Goal: Task Accomplishment & Management: Complete application form

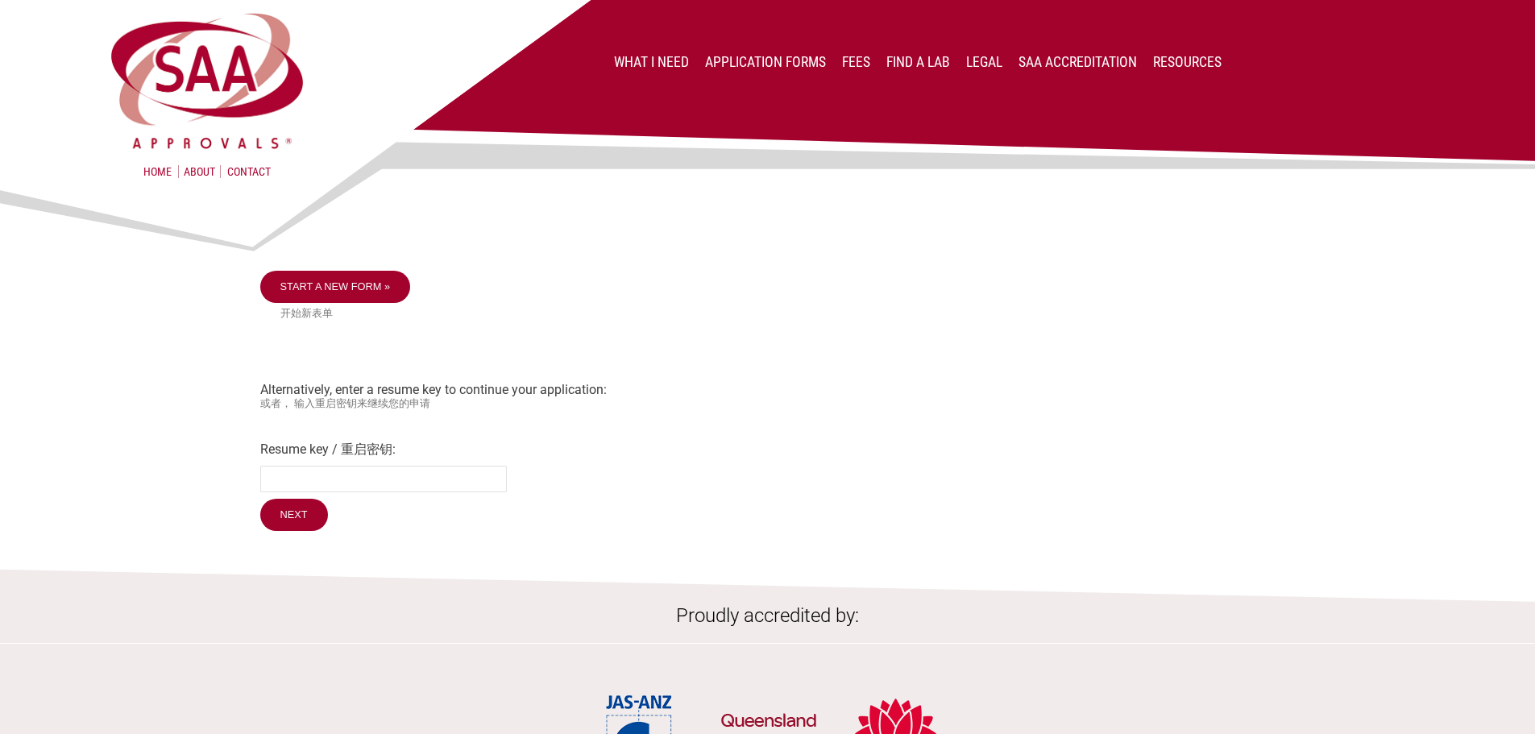
drag, startPoint x: 723, startPoint y: 258, endPoint x: 717, endPoint y: 244, distance: 14.8
click at [723, 258] on div at bounding box center [767, 226] width 1015 height 89
click at [675, 319] on small "开始新表单" at bounding box center [777, 314] width 995 height 14
click at [340, 290] on link "Start a new form »" at bounding box center [335, 287] width 151 height 32
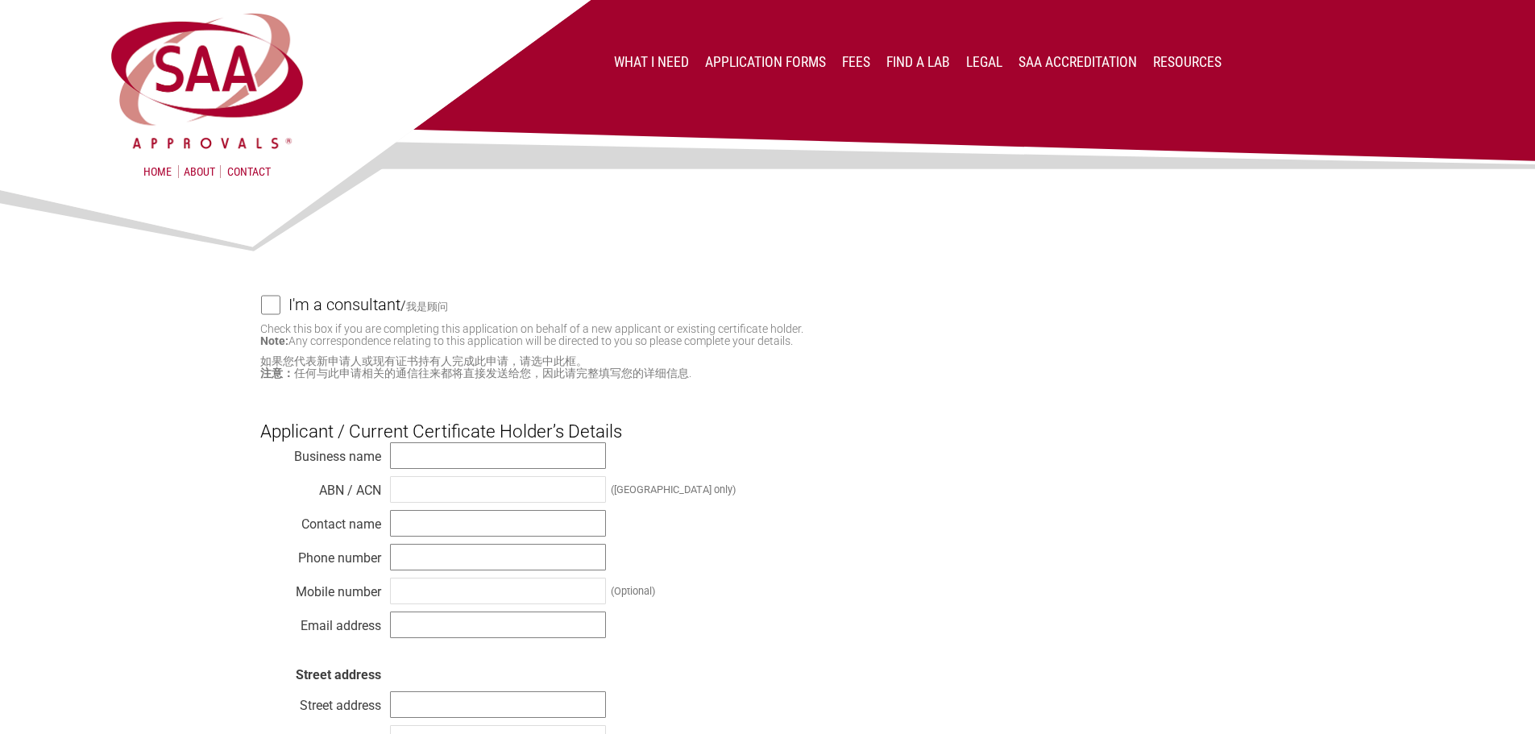
drag, startPoint x: 903, startPoint y: 355, endPoint x: 921, endPoint y: 349, distance: 19.4
click at [905, 354] on p "Check this box if you are completing this application on behalf of a new applic…" at bounding box center [767, 351] width 1015 height 56
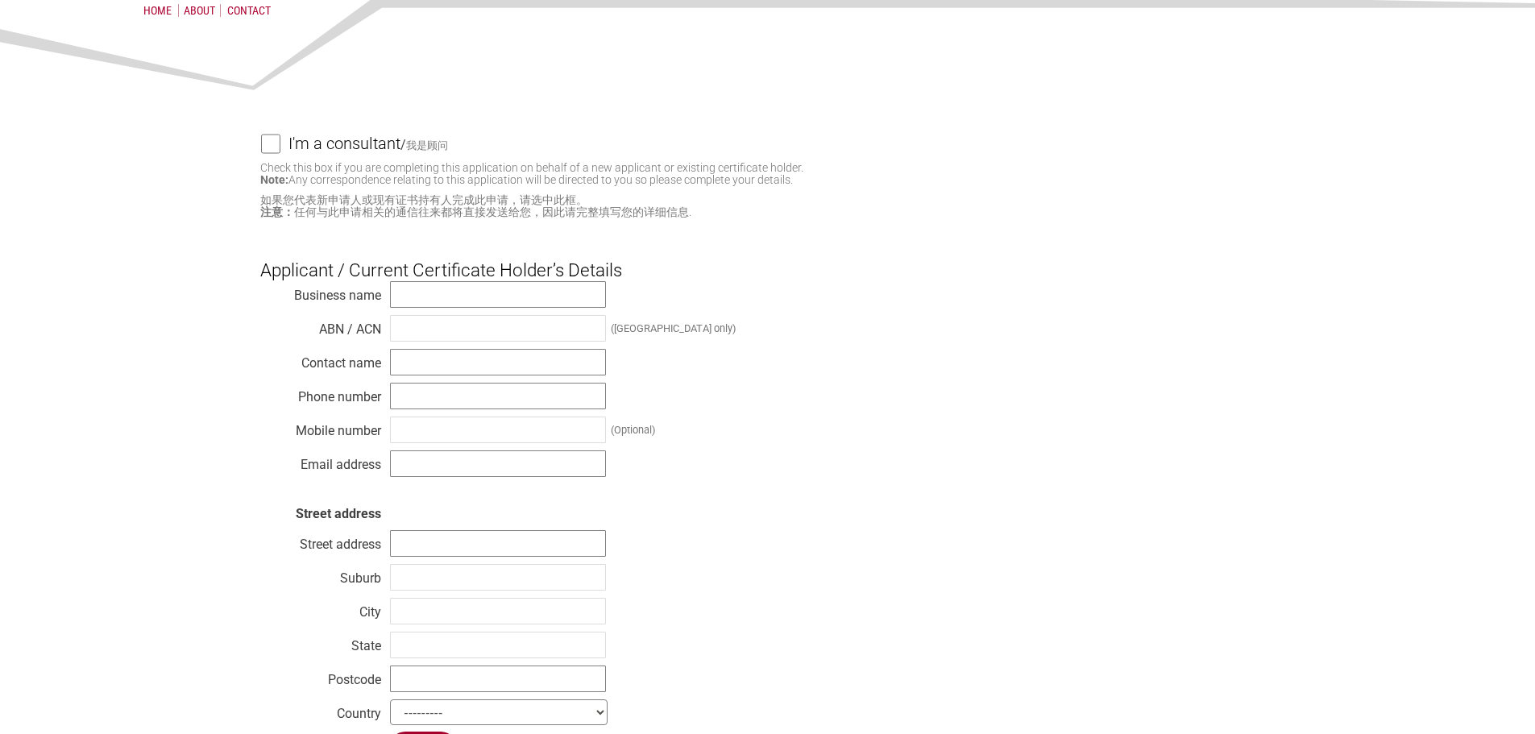
scroll to position [242, 0]
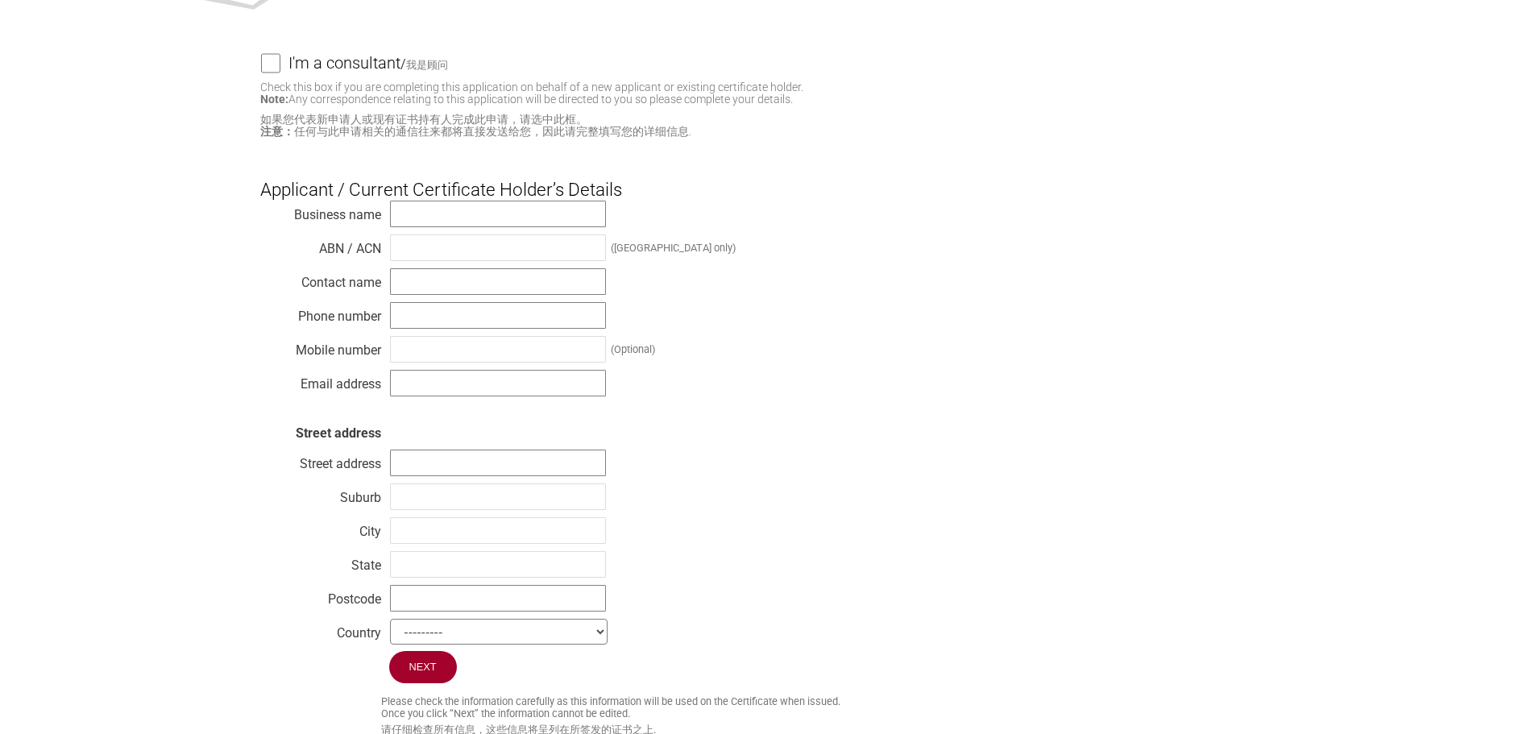
drag, startPoint x: 878, startPoint y: 362, endPoint x: 556, endPoint y: 301, distance: 328.1
click at [874, 359] on div "Business name ABN / ACN (Australia only) Contact name Phone number Mobile numbe…" at bounding box center [767, 425] width 1015 height 451
drag, startPoint x: 456, startPoint y: 222, endPoint x: 403, endPoint y: 116, distance: 118.9
click at [456, 222] on input "text" at bounding box center [498, 214] width 216 height 27
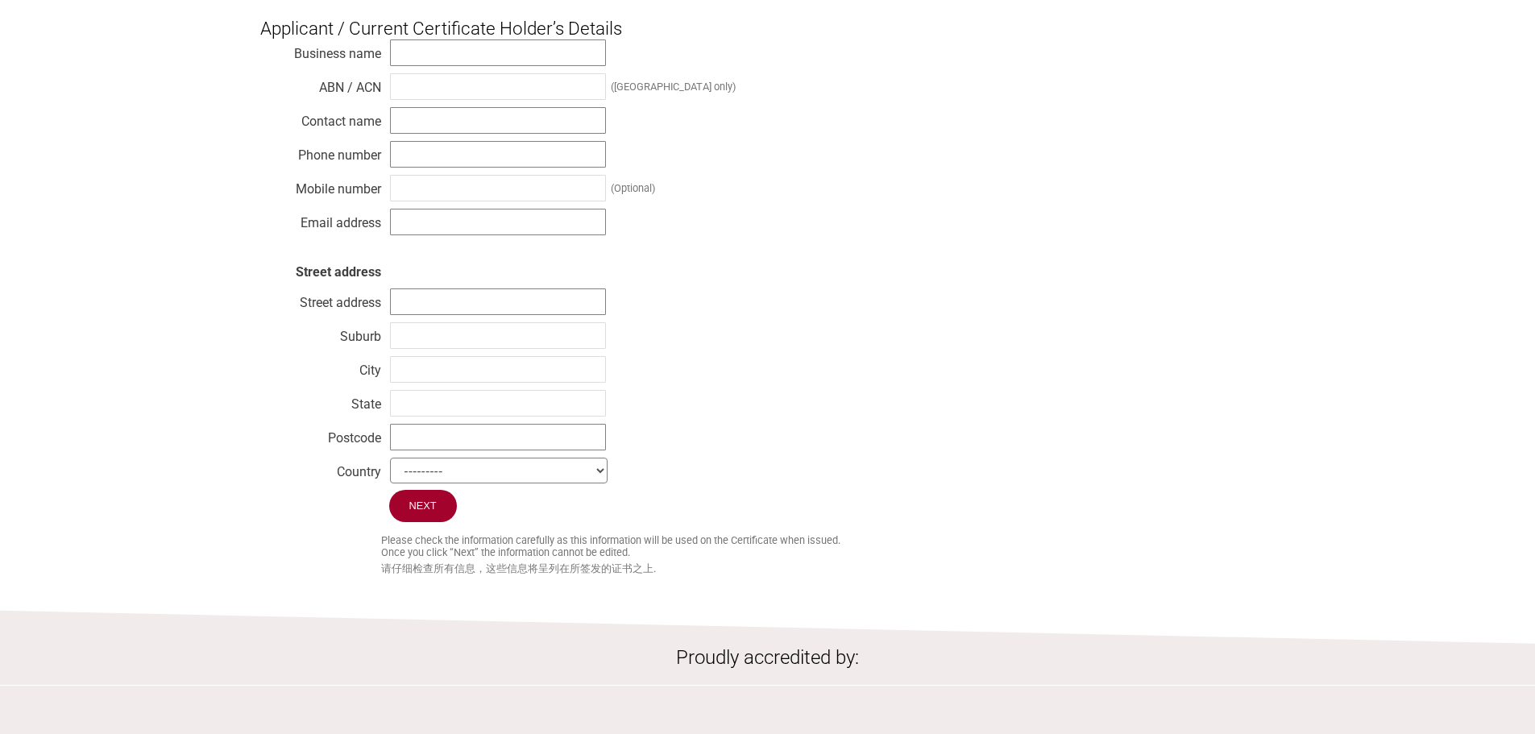
click at [1036, 192] on div "Business name ABN / ACN (Australia only) Contact name Phone number Mobile numbe…" at bounding box center [767, 264] width 1015 height 451
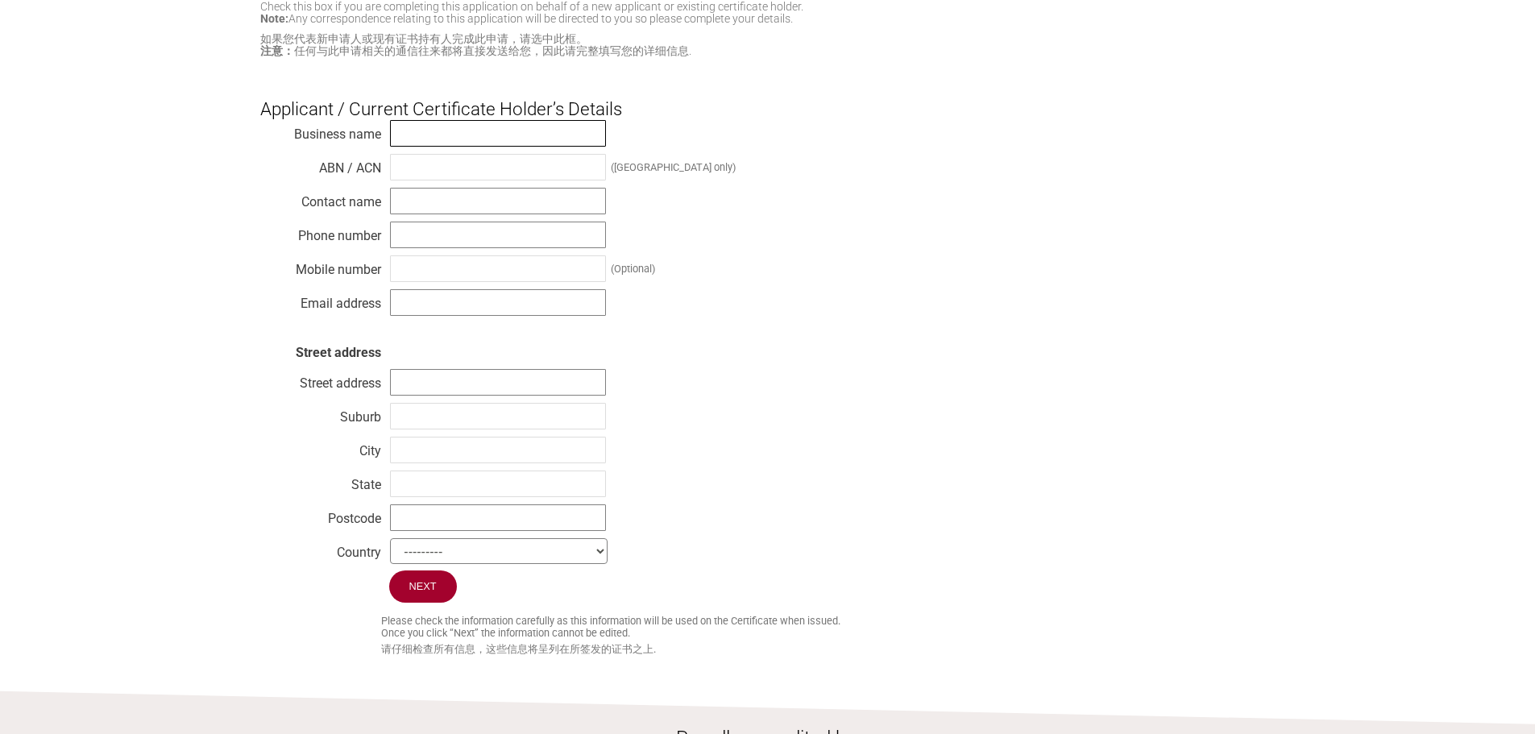
scroll to position [242, 0]
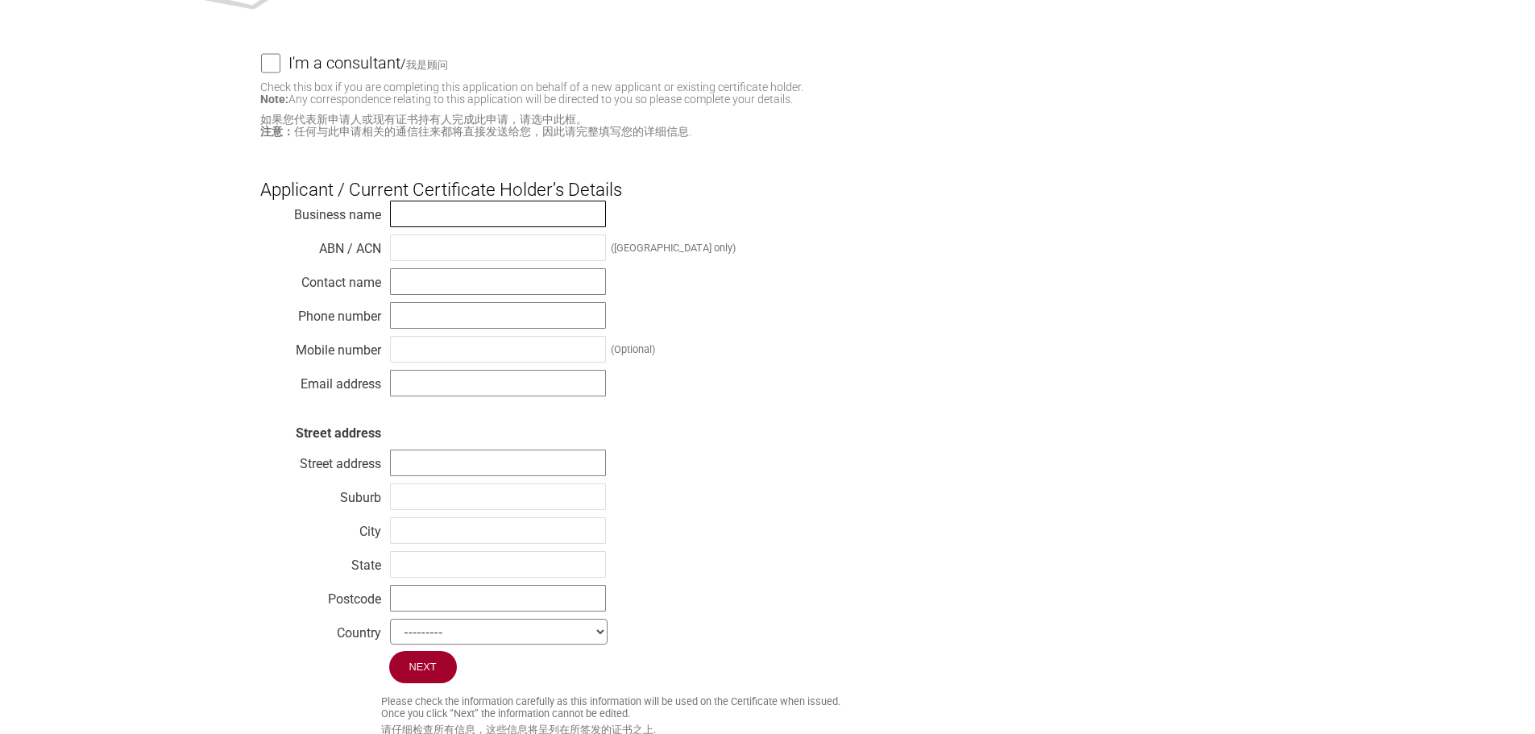
click at [568, 137] on form "I'm a consultant / 我是顾问 Check this box if you are completing this application o…" at bounding box center [767, 395] width 1015 height 685
click at [571, 234] on div "Business name ABN / ACN (Australia only) Contact name Phone number Mobile numbe…" at bounding box center [767, 425] width 1015 height 451
click at [497, 210] on input "text" at bounding box center [498, 214] width 216 height 27
paste input "Kincrome Australia pty. ltd."
type input "Kincrome Australia pty. ltd."
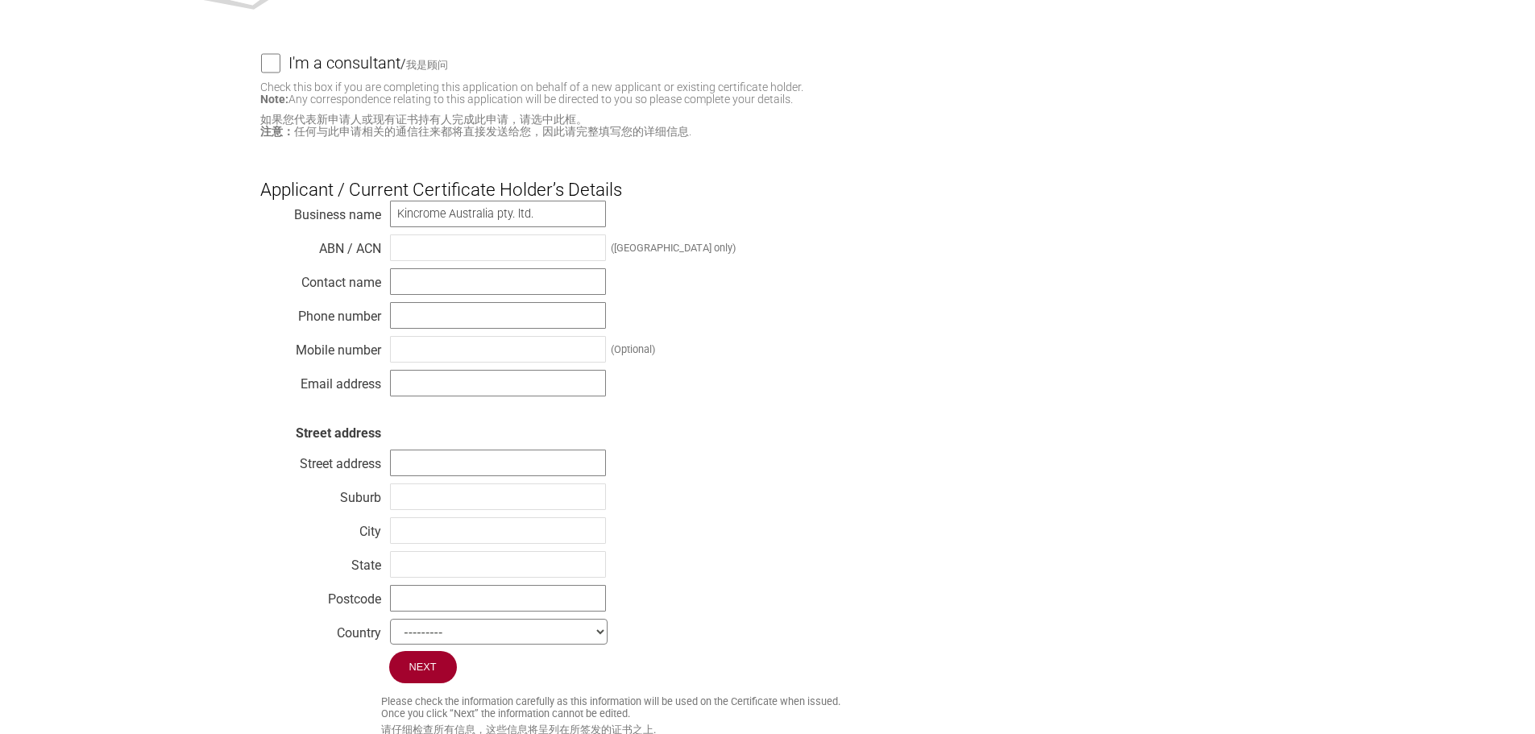
drag, startPoint x: 972, startPoint y: 214, endPoint x: 960, endPoint y: 210, distance: 12.7
click at [971, 214] on div "Business name Kincrome Australia pty. ltd. ABN / ACN (Australia only) Contact n…" at bounding box center [767, 425] width 1015 height 451
click at [433, 253] on input "text" at bounding box center [498, 248] width 216 height 27
paste input "41 007 185 006"
type input "41 007 185 006"
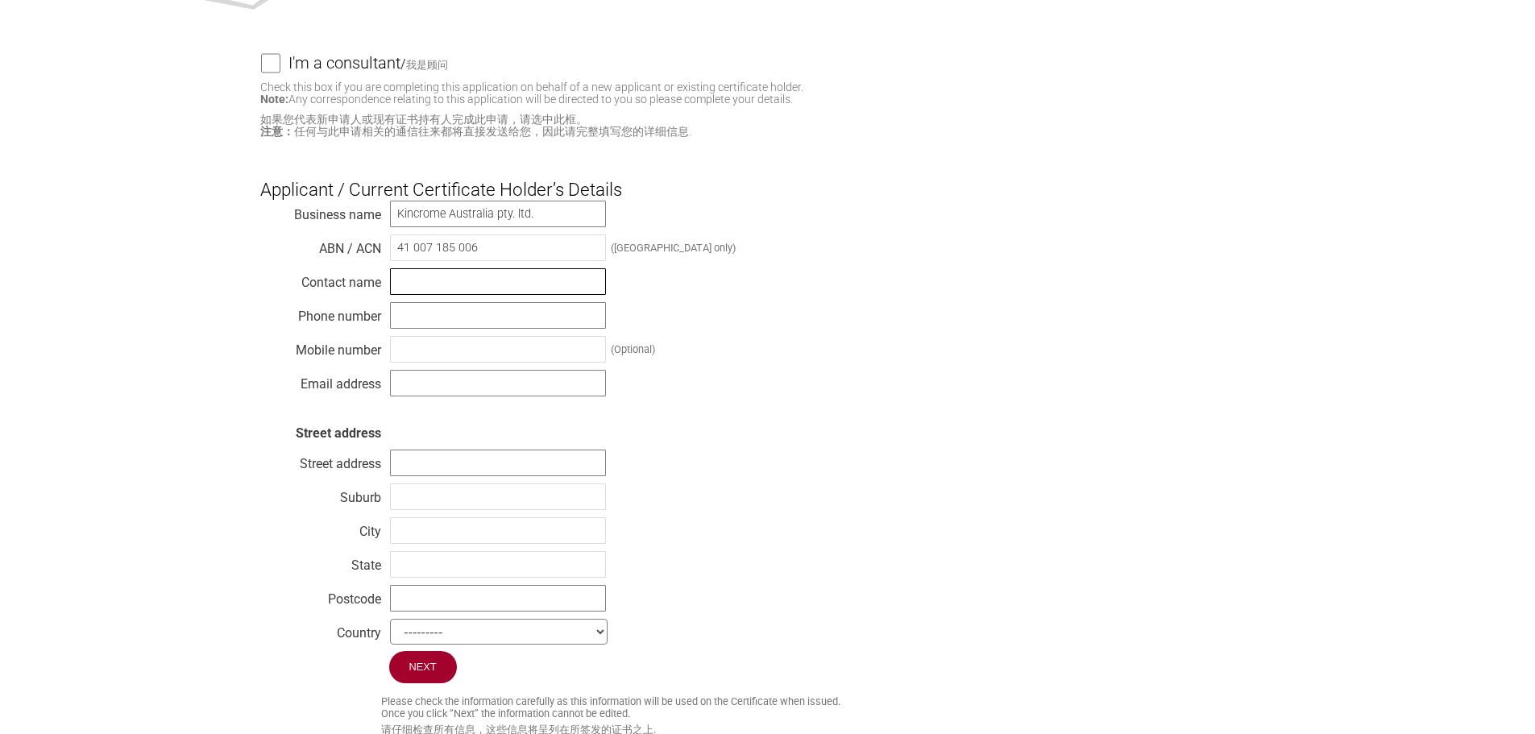
drag, startPoint x: 471, startPoint y: 284, endPoint x: 463, endPoint y: 289, distance: 9.8
click at [471, 284] on input "text" at bounding box center [498, 281] width 216 height 27
paste input "Brad Hole"
type input "Brad Hole"
click at [421, 316] on input "text" at bounding box center [498, 315] width 216 height 27
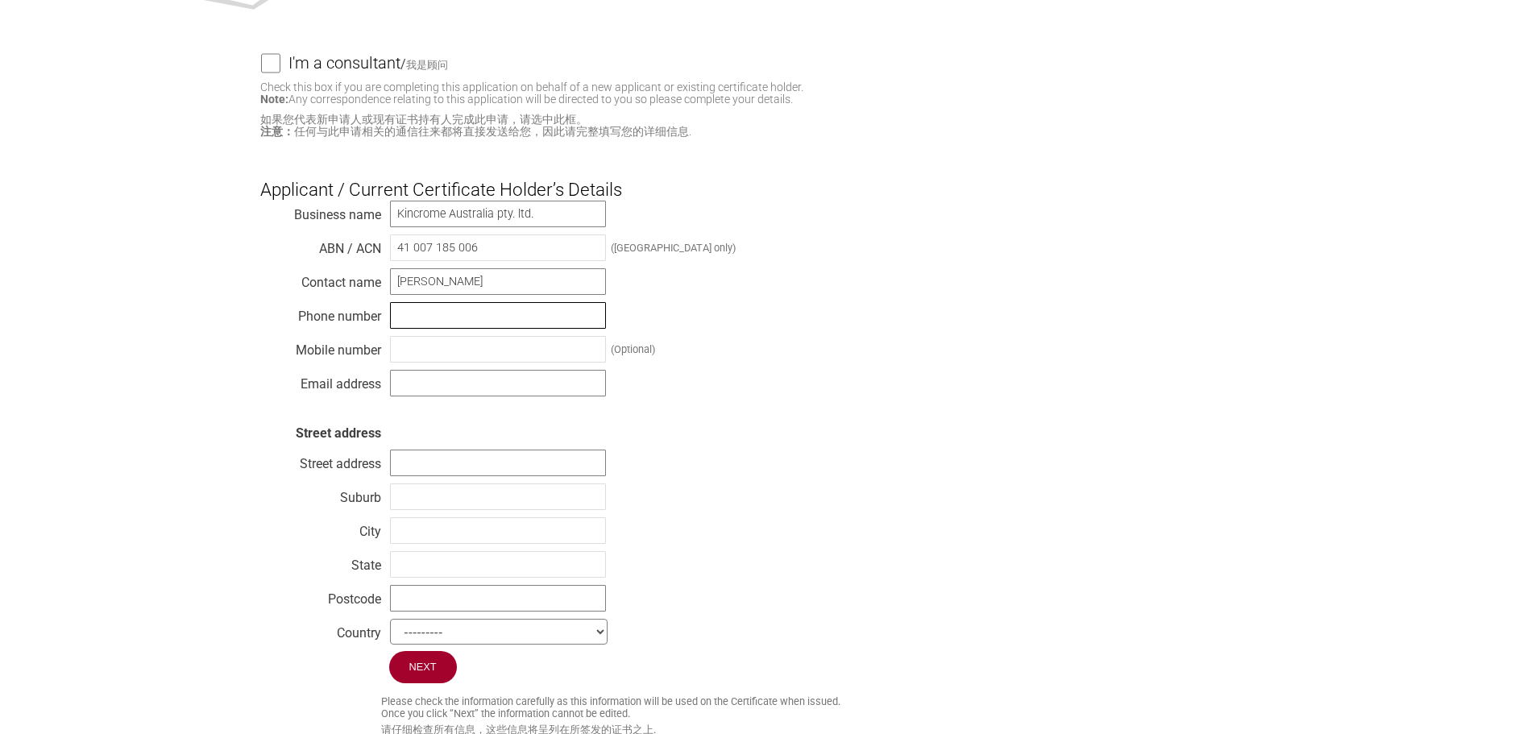
paste input "97307100"
type input "97307100"
click at [496, 351] on input "text" at bounding box center [498, 349] width 216 height 27
paste input "0409209811"
type input "0409209811"
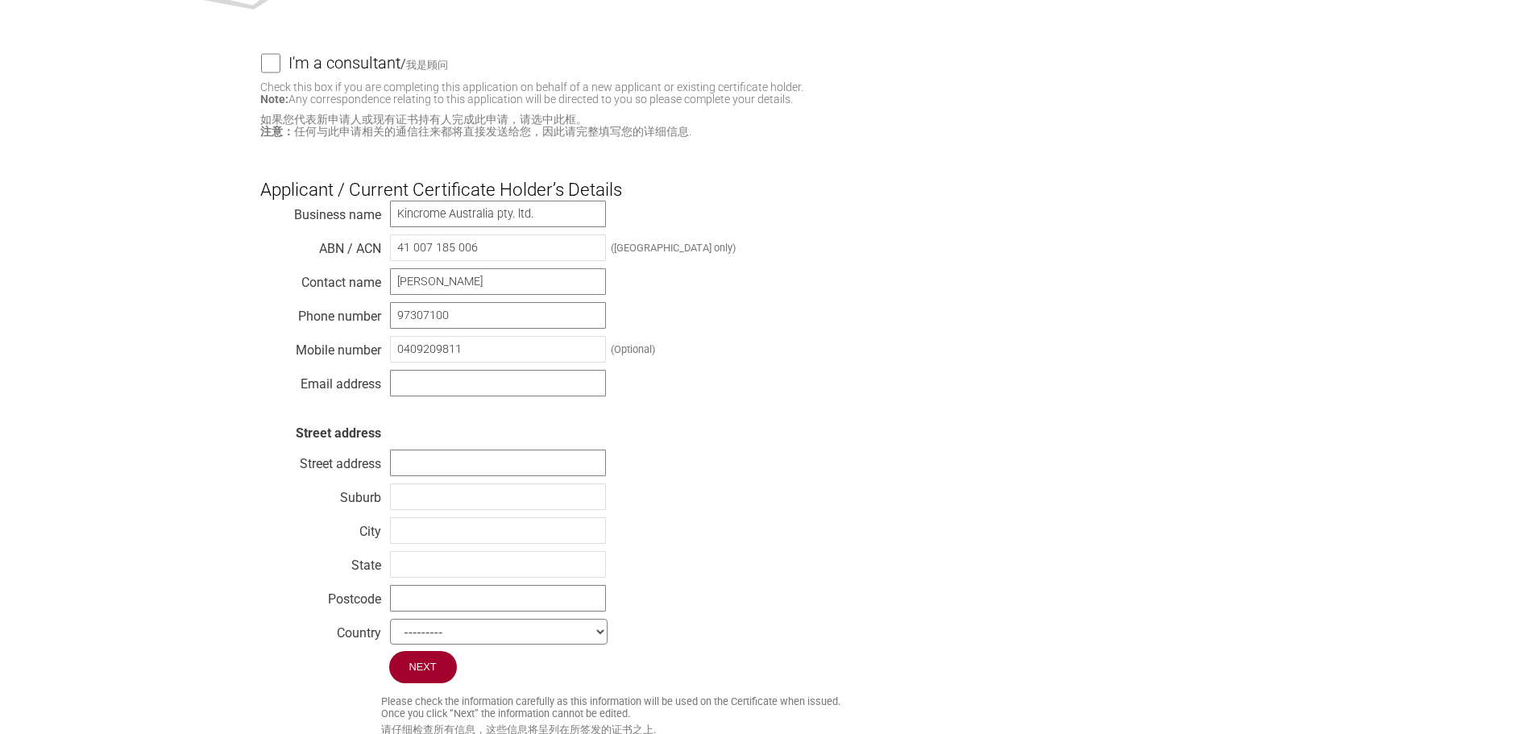
click at [783, 367] on div "Business name Kincrome Australia pty. ltd. ABN / ACN 41 007 185 006 (Australia …" at bounding box center [767, 425] width 1015 height 451
click at [447, 389] on input "text" at bounding box center [498, 383] width 216 height 27
paste input "brad.hole@kincrome.com.au"
type input "brad.hole@kincrome.com.au"
click at [227, 401] on section "I'm a consultant / 我是顾问 Check this box if you are completing this application o…" at bounding box center [767, 339] width 1535 height 798
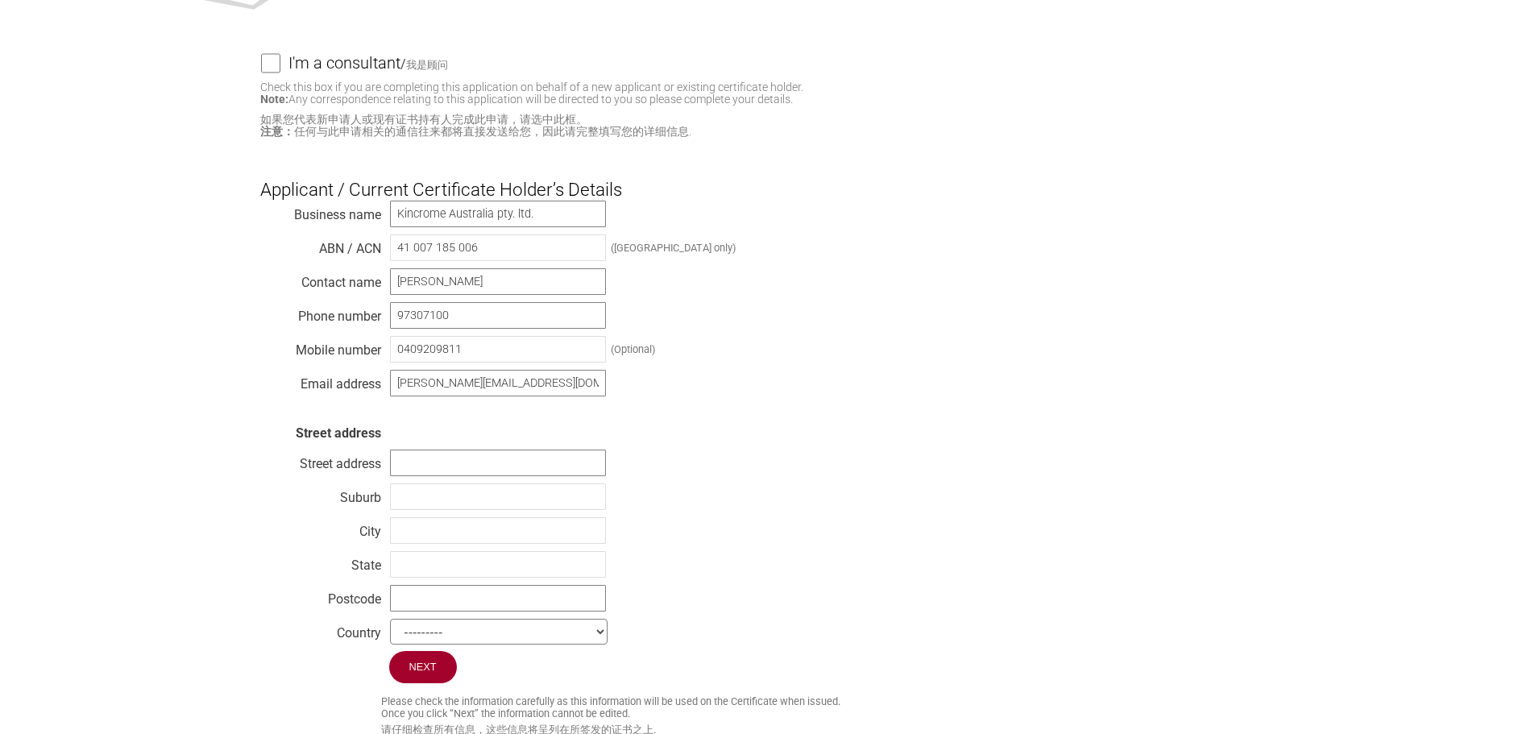
click at [481, 453] on div "Business name Kincrome Australia pty. ltd. ABN / ACN 41 007 185 006 (Australia …" at bounding box center [767, 425] width 1015 height 451
click at [474, 463] on input "text" at bounding box center [498, 463] width 216 height 27
paste input "3 Lakeview Drive Caribbean Business Park"
type input "3 Lakeview Drive Caribbean Business Park"
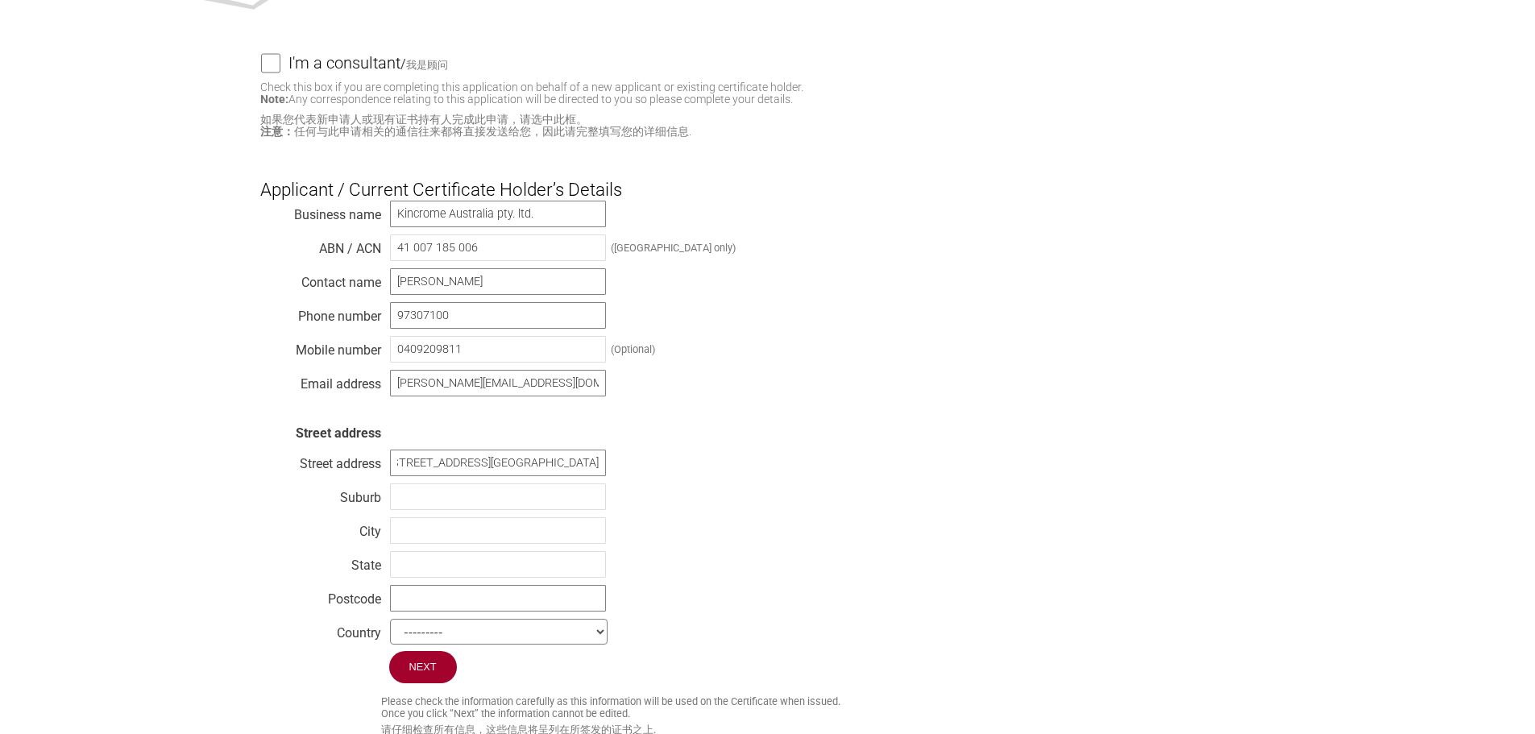
scroll to position [0, 0]
click at [453, 510] on input "text" at bounding box center [498, 497] width 216 height 27
paste input "scoresby"
type input "scoresby"
click at [907, 503] on div "Business name Kincrome Australia pty. ltd. ABN / ACN 41 007 185 006 (Australia …" at bounding box center [767, 425] width 1015 height 451
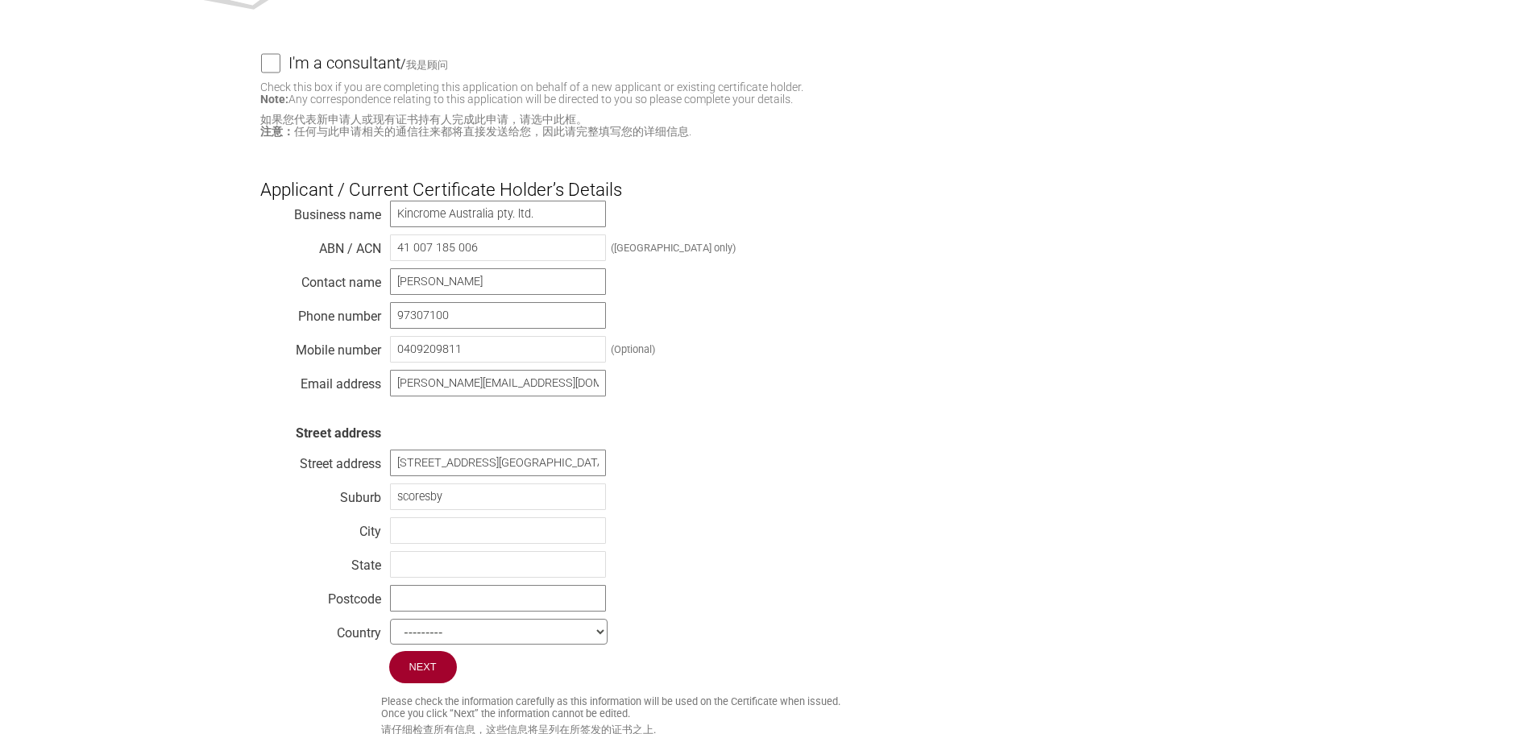
click at [201, 462] on section "I'm a consultant / 我是顾问 Check this box if you are completing this application o…" at bounding box center [767, 339] width 1535 height 798
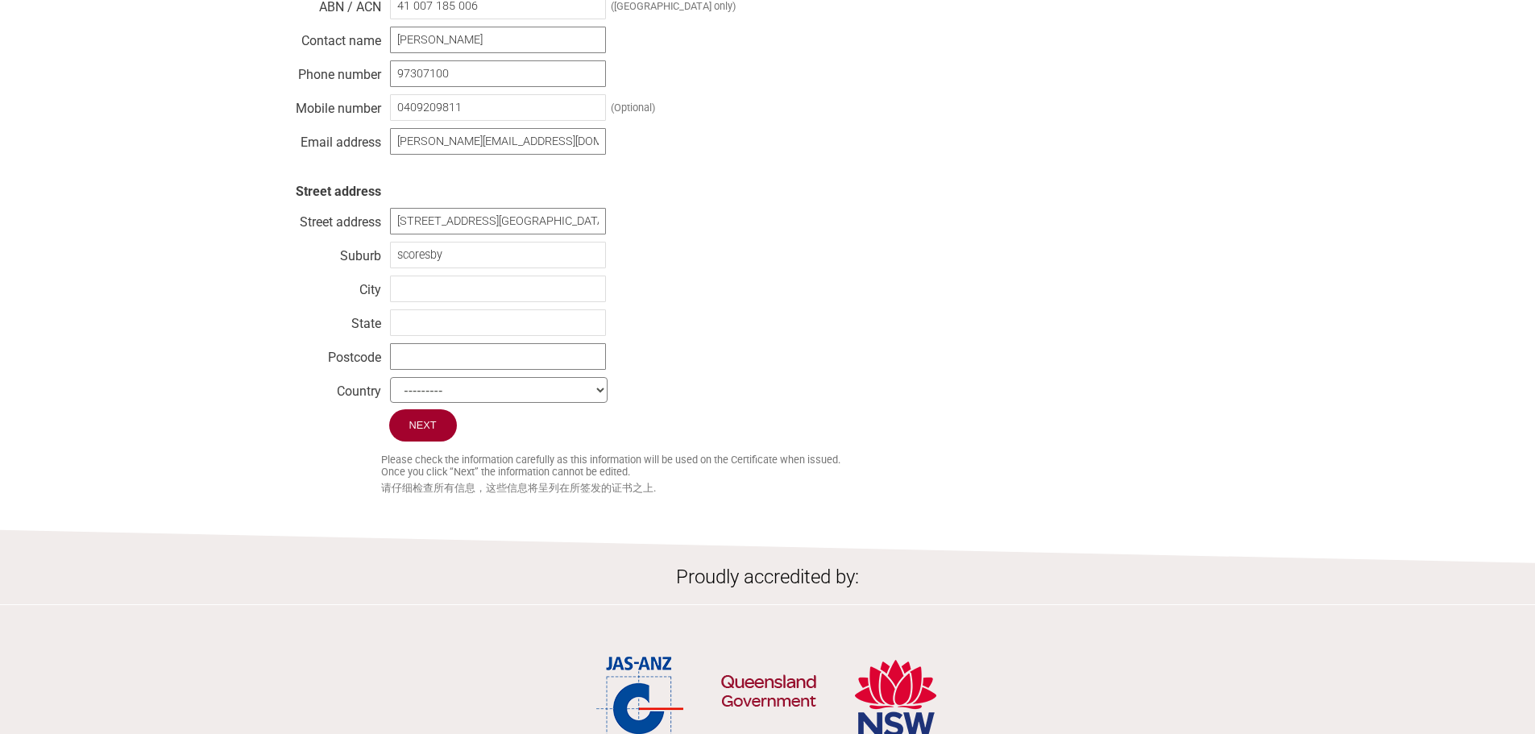
scroll to position [564, 0]
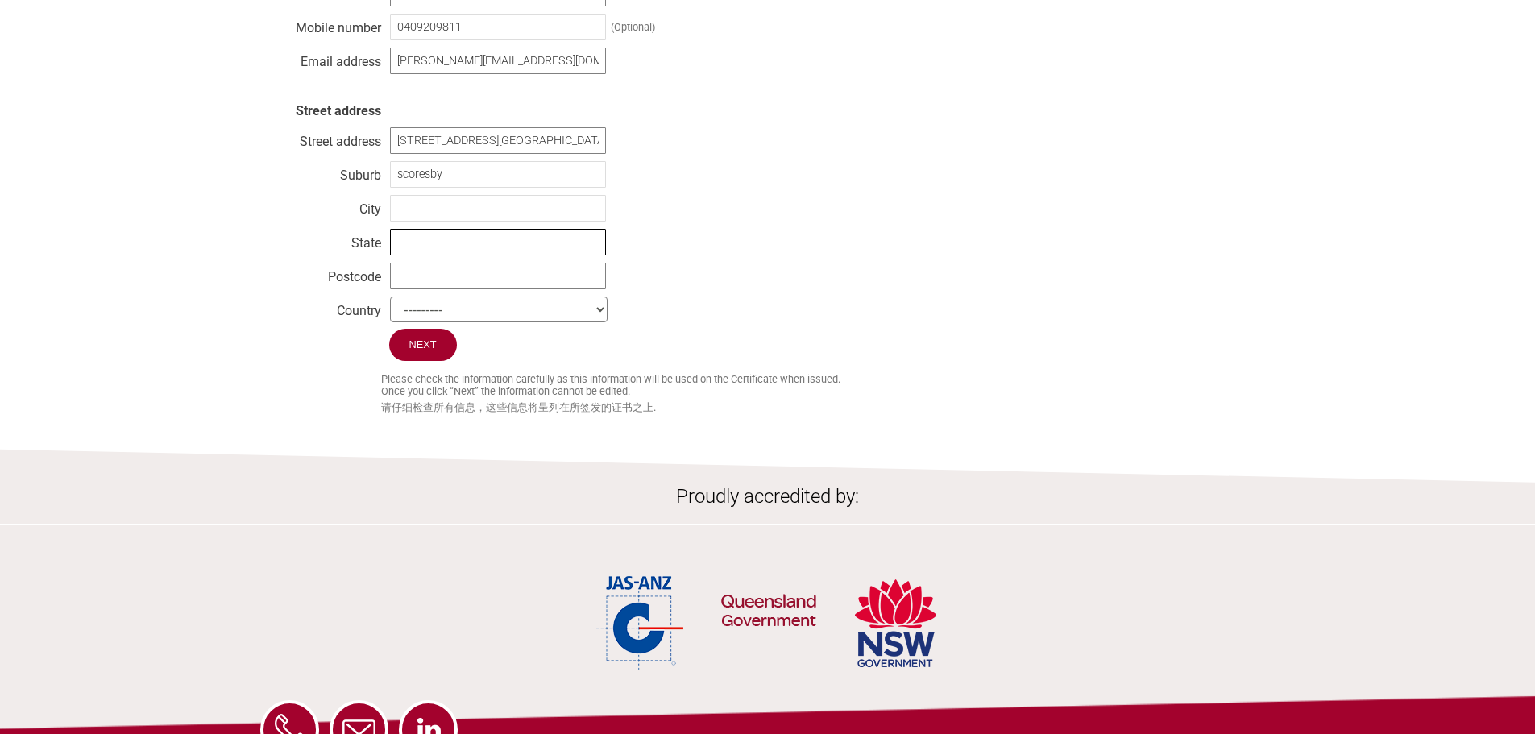
click at [441, 255] on input "text" at bounding box center [498, 242] width 216 height 27
paste input "Vic"
type input "Vic"
click at [418, 288] on input "text" at bounding box center [498, 276] width 216 height 27
type input "3179"
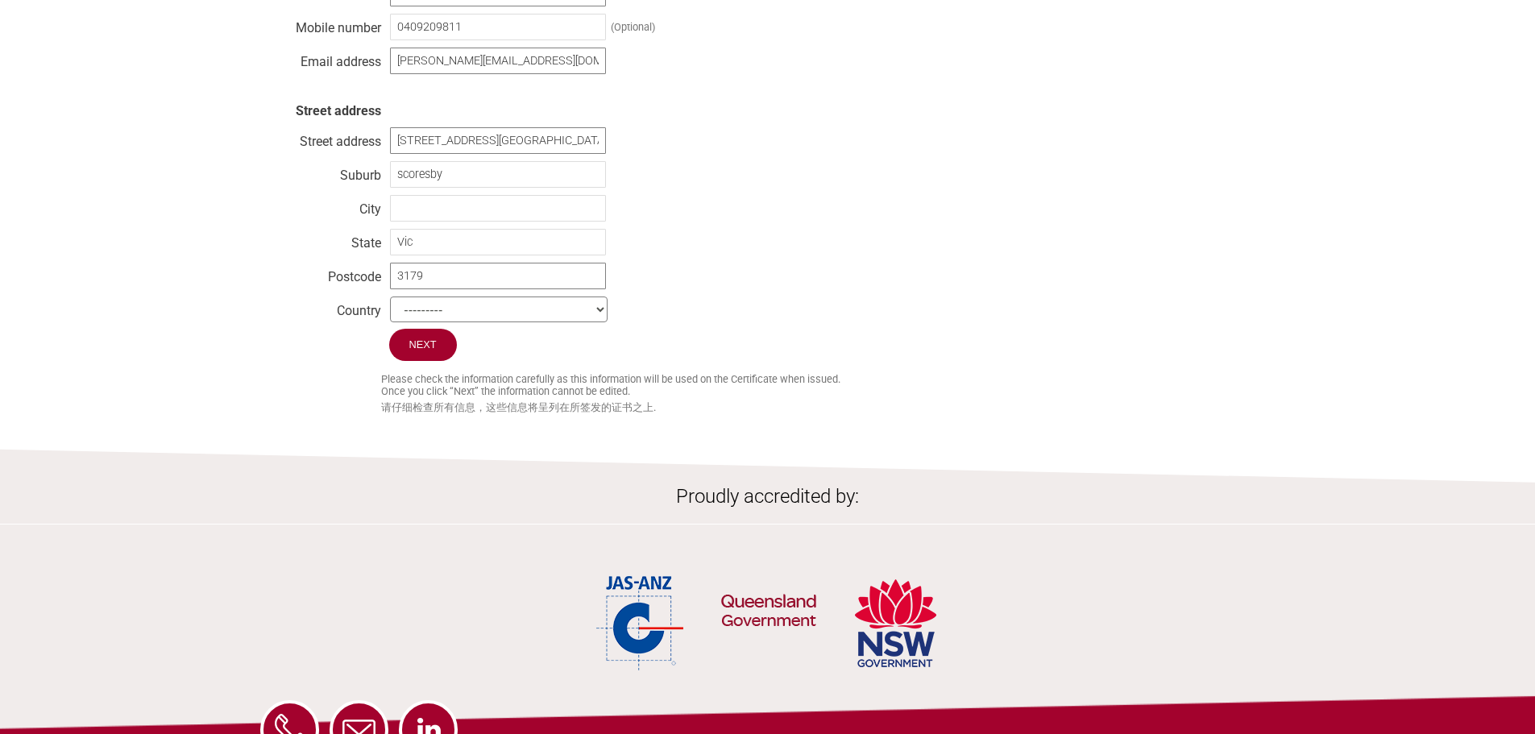
click at [323, 340] on div "Next" at bounding box center [767, 347] width 1015 height 36
click at [540, 322] on select "--------- Afghanistan Albania Algeria American Samoa Andorra Angola Anguilla An…" at bounding box center [499, 310] width 218 height 26
select select "[GEOGRAPHIC_DATA]"
click at [390, 306] on select "--------- Afghanistan Albania Algeria American Samoa Andorra Angola Anguilla An…" at bounding box center [499, 310] width 218 height 26
click at [1026, 218] on div "Business name Kincrome Australia pty. ltd. ABN / ACN 41 007 185 006 (Australia …" at bounding box center [767, 103] width 1015 height 451
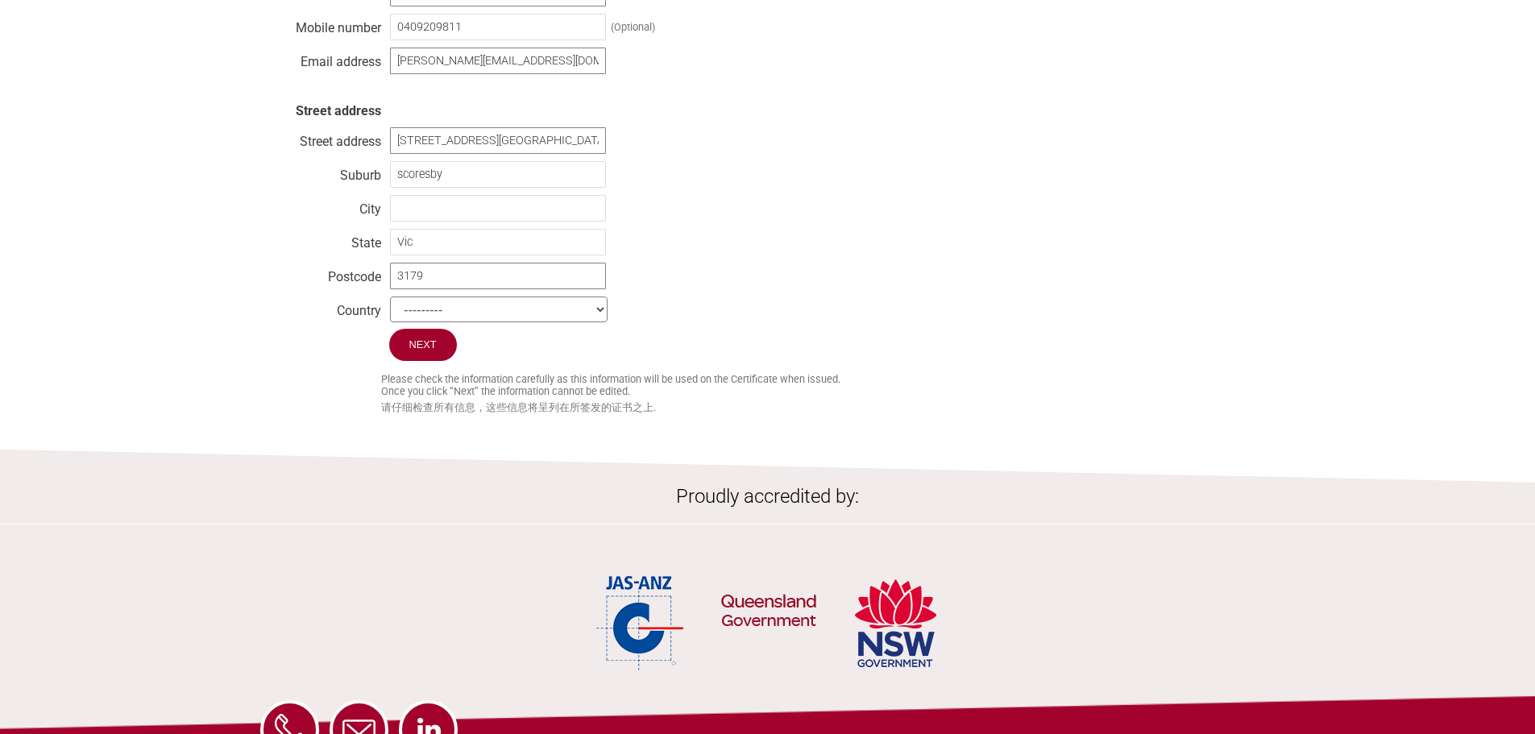
click at [231, 330] on section "I'm a consultant / 我是顾问 Check this box if you are completing this application o…" at bounding box center [767, 17] width 1535 height 798
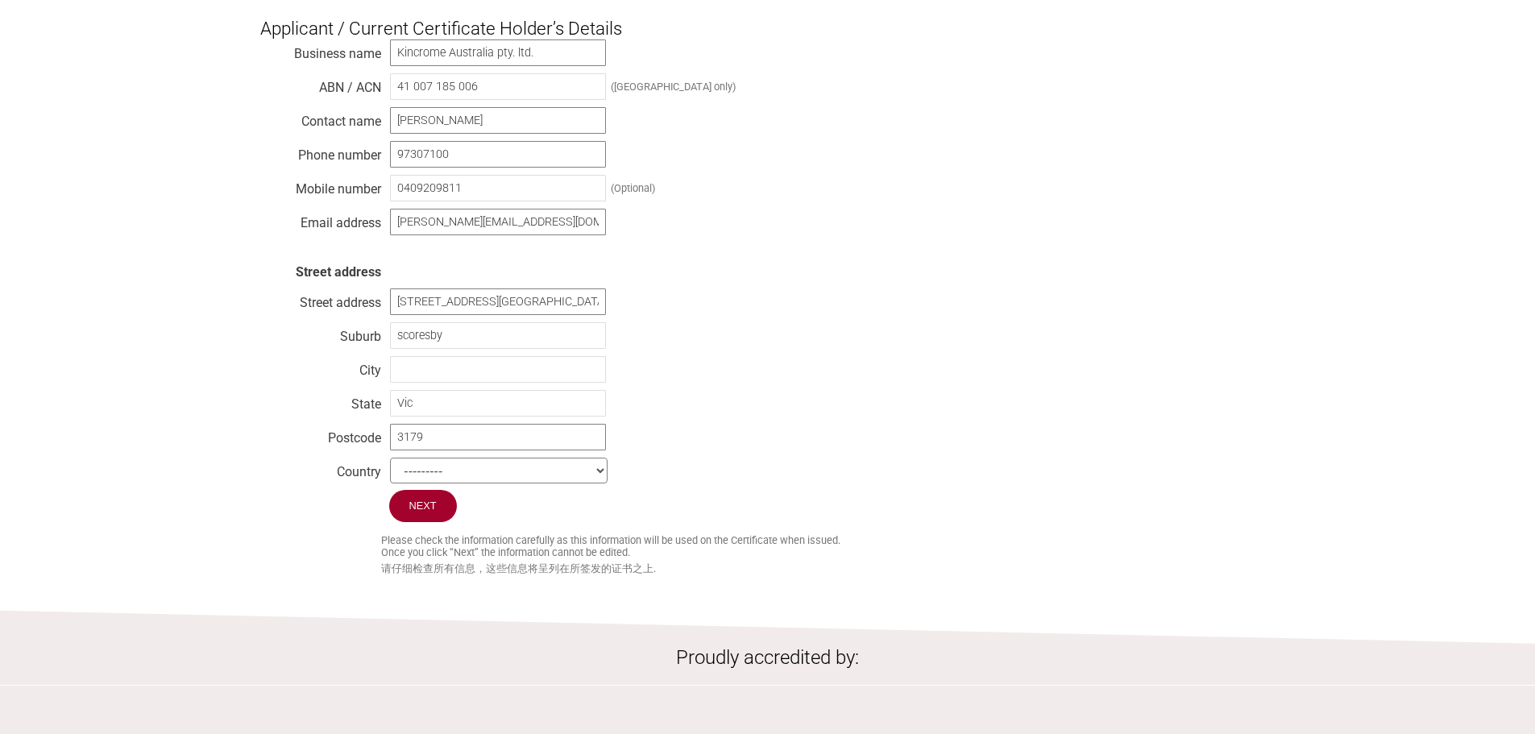
scroll to position [322, 0]
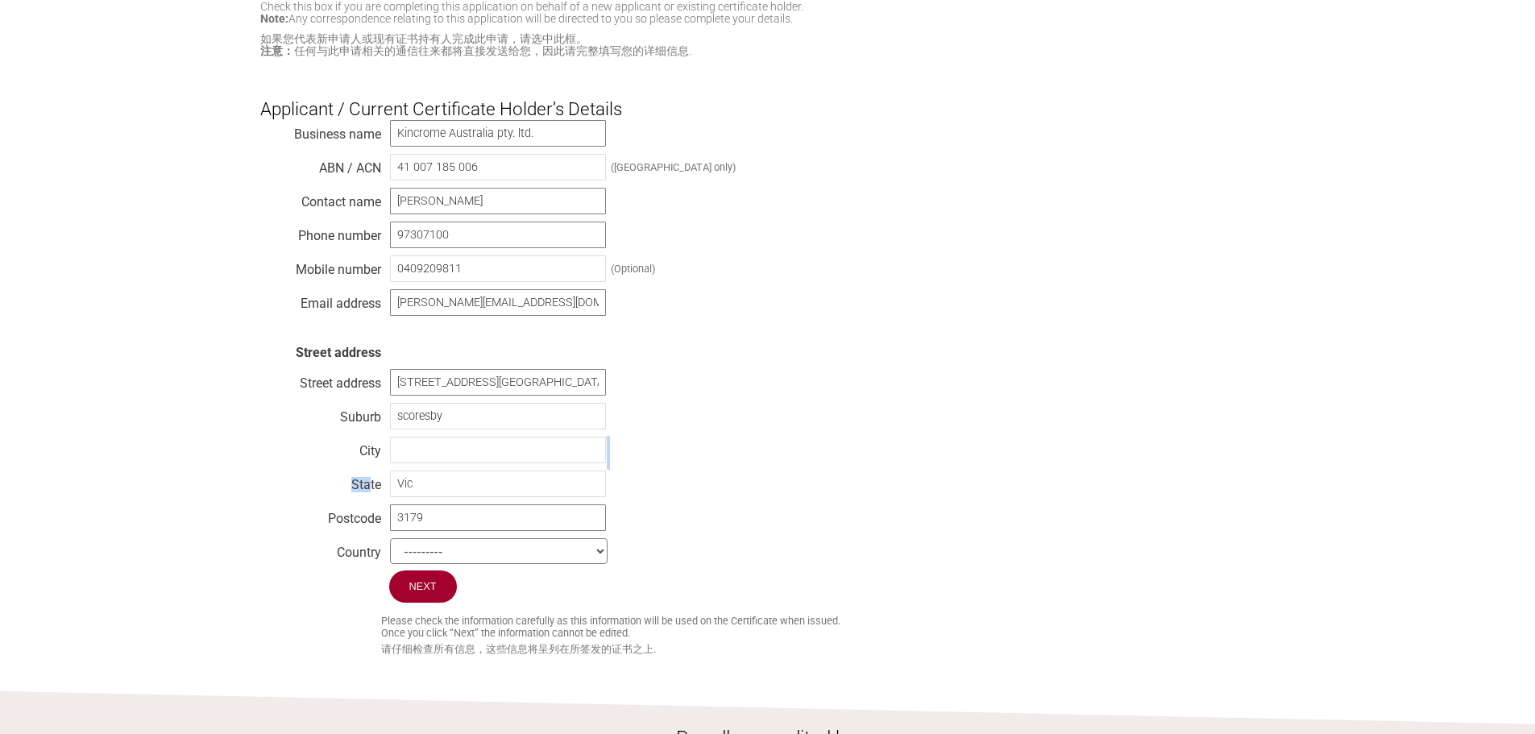
drag, startPoint x: 437, startPoint y: 480, endPoint x: 391, endPoint y: 491, distance: 47.1
click at [370, 484] on div "Business name Kincrome Australia pty. ltd. ABN / ACN 41 007 185 006 (Australia …" at bounding box center [767, 344] width 1015 height 451
drag, startPoint x: 429, startPoint y: 492, endPoint x: 443, endPoint y: 493, distance: 14.5
click at [429, 492] on input "Vic" at bounding box center [498, 484] width 216 height 27
drag, startPoint x: 436, startPoint y: 490, endPoint x: 272, endPoint y: 468, distance: 165.8
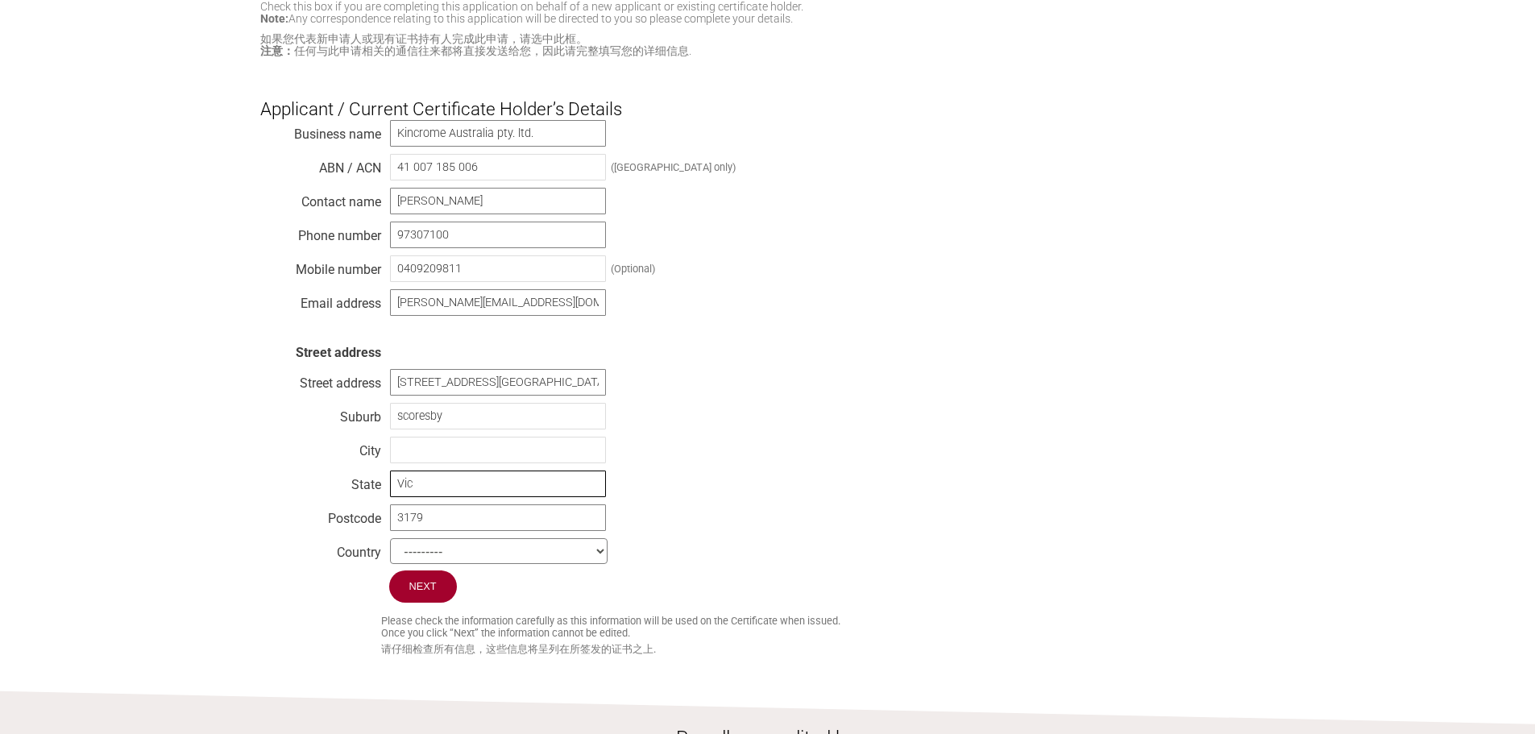
click at [275, 474] on div "Business name Kincrome Australia pty. ltd. ABN / ACN 41 007 185 006 (Australia …" at bounding box center [767, 344] width 1015 height 451
type input "VIC"
drag, startPoint x: 402, startPoint y: 423, endPoint x: 388, endPoint y: 421, distance: 13.9
click at [388, 421] on div "Business name Kincrome Australia pty. ltd. ABN / ACN 41 007 185 006 (Australia …" at bounding box center [767, 344] width 1015 height 451
type input "Scoresby"
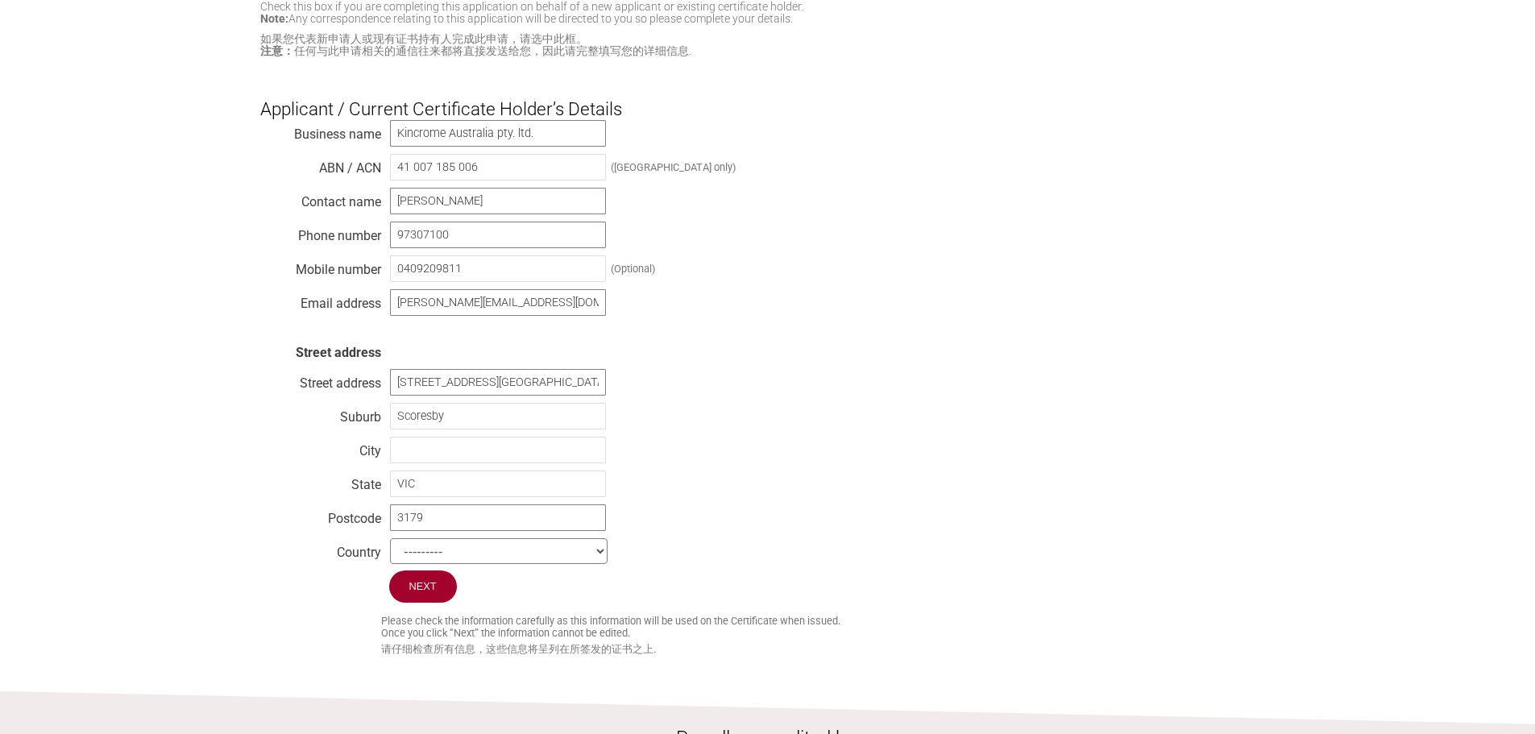
drag, startPoint x: 993, startPoint y: 474, endPoint x: 1050, endPoint y: 468, distance: 57.5
click at [992, 474] on div "Business name Kincrome Australia pty. ltd. ABN / ACN 41 007 185 006 (Australia …" at bounding box center [767, 344] width 1015 height 451
drag, startPoint x: 942, startPoint y: 442, endPoint x: 952, endPoint y: 434, distance: 12.1
click at [945, 439] on div "Business name Kincrome Australia pty. ltd. ABN / ACN 41 007 185 006 (Australia …" at bounding box center [767, 344] width 1015 height 451
drag, startPoint x: 189, startPoint y: 360, endPoint x: 189, endPoint y: 318, distance: 41.9
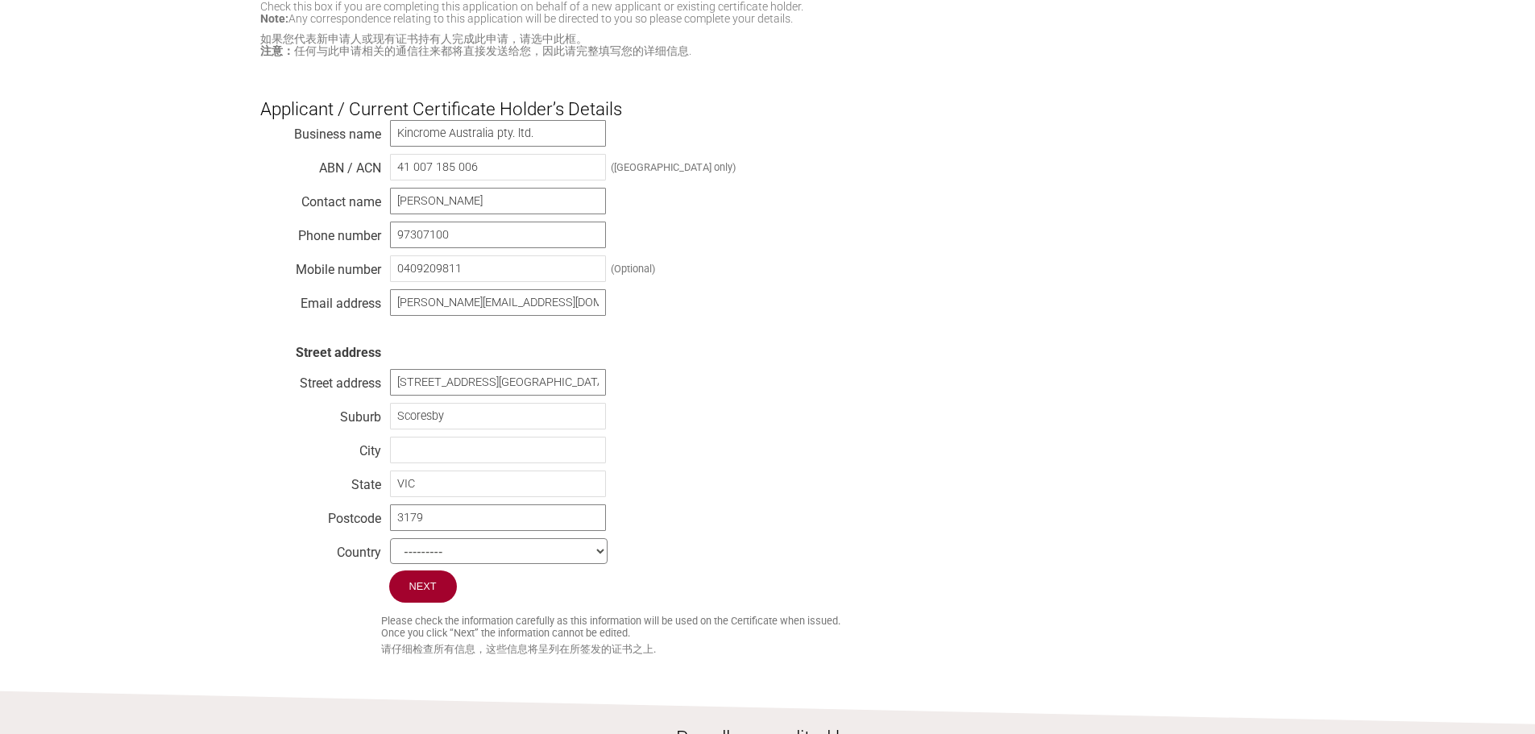
click at [189, 359] on section "I'm a consultant / 我是顾问 Check this box if you are completing this application o…" at bounding box center [767, 259] width 1535 height 798
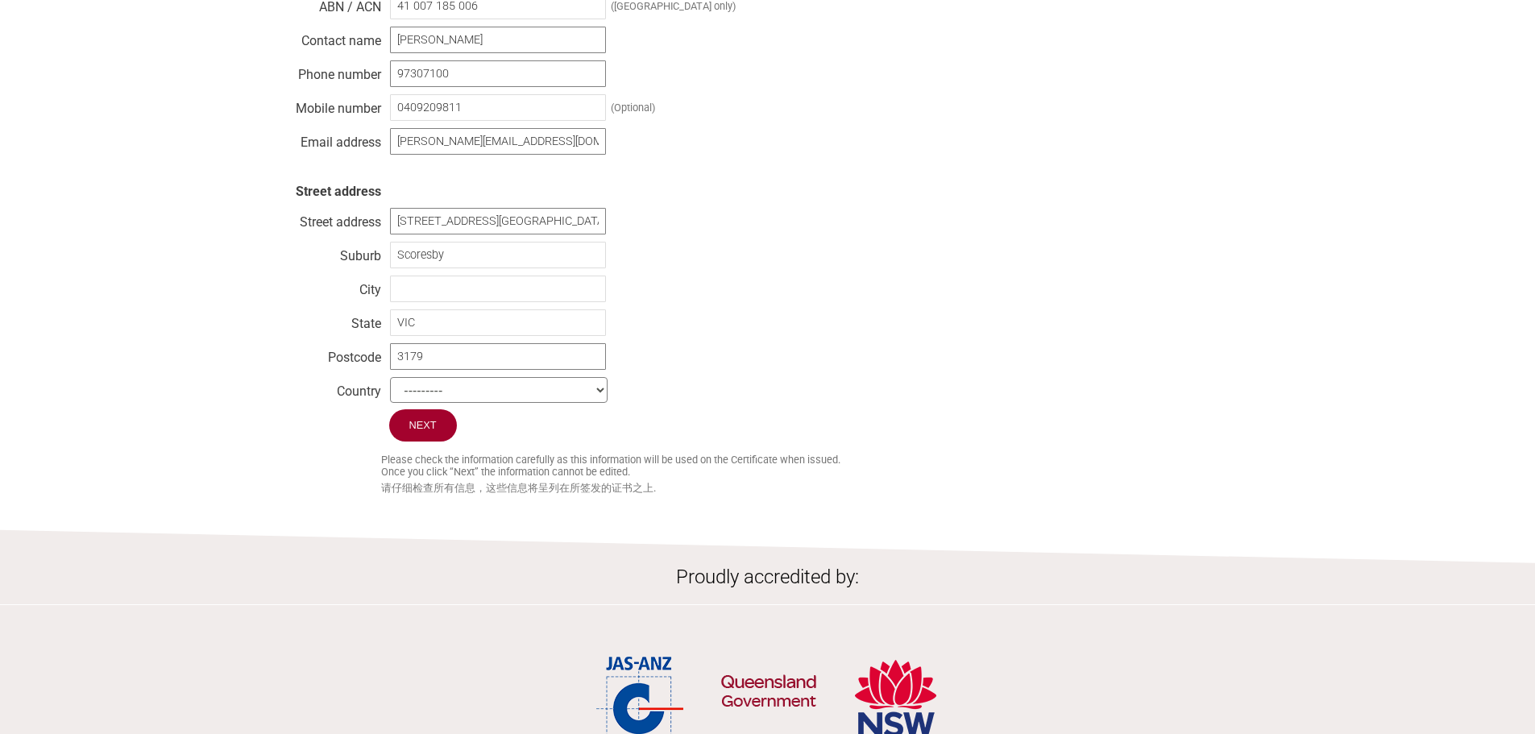
click at [185, 310] on section "I'm a consultant / 我是顾问 Check this box if you are completing this application o…" at bounding box center [767, 98] width 1535 height 798
click at [443, 438] on input "Next" at bounding box center [423, 426] width 69 height 34
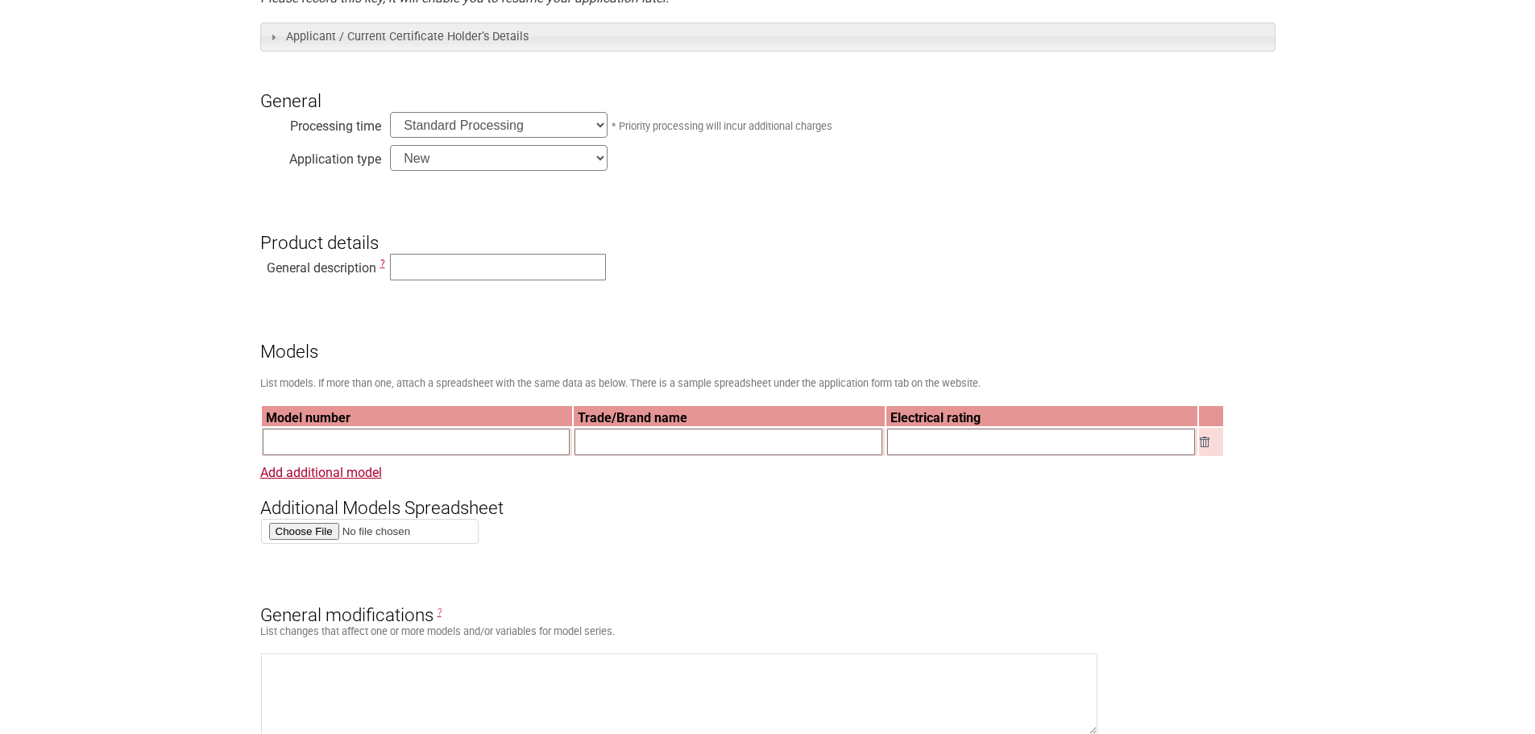
scroll to position [484, 0]
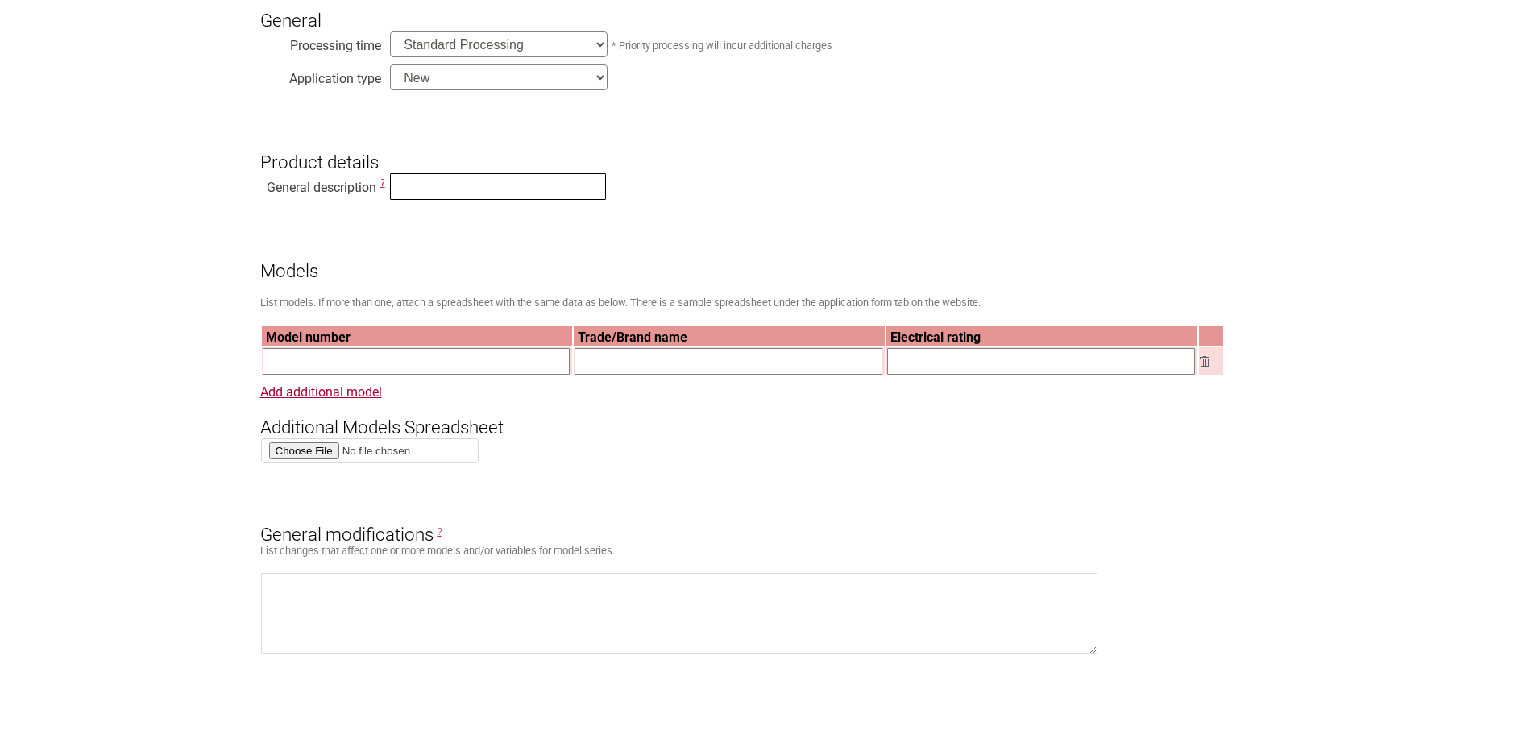
click at [446, 200] on input "text" at bounding box center [498, 186] width 216 height 27
paste input "Industrial fan"
type input "Industrial fan"
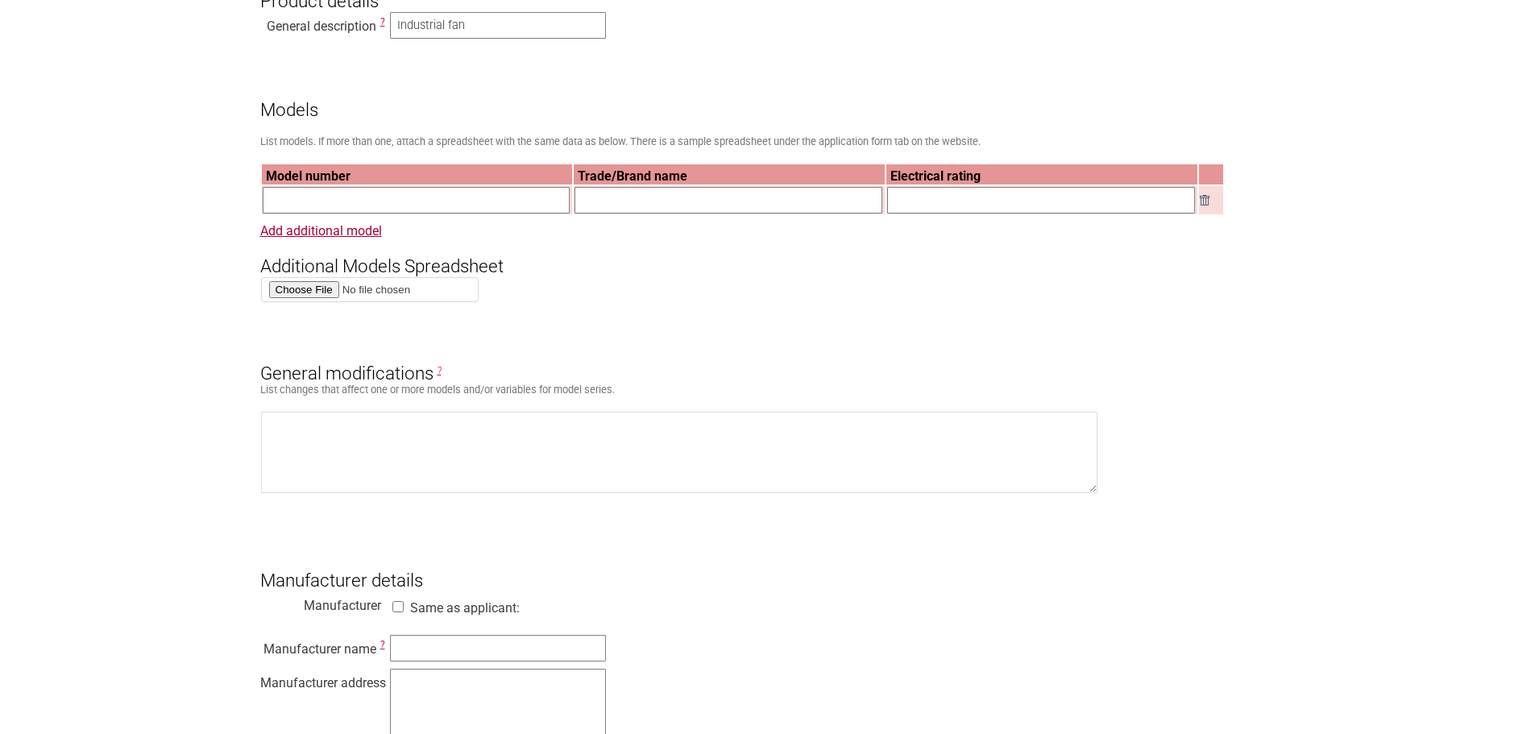
click at [633, 208] on input "text" at bounding box center [729, 200] width 308 height 27
paste input "Industrial fan"
click at [666, 209] on input "Industrial fan" at bounding box center [729, 200] width 308 height 27
drag, startPoint x: 649, startPoint y: 205, endPoint x: 555, endPoint y: 205, distance: 93.5
click at [555, 205] on tr "Industrial fan" at bounding box center [742, 200] width 961 height 28
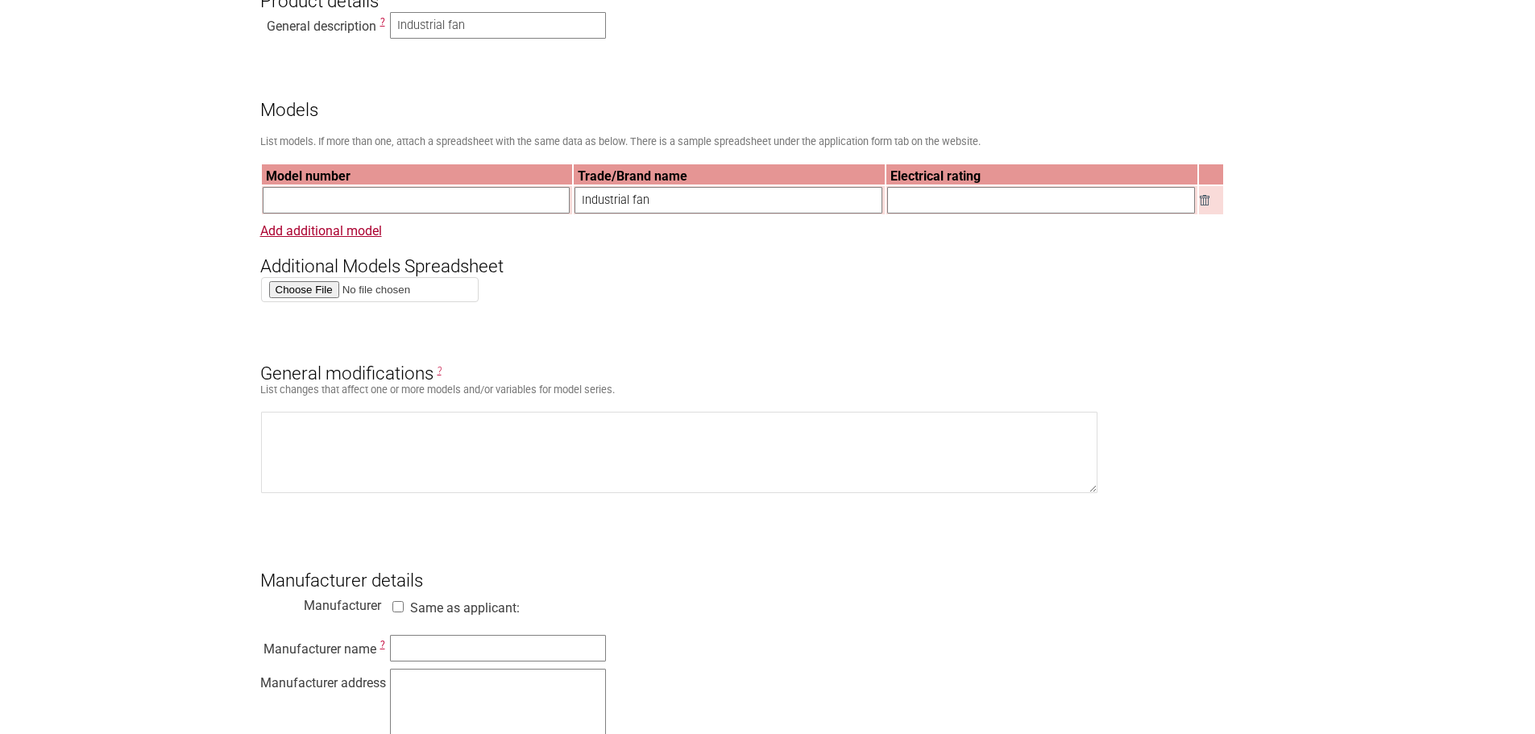
drag, startPoint x: 682, startPoint y: 205, endPoint x: 484, endPoint y: 208, distance: 197.5
click at [484, 208] on tr "Industrial fan" at bounding box center [742, 200] width 961 height 28
paste input "ECOMAX"
type input "ECOMAX"
click at [417, 201] on input "text" at bounding box center [417, 200] width 308 height 27
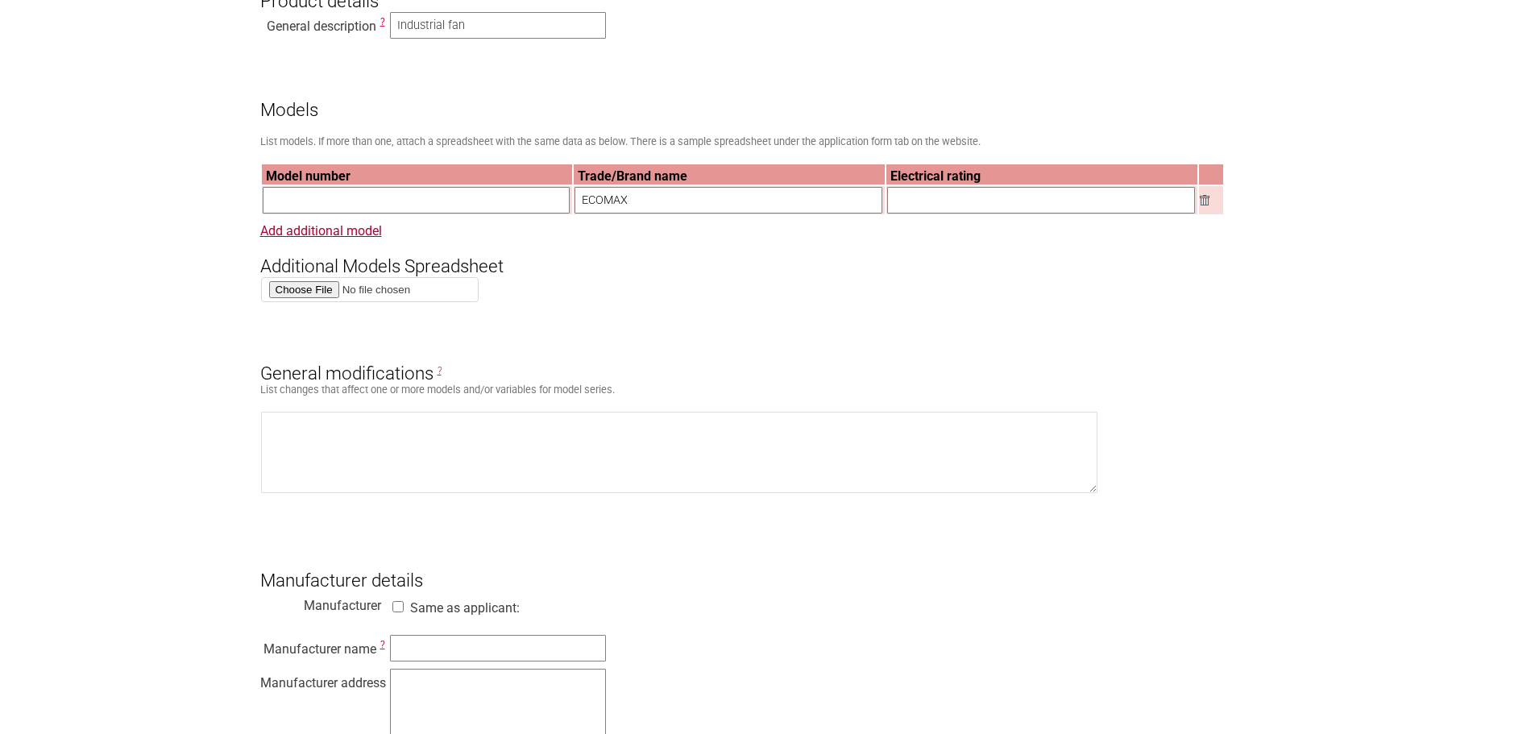
paste input "F307627D"
type input "F307627D"
click at [963, 203] on input "text" at bounding box center [1041, 200] width 308 height 27
paste input "220 V – 240 V; 50 Hz – 60 Hz; Class I"
type input "220 V – 240 V; 50 Hz – 60 Hz; Class I"
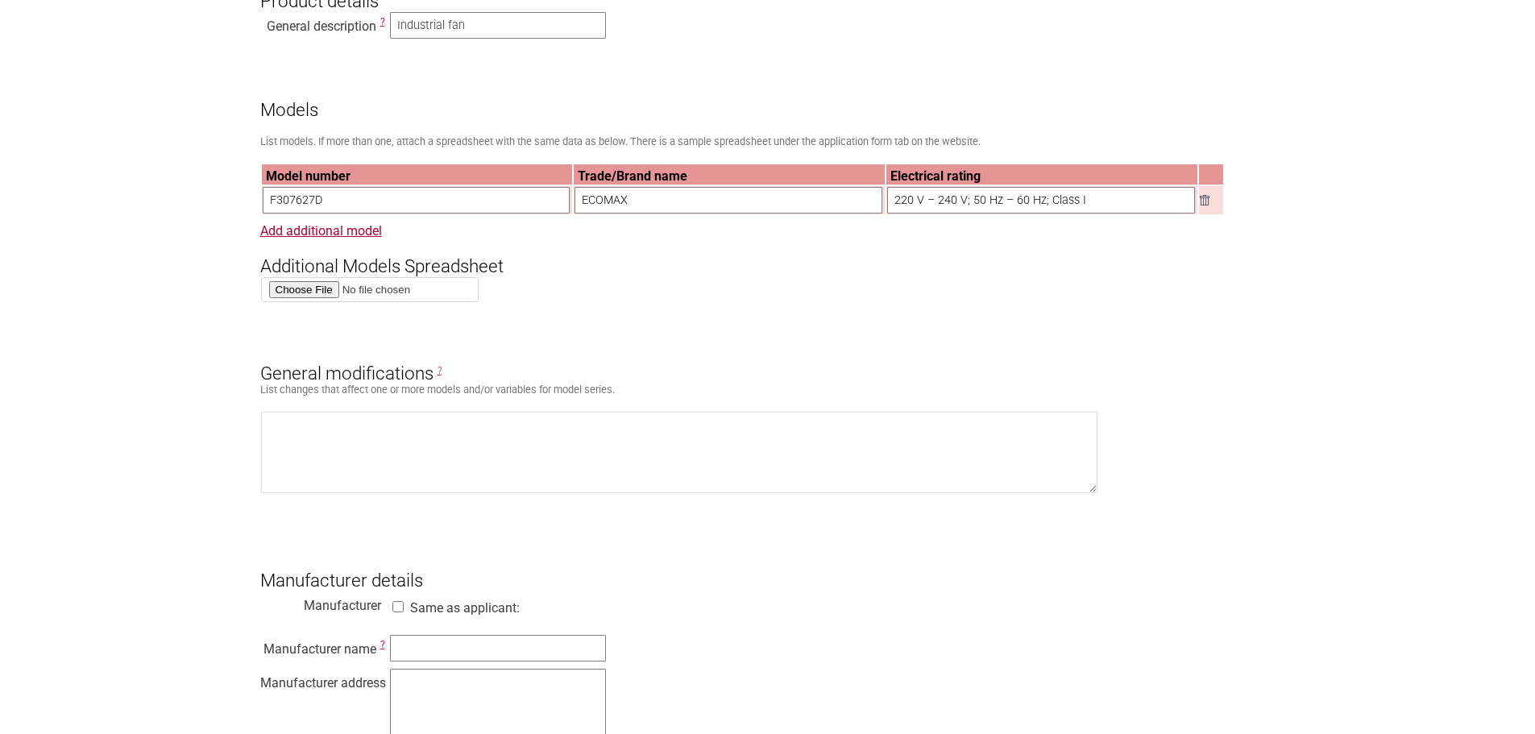
drag, startPoint x: 149, startPoint y: 363, endPoint x: 239, endPoint y: 377, distance: 91.4
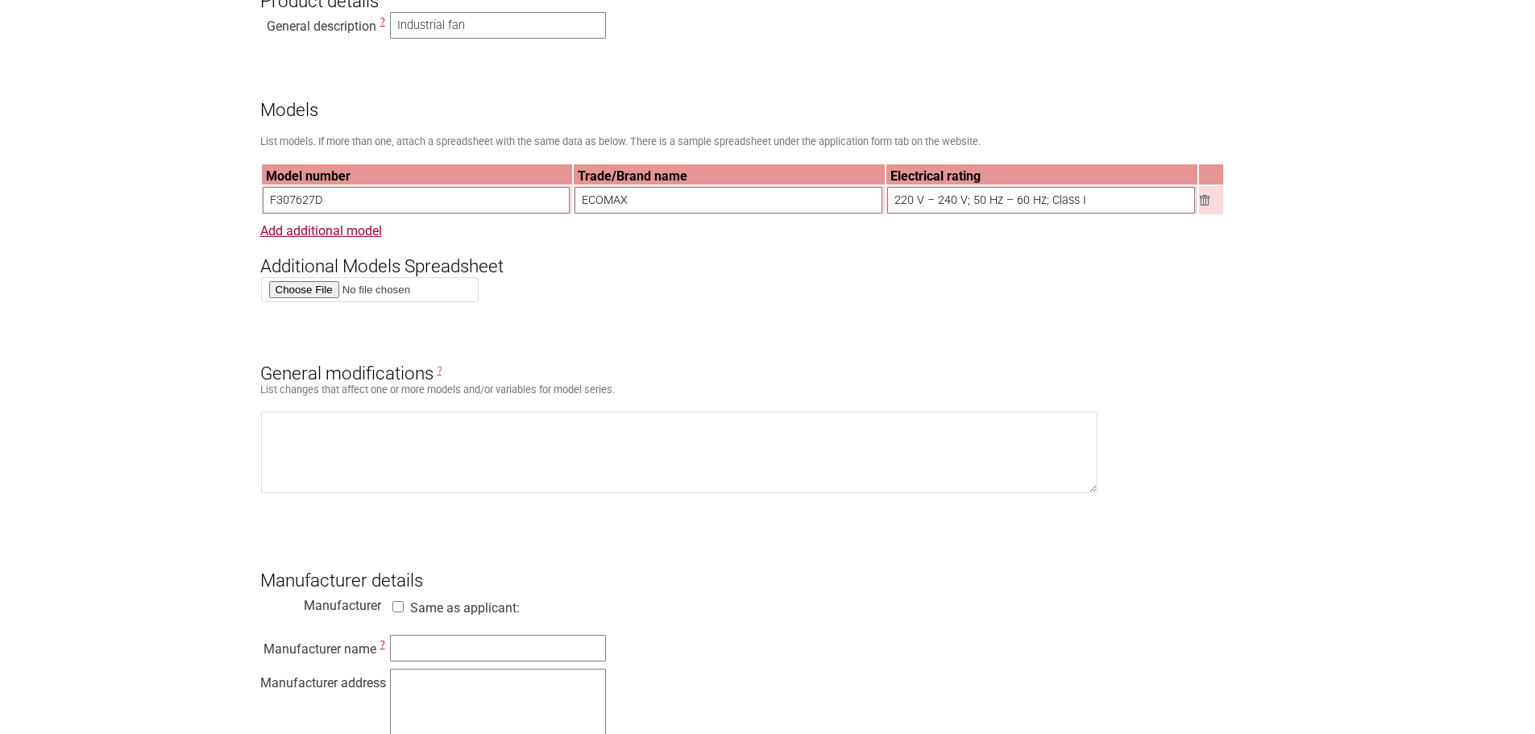
scroll to position [1048, 0]
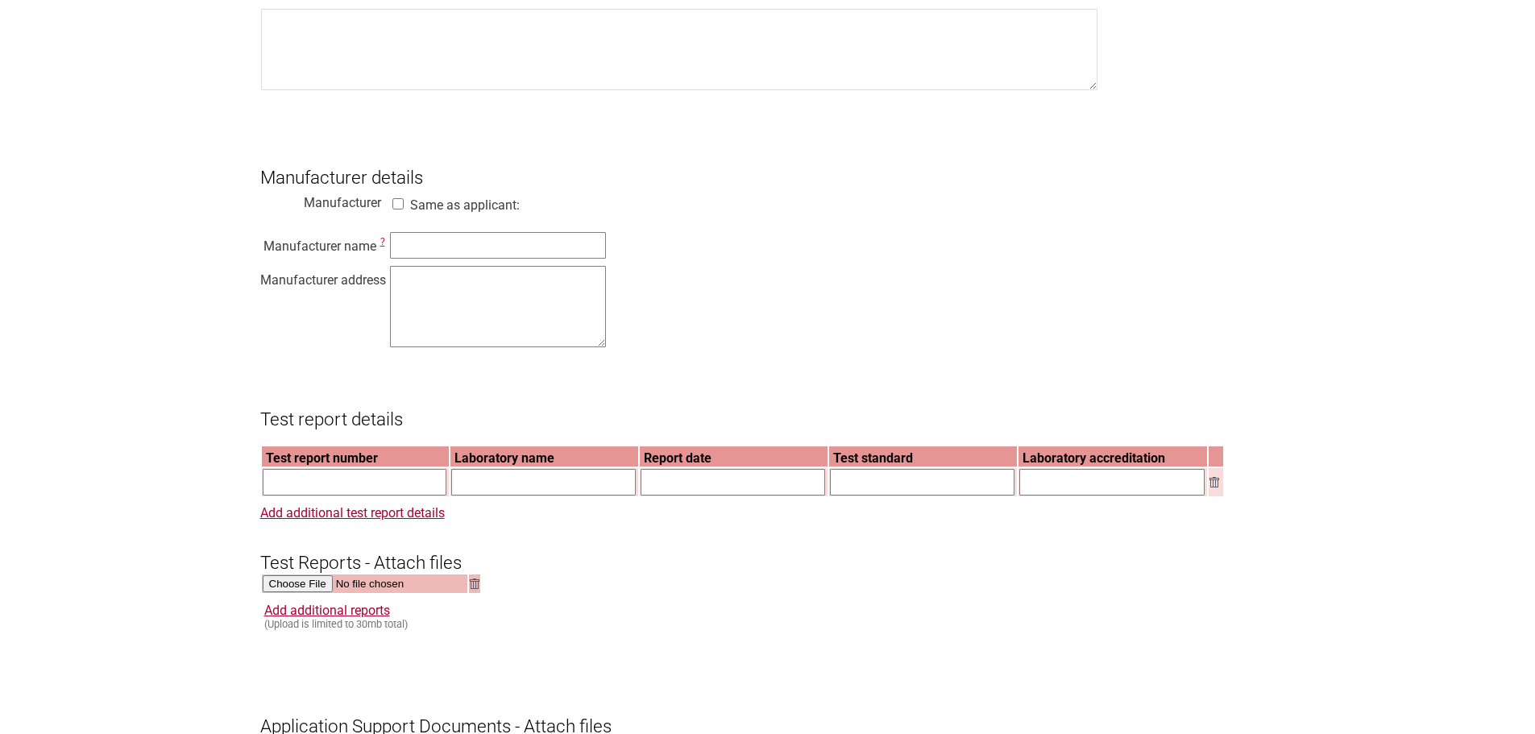
click at [143, 297] on section "Application for Electrical Certification Resume key: sGIM3p73 Please record thi…" at bounding box center [767, 363] width 1535 height 2457
click at [491, 256] on input "text" at bounding box center [498, 245] width 216 height 27
paste input "Suzhou [PERSON_NAME] Electrical & Mechanical Industry Co., Ltd"
type input "Suzhou Alton Electrical & Mechanical Industry Co., Ltd"
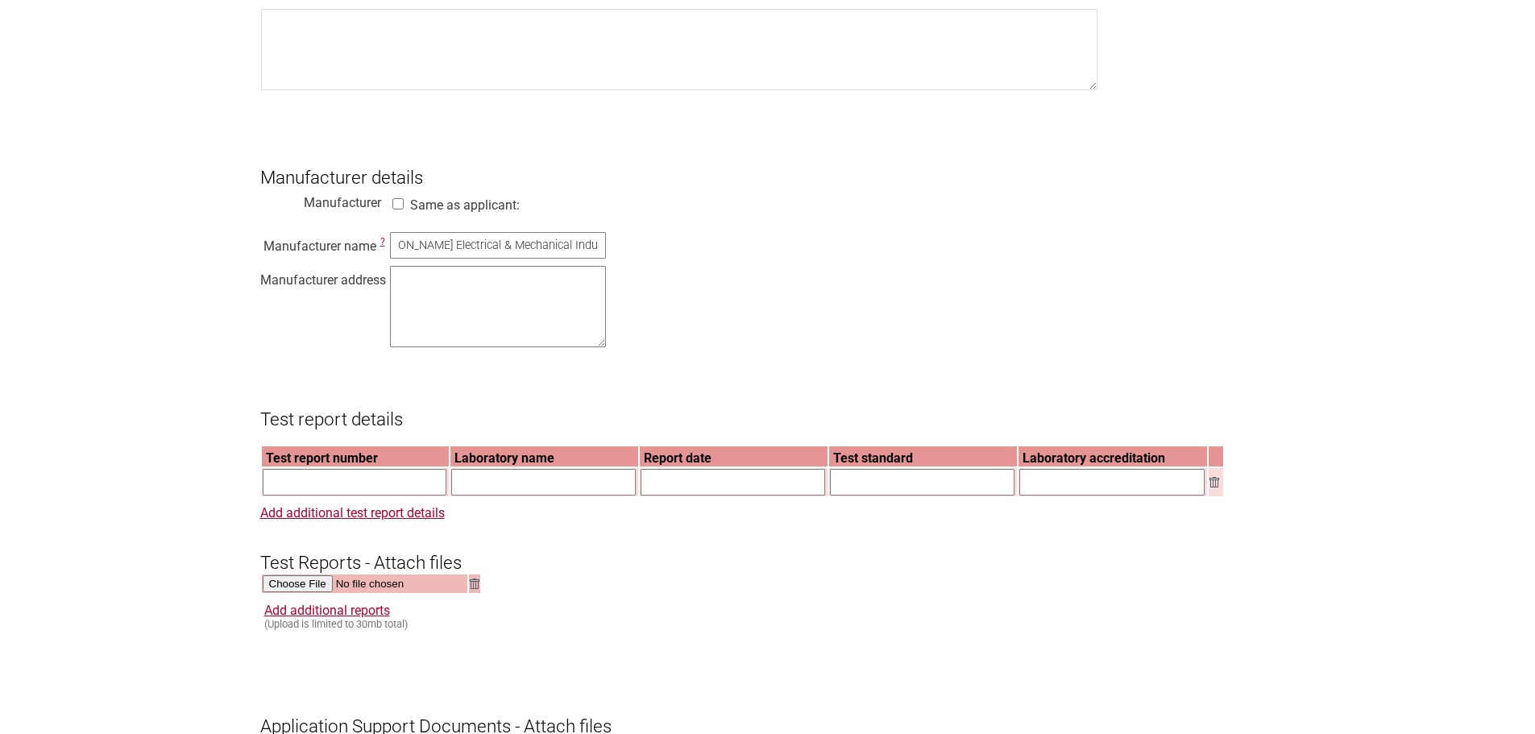
click at [232, 376] on section "Application for Electrical Certification Resume key: sGIM3p73 Please record thi…" at bounding box center [767, 363] width 1535 height 2457
click at [455, 332] on textarea at bounding box center [498, 306] width 216 height 81
paste textarea "888 Laixiu Road, Wujiang Foho Economic Development Zone, Suzhou City, Jiangsu P…"
type textarea "888 Laixiu Road, Wujiang Foho Economic Development Zone, Suzhou City, Jiangsu P…"
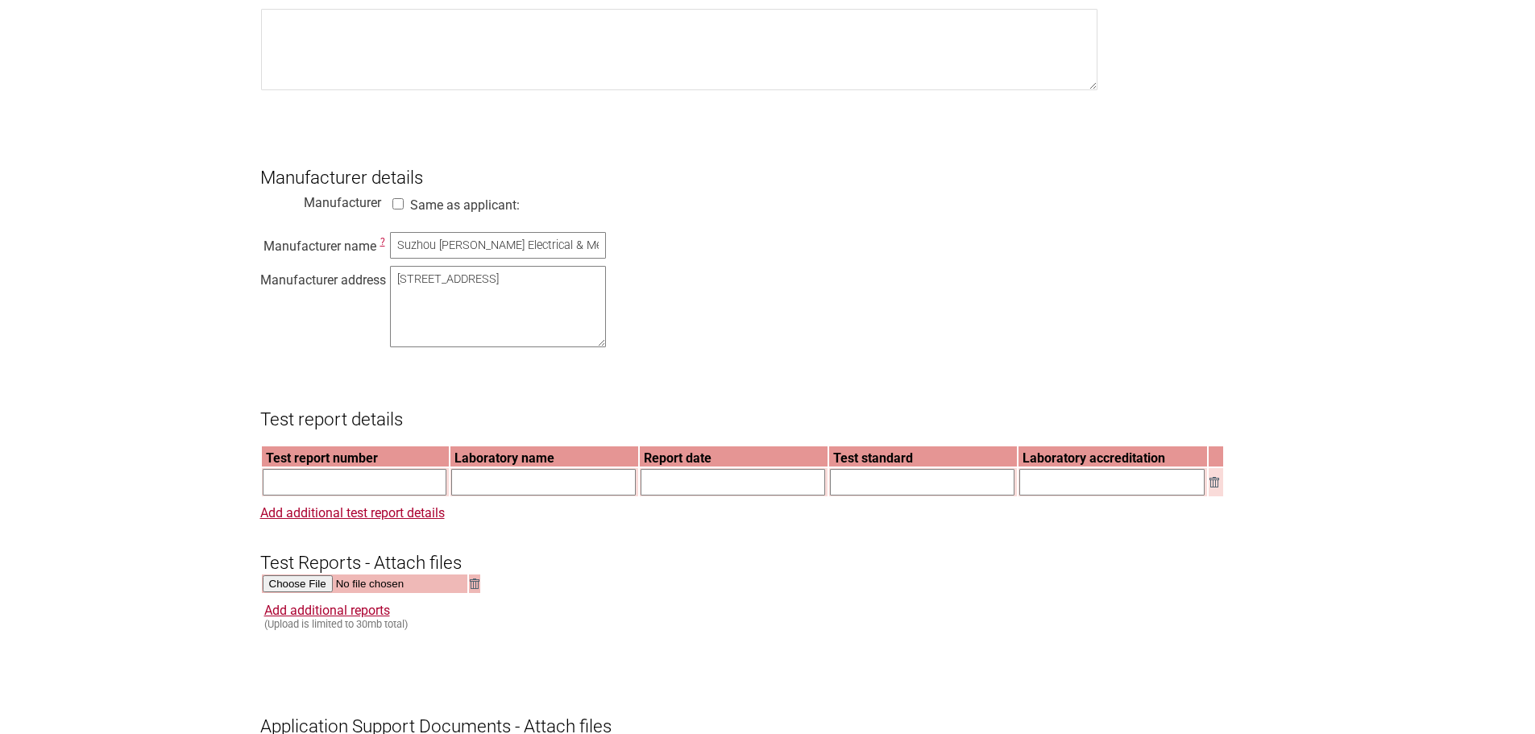
click at [254, 341] on section "Application for Electrical Certification Resume key: sGIM3p73 Please record thi…" at bounding box center [767, 363] width 1535 height 2457
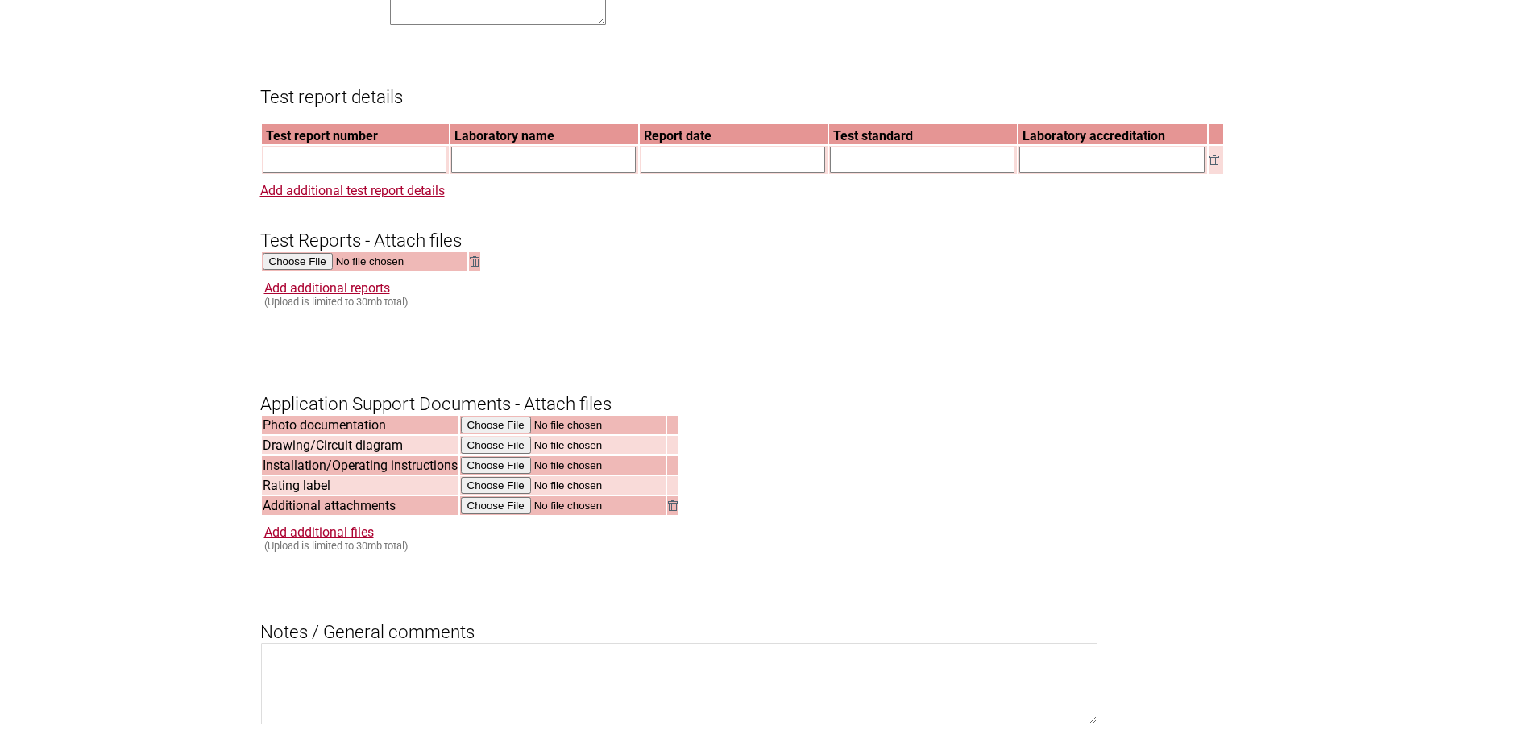
click at [140, 328] on section "Application for Electrical Certification Resume key: sGIM3p73 Please record thi…" at bounding box center [767, 40] width 1535 height 2457
click at [383, 173] on input "text" at bounding box center [355, 160] width 185 height 27
paste input "[STREET_ADDRESS]"
type input "[STREET_ADDRESS]"
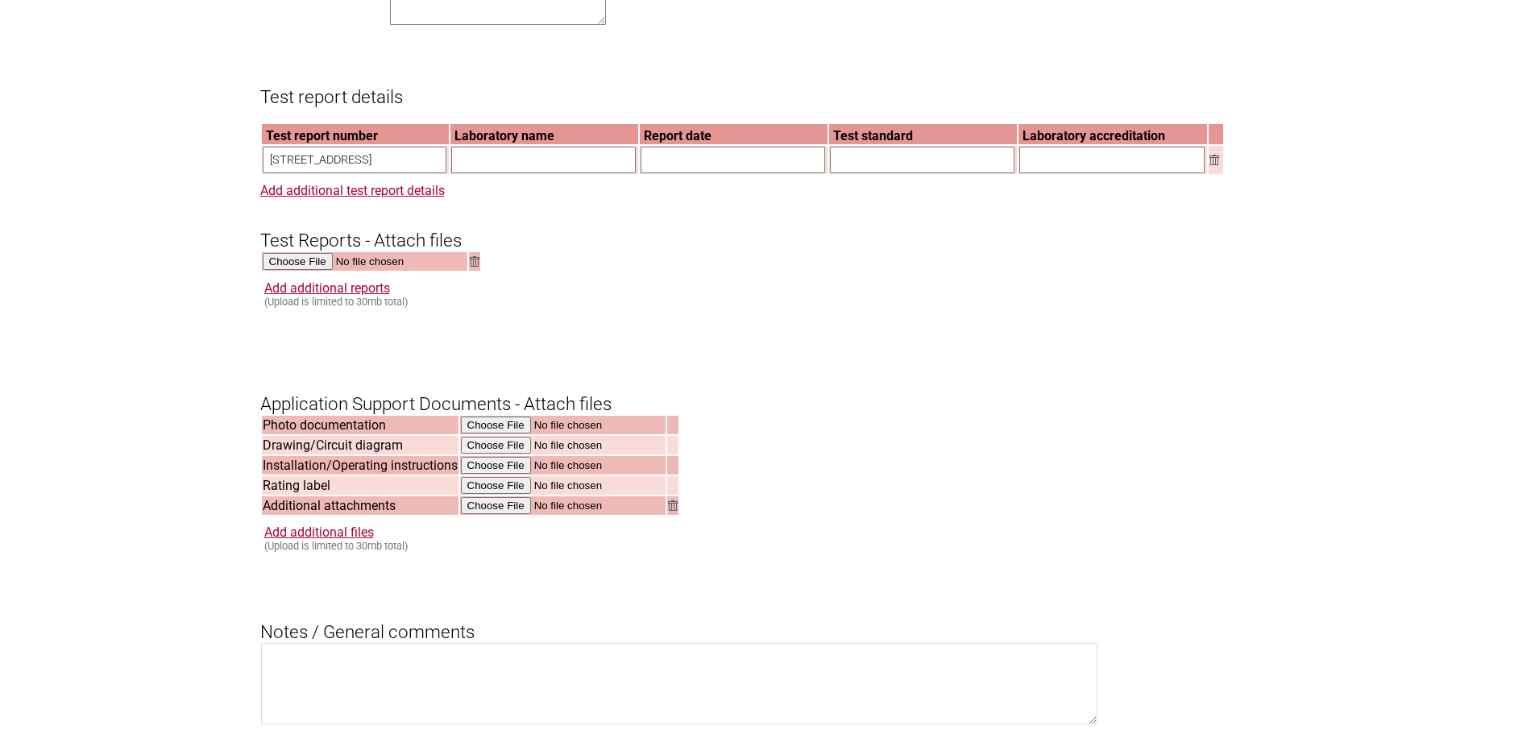
scroll to position [0, 0]
click at [518, 170] on input "text" at bounding box center [543, 160] width 185 height 27
paste input "[STREET_ADDRESS]"
type input "[STREET_ADDRESS]"
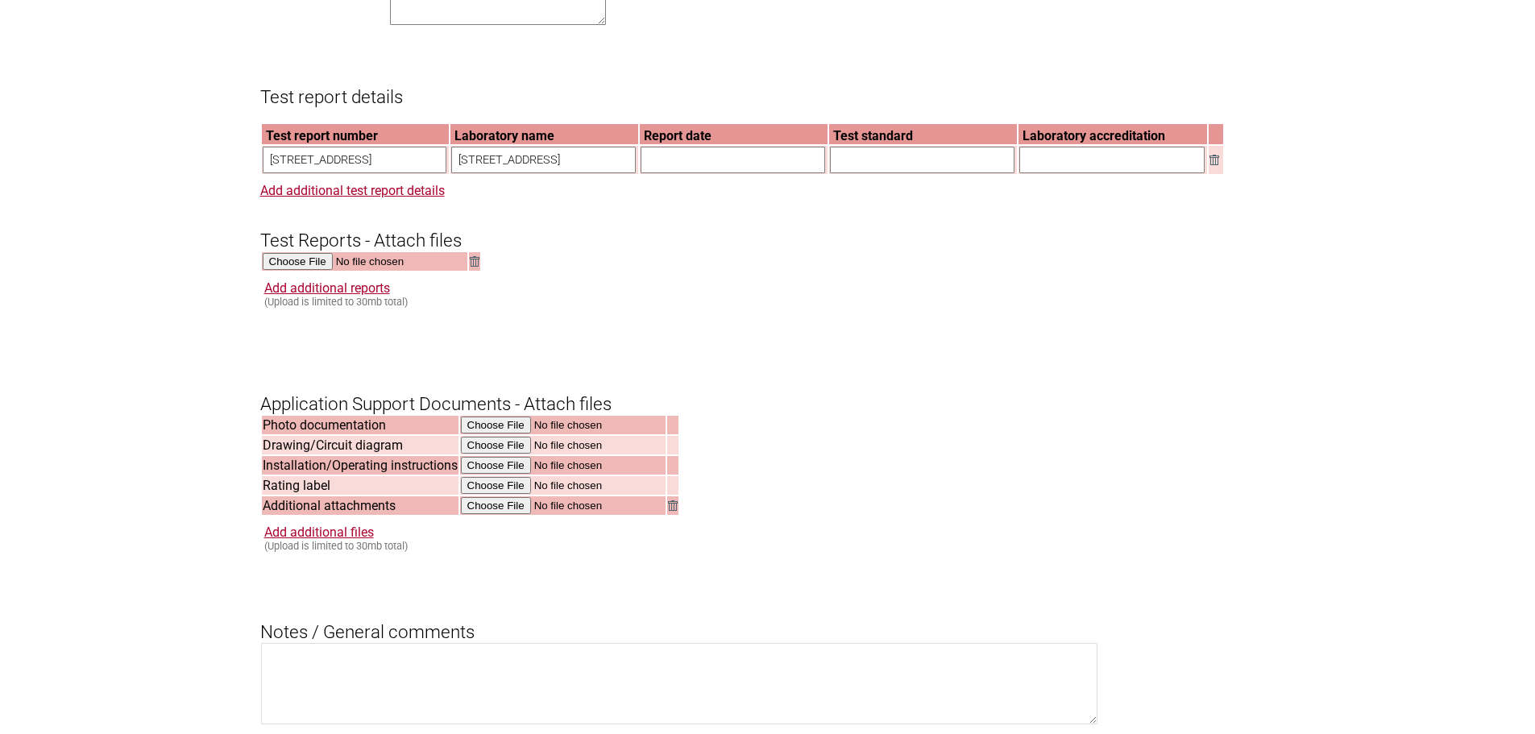
scroll to position [0, 0]
click at [717, 173] on input "text" at bounding box center [733, 160] width 185 height 27
paste input "[STREET_ADDRESS]"
type input "[STREET_ADDRESS]"
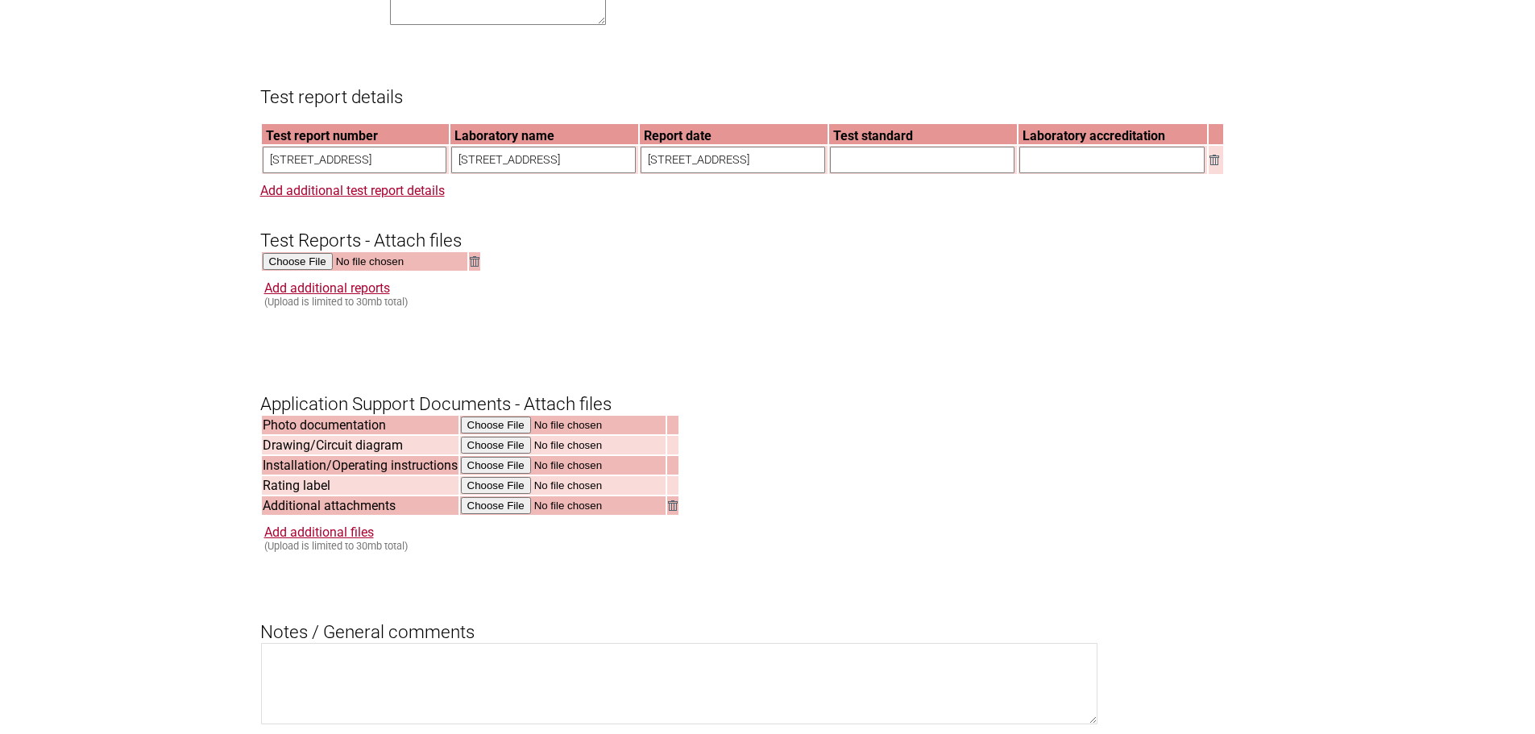
click at [928, 173] on input "text" at bounding box center [922, 160] width 185 height 27
click at [903, 173] on input "text" at bounding box center [922, 160] width 185 height 27
paste input "[STREET_ADDRESS]"
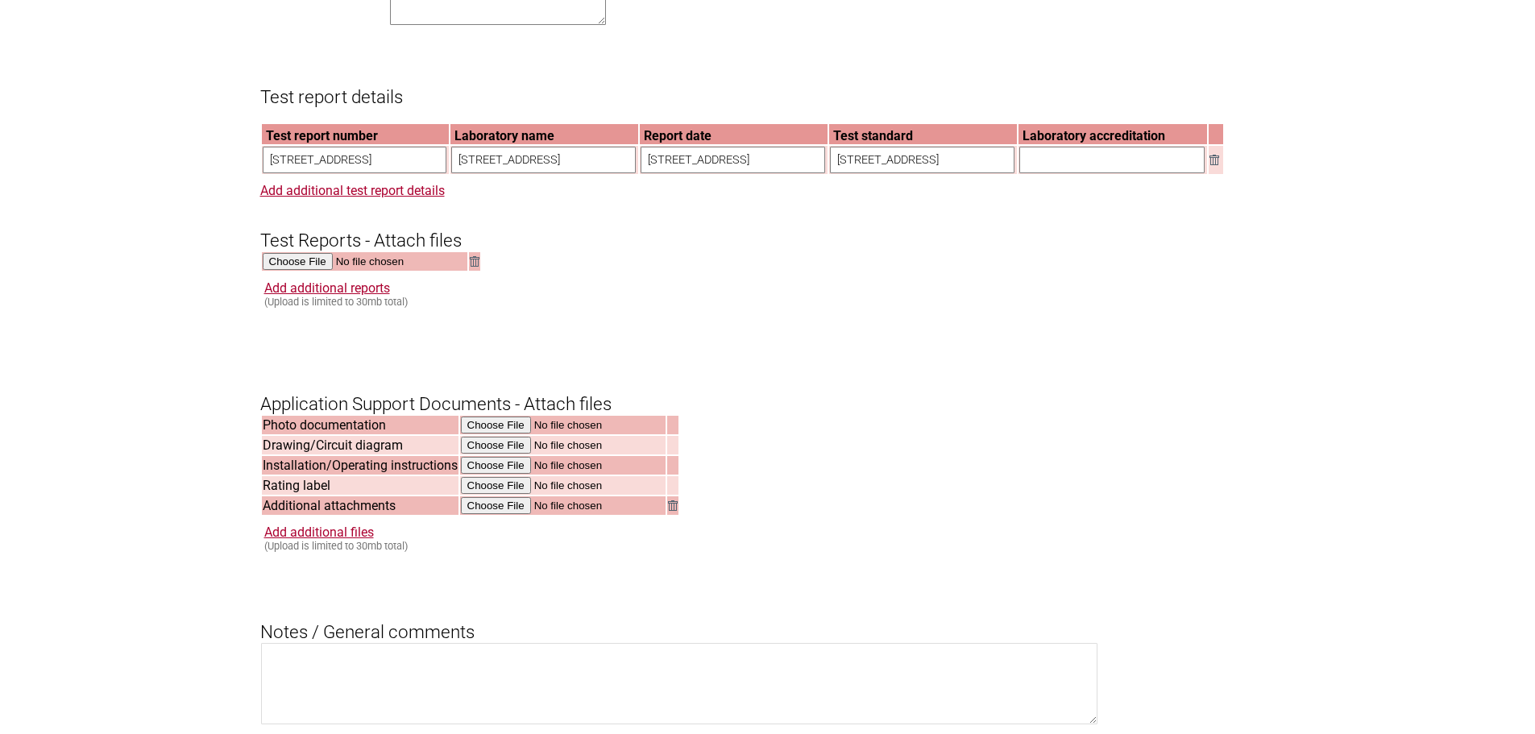
type input "[STREET_ADDRESS]"
click at [730, 235] on h3 "Test Reports - Attach files" at bounding box center [767, 227] width 1015 height 48
click at [728, 230] on h3 "Test Reports - Attach files" at bounding box center [767, 227] width 1015 height 48
click at [302, 172] on input "[STREET_ADDRESS]" at bounding box center [355, 160] width 185 height 27
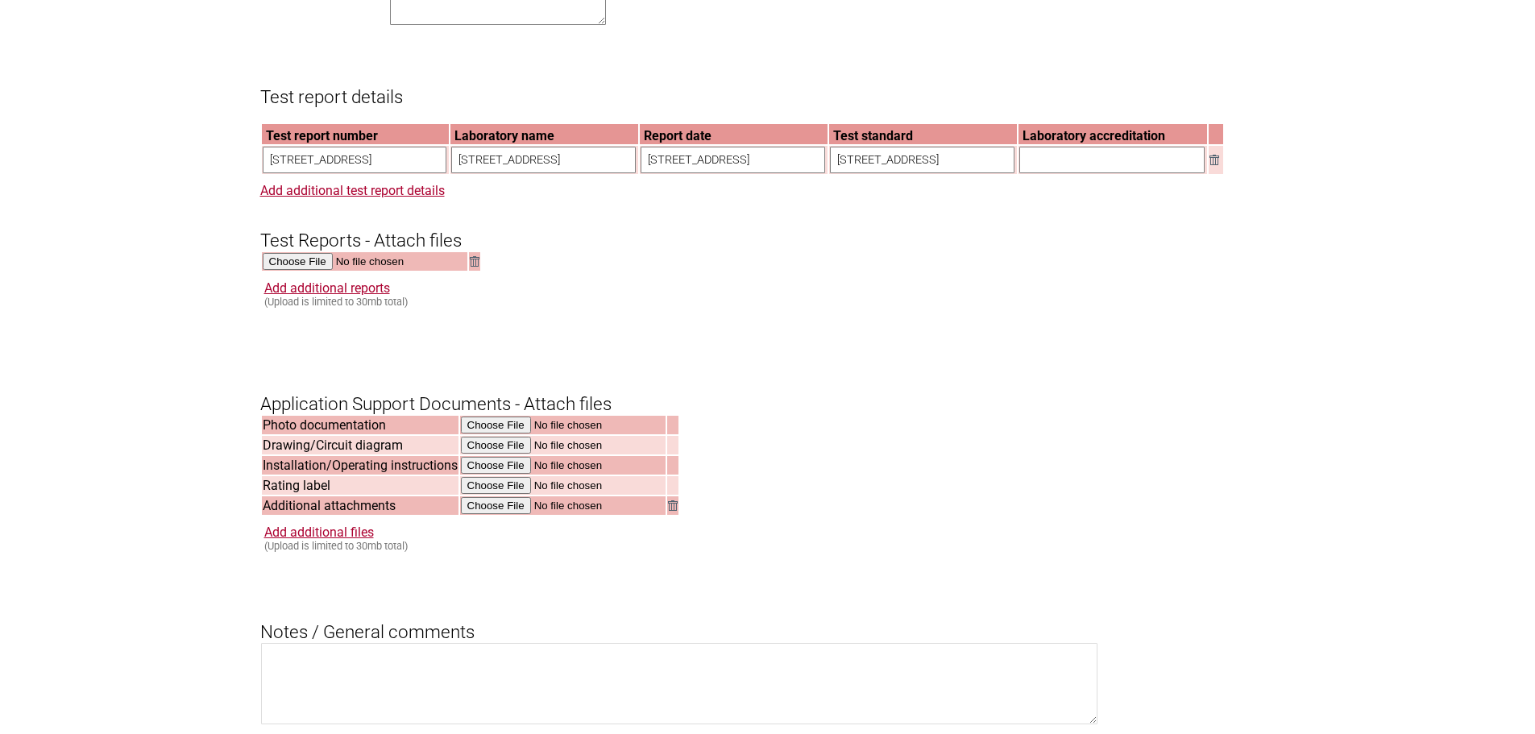
scroll to position [0, 330]
drag, startPoint x: 270, startPoint y: 174, endPoint x: 773, endPoint y: 146, distance: 503.6
click at [773, 146] on tbody "Test report number Laboratory name Report date Test standard Laboratory accredi…" at bounding box center [742, 149] width 961 height 50
paste input "SHES240300414001-M2"
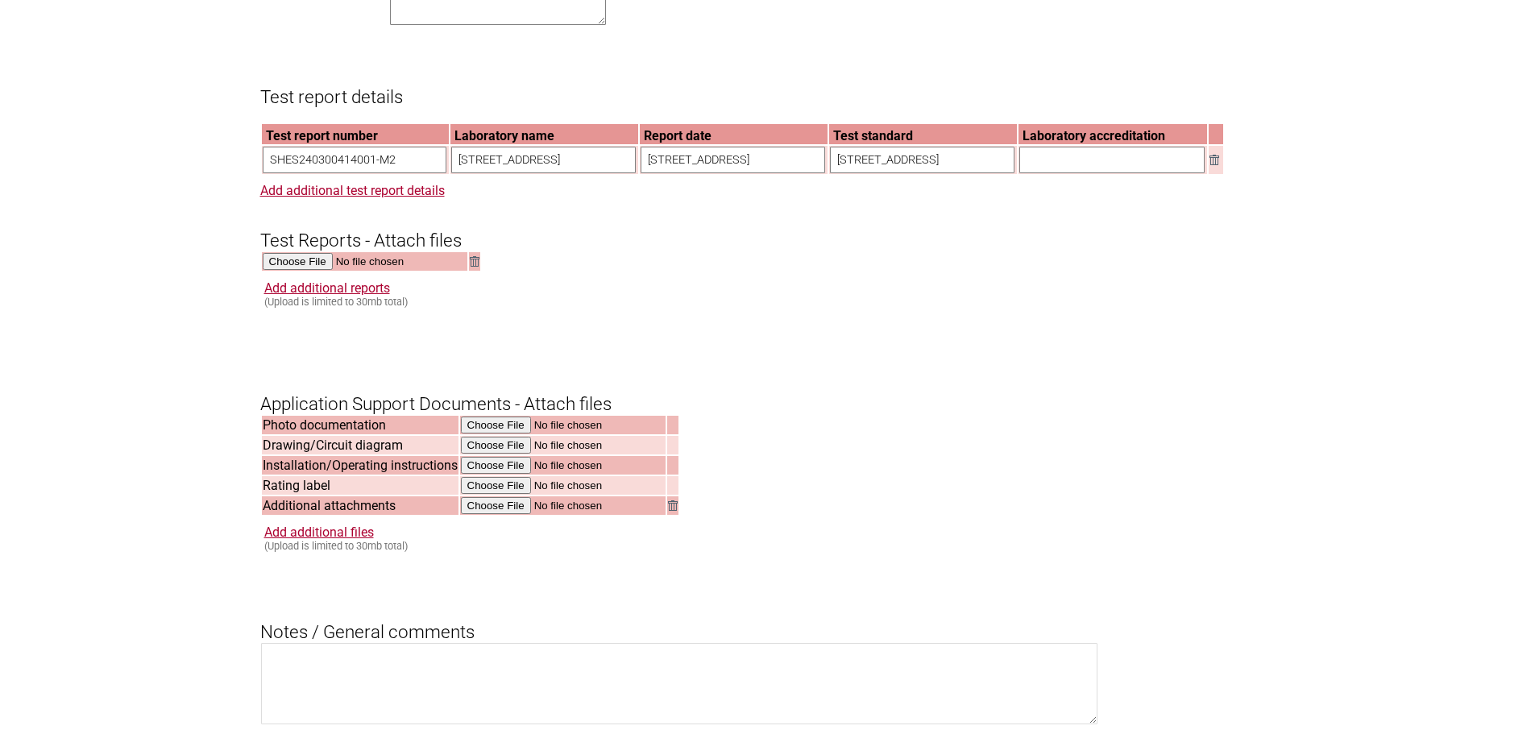
type input "SHES240300414001-M2"
drag, startPoint x: 511, startPoint y: 201, endPoint x: 465, endPoint y: 185, distance: 48.4
click at [510, 200] on form "Resume key: sGIM3p73 Please record this key, it will enable you to resume your …" at bounding box center [767, 117] width 1015 height 2306
drag, startPoint x: 456, startPoint y: 177, endPoint x: 786, endPoint y: 183, distance: 329.6
click at [786, 174] on tr "SHES240300414001-M2 888 Laixiu Road, Wujiang Foho Economic Development Zone, Su…" at bounding box center [742, 160] width 961 height 28
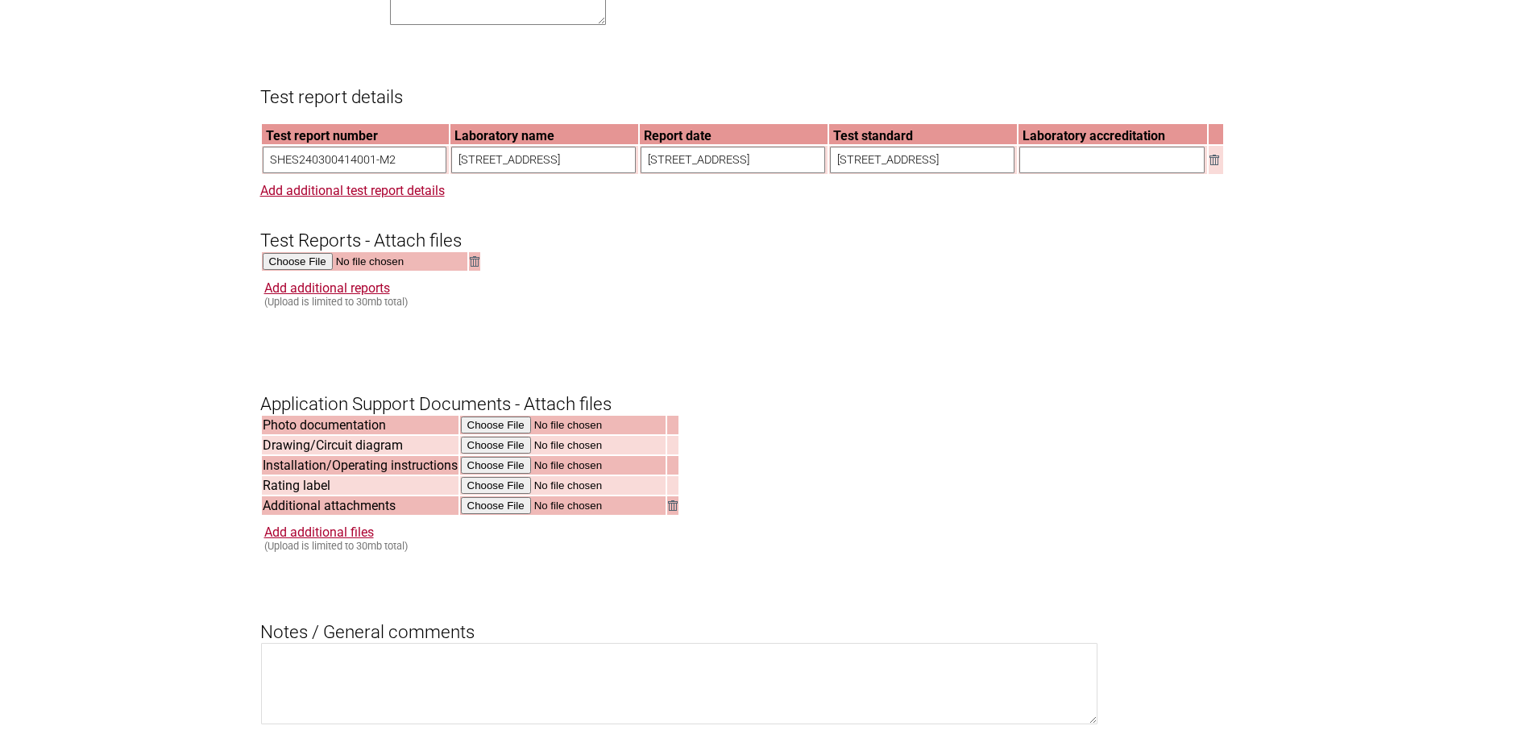
paste input "SGS-CSTC Standards Technical Services (Shanghai) Co., Ltd."
type input "SGS-CSTC Standards Technical Services (Shanghai) Co., Ltd."
click at [653, 173] on input "[STREET_ADDRESS]" at bounding box center [733, 160] width 185 height 27
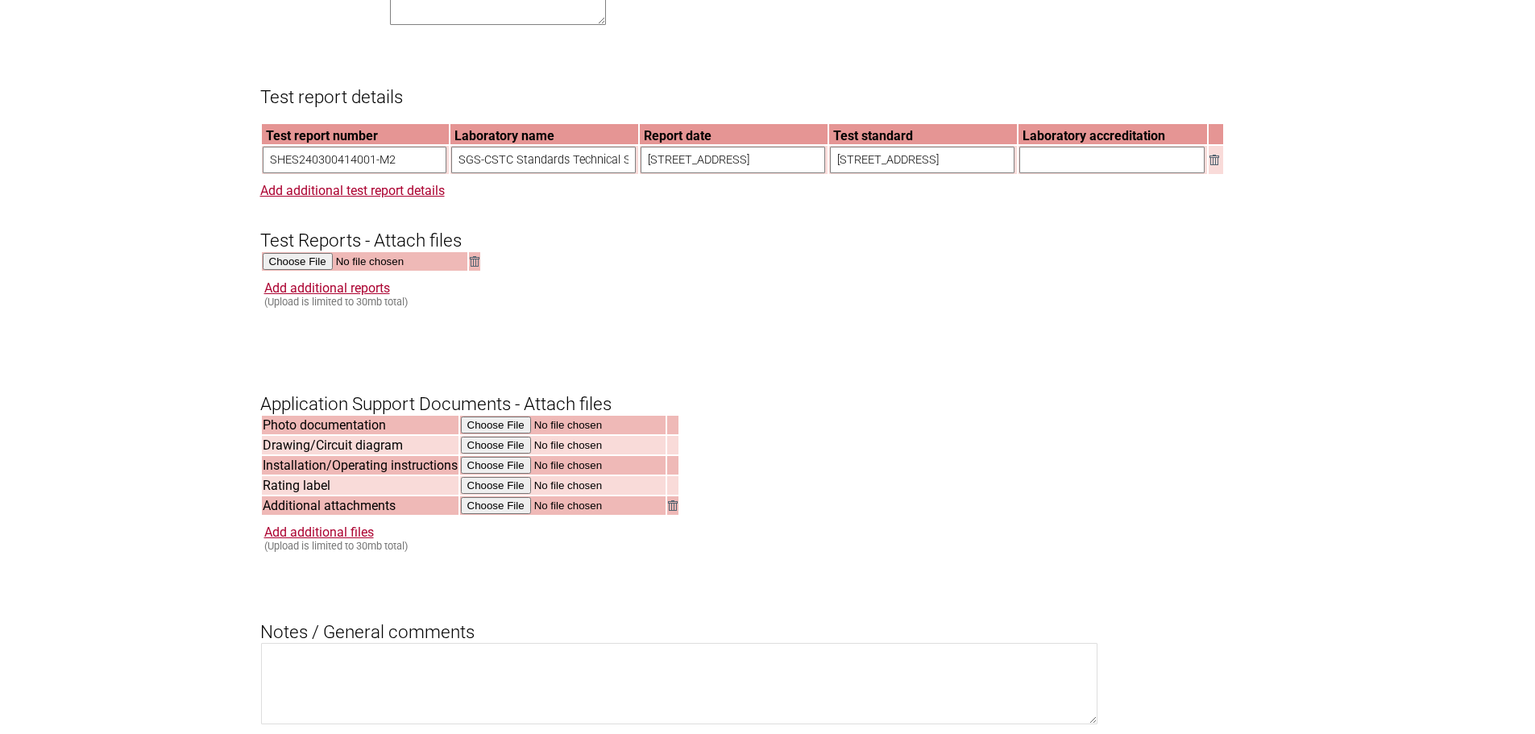
drag, startPoint x: 643, startPoint y: 179, endPoint x: 961, endPoint y: 193, distance: 318.6
click at [961, 193] on form "Resume key: sGIM3p73 Please record this key, it will enable you to resume your …" at bounding box center [767, 117] width 1015 height 2306
paste input "[DATE], Amendment No.2: [DATE]"
click at [791, 173] on input "[DATE], Amendment No.2: [DATE]" at bounding box center [733, 160] width 185 height 27
drag, startPoint x: 795, startPoint y: 182, endPoint x: 806, endPoint y: 181, distance: 11.3
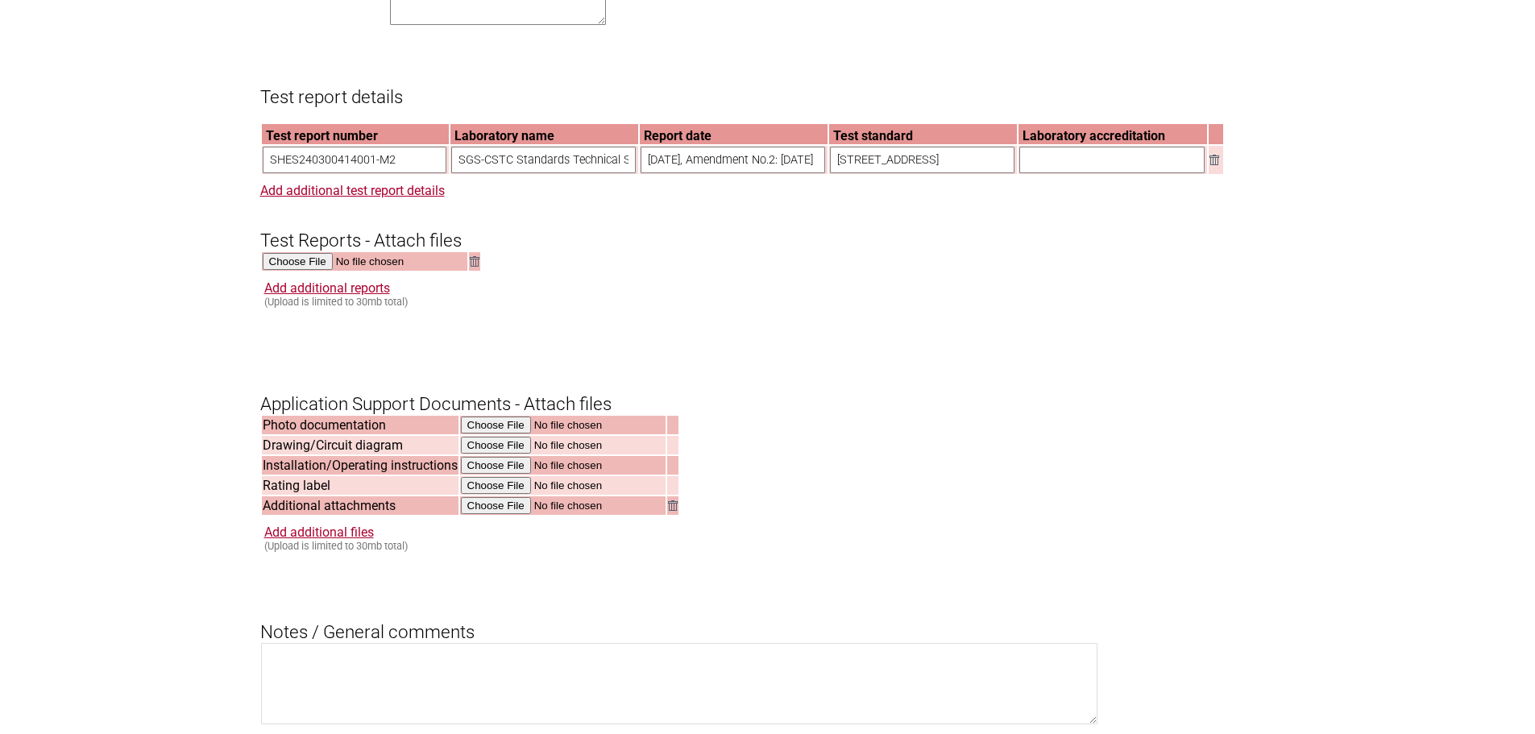
click at [794, 173] on input "[DATE], Amendment No.2: [DATE]" at bounding box center [733, 160] width 185 height 27
drag, startPoint x: 809, startPoint y: 180, endPoint x: 864, endPoint y: 182, distance: 54.9
click at [864, 174] on tr "SHES240300414001-M2 SGS-CSTC Standards Technical Services (Shanghai) Co., Ltd. …" at bounding box center [742, 160] width 961 height 28
click at [787, 173] on input "[DATE], Amendment No.2: [DATE]" at bounding box center [733, 160] width 185 height 27
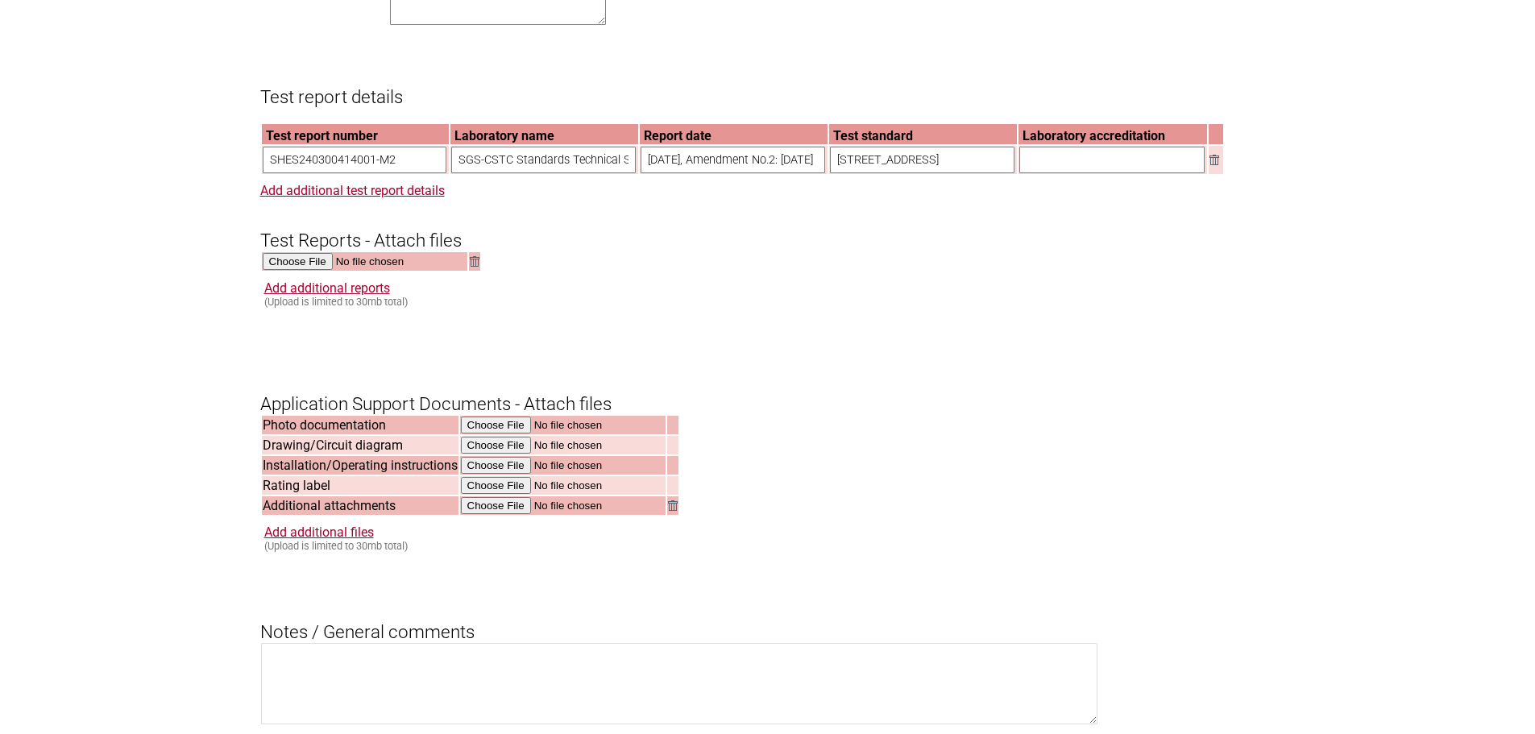
click at [795, 173] on input "[DATE], Amendment No.2: [DATE]" at bounding box center [733, 160] width 185 height 27
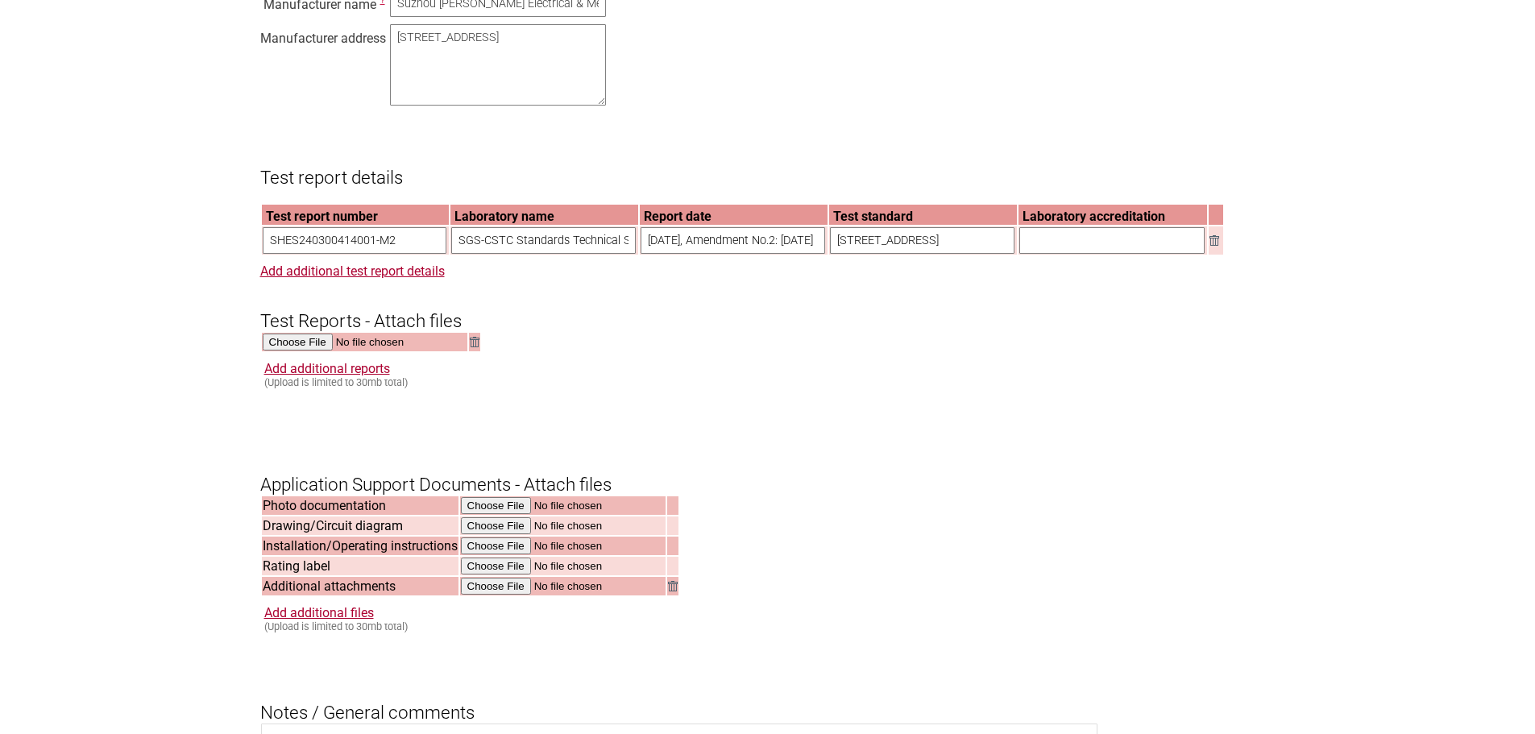
drag, startPoint x: 801, startPoint y: 258, endPoint x: 818, endPoint y: 251, distance: 18.1
click at [815, 254] on input "2024-03-26, Amendment No.2: 2025-09-18" at bounding box center [733, 240] width 185 height 27
type input "2024-03-26, Amendment No.2: 2025-09-03"
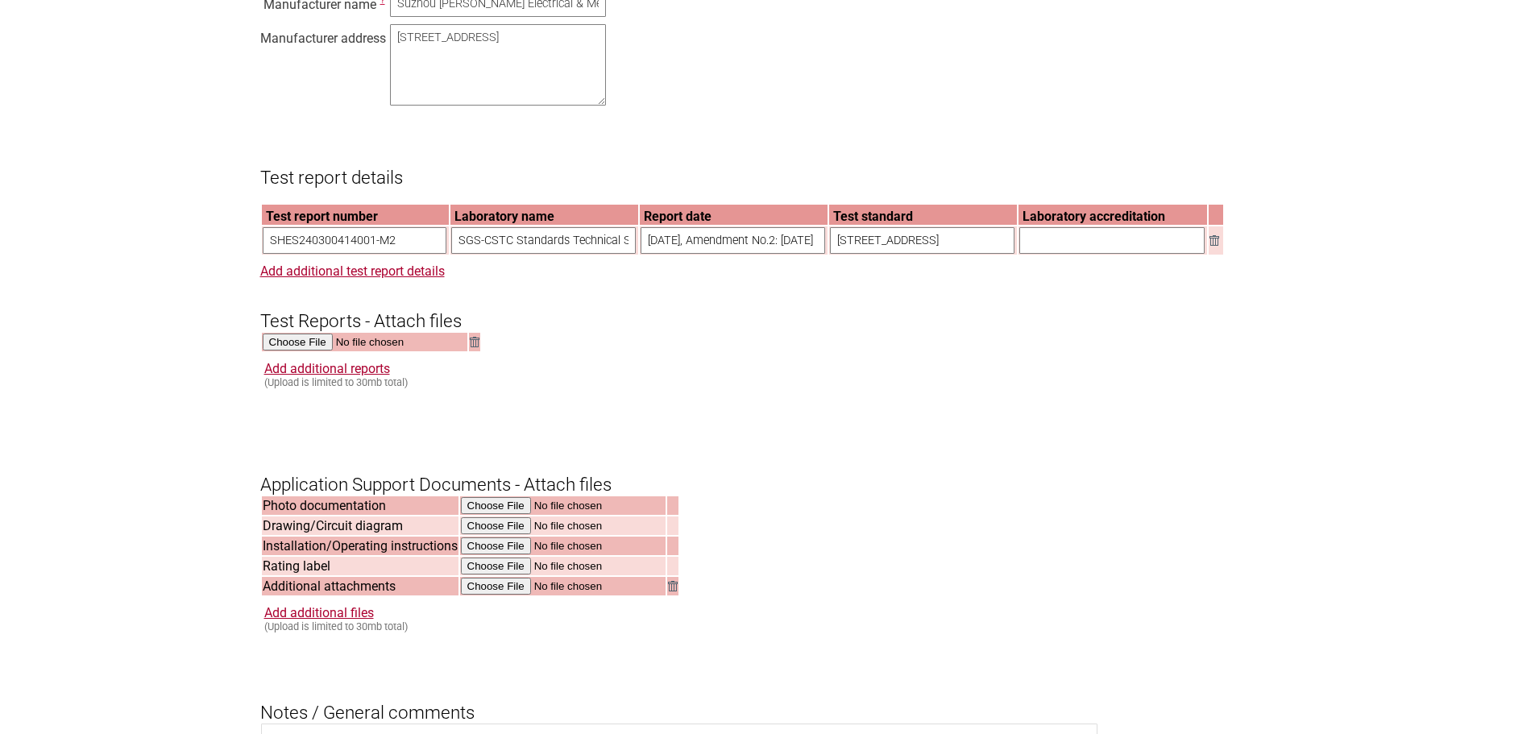
drag, startPoint x: 1080, startPoint y: 257, endPoint x: 930, endPoint y: 273, distance: 150.8
click at [1080, 254] on input "text" at bounding box center [1111, 240] width 185 height 27
click at [900, 254] on input "[STREET_ADDRESS]" at bounding box center [922, 240] width 185 height 27
drag, startPoint x: 829, startPoint y: 258, endPoint x: 1332, endPoint y: 260, distance: 502.9
click at [1332, 260] on section "Application for Electrical Certification Resume key: sGIM3p73 Please record thi…" at bounding box center [767, 121] width 1535 height 2457
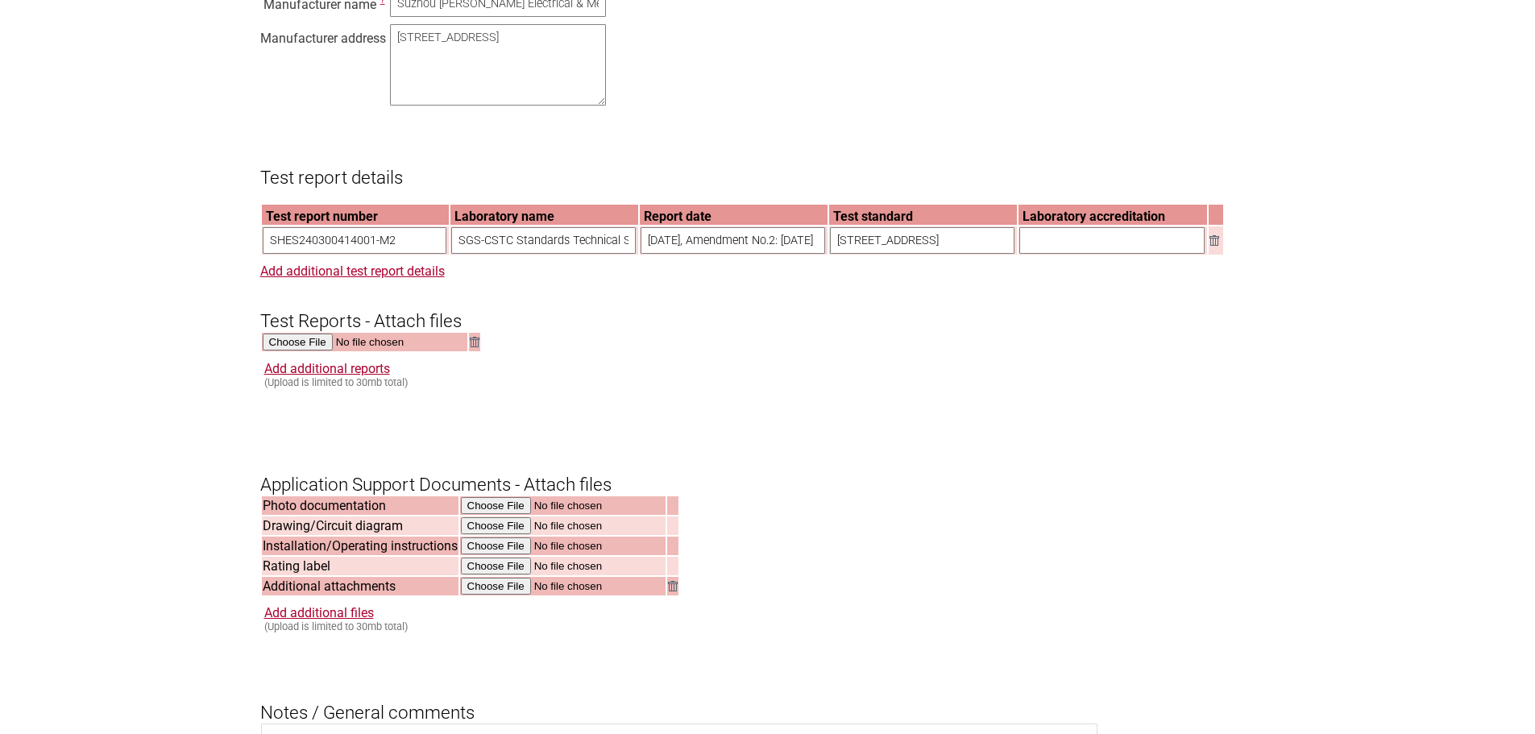
paste input "IEC 60335-2-80:2015 in conjunction with IEC 60335-1:2010, COR1:2010, COR2:2011,…"
type input "IEC 60335-2-80:2015 in conjunction with IEC 60335-1:2010, COR1:2010, COR2:2011,…"
click at [1115, 253] on input "text" at bounding box center [1111, 240] width 185 height 27
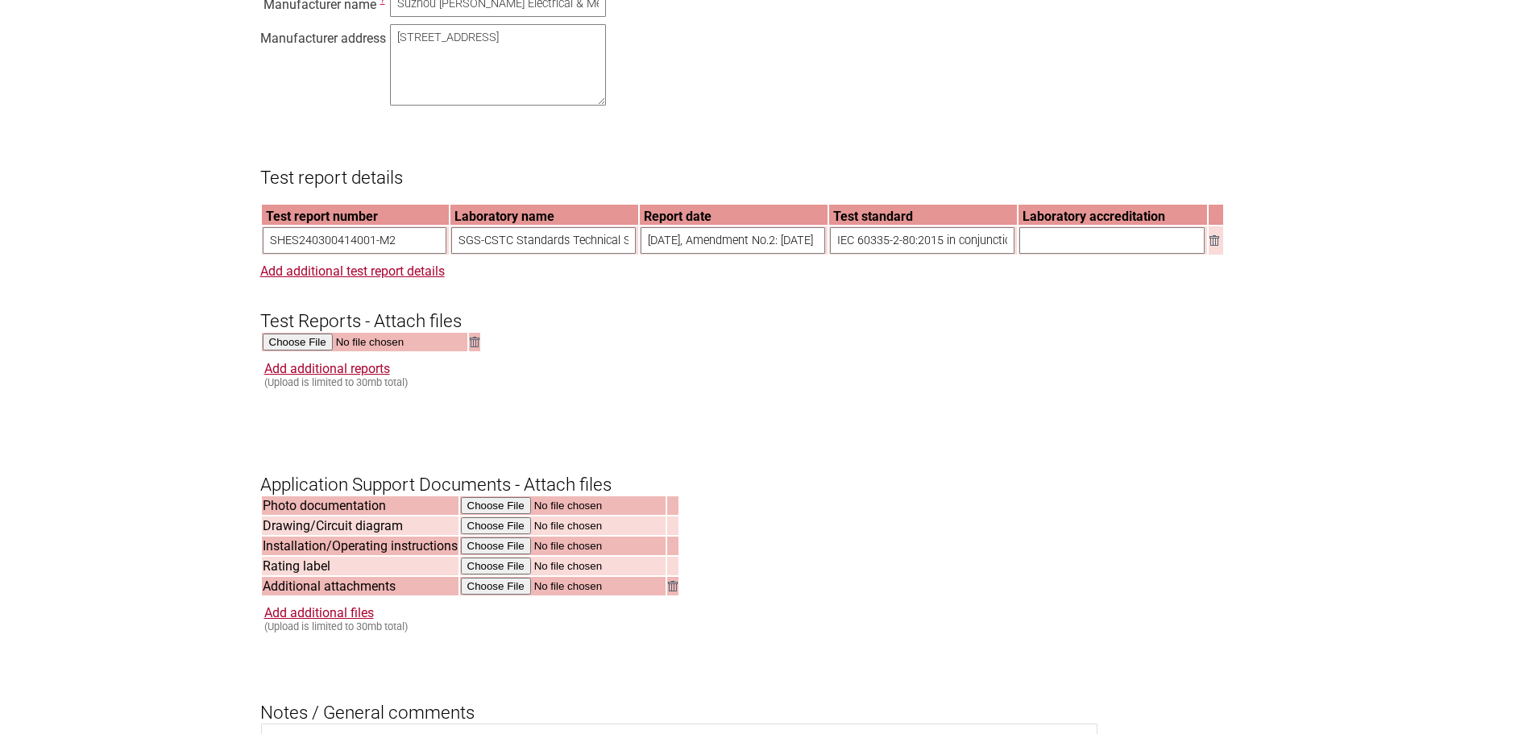
type input "CB"
click at [949, 445] on form "Resume key: sGIM3p73 Please record this key, it will enable you to resume your …" at bounding box center [767, 197] width 1015 height 2306
click at [880, 425] on form "Resume key: sGIM3p73 Please record this key, it will enable you to resume your …" at bounding box center [767, 197] width 1015 height 2306
click at [334, 279] on link "Add additional test report details" at bounding box center [352, 271] width 185 height 15
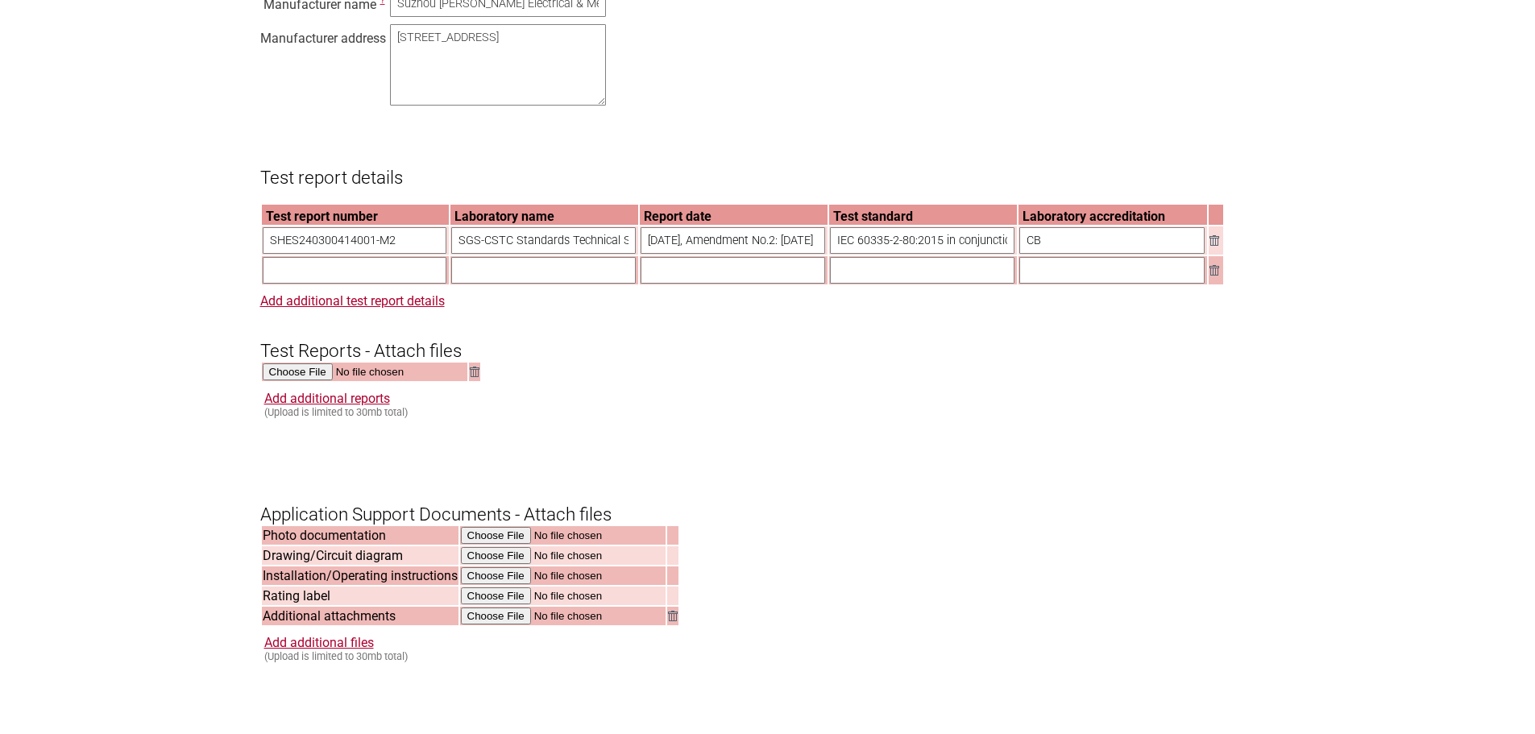
click at [380, 284] on input "text" at bounding box center [355, 270] width 185 height 27
paste input "IEC 60335-2-80:2015 in conjunction with IEC 60335-1:2010, COR1:2010, COR2:2011,…"
type input "IEC 60335-2-80:2015 in conjunction with IEC 60335-1:2010, COR1:2010, COR2:2011,…"
drag, startPoint x: 438, startPoint y: 290, endPoint x: 79, endPoint y: 276, distance: 358.9
click at [79, 276] on section "Application for Electrical Certification Resume key: sGIM3p73 Please record thi…" at bounding box center [767, 136] width 1535 height 2487
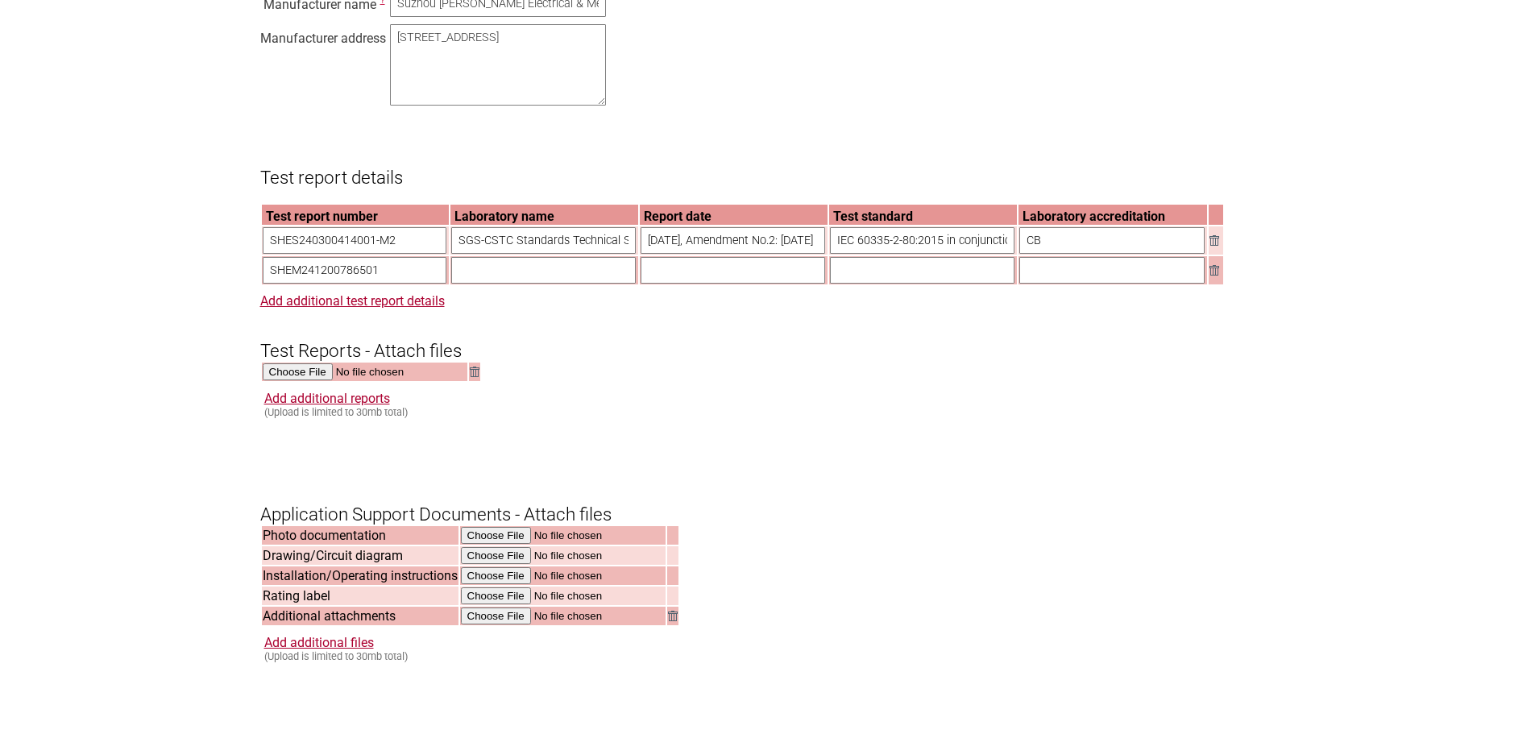
click at [322, 284] on input "SHEM241200786501" at bounding box center [355, 270] width 185 height 27
drag, startPoint x: 329, startPoint y: 288, endPoint x: 355, endPoint y: 289, distance: 26.6
click at [355, 284] on input "SHEM241200786501" at bounding box center [355, 270] width 185 height 27
click at [394, 284] on input "SHEM241200786501" at bounding box center [355, 270] width 185 height 27
type input "SHEM241200786501"
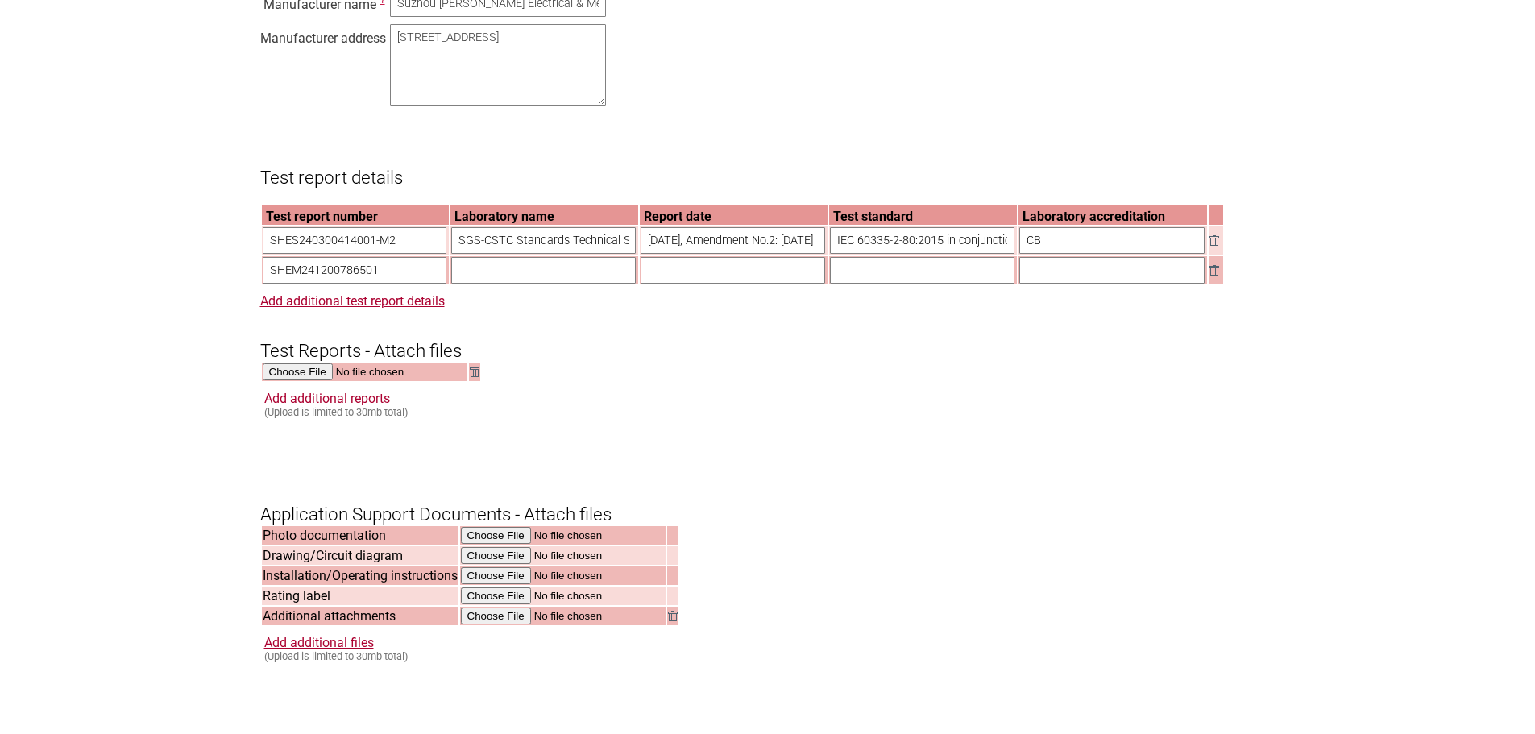
click at [549, 284] on input "text" at bounding box center [543, 270] width 185 height 27
drag, startPoint x: 457, startPoint y: 260, endPoint x: 728, endPoint y: 259, distance: 271.6
click at [728, 255] on tr "SHES240300414001-M2 SGS-CSTC Standards Technical Services (Shanghai) Co., Ltd. …" at bounding box center [742, 240] width 961 height 28
click at [580, 284] on input "text" at bounding box center [543, 270] width 185 height 27
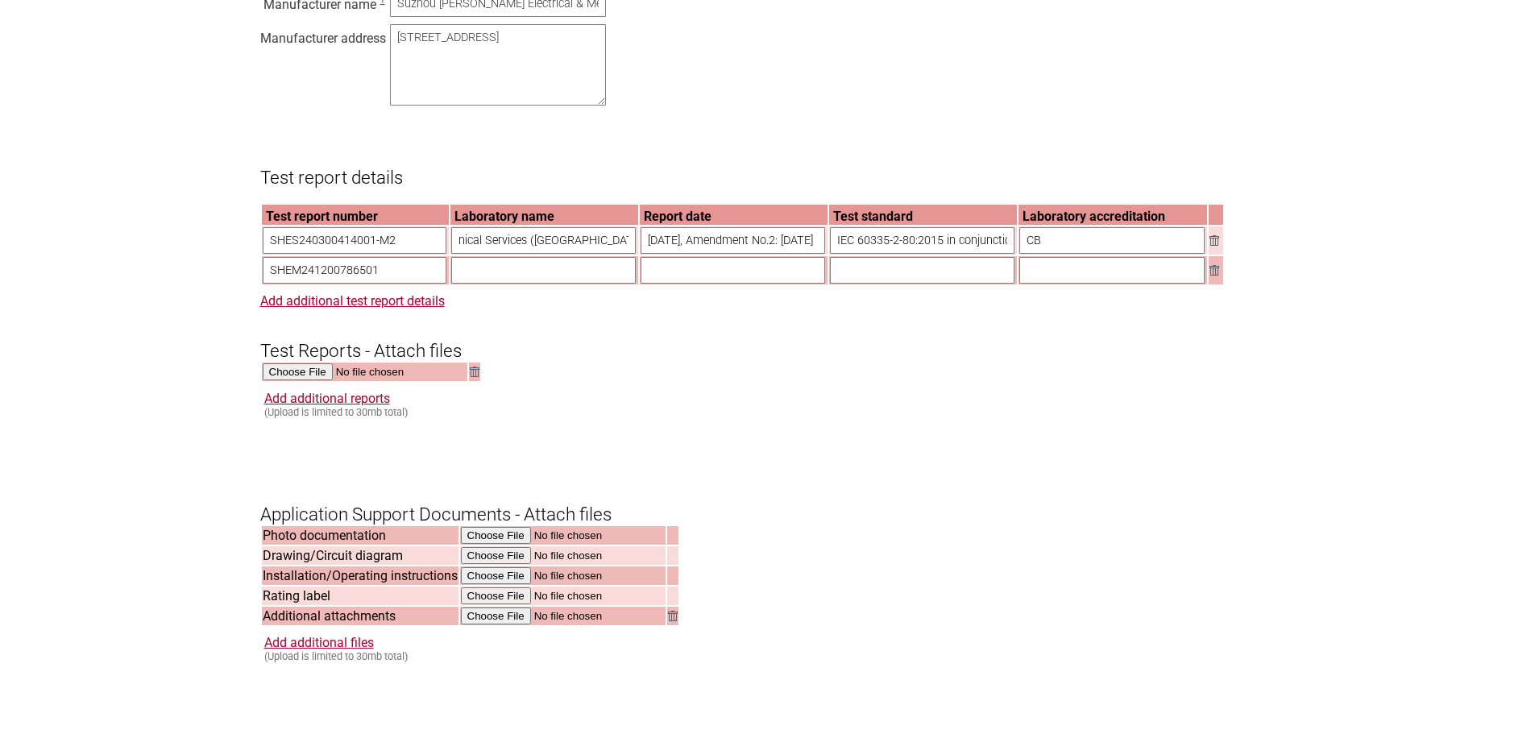
scroll to position [0, 0]
paste input "SGS-CSTC Standards Technical Services (Shanghai) Co., Ltd."
type input "SGS-CSTC Standards Technical Services (Shanghai) Co., Ltd."
click at [768, 362] on h3 "Test Reports - Attach files" at bounding box center [767, 337] width 1015 height 48
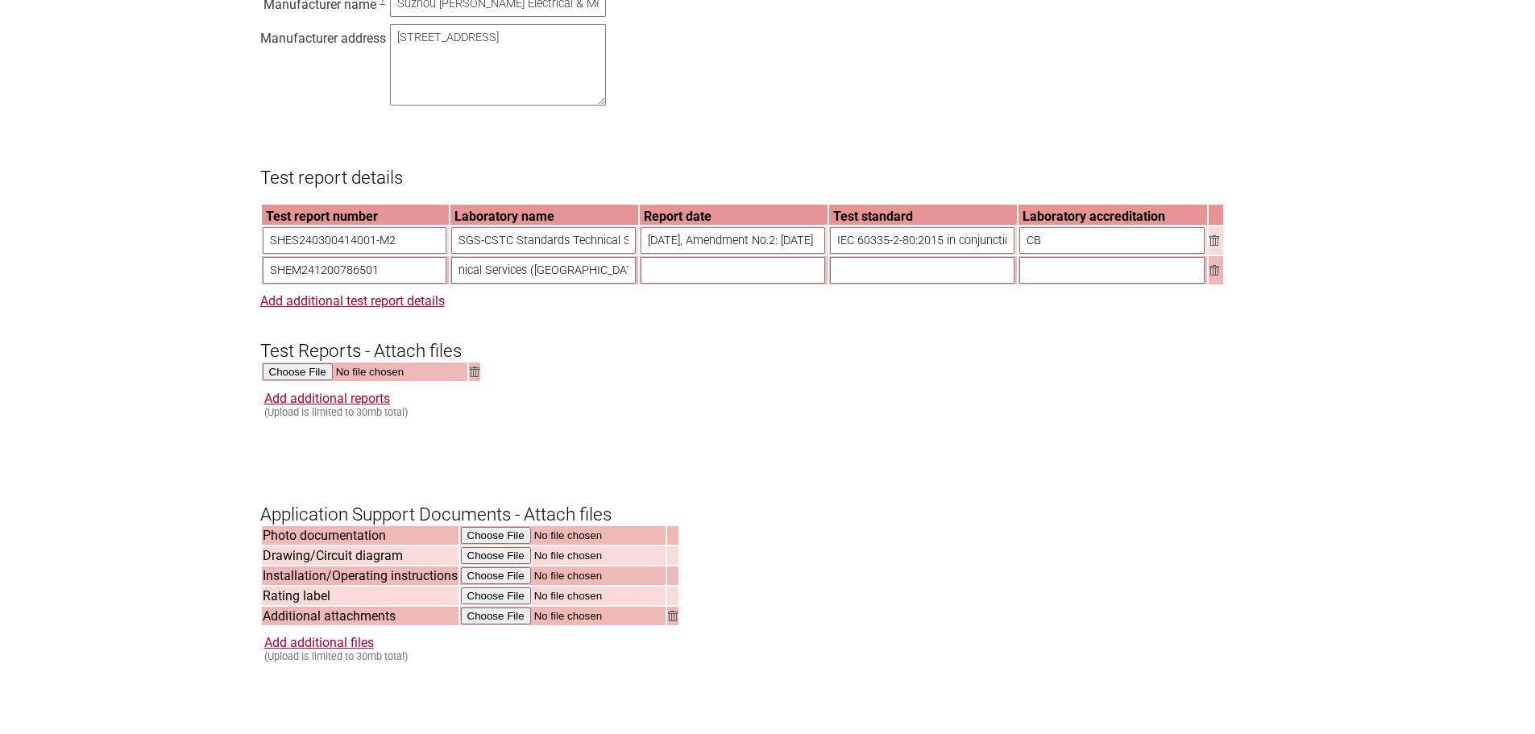
scroll to position [0, 0]
click at [895, 284] on input "text" at bounding box center [922, 270] width 185 height 27
paste input "EN [PHONE_NUMBER]: 2013+ A1:2019+A2:2021 EN IEC 55014-1: 2021 EN IEC [PHONE_NUM…"
type input "EN [PHONE_NUMBER]: 2013+ A1:2019+A2:2021 EN IEC 55014-1: 2021 EN IEC [PHONE_NUM…"
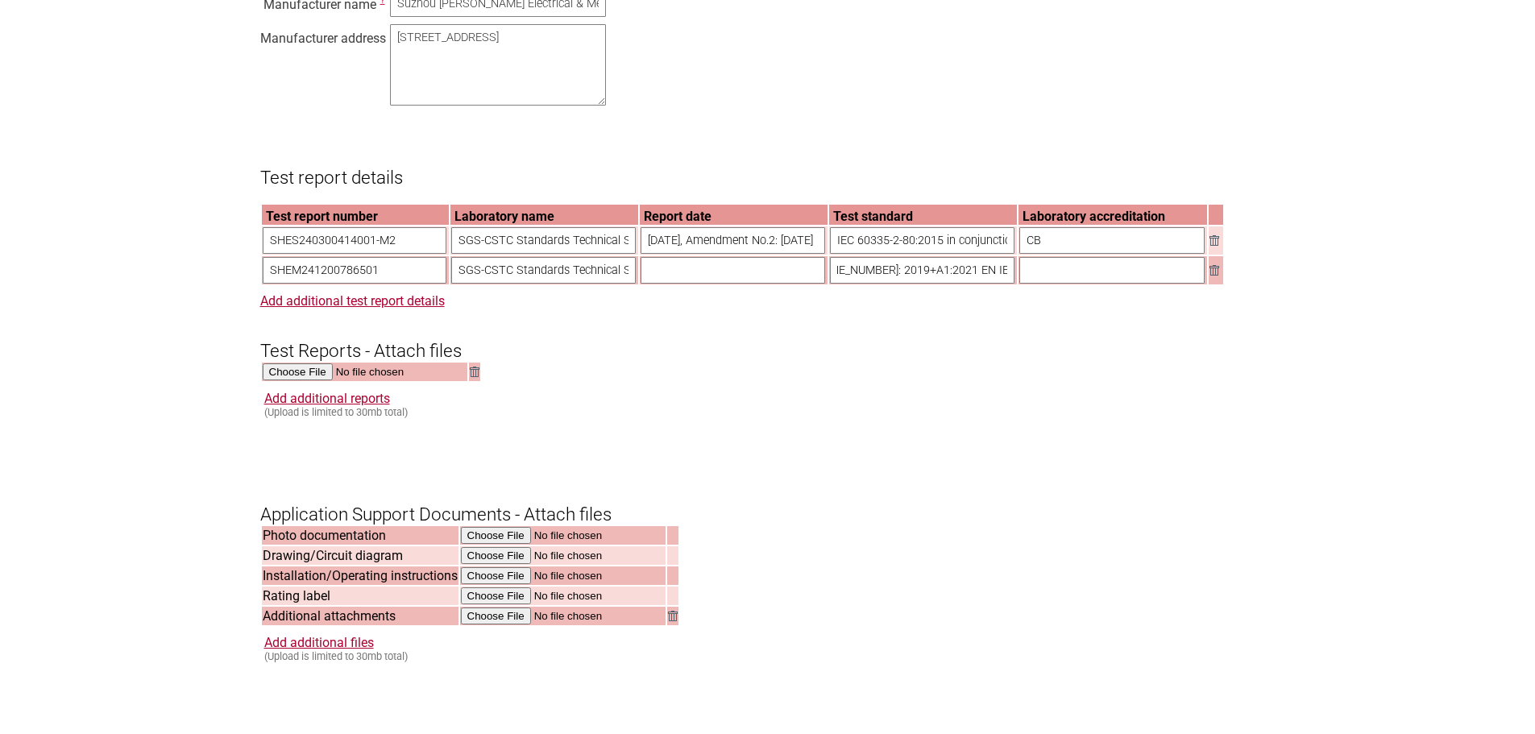
click at [1011, 441] on form "Resume key: sGIM3p73 Please record this key, it will enable you to resume your …" at bounding box center [767, 211] width 1015 height 2335
drag, startPoint x: 942, startPoint y: 290, endPoint x: 994, endPoint y: 293, distance: 51.6
click at [994, 284] on input "EN [PHONE_NUMBER]: 2013+ A1:2019+A2:2021 EN IEC 55014-1: 2021 EN IEC [PHONE_NUM…" at bounding box center [922, 270] width 185 height 27
click at [900, 478] on form "Resume key: sGIM3p73 Please record this key, it will enable you to resume your …" at bounding box center [767, 211] width 1015 height 2335
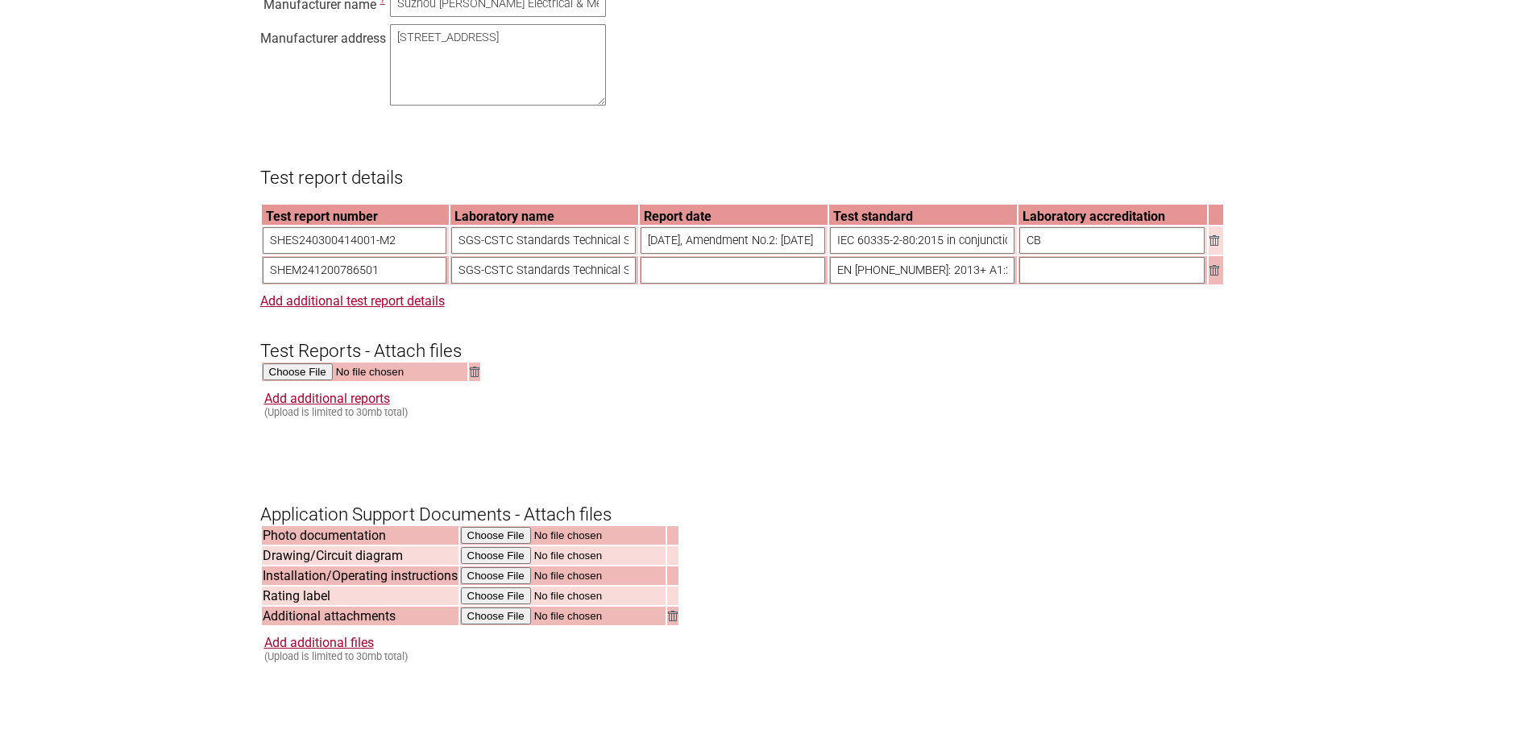
click at [699, 284] on input "text" at bounding box center [733, 270] width 185 height 27
paste input "[DATE]"
click at [873, 418] on div "Add additional reports (Upload is limited to 30mb total)" at bounding box center [769, 404] width 1011 height 27
click at [773, 284] on input "[DATE]" at bounding box center [733, 270] width 185 height 27
paste input "Rev. 02 Sep01, 2023"
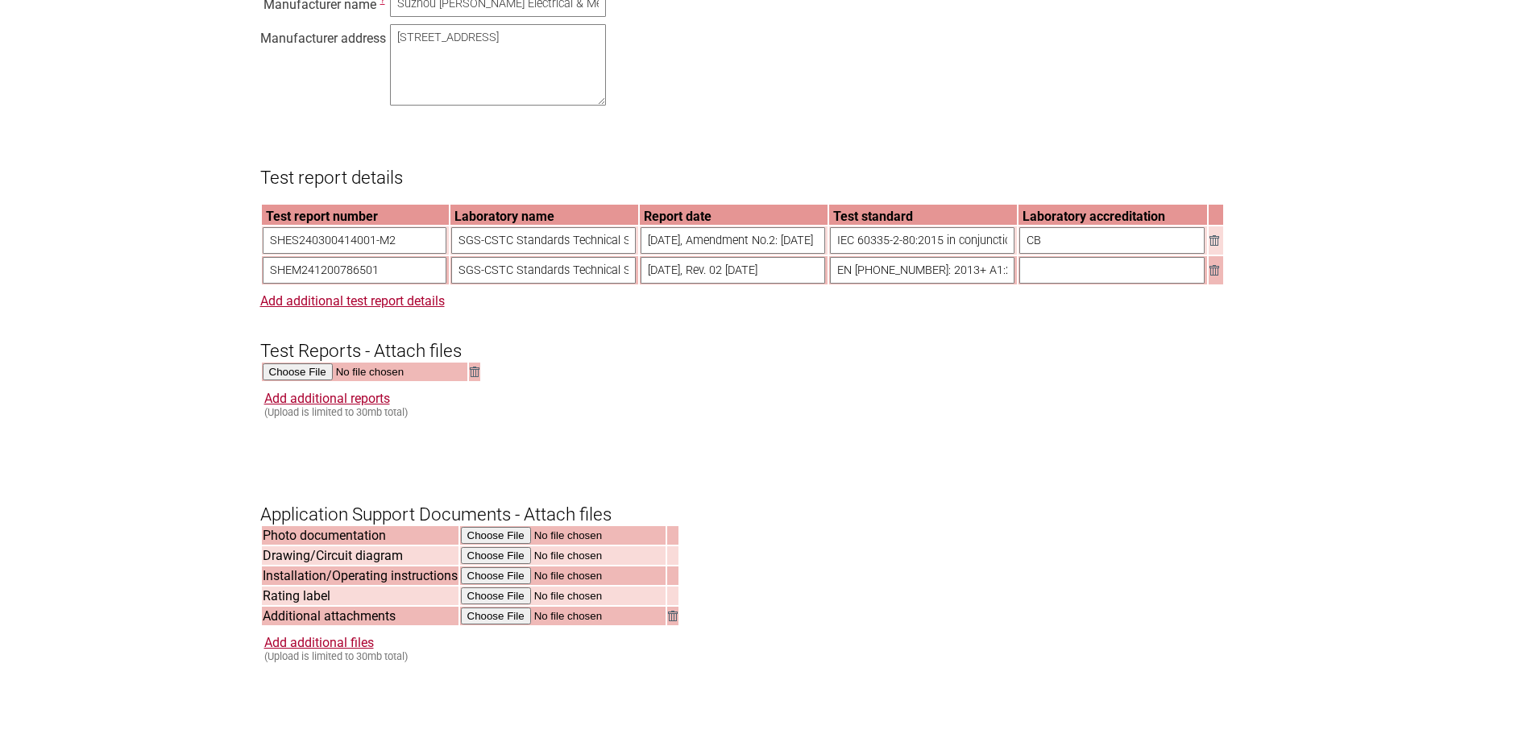
click at [733, 418] on div "Add additional reports (Upload is limited to 30mb total)" at bounding box center [769, 404] width 1011 height 27
drag, startPoint x: 705, startPoint y: 293, endPoint x: 832, endPoint y: 297, distance: 126.6
click at [832, 284] on tr "SHEM241200786501 SGS-CSTC Standards Technical Services (Shanghai) Co., Ltd. 202…" at bounding box center [742, 270] width 961 height 28
type input "[DATE]"
click at [146, 251] on section "Application for Electrical Certification Resume key: sGIM3p73 Please record thi…" at bounding box center [767, 136] width 1535 height 2487
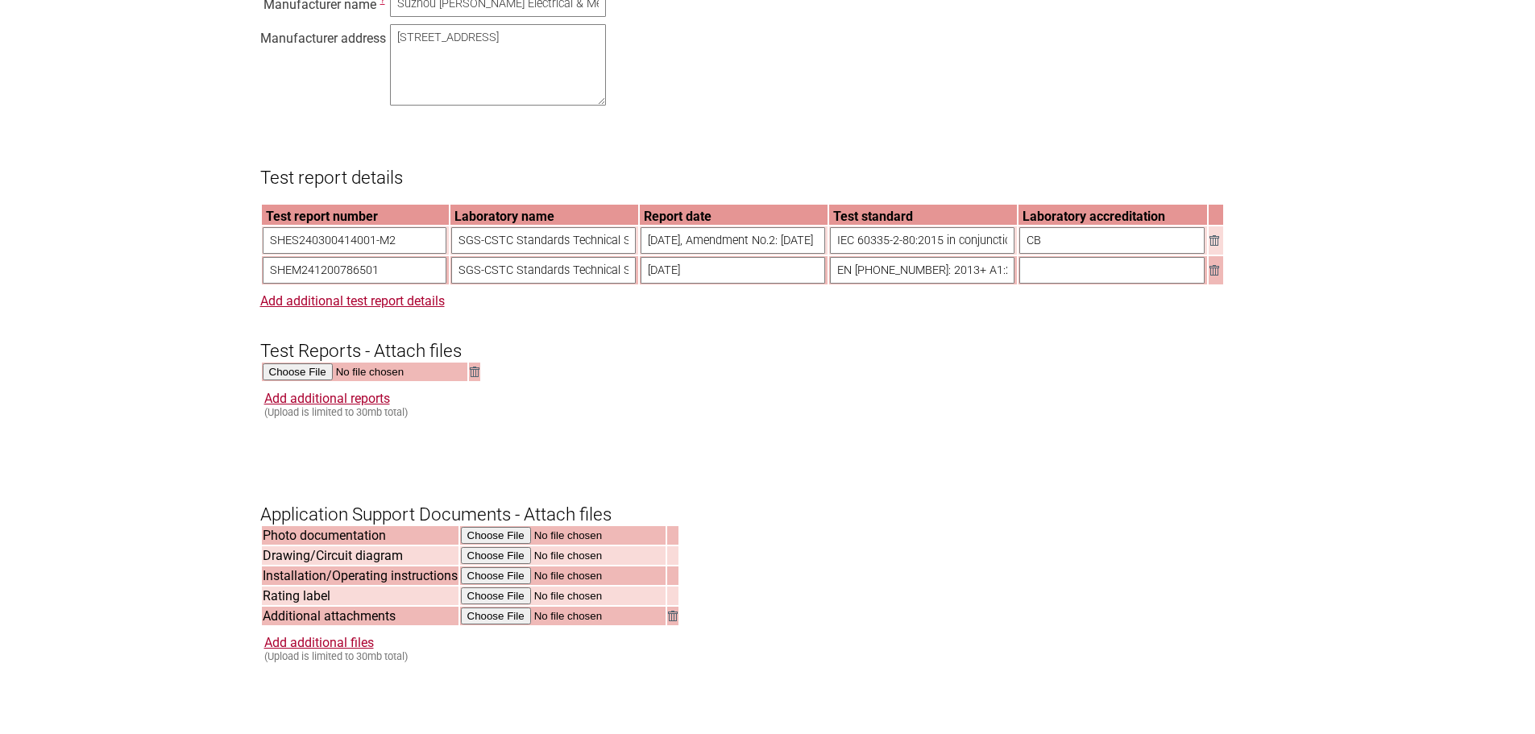
click at [205, 425] on section "Application for Electrical Certification Resume key: sGIM3p73 Please record thi…" at bounding box center [767, 136] width 1535 height 2487
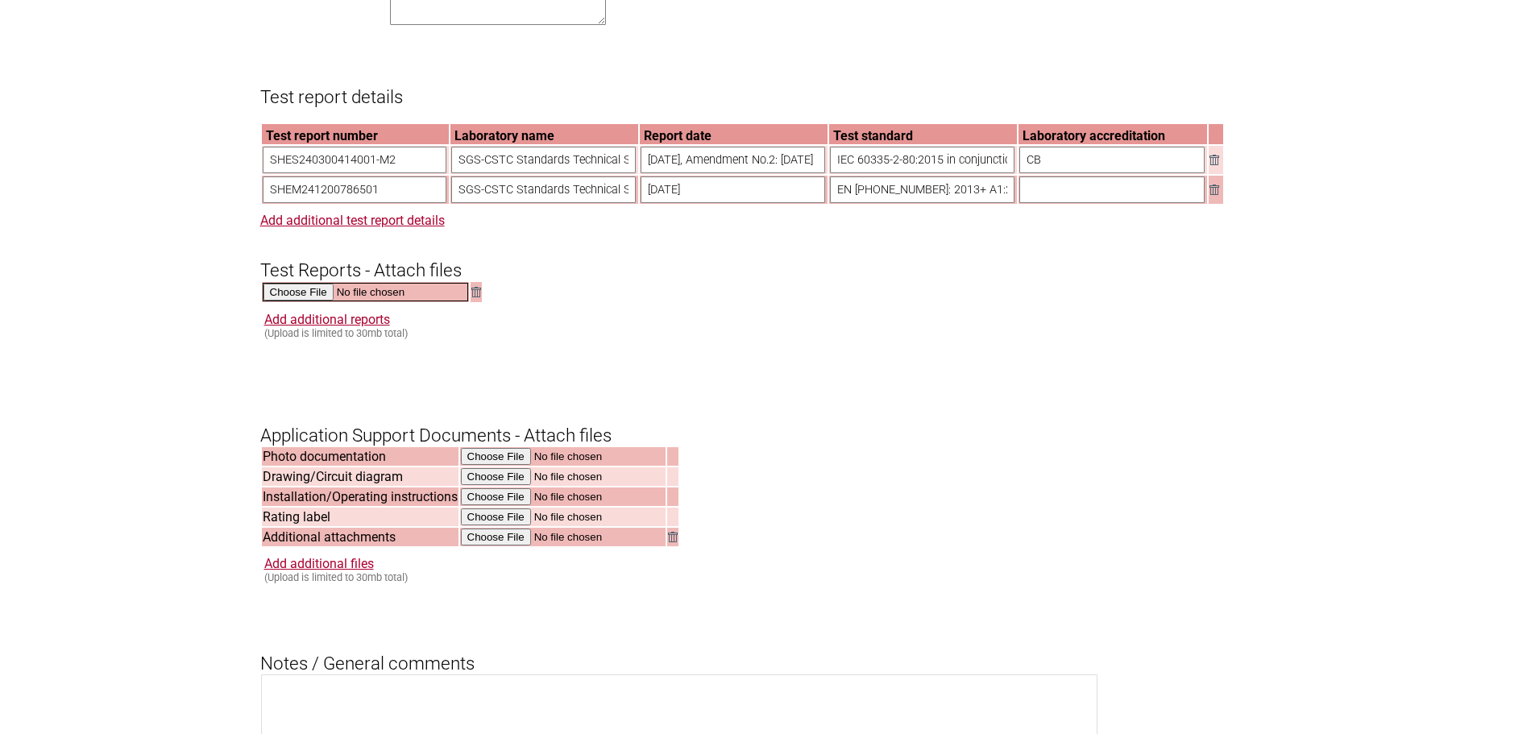
click at [304, 301] on input "file" at bounding box center [365, 292] width 205 height 19
type input "C:\fakepath\DSS_SHEM241200786501.pdf"
click at [348, 326] on link "Add additional reports" at bounding box center [327, 317] width 126 height 15
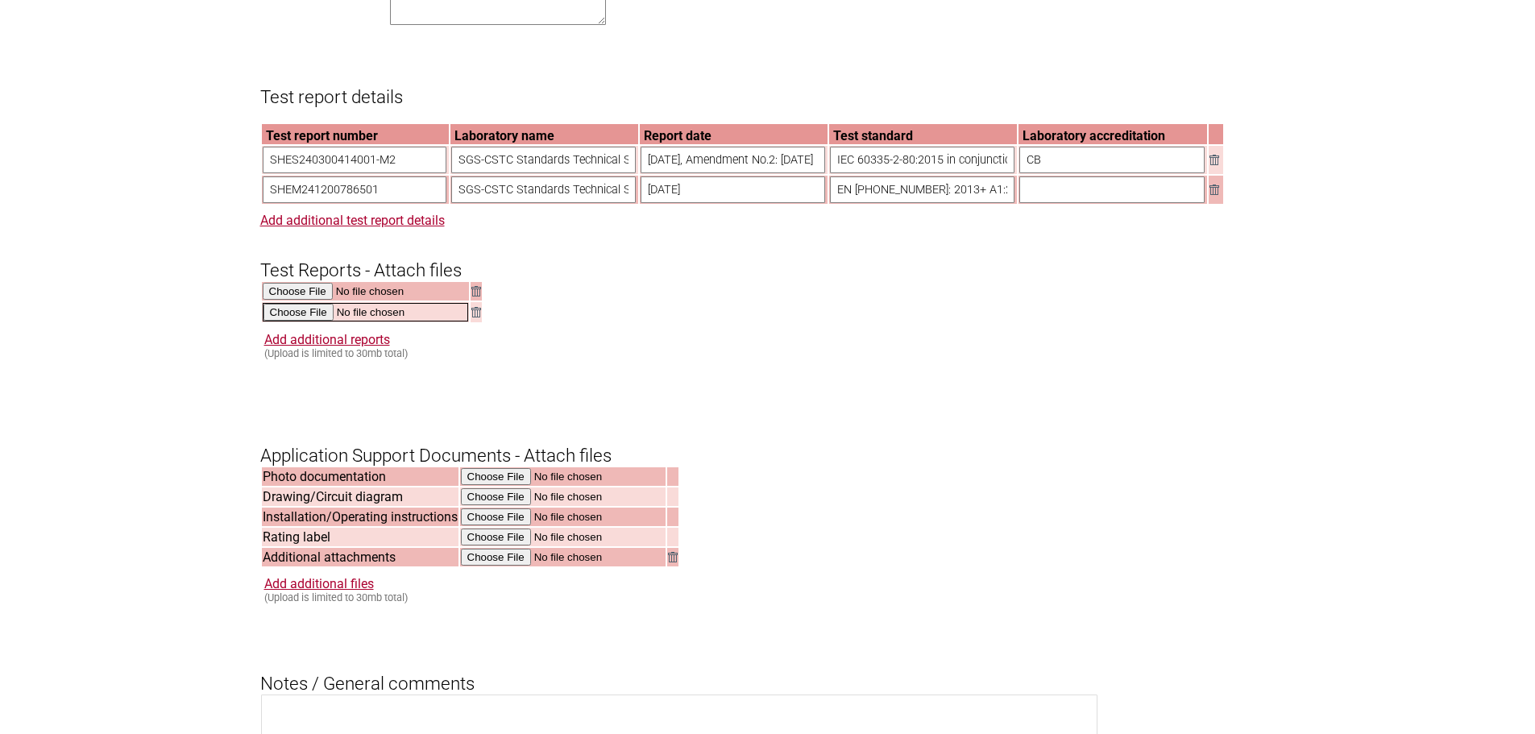
click at [298, 322] on input "file" at bounding box center [365, 312] width 205 height 19
type input "C:\fakepath\DSS_SHES240300414001-M2.pdf"
click at [897, 382] on form "Resume key: sGIM3p73 Please record this key, it will enable you to resume your …" at bounding box center [767, 142] width 1015 height 2356
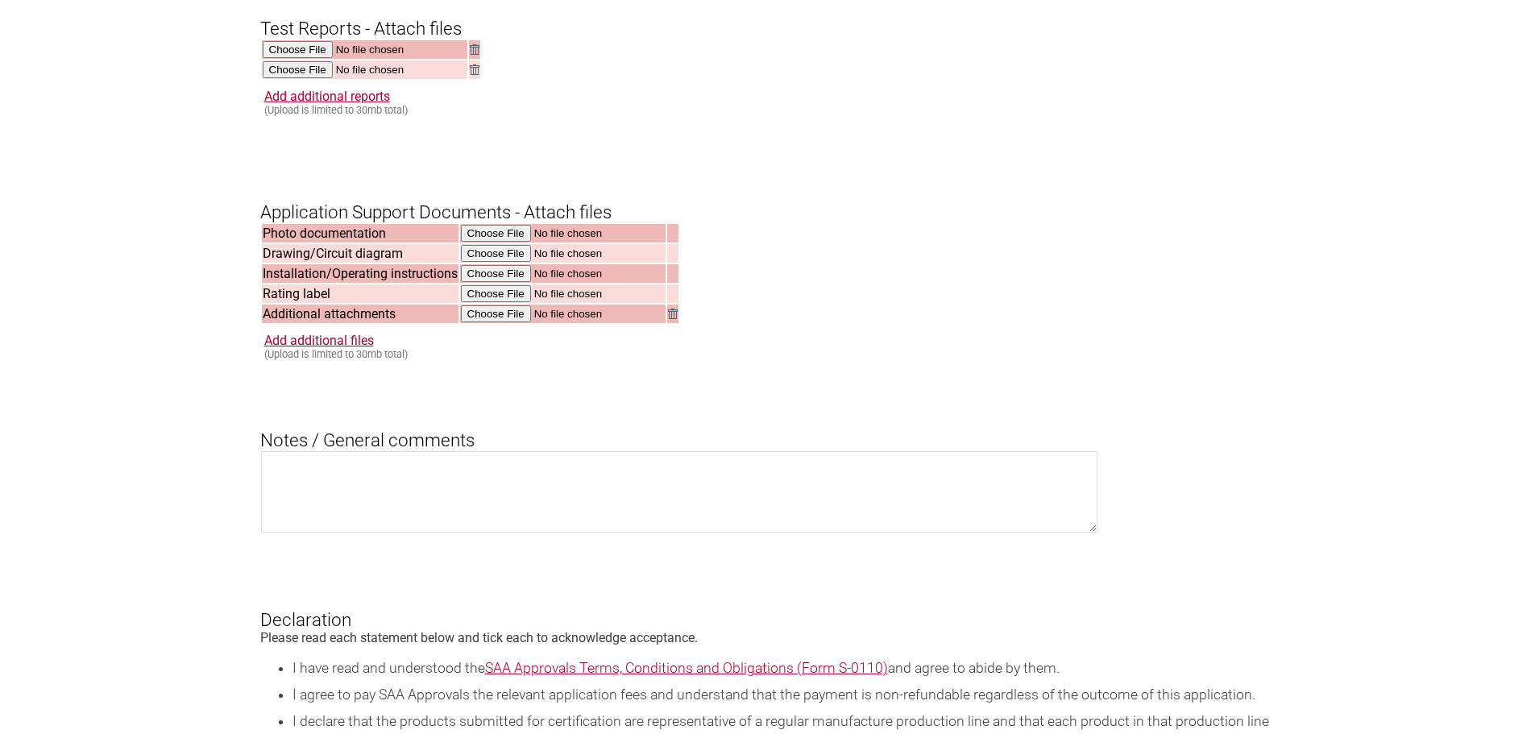
drag, startPoint x: 305, startPoint y: 271, endPoint x: 391, endPoint y: 273, distance: 85.5
click at [391, 263] on td "Drawing/Circuit diagram" at bounding box center [360, 253] width 197 height 19
drag, startPoint x: 300, startPoint y: 293, endPoint x: 368, endPoint y: 297, distance: 68.6
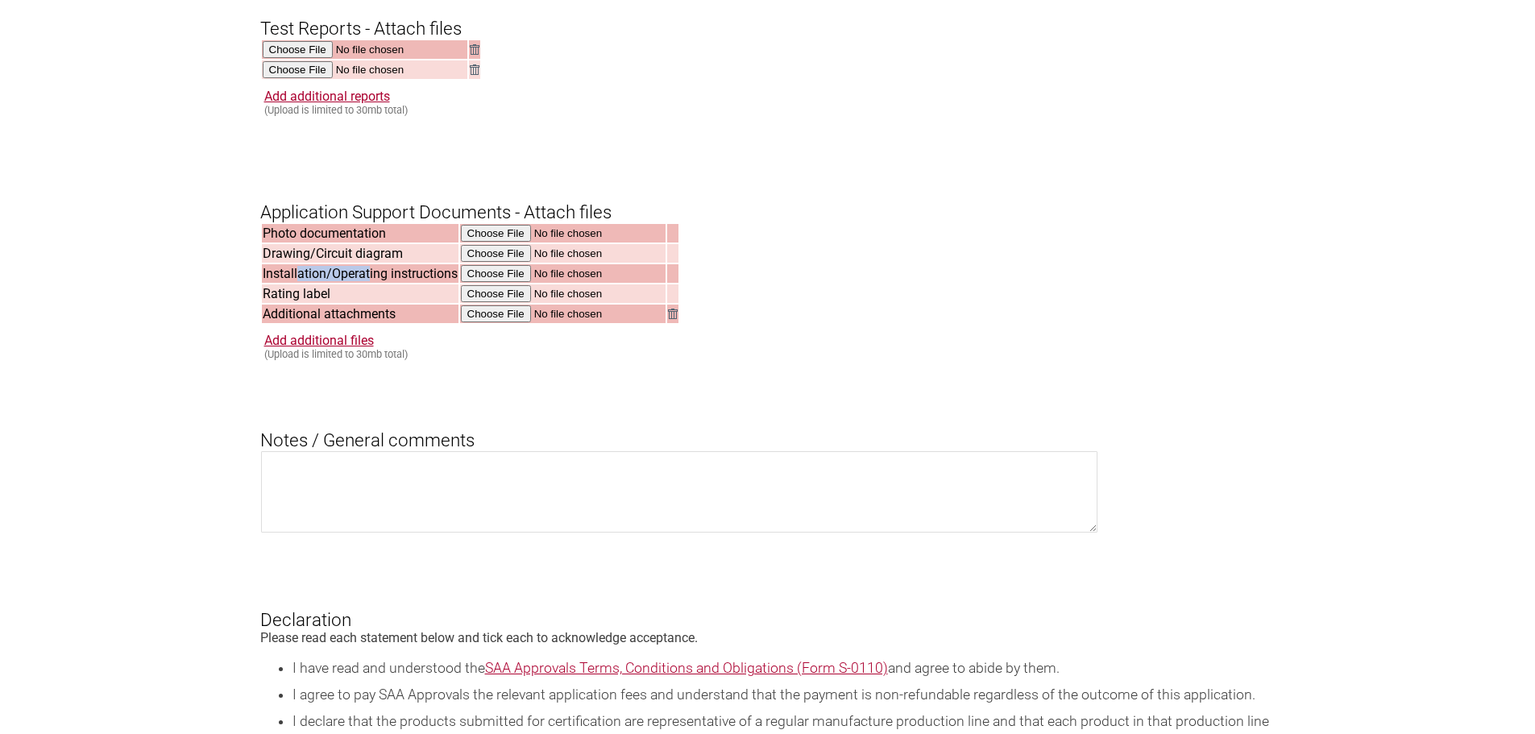
click at [368, 283] on td "Installation/Operating instructions" at bounding box center [360, 273] width 197 height 19
click at [265, 323] on td "Additional attachments" at bounding box center [360, 314] width 197 height 19
drag, startPoint x: 295, startPoint y: 331, endPoint x: 376, endPoint y: 335, distance: 81.5
click at [376, 323] on td "Additional attachments" at bounding box center [360, 314] width 197 height 19
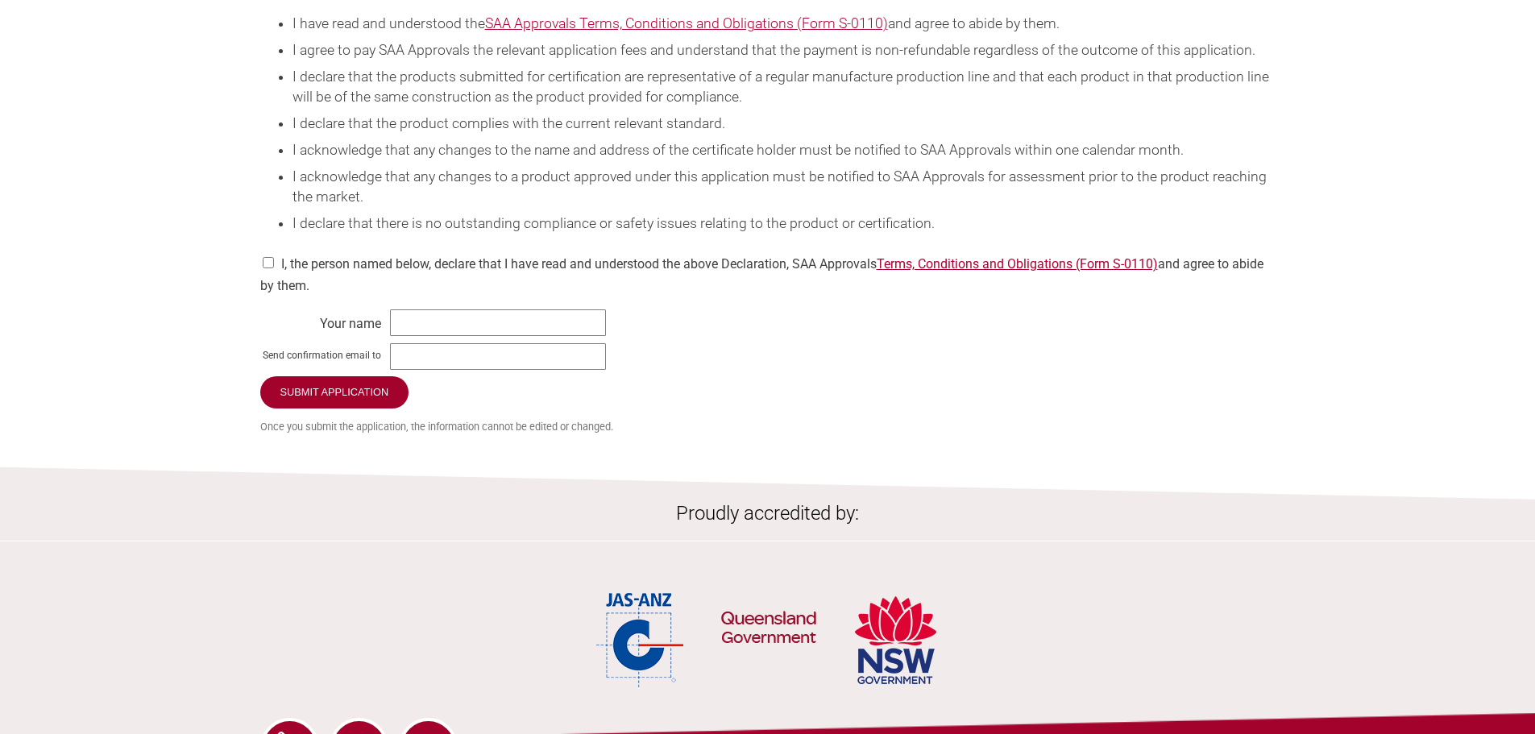
scroll to position [2337, 0]
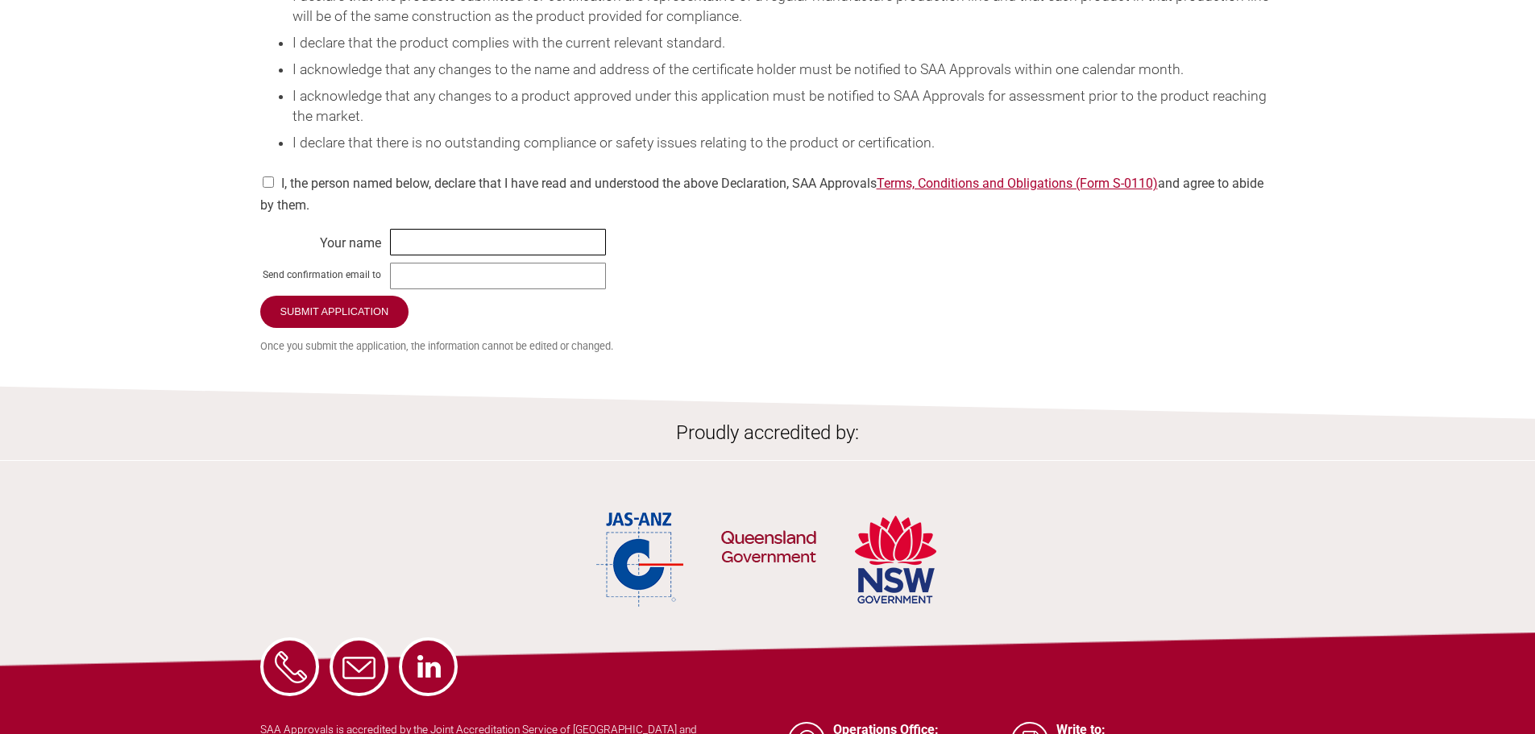
click at [413, 255] on input "text" at bounding box center [498, 242] width 216 height 27
type input "b"
type input "[PERSON_NAME]"
click at [431, 289] on input "text" at bounding box center [498, 276] width 216 height 27
type input "[PERSON_NAME][EMAIL_ADDRESS][DOMAIN_NAME]"
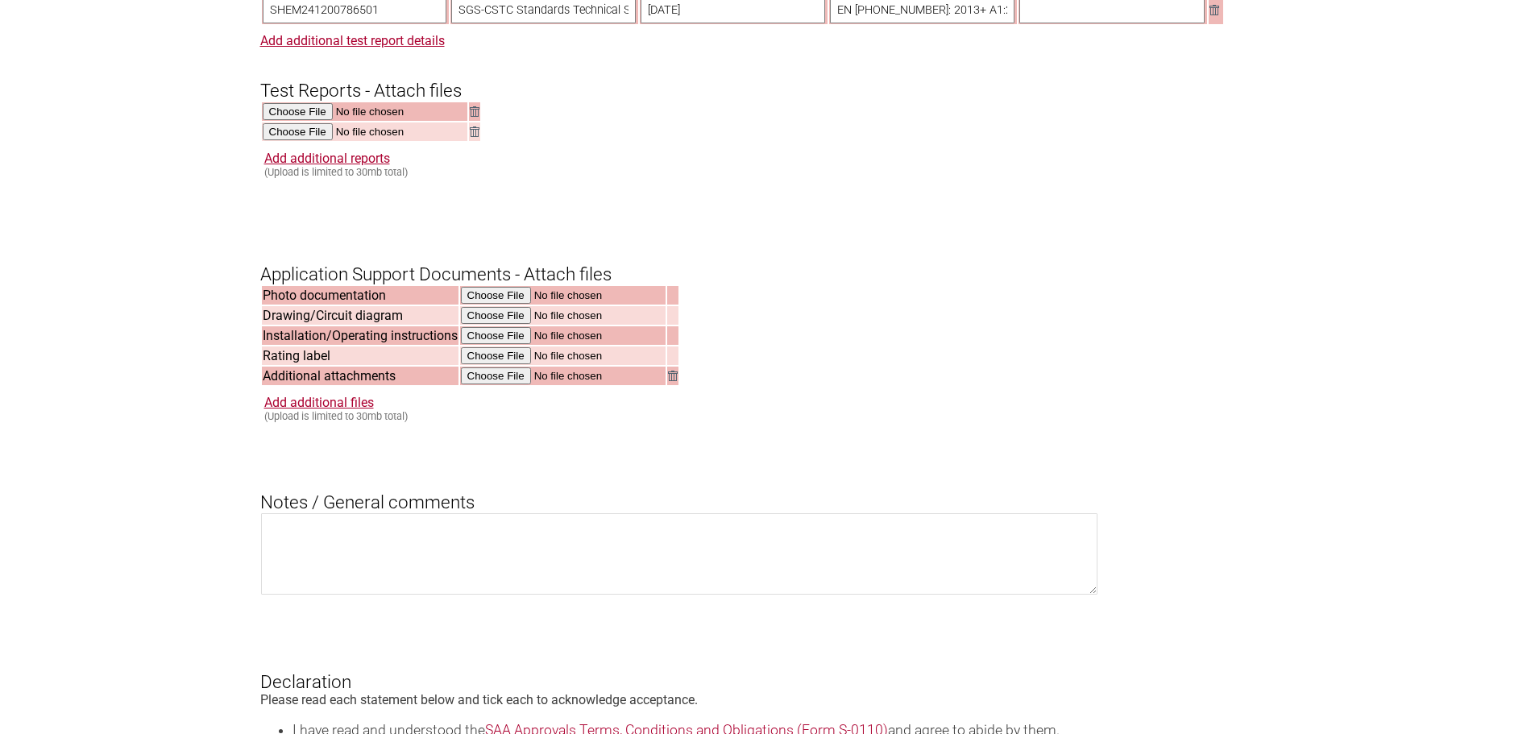
scroll to position [1953, 0]
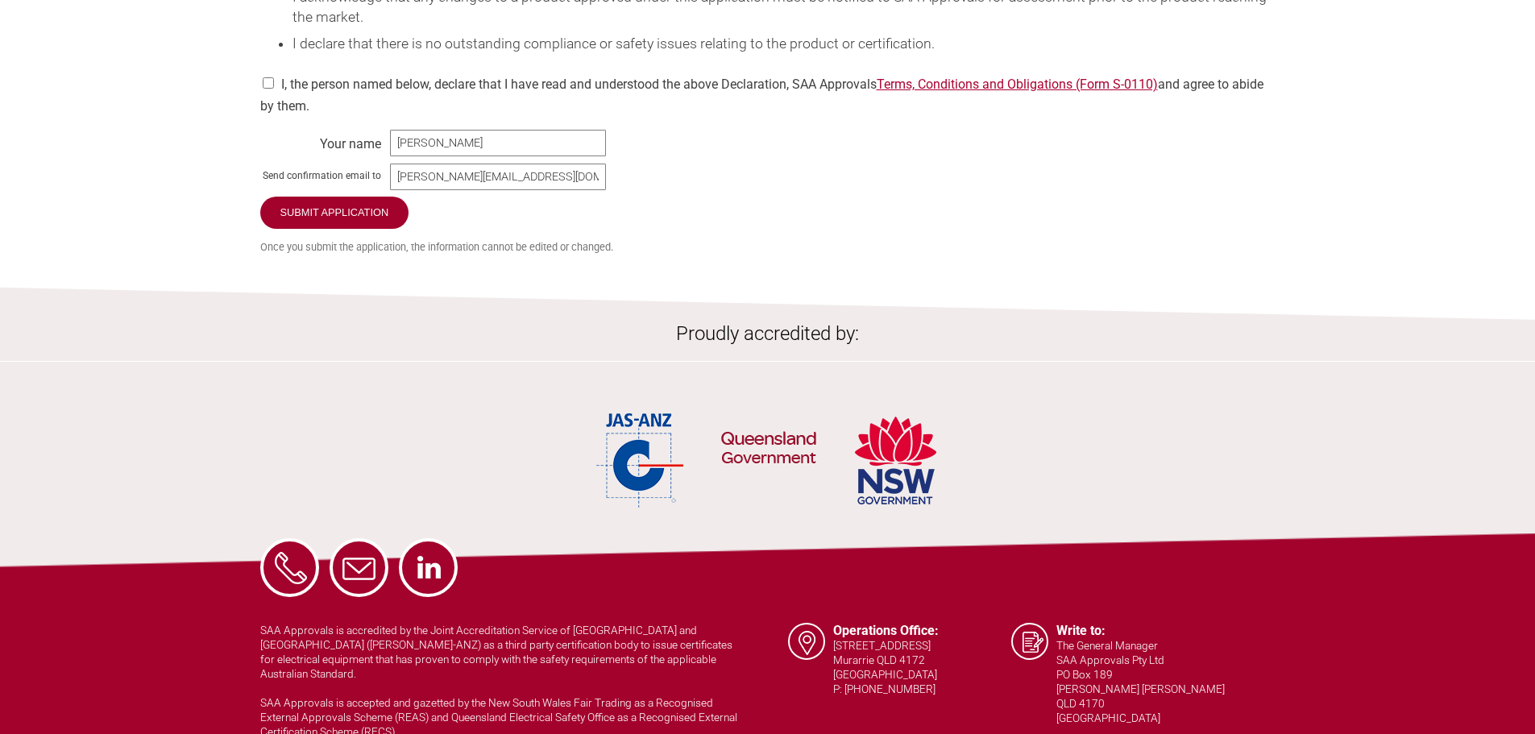
scroll to position [2517, 0]
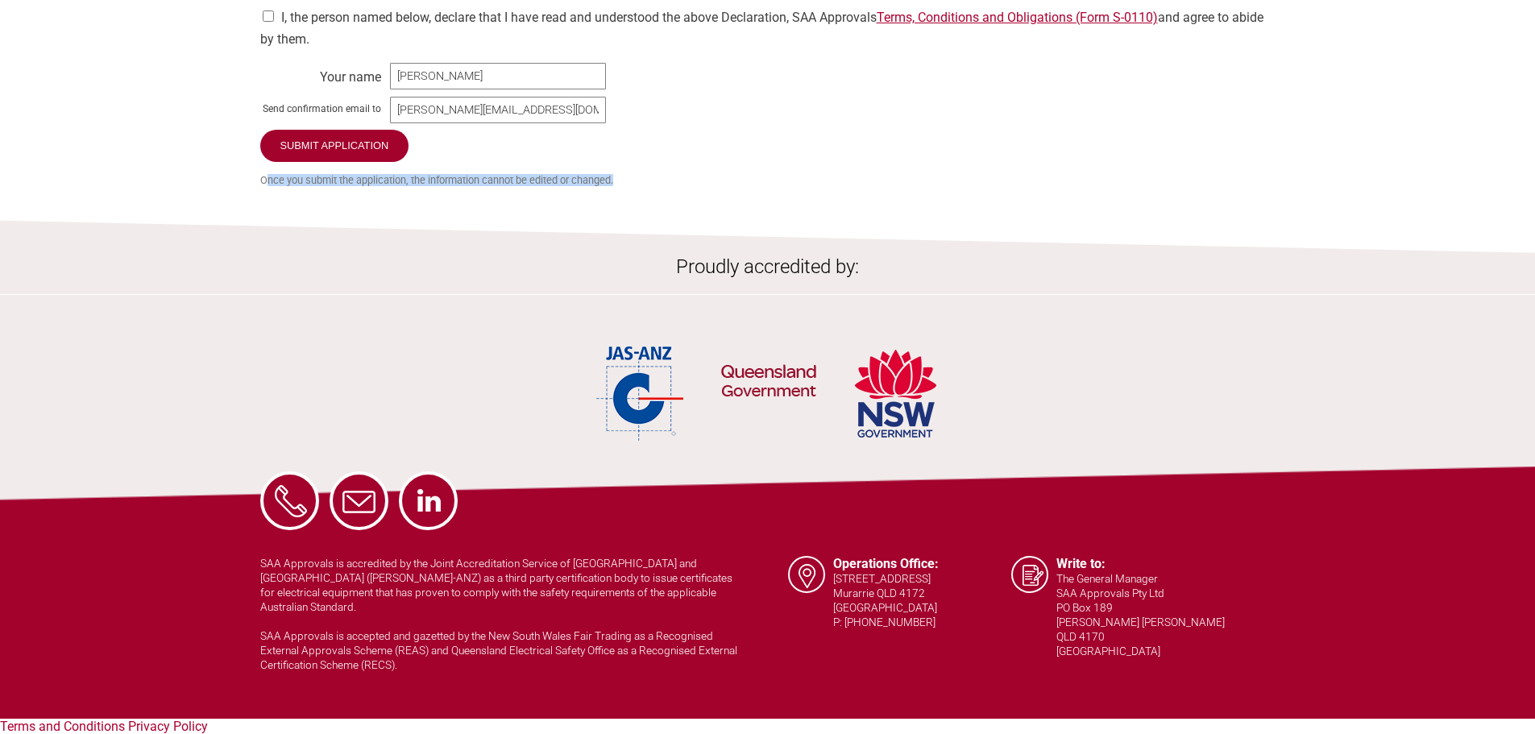
drag, startPoint x: 264, startPoint y: 192, endPoint x: 654, endPoint y: 194, distance: 389.2
click at [654, 186] on small "Once you submit the application, the information cannot be edited or changed." at bounding box center [767, 180] width 1015 height 12
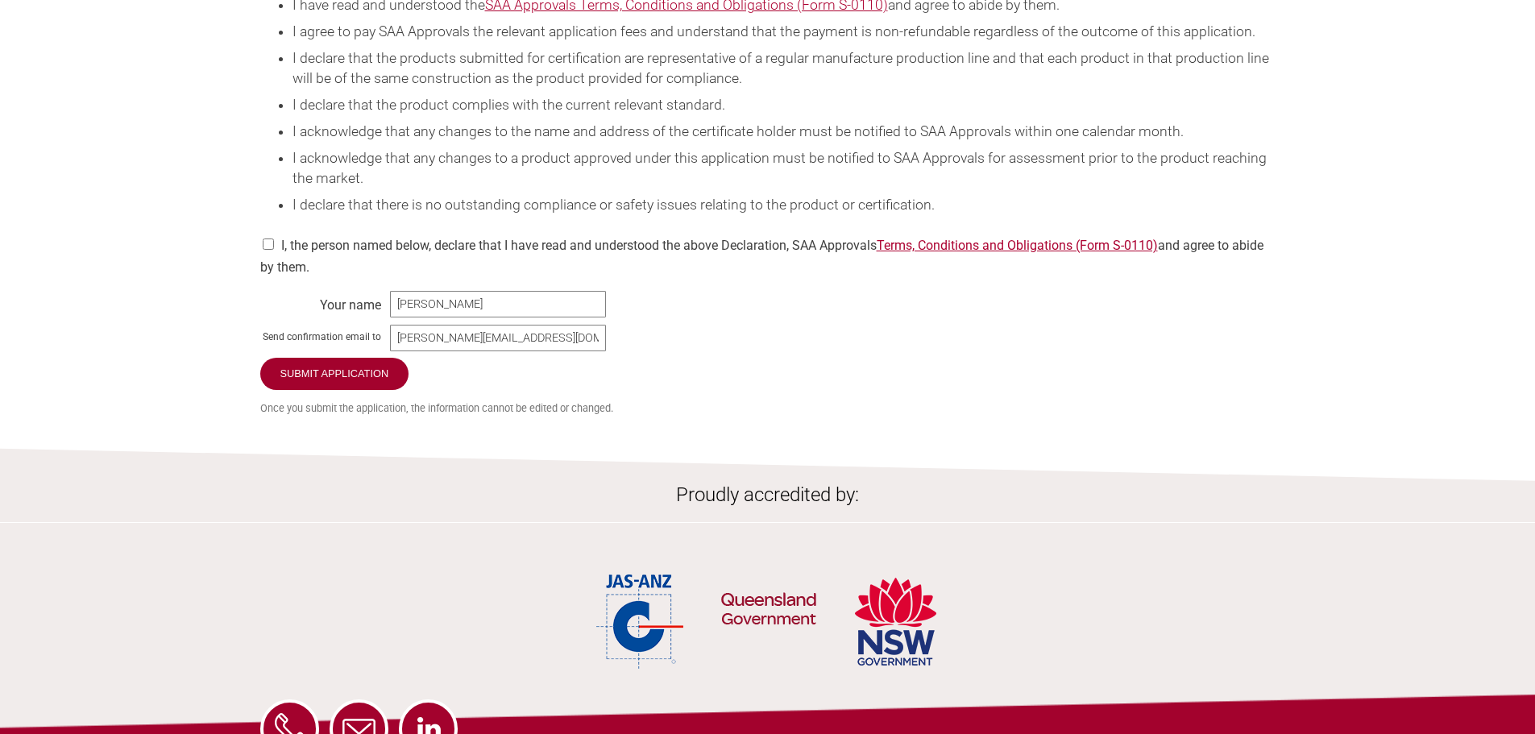
scroll to position [2194, 0]
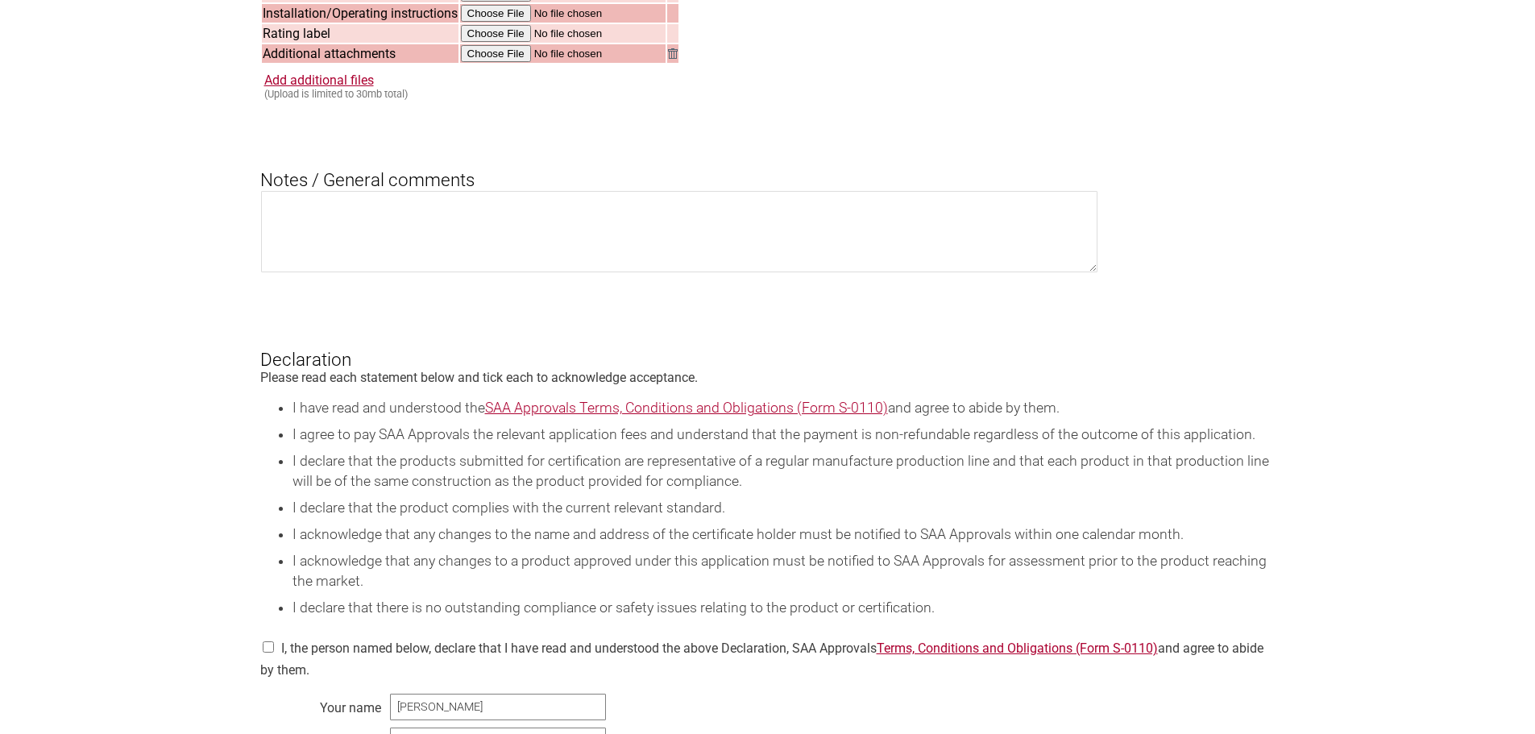
scroll to position [1550, 0]
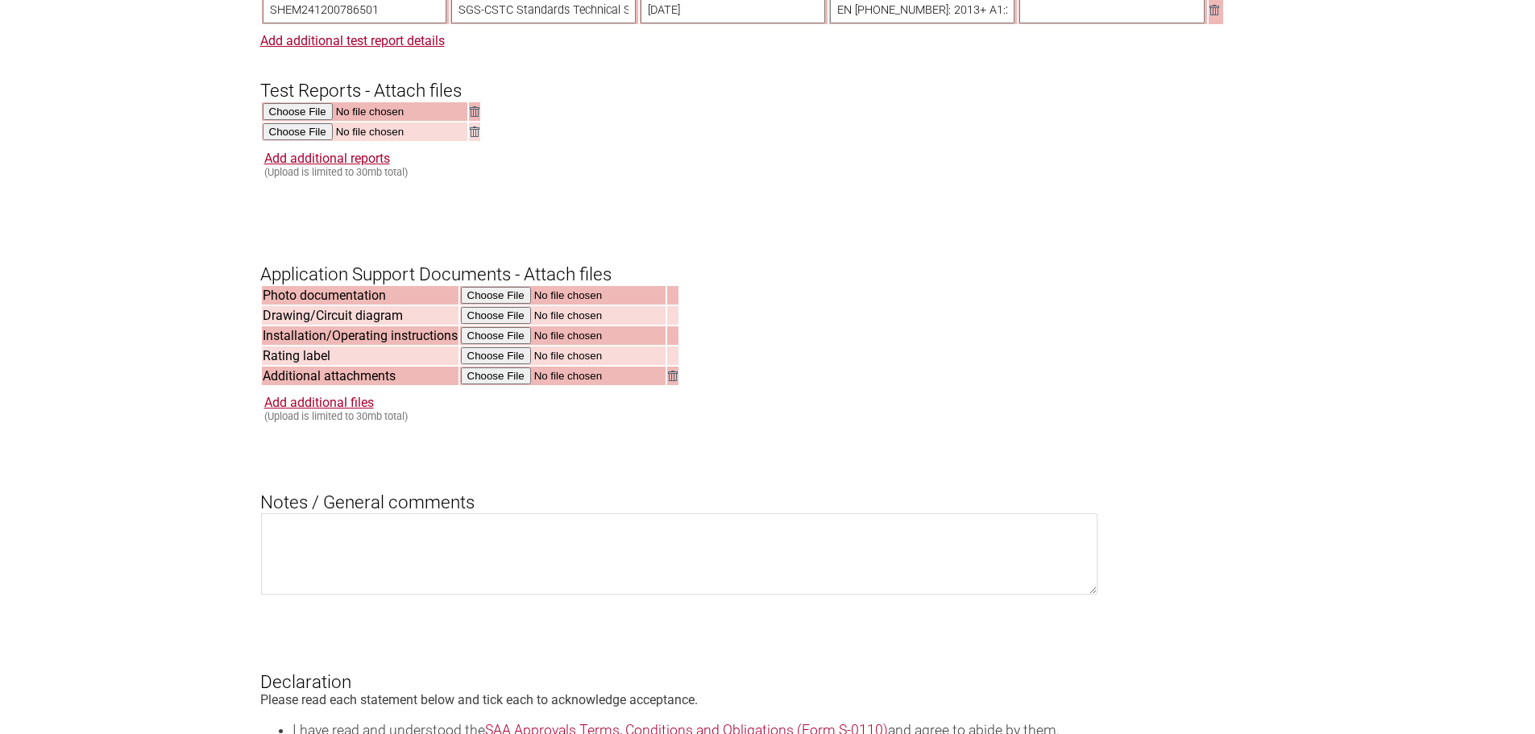
drag, startPoint x: 135, startPoint y: 210, endPoint x: 798, endPoint y: 404, distance: 690.1
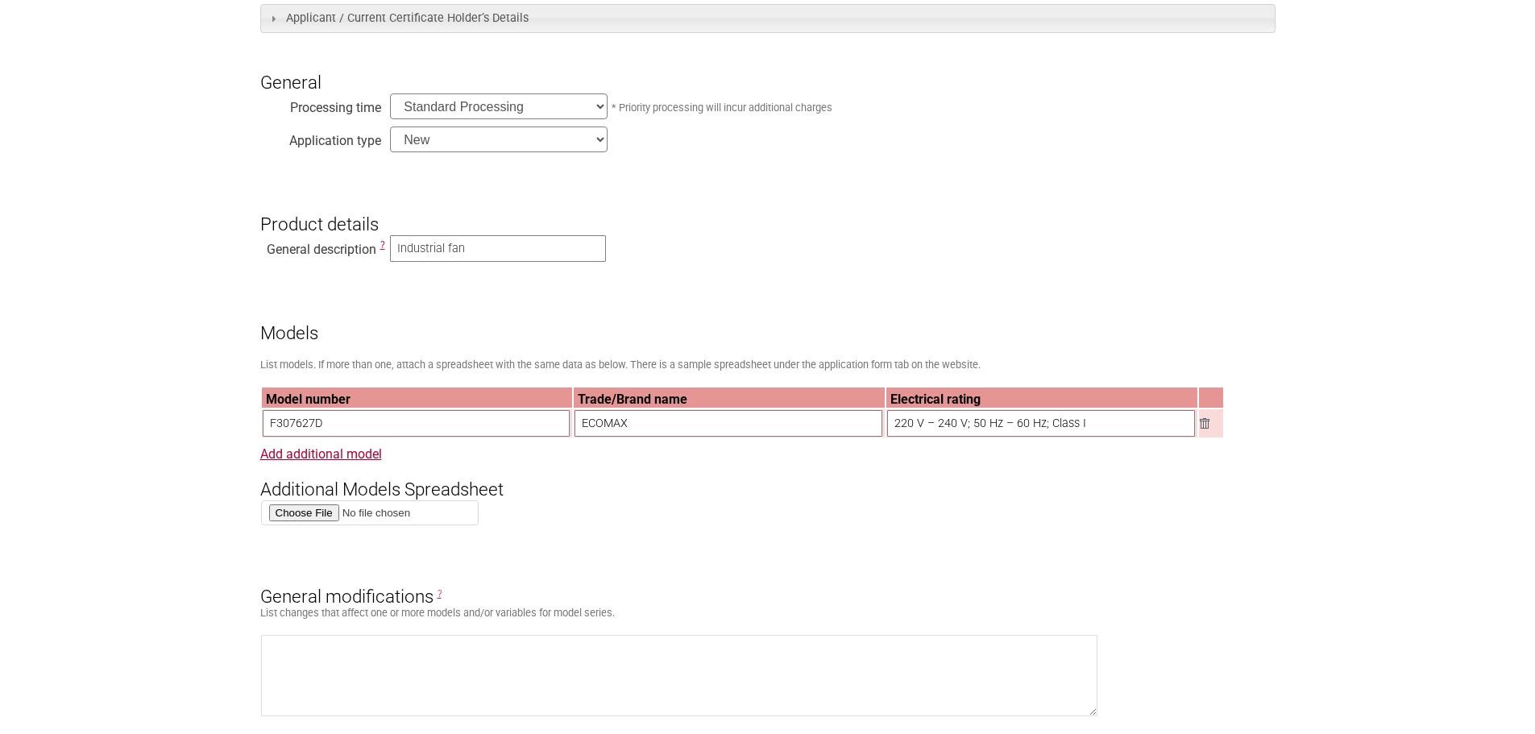
scroll to position [0, 0]
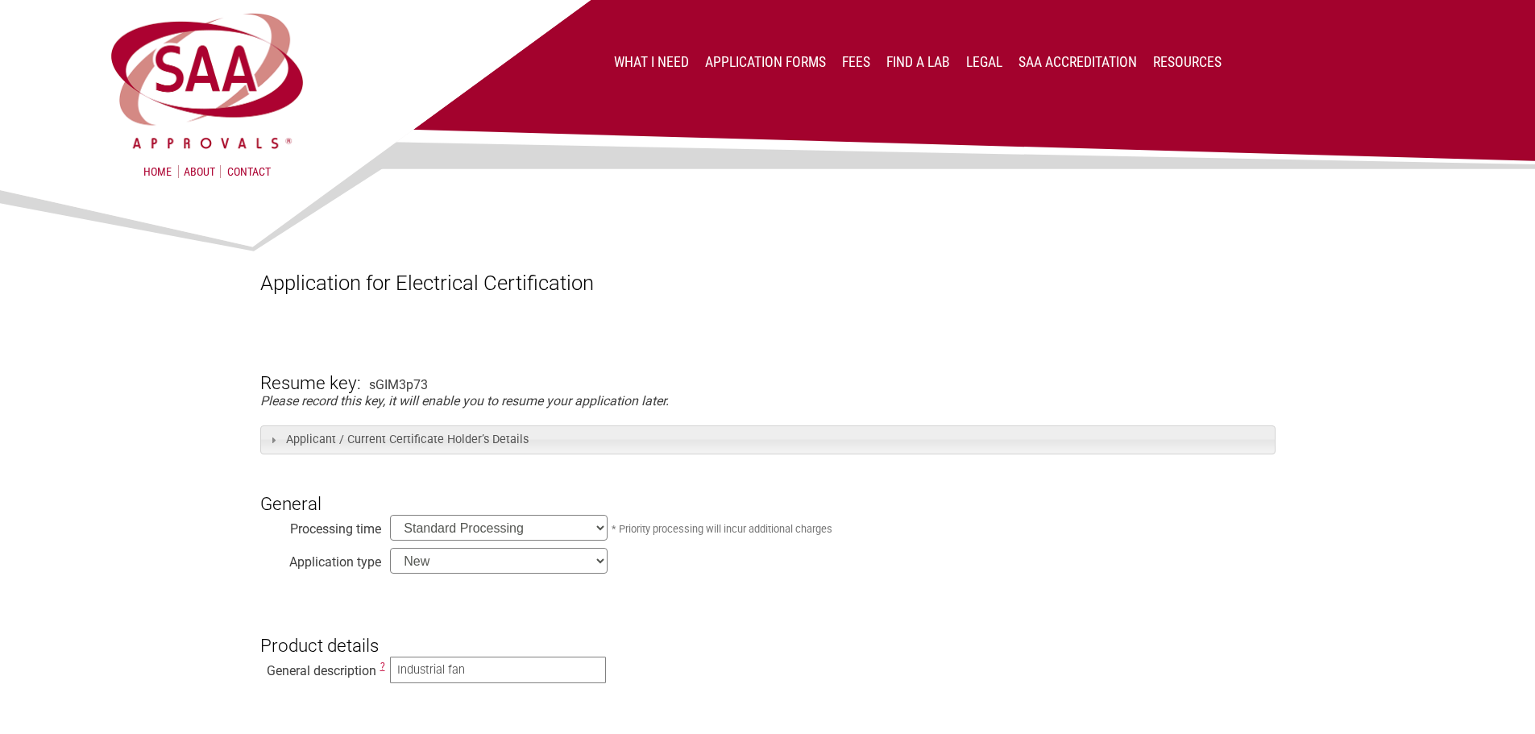
click at [600, 276] on h1 "Application for Electrical Certification" at bounding box center [767, 283] width 1015 height 24
drag, startPoint x: 309, startPoint y: 401, endPoint x: 705, endPoint y: 403, distance: 395.7
click at [268, 443] on span at bounding box center [273, 440] width 13 height 13
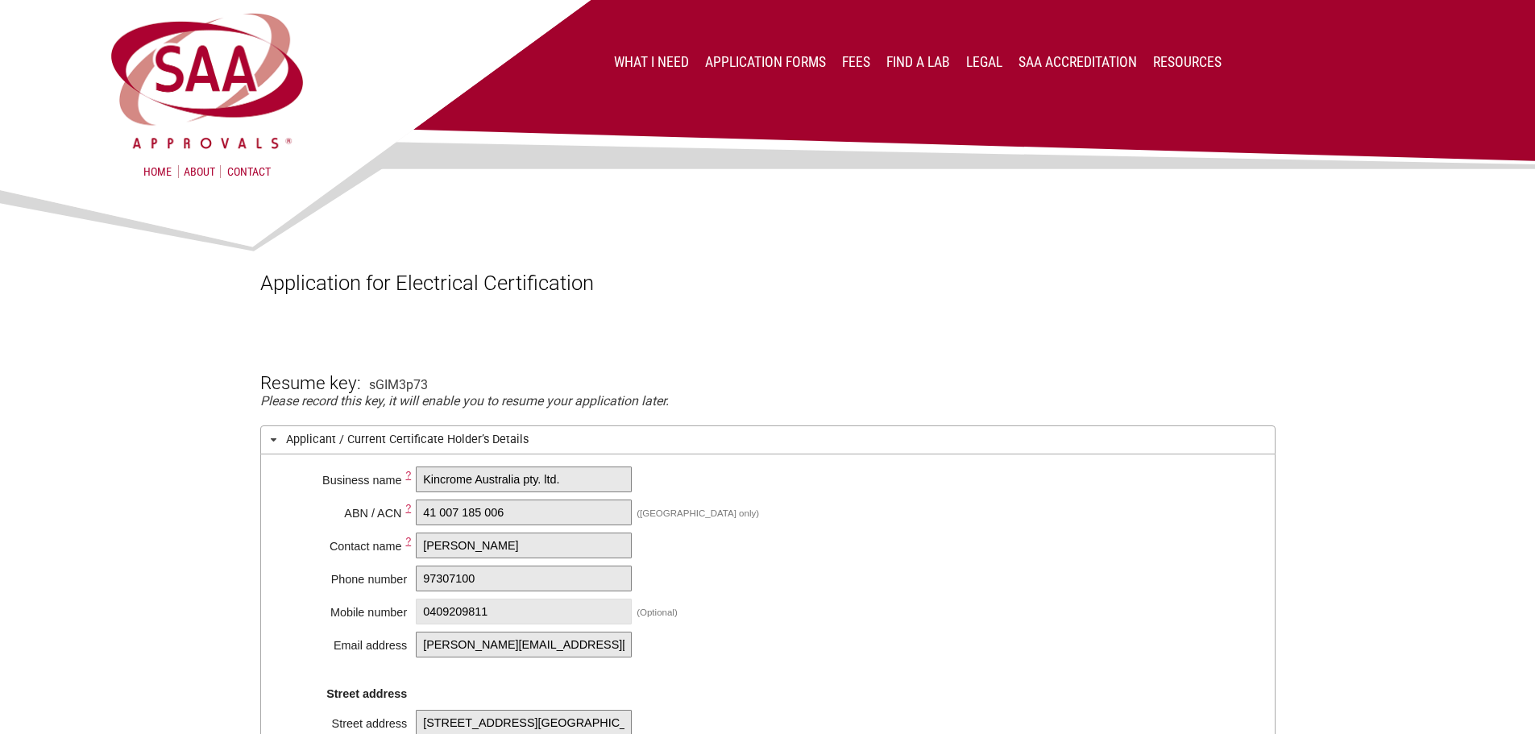
click at [268, 443] on span at bounding box center [273, 440] width 13 height 13
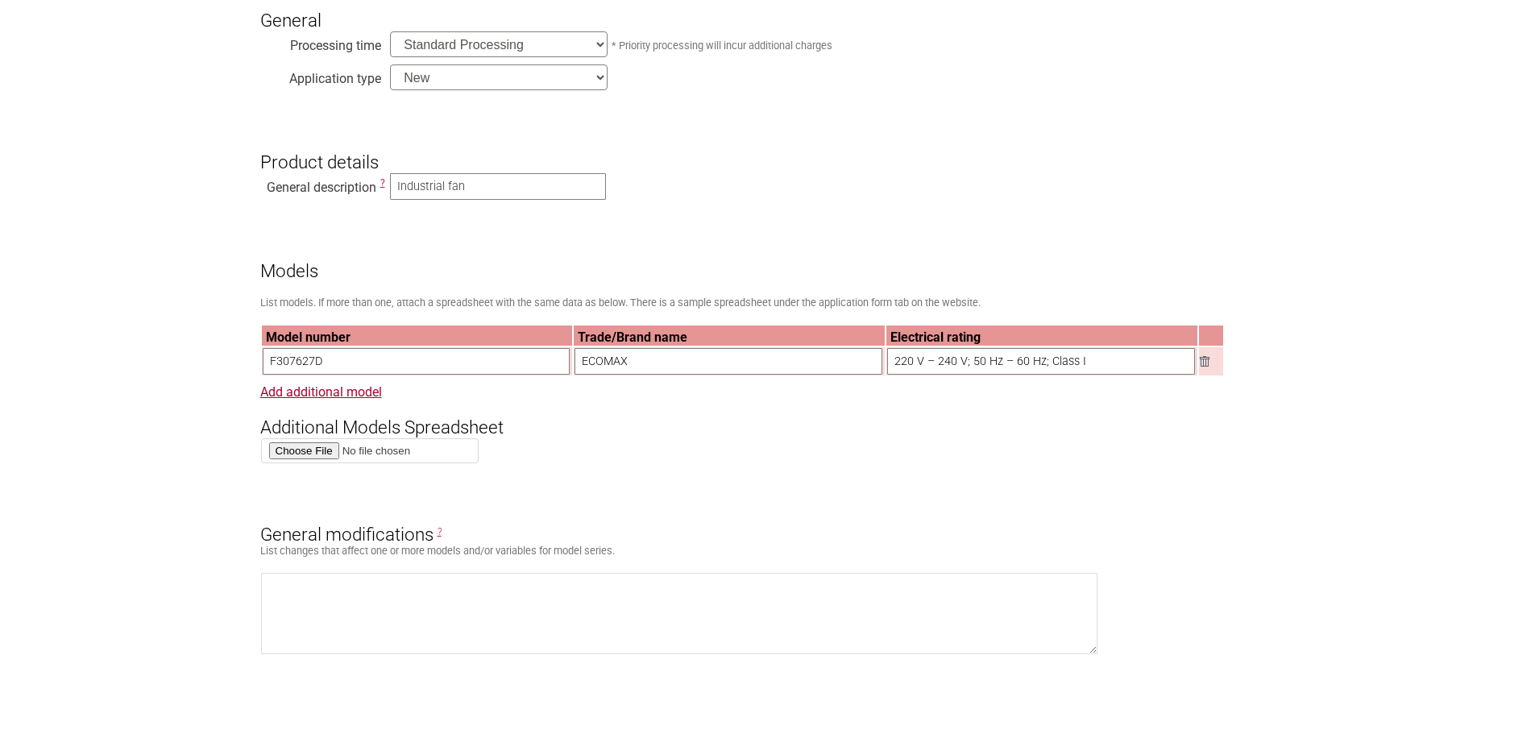
scroll to position [564, 0]
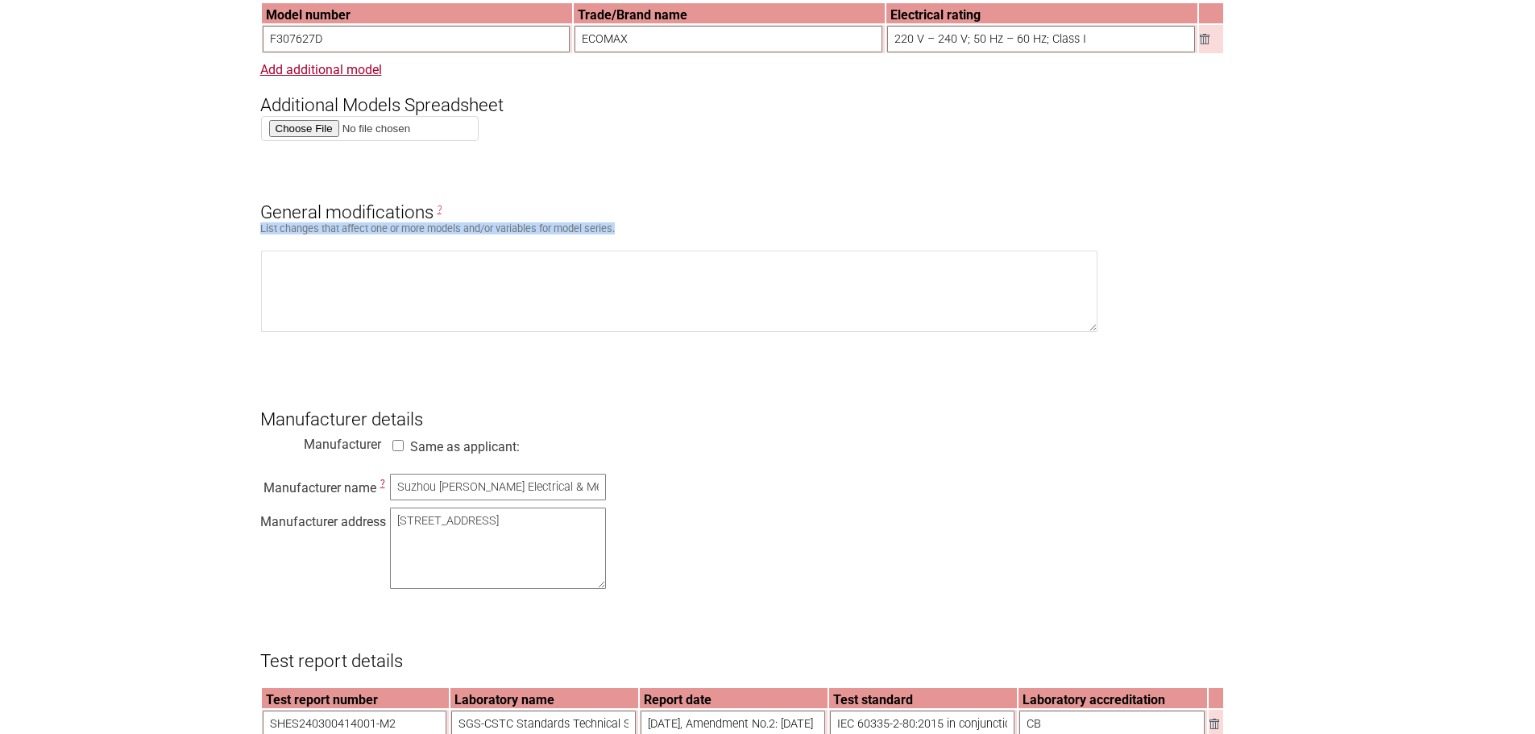
drag, startPoint x: 249, startPoint y: 232, endPoint x: 363, endPoint y: 169, distance: 130.6
click at [642, 235] on section "Application for Electrical Certification Resume key: sGIM3p73 Please record thi…" at bounding box center [767, 629] width 1535 height 2507
click at [134, 143] on section "Application for Electrical Certification Resume key: sGIM3p73 Please record thi…" at bounding box center [767, 629] width 1535 height 2507
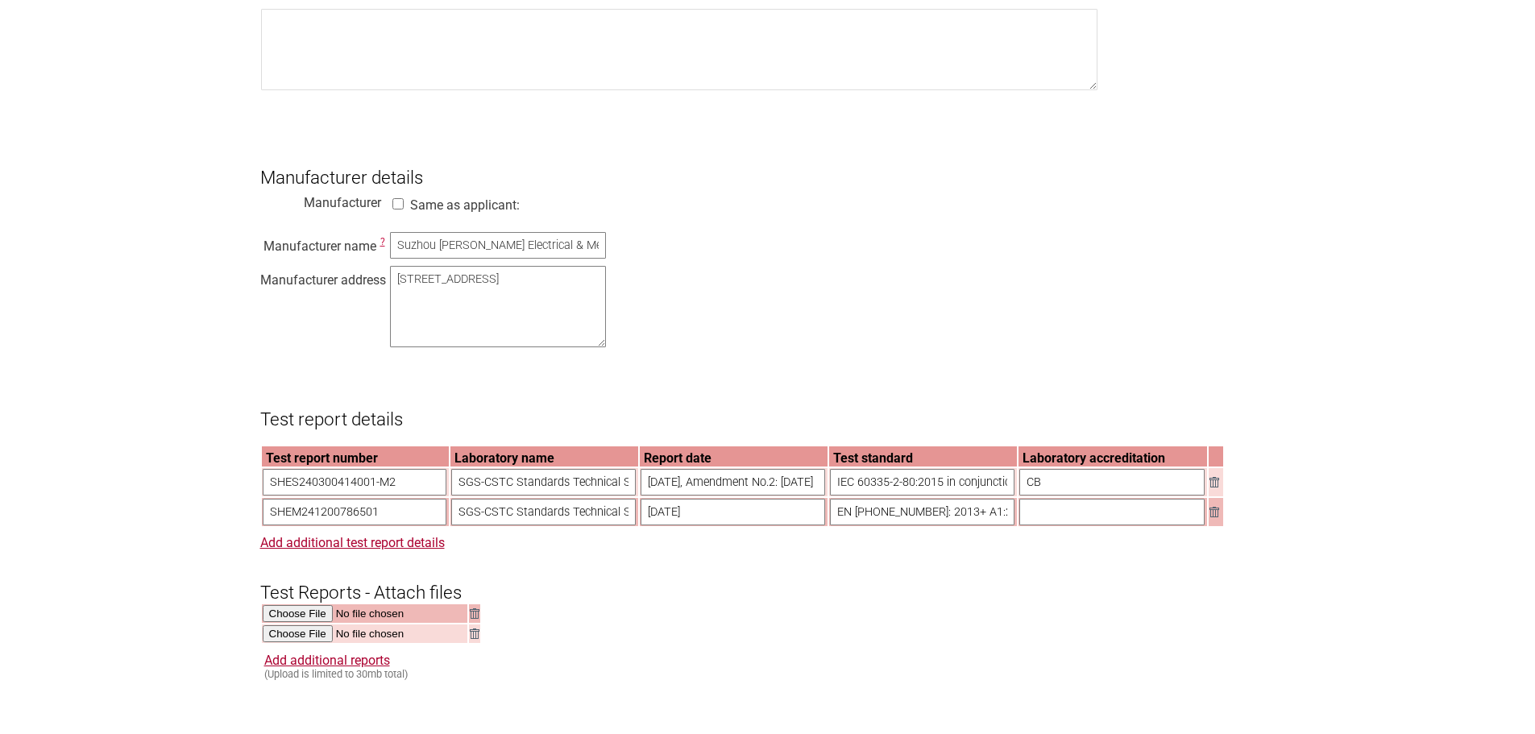
scroll to position [1209, 0]
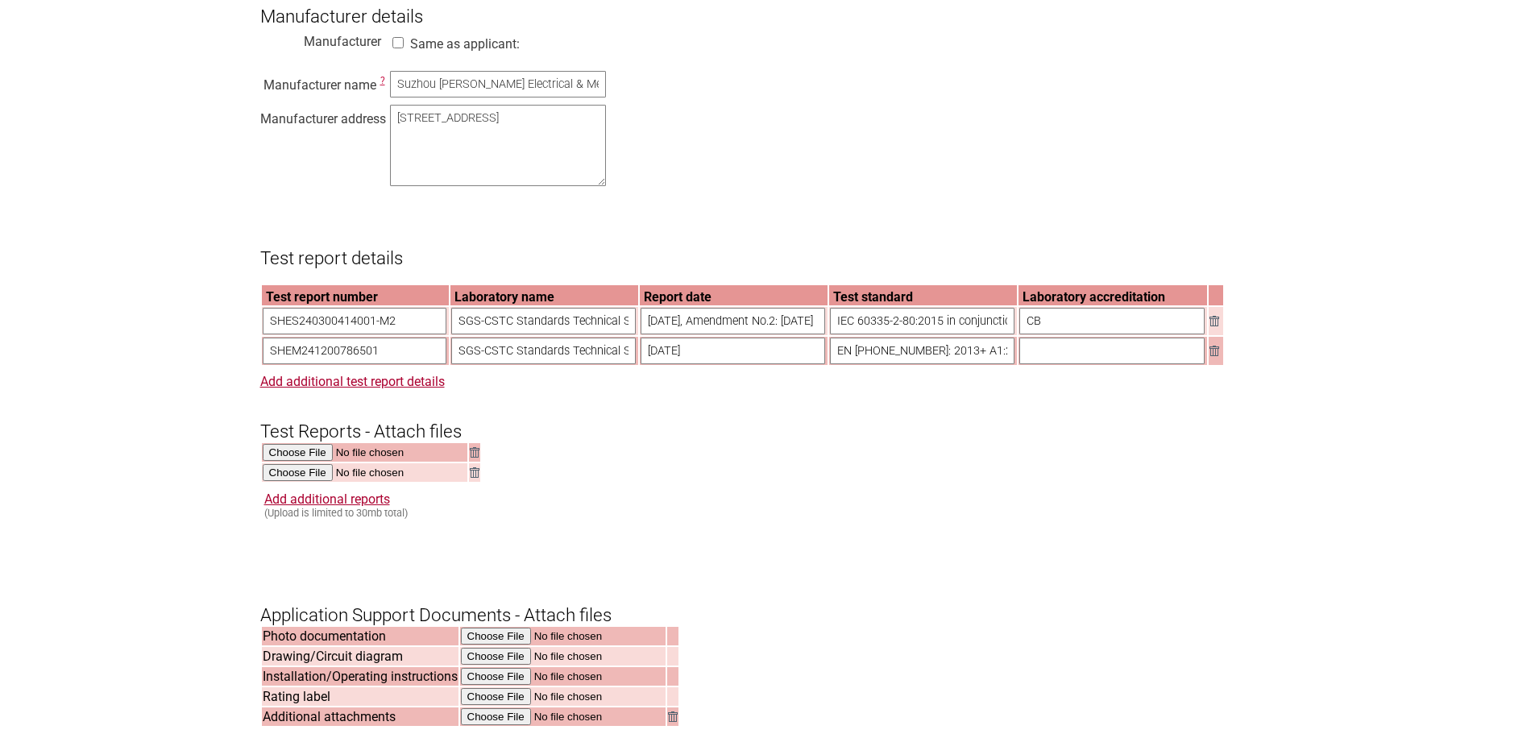
click at [103, 288] on section "Application for Electrical Certification Resume key: sGIM3p73 Please record thi…" at bounding box center [767, 226] width 1535 height 2507
click at [696, 442] on h3 "Test Reports - Attach files" at bounding box center [767, 418] width 1015 height 48
drag, startPoint x: 504, startPoint y: 453, endPoint x: 546, endPoint y: 453, distance: 41.9
click at [546, 442] on h3 "Test Reports - Attach files" at bounding box center [767, 418] width 1015 height 48
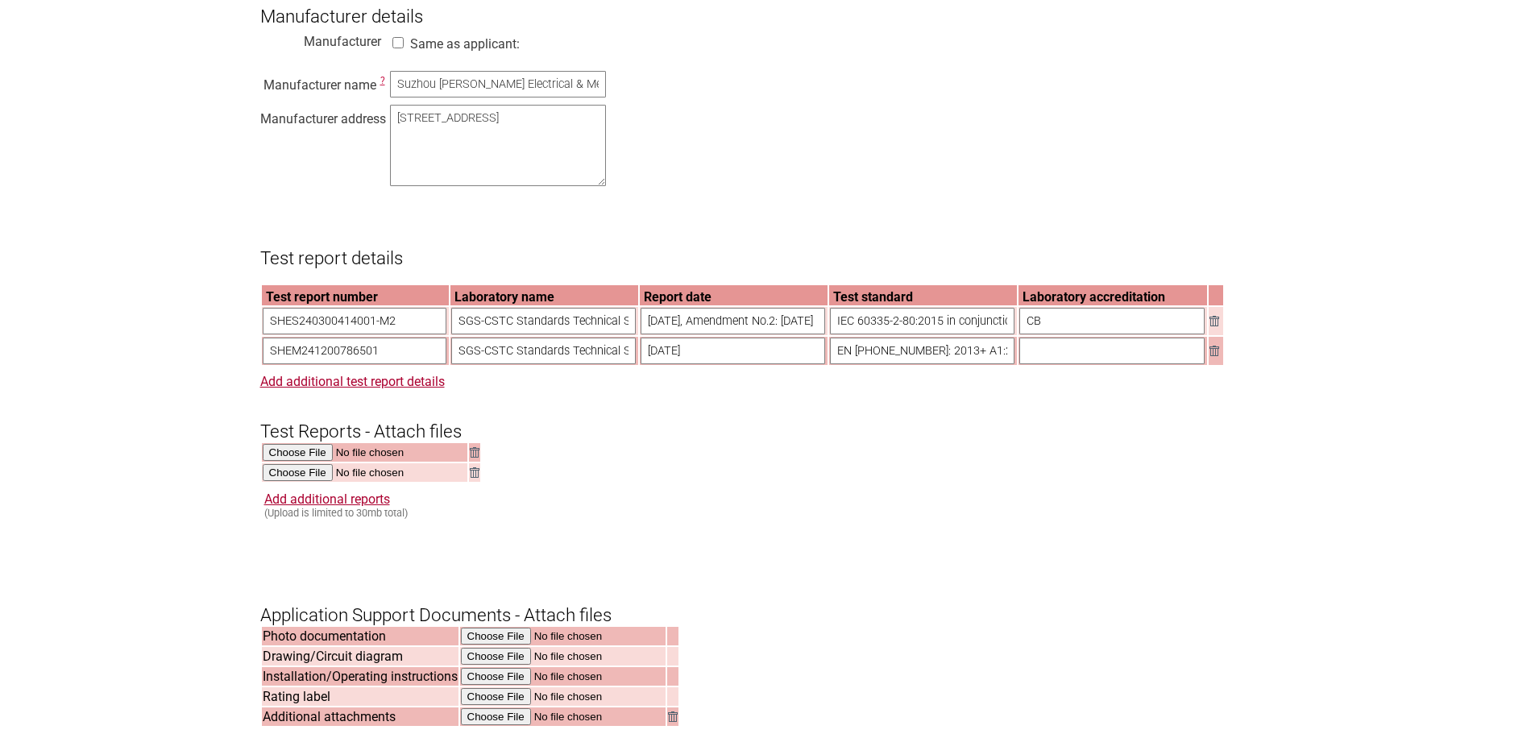
drag, startPoint x: 135, startPoint y: 491, endPoint x: 139, endPoint y: 482, distance: 10.1
click at [136, 487] on section "Application for Electrical Certification Resume key: sGIM3p73 Please record thi…" at bounding box center [767, 226] width 1535 height 2507
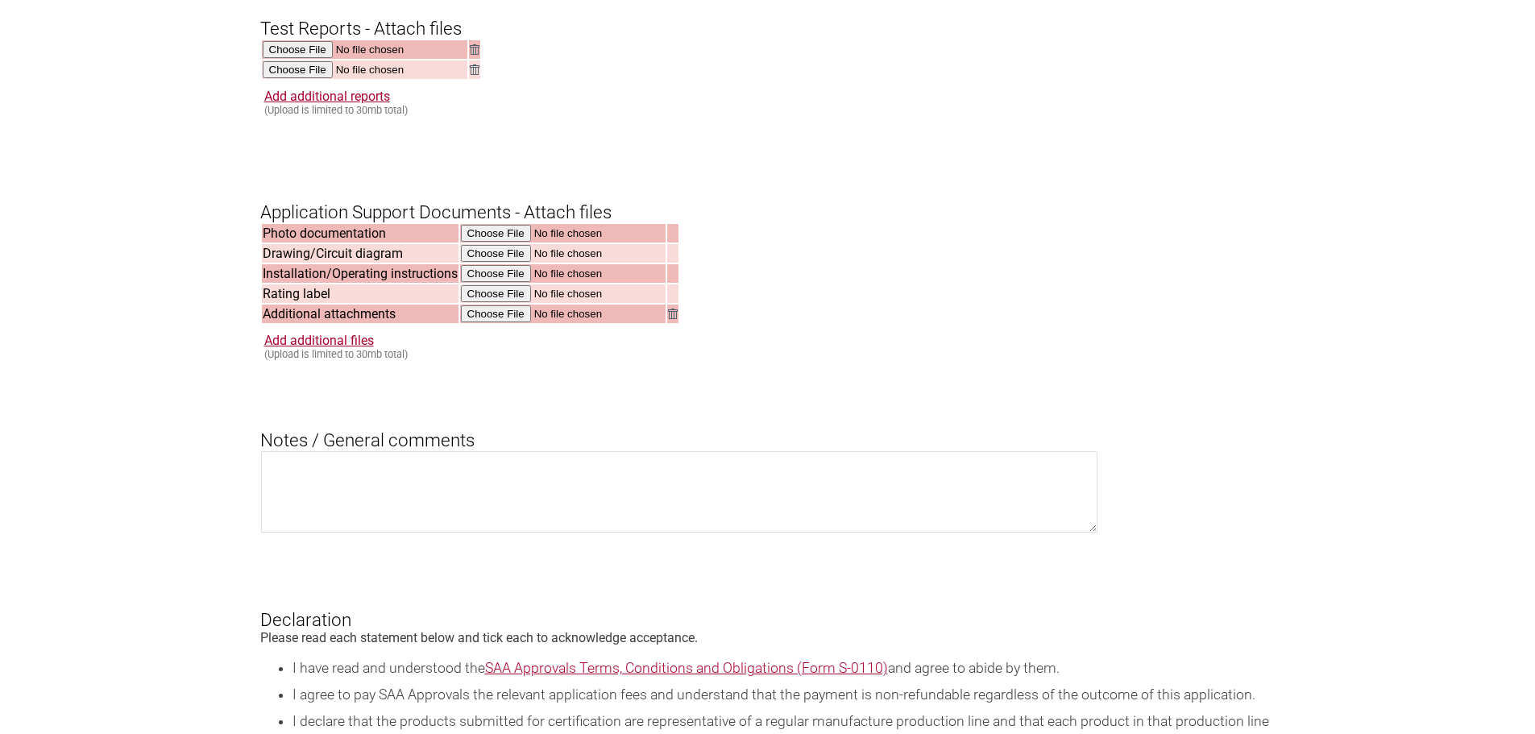
scroll to position [1692, 0]
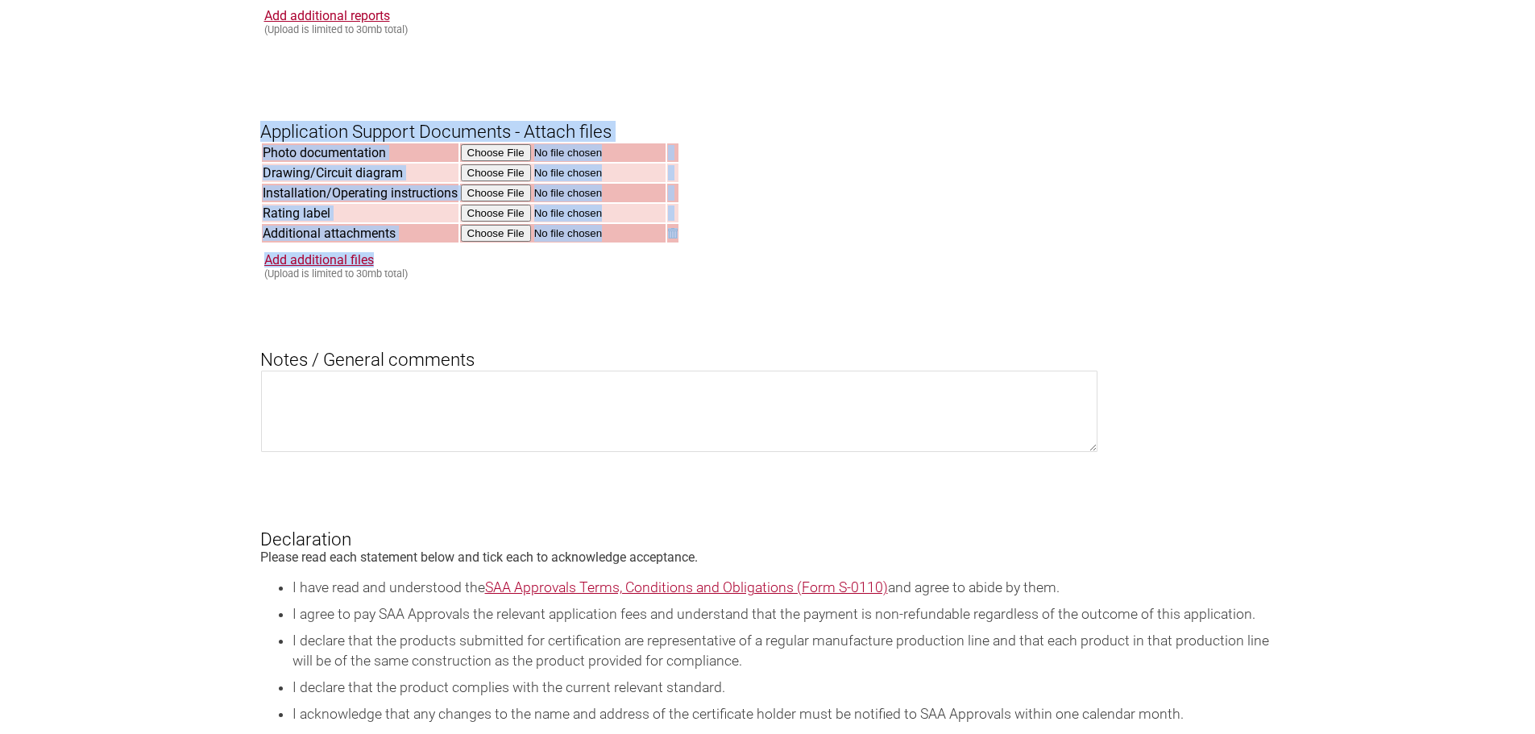
drag, startPoint x: 215, startPoint y: 141, endPoint x: 825, endPoint y: 287, distance: 627.2
click at [825, 280] on div "Add additional files (Upload is limited to 30mb total)" at bounding box center [769, 265] width 1011 height 27
drag, startPoint x: 626, startPoint y: 221, endPoint x: 227, endPoint y: 156, distance: 404.1
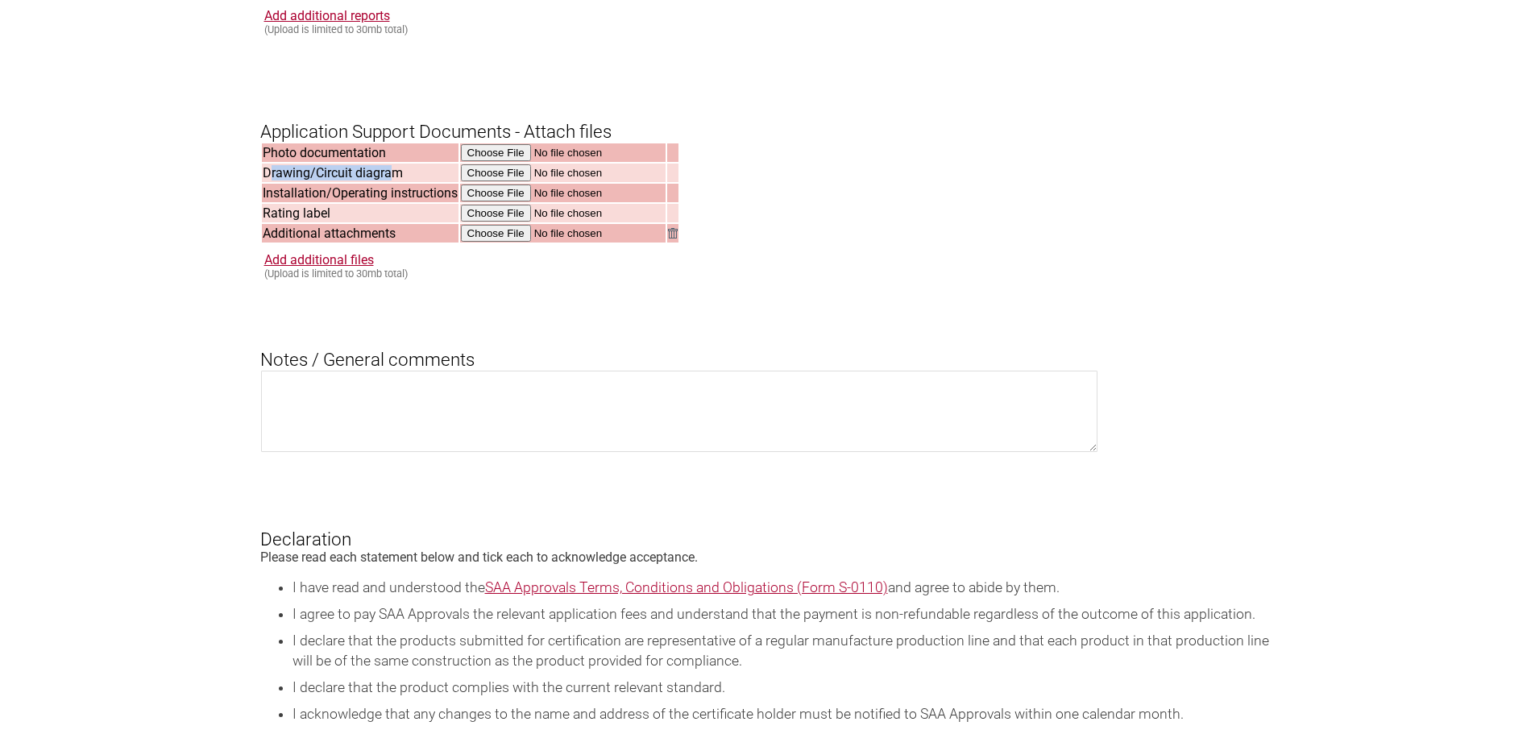
drag, startPoint x: 267, startPoint y: 191, endPoint x: 373, endPoint y: 194, distance: 106.4
click at [391, 182] on td "Drawing/Circuit diagram" at bounding box center [360, 173] width 197 height 19
click at [275, 202] on td "Installation/Operating instructions" at bounding box center [360, 193] width 197 height 19
drag, startPoint x: 375, startPoint y: 214, endPoint x: 408, endPoint y: 224, distance: 34.7
click at [402, 202] on td "Installation/Operating instructions" at bounding box center [360, 193] width 197 height 19
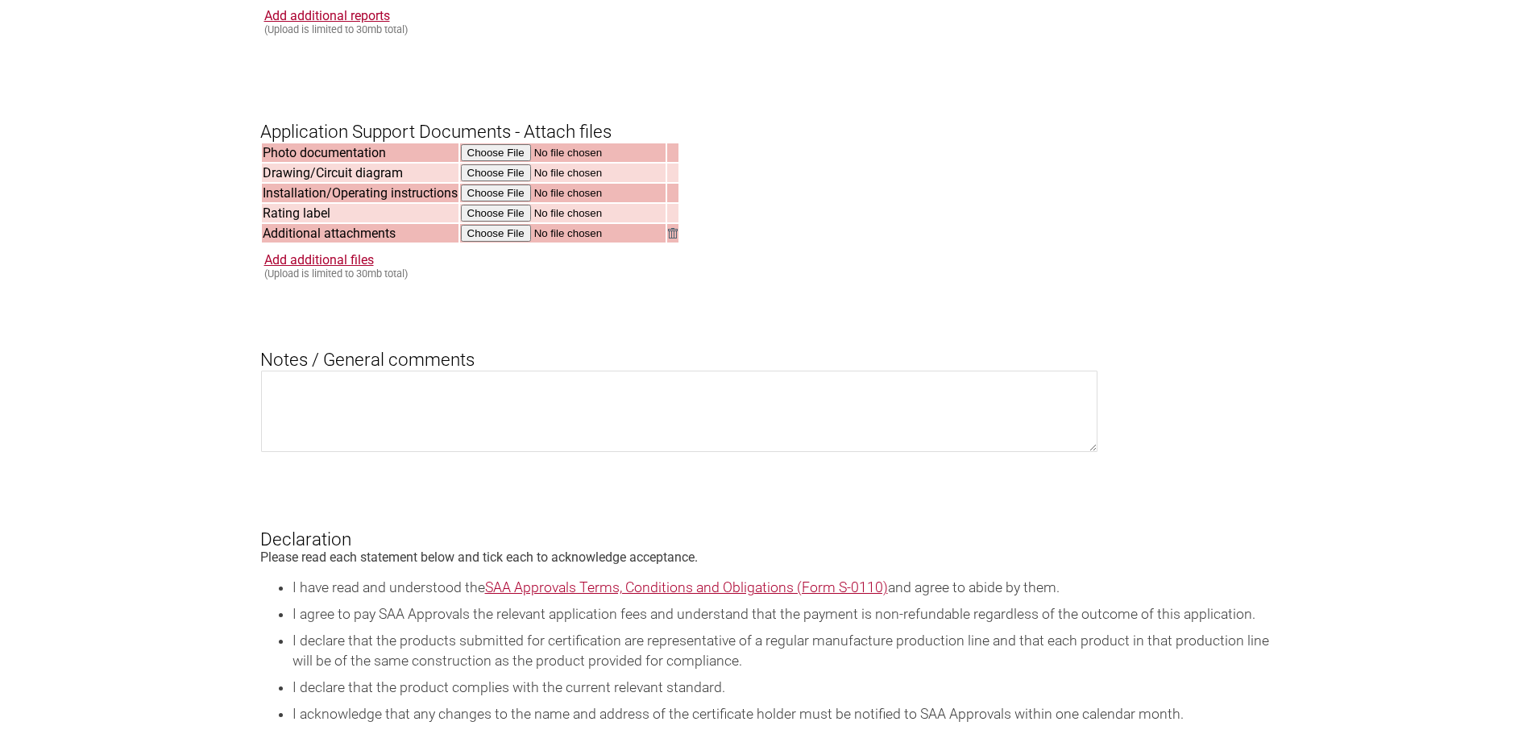
click at [408, 222] on td "Rating label" at bounding box center [360, 213] width 197 height 19
drag, startPoint x: 271, startPoint y: 232, endPoint x: 338, endPoint y: 236, distance: 67.8
click at [338, 222] on td "Rating label" at bounding box center [360, 213] width 197 height 19
click at [339, 222] on td "Rating label" at bounding box center [360, 213] width 197 height 19
click at [382, 222] on td "Rating label" at bounding box center [360, 213] width 197 height 19
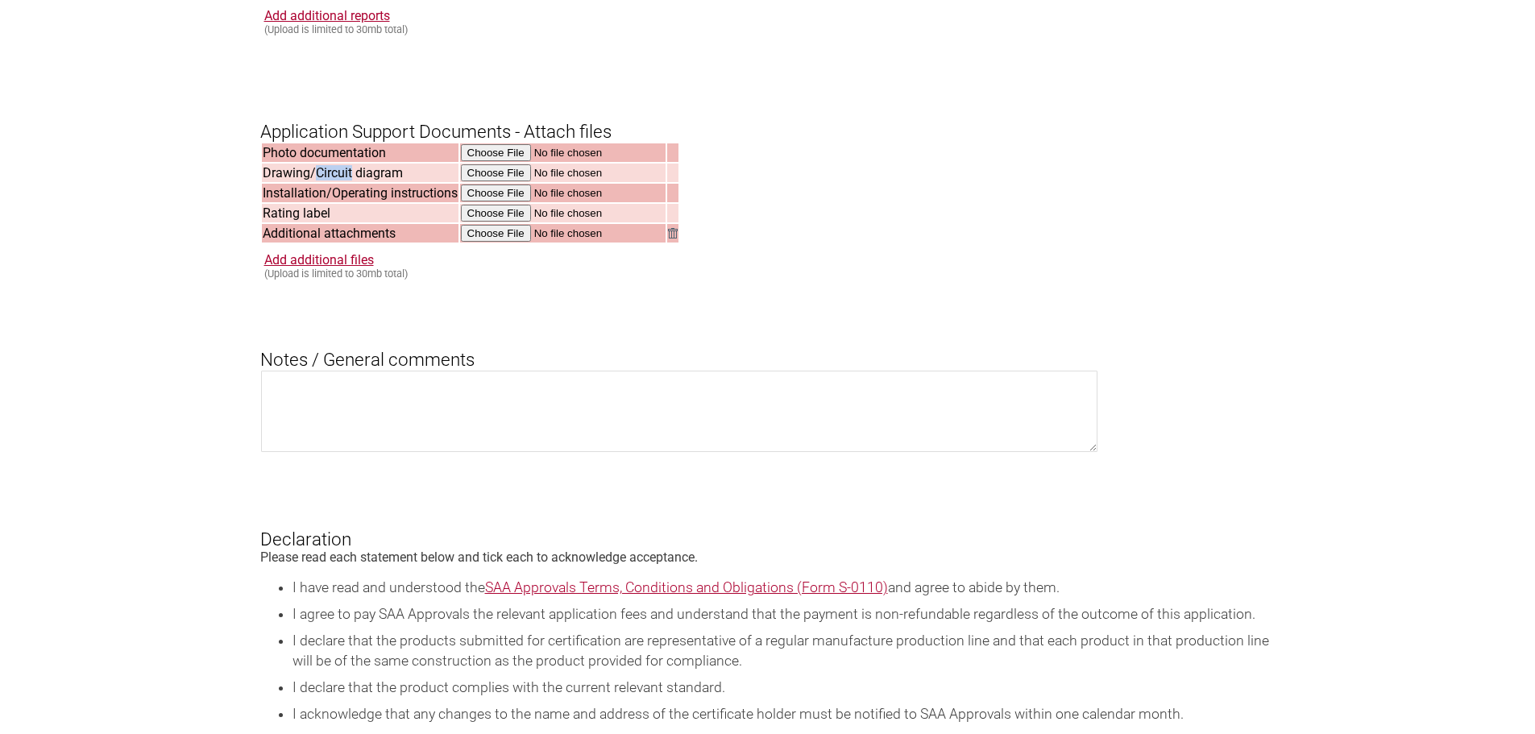
drag, startPoint x: 313, startPoint y: 194, endPoint x: 351, endPoint y: 194, distance: 37.9
click at [351, 182] on td "Drawing/Circuit diagram" at bounding box center [360, 173] width 197 height 19
click at [363, 202] on td "Installation/Operating instructions" at bounding box center [360, 193] width 197 height 19
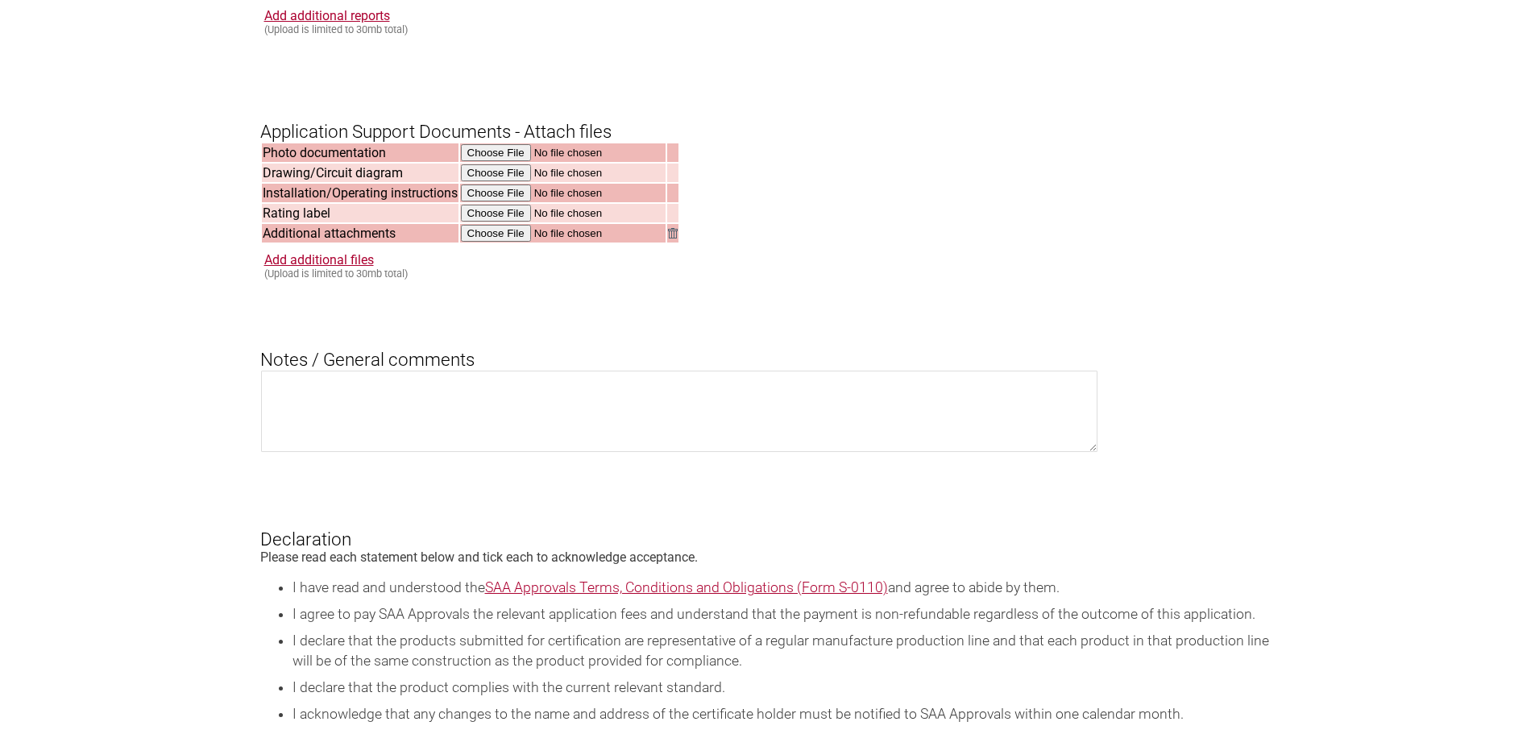
drag, startPoint x: 600, startPoint y: 323, endPoint x: 553, endPoint y: 341, distance: 50.7
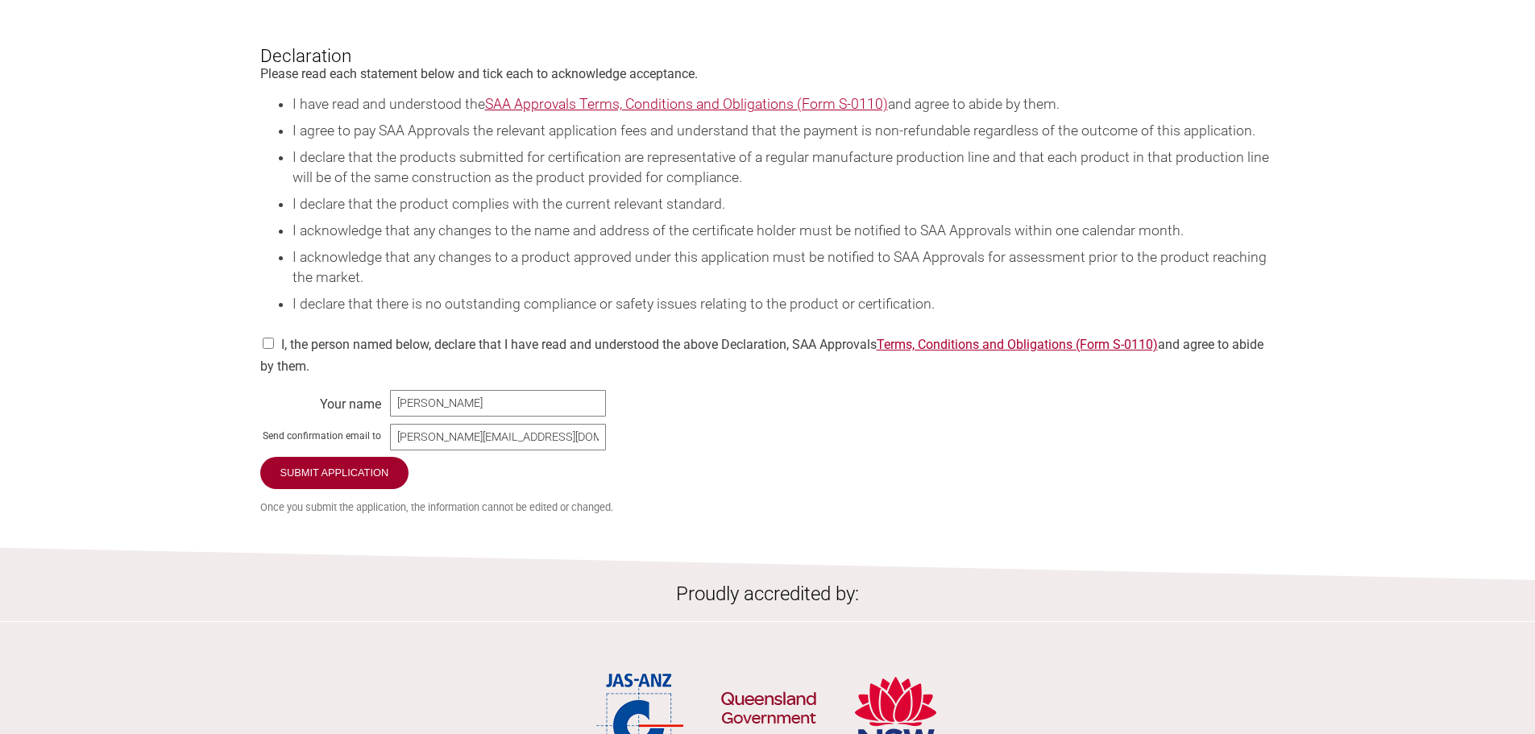
scroll to position [2256, 0]
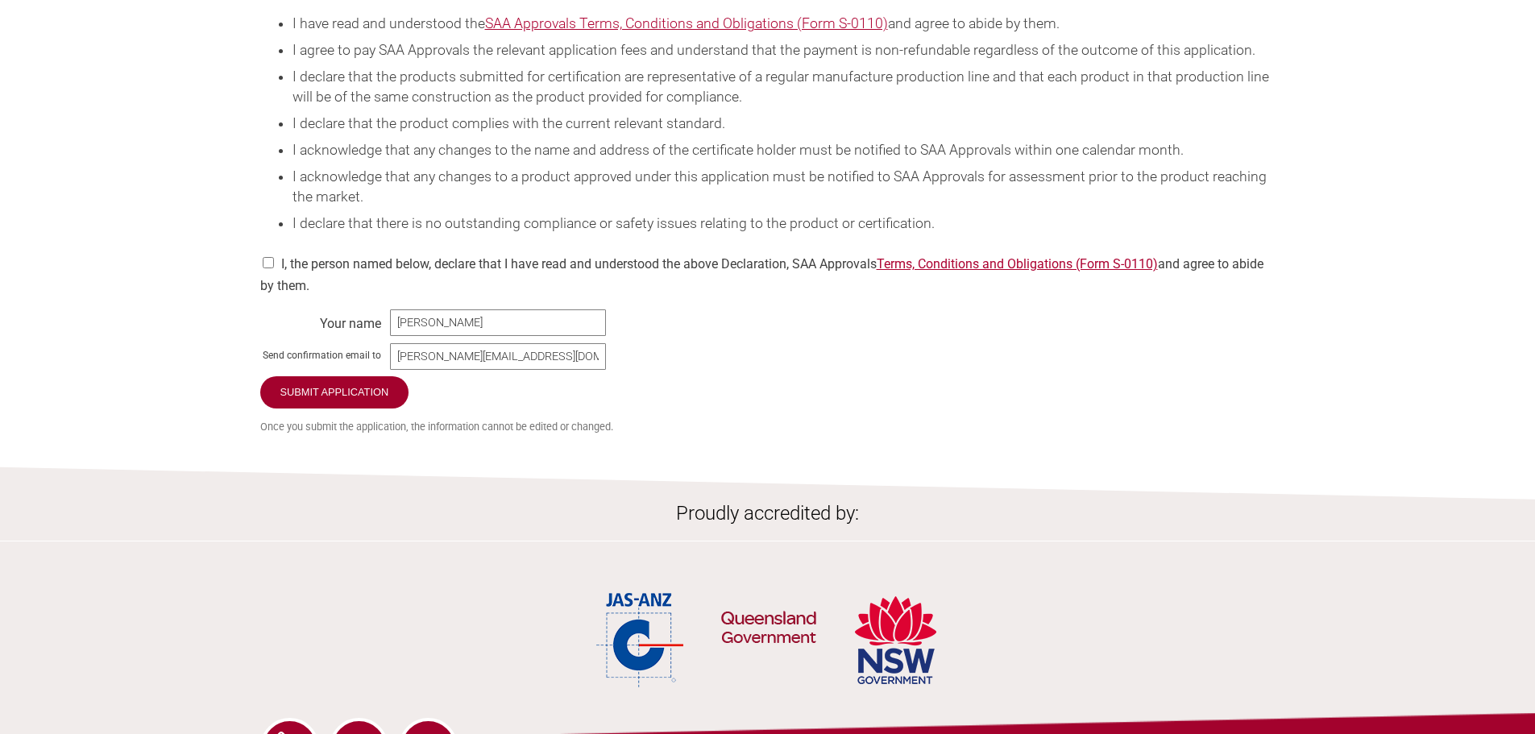
drag, startPoint x: 1310, startPoint y: 332, endPoint x: 580, endPoint y: 391, distance: 732.5
click at [266, 268] on input "checkbox" at bounding box center [268, 262] width 16 height 11
checkbox input "true"
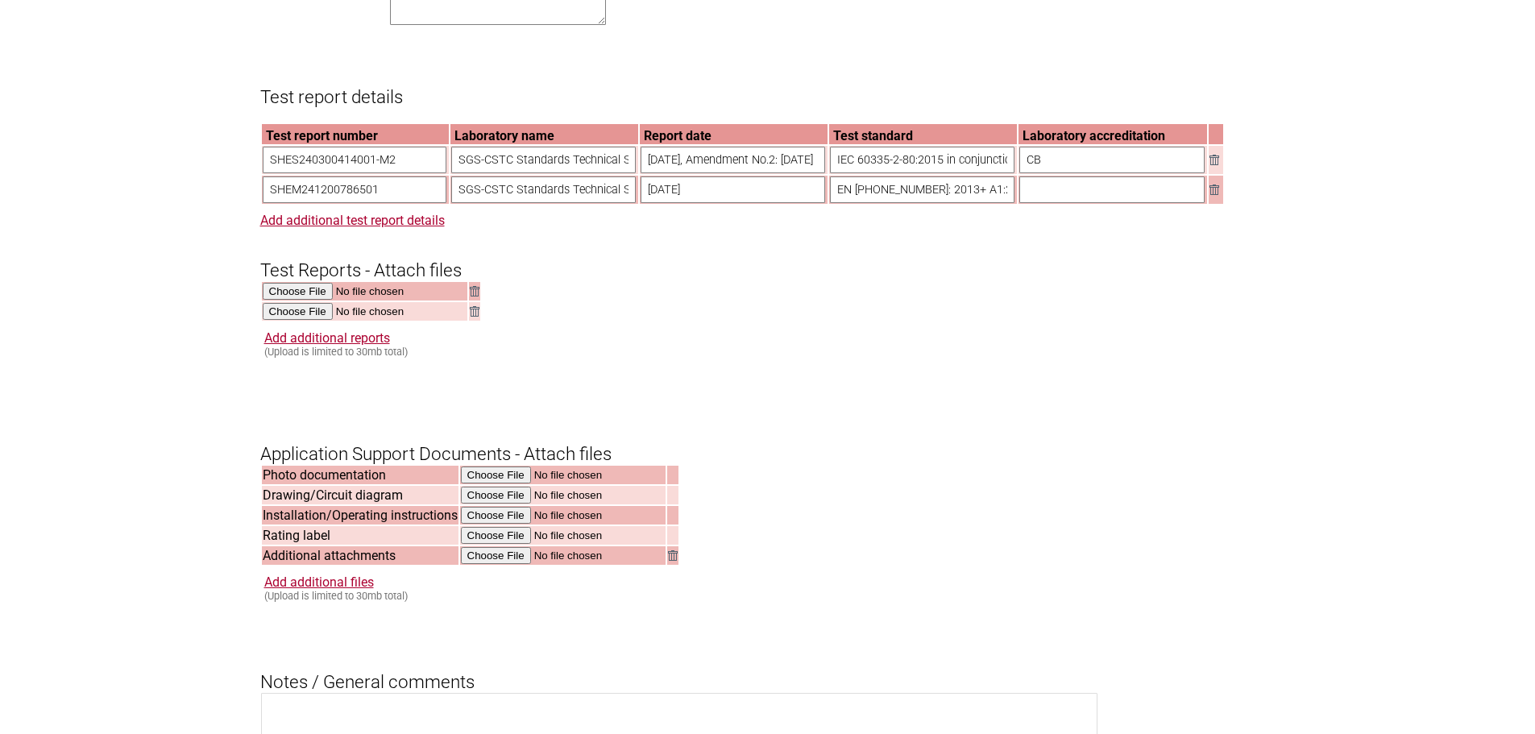
scroll to position [1451, 0]
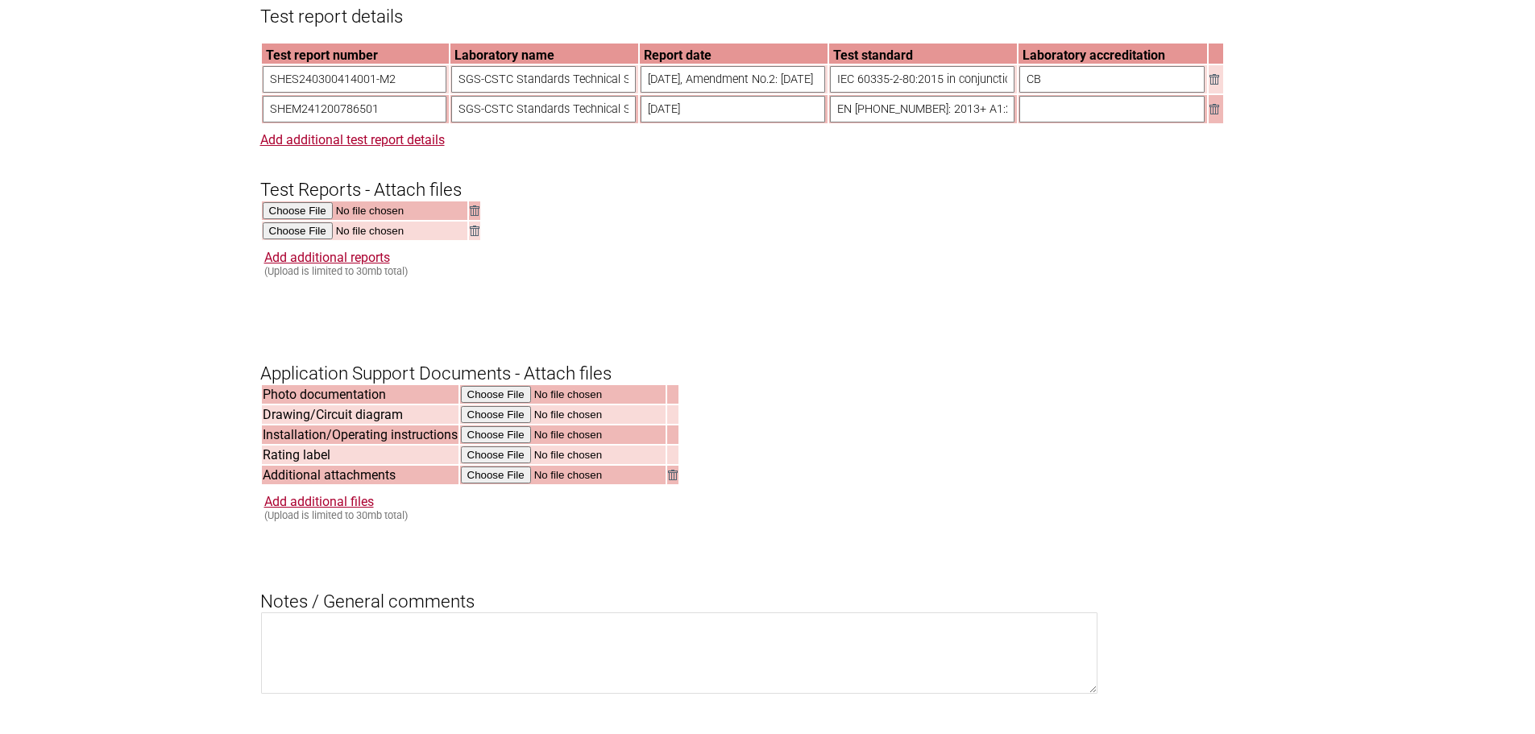
click at [938, 251] on form "Resume key: sGIM3p73 Please record this key, it will enable you to resume your …" at bounding box center [767, 61] width 1015 height 2356
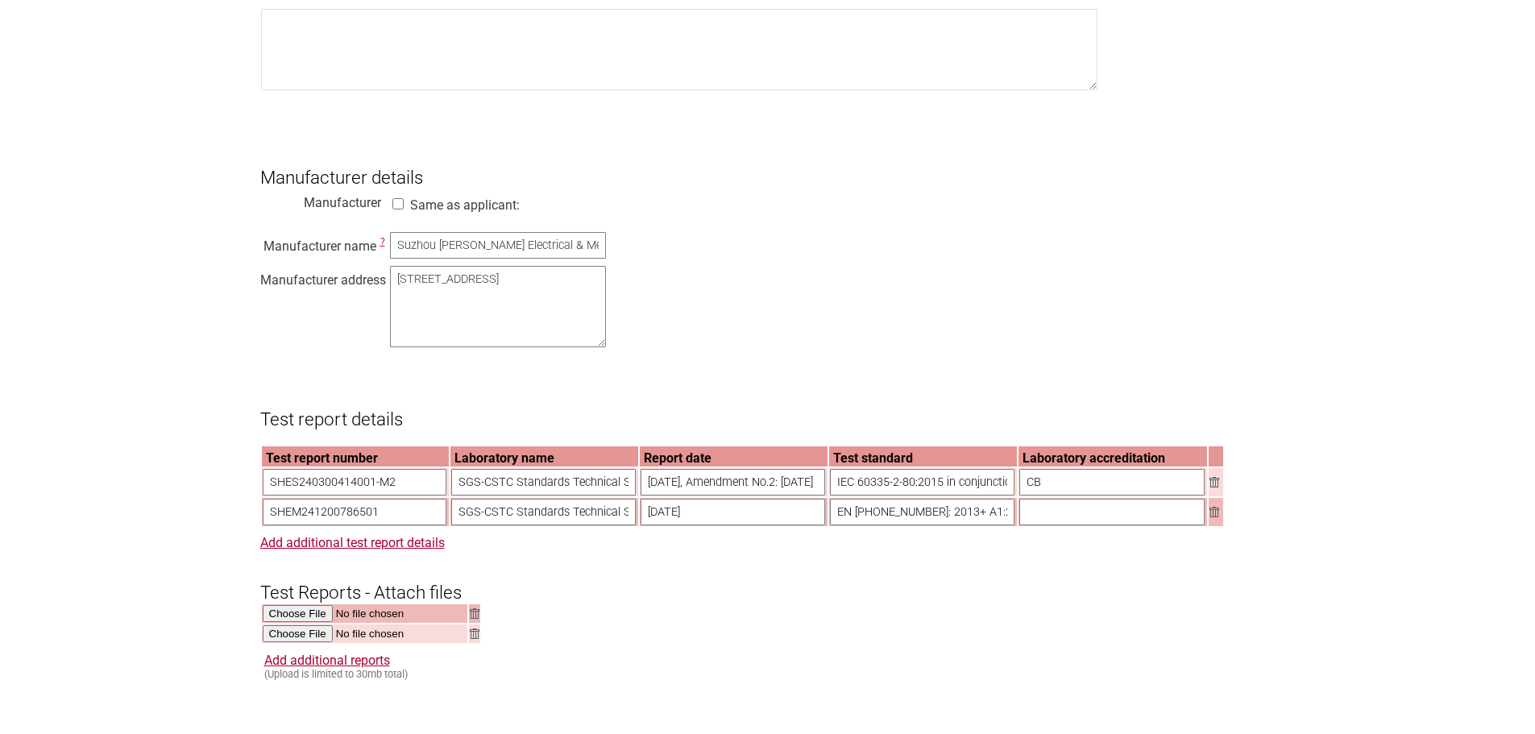
scroll to position [967, 0]
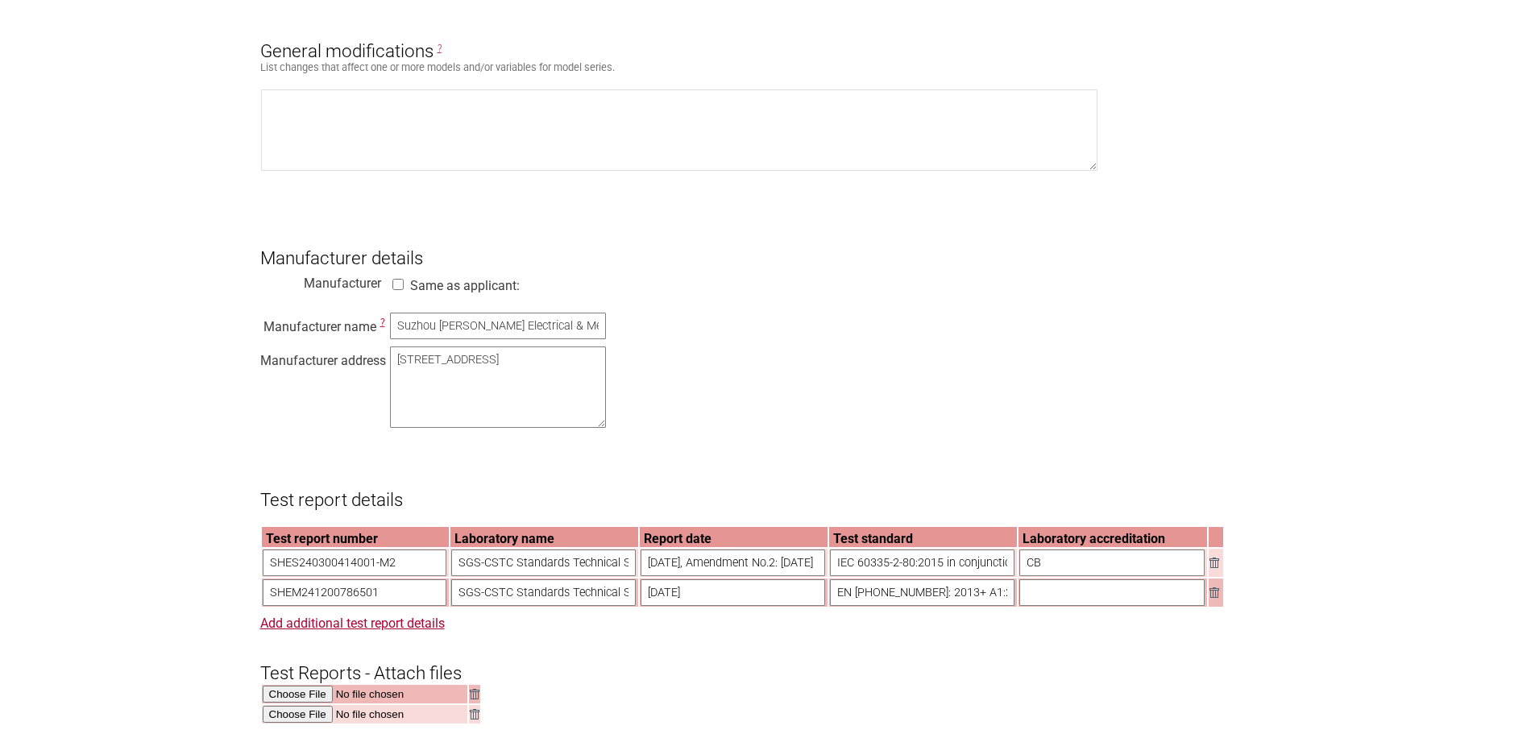
click at [109, 156] on section "Application for Electrical Certification Resume key: sGIM3p73 Please record thi…" at bounding box center [767, 468] width 1535 height 2507
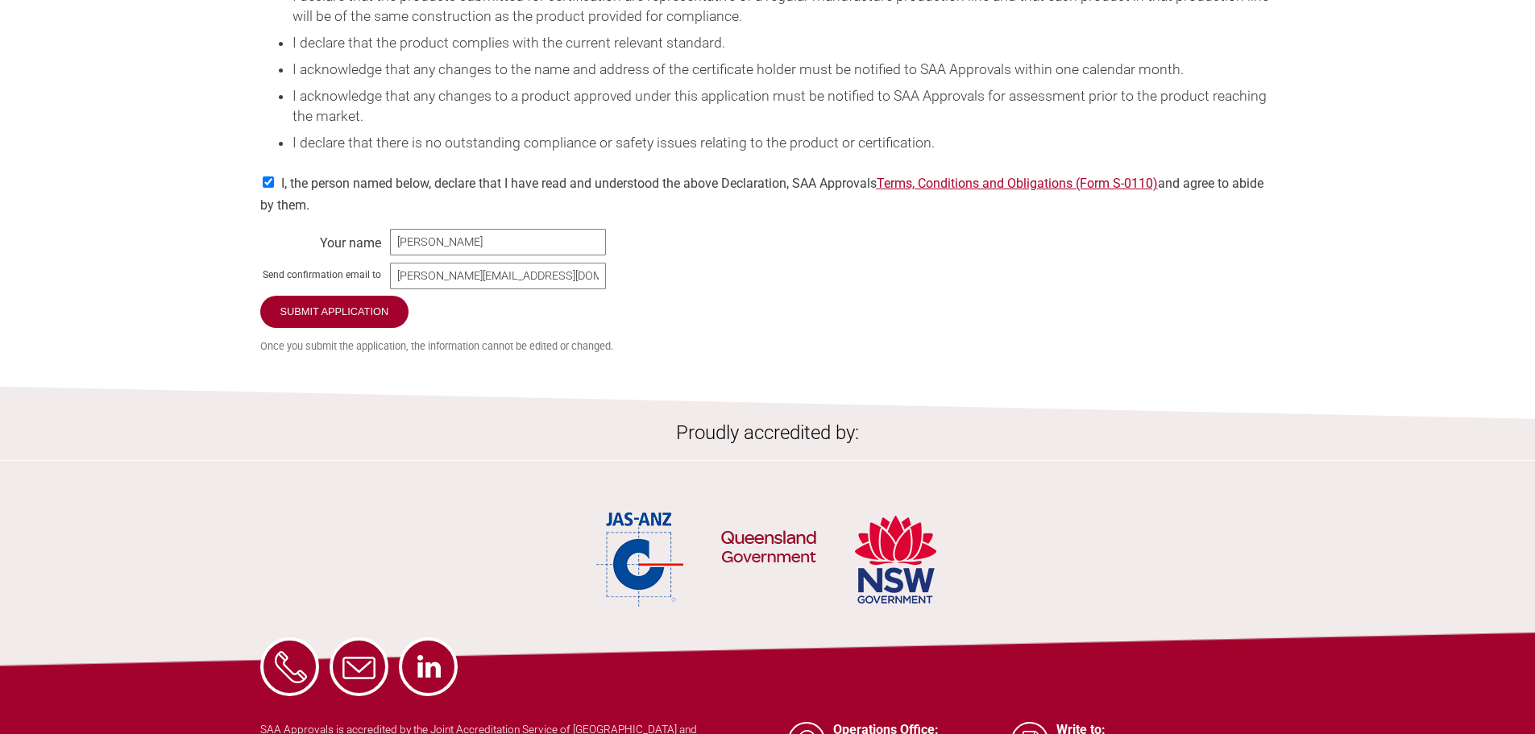
scroll to position [2095, 0]
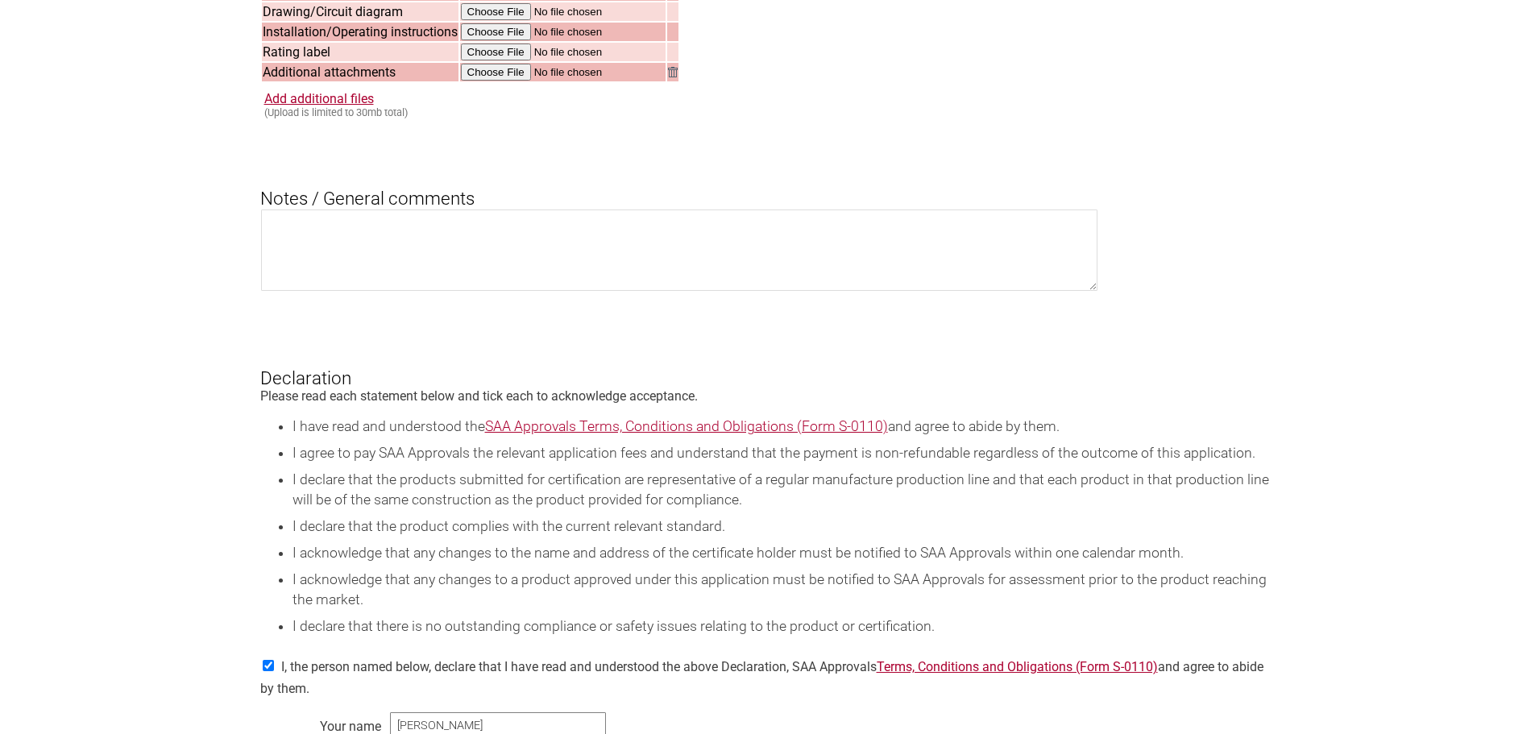
scroll to position [1612, 0]
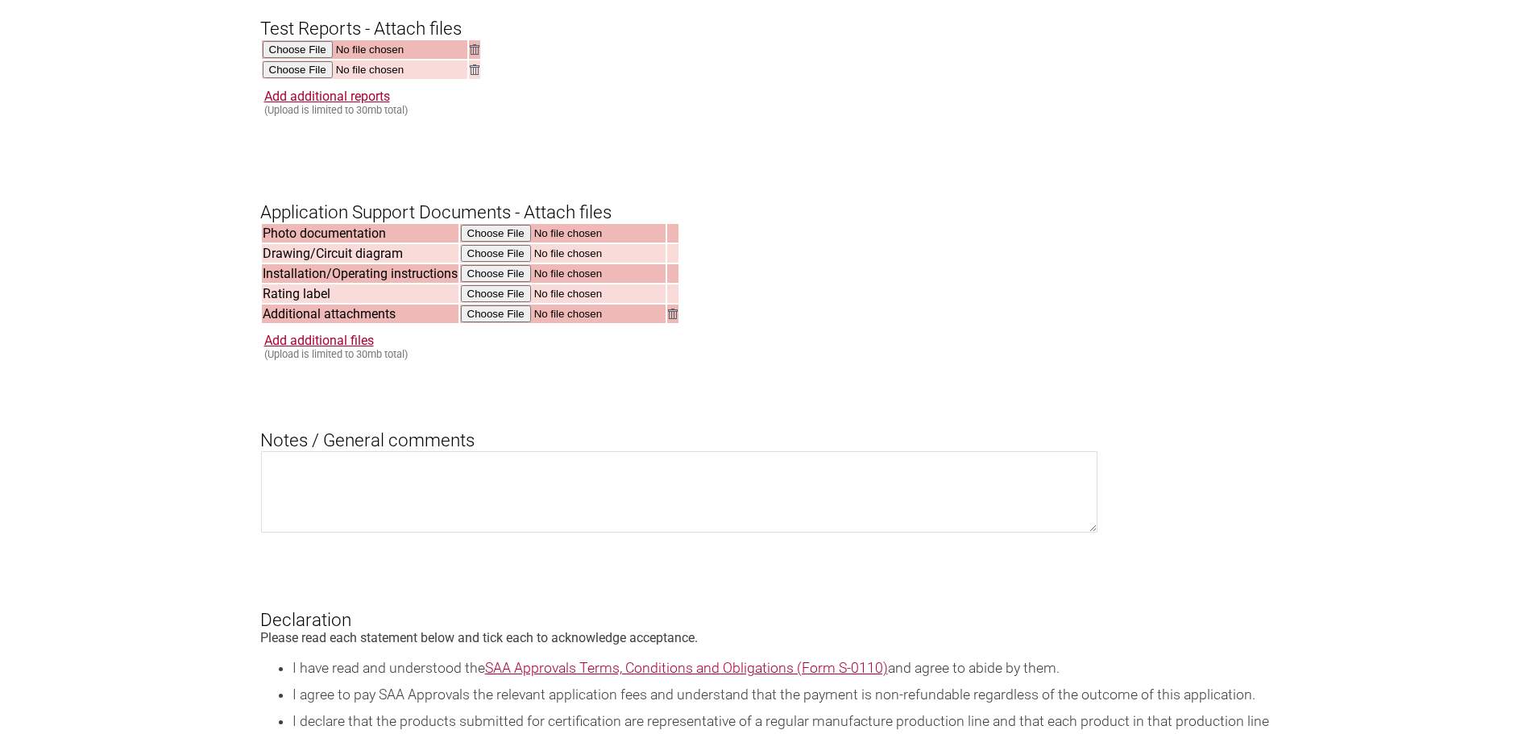
drag, startPoint x: 204, startPoint y: 216, endPoint x: 641, endPoint y: 218, distance: 436.8
click at [670, 213] on h3 "Application Support Documents - Attach files" at bounding box center [767, 198] width 1015 height 48
click at [542, 218] on h3 "Application Support Documents - Attach files" at bounding box center [767, 198] width 1015 height 48
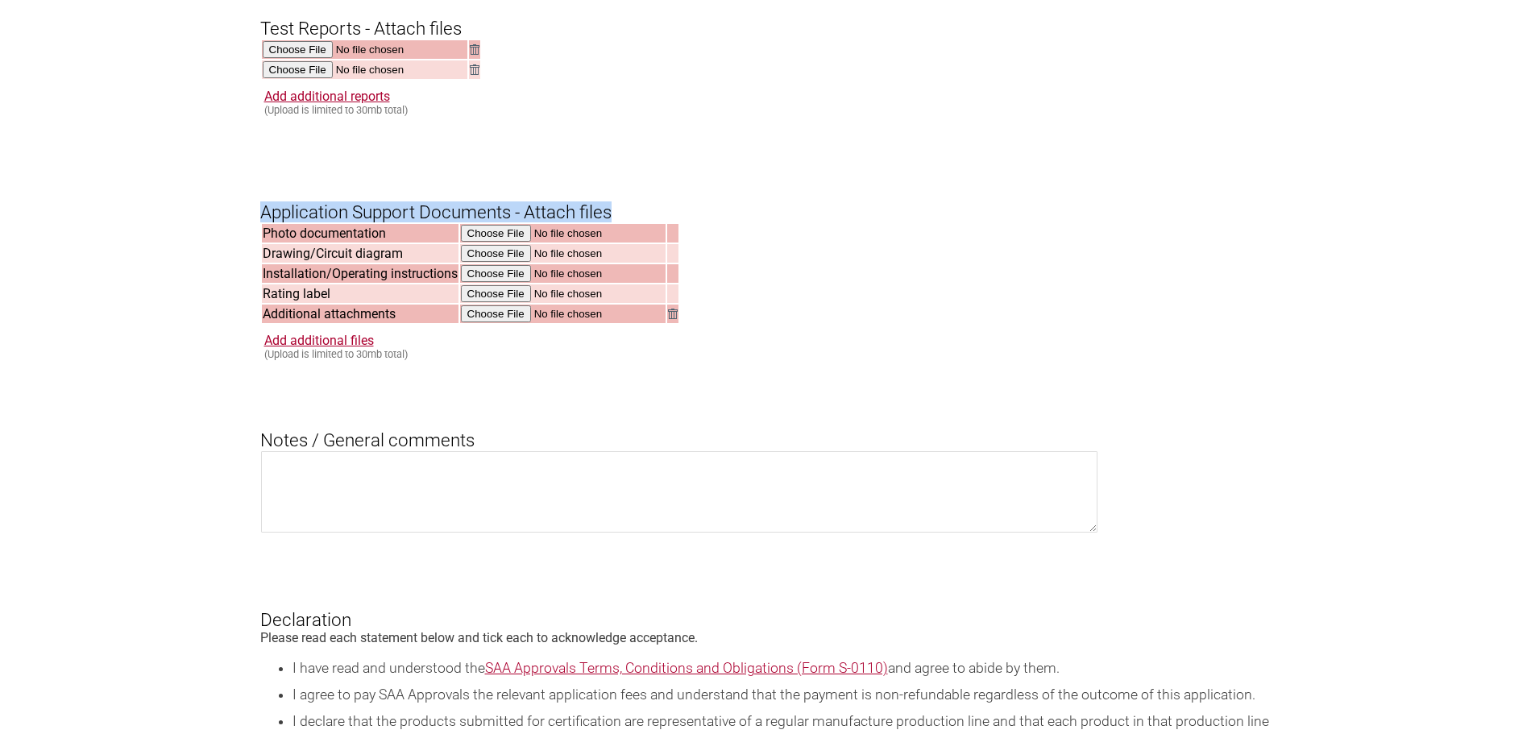
click at [540, 222] on h3 "Application Support Documents - Attach files" at bounding box center [767, 198] width 1015 height 48
drag, startPoint x: 526, startPoint y: 228, endPoint x: 630, endPoint y: 228, distance: 104.0
click at [630, 222] on h3 "Application Support Documents - Attach files" at bounding box center [767, 198] width 1015 height 48
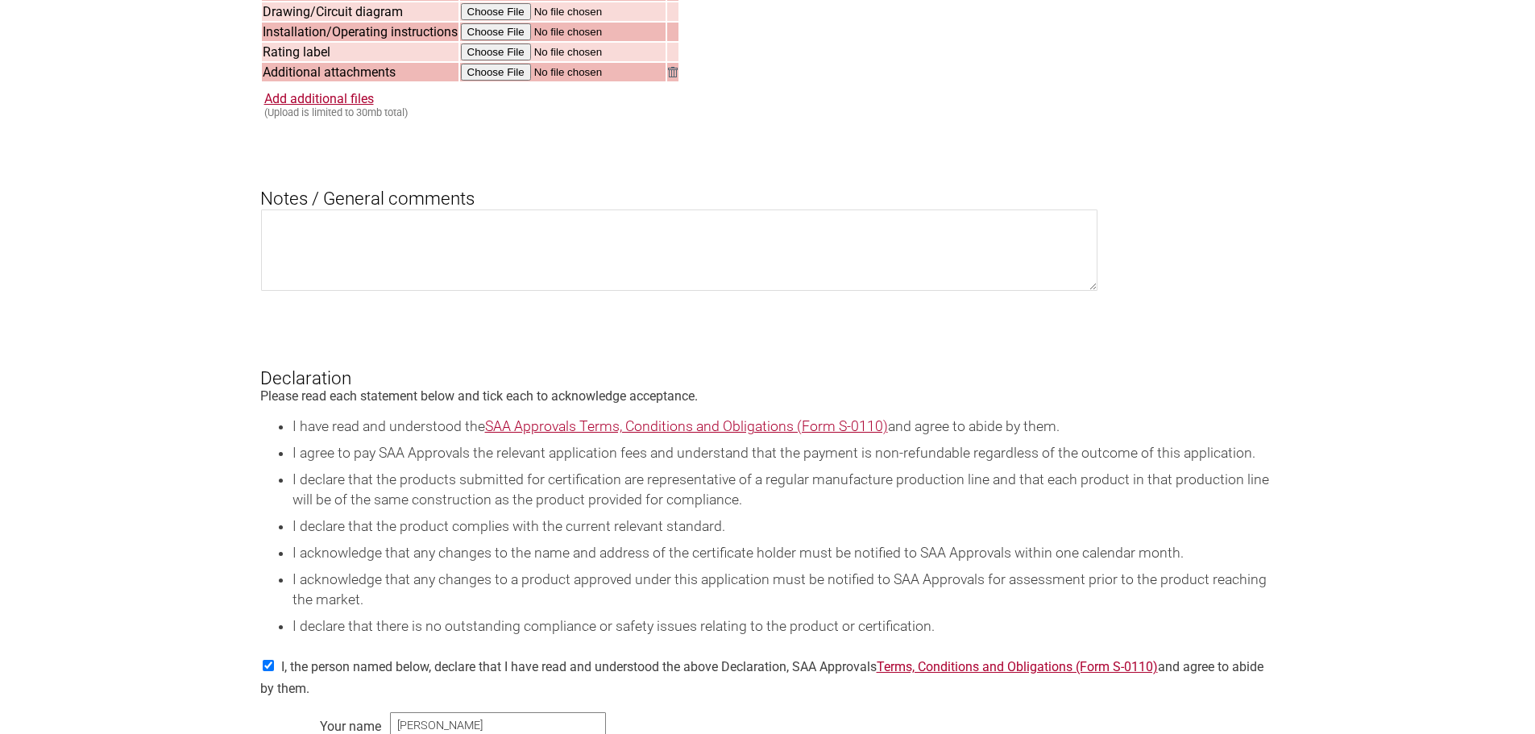
scroll to position [1773, 0]
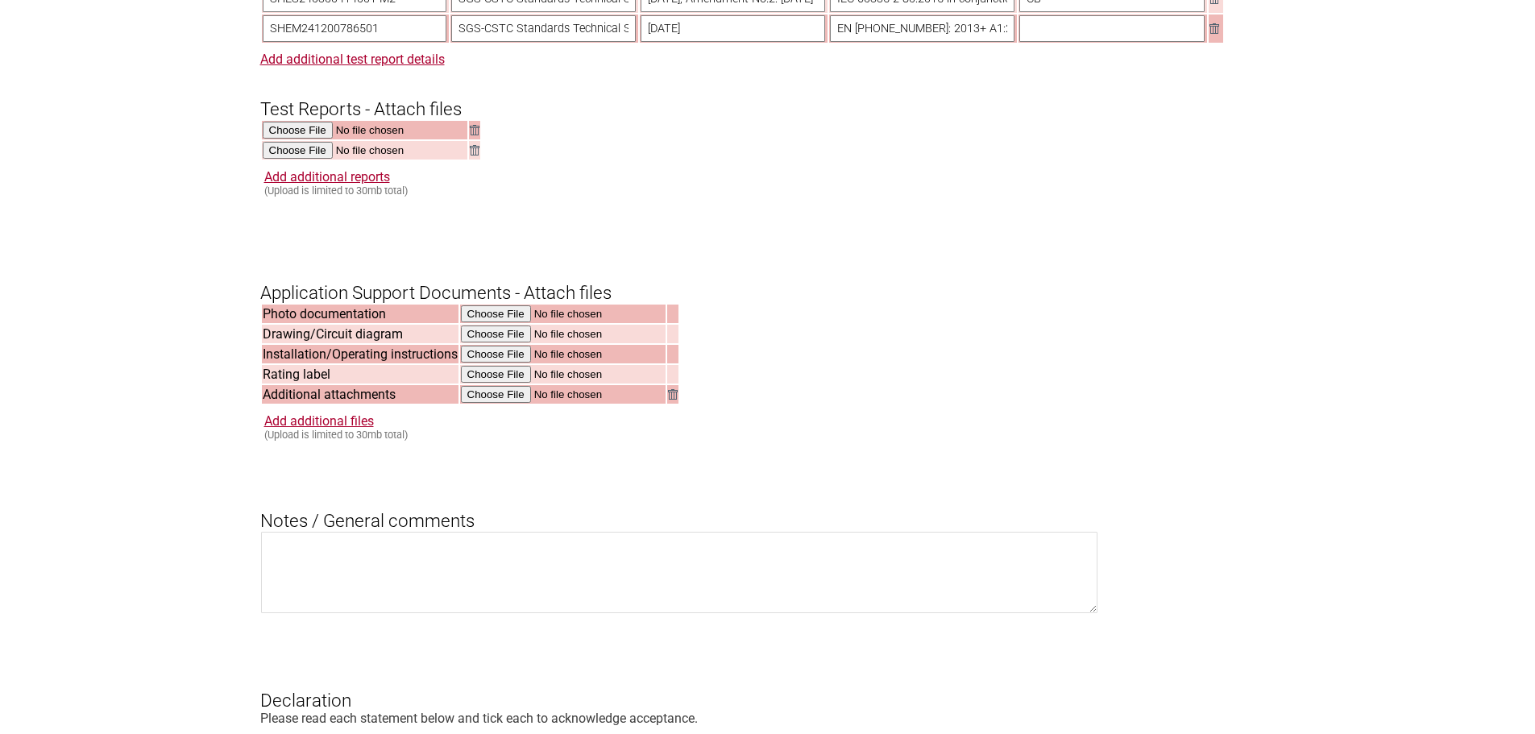
scroll to position [1692, 0]
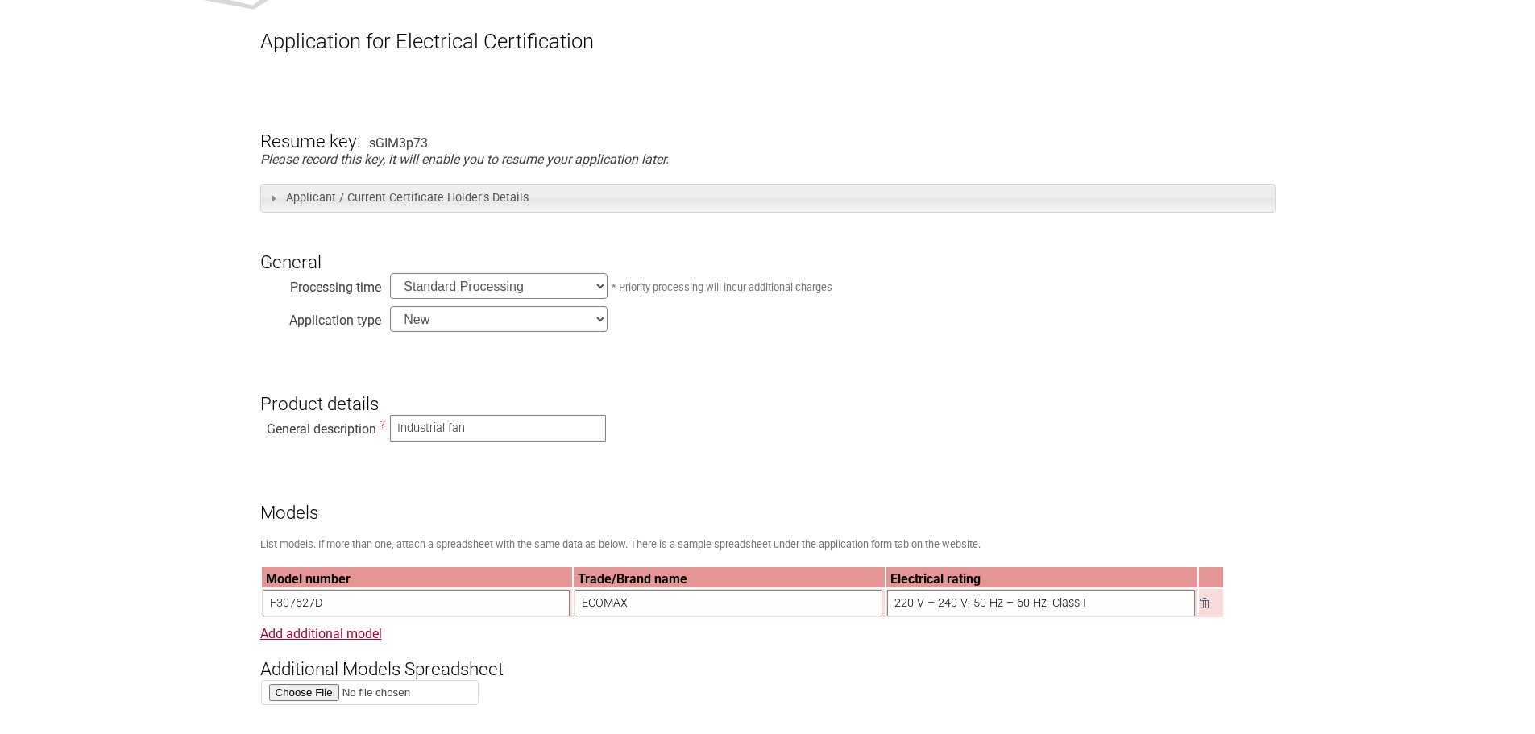
scroll to position [0, 0]
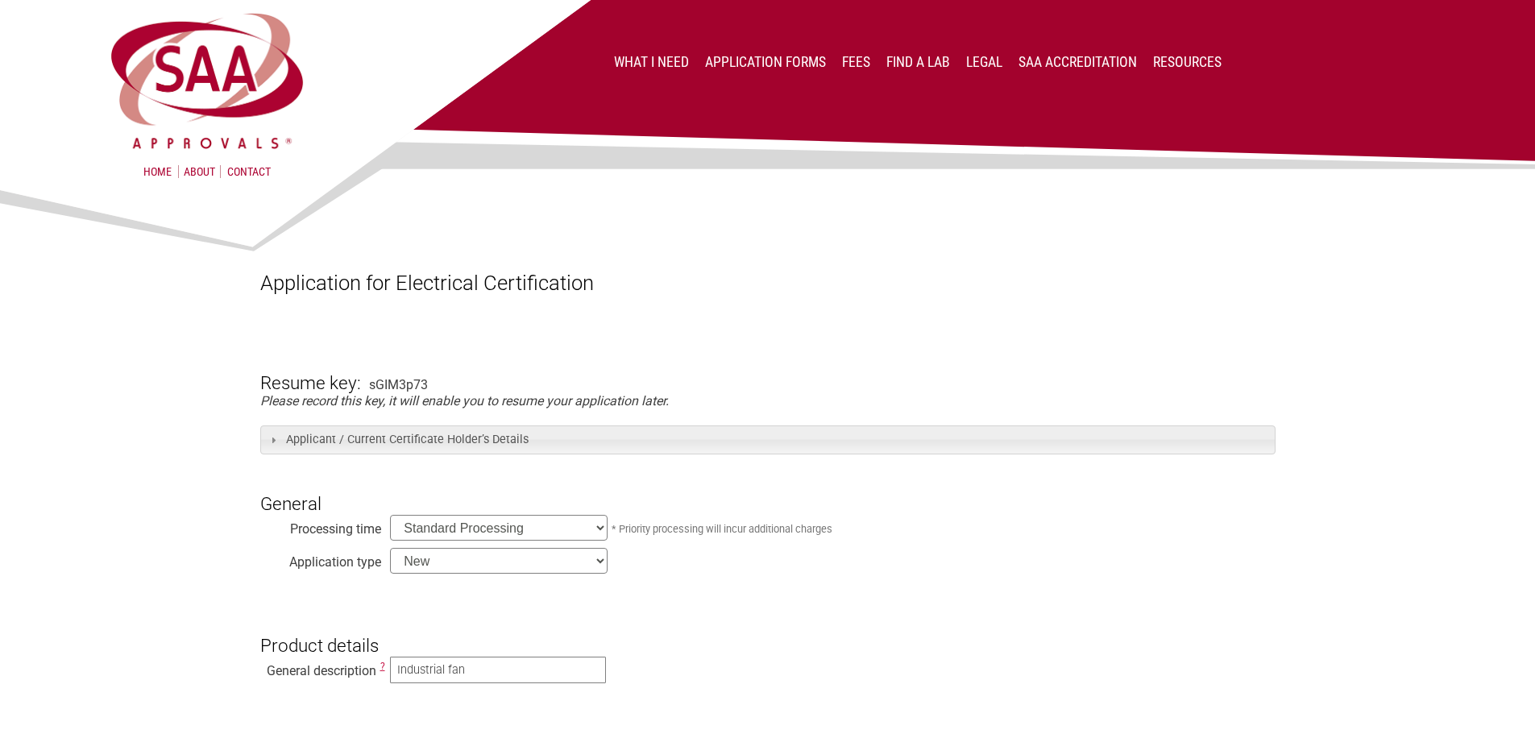
drag, startPoint x: 1041, startPoint y: 269, endPoint x: 1187, endPoint y: 181, distance: 170.3
click at [1041, 269] on div at bounding box center [767, 226] width 1015 height 89
drag, startPoint x: 1276, startPoint y: 320, endPoint x: 1286, endPoint y: 294, distance: 27.8
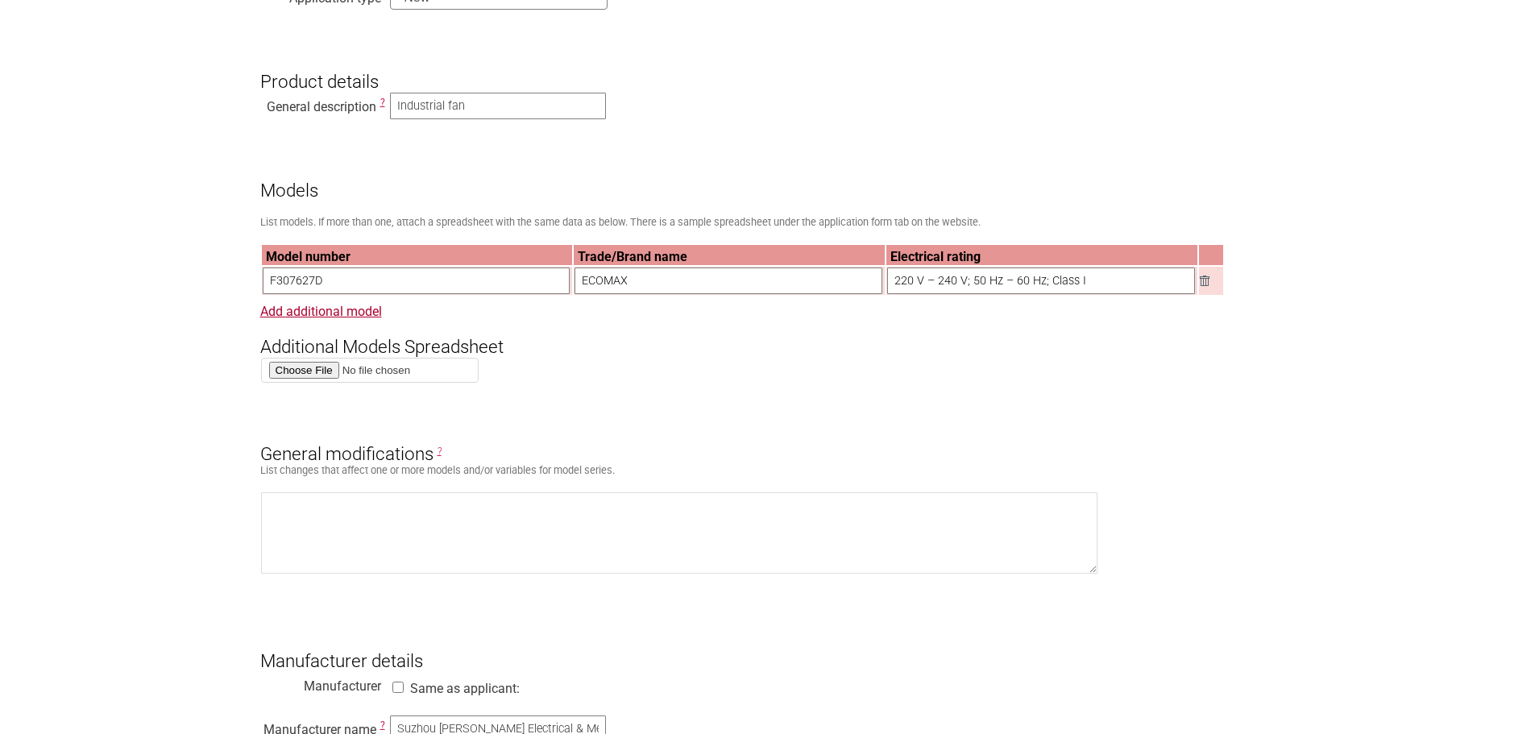
scroll to position [242, 0]
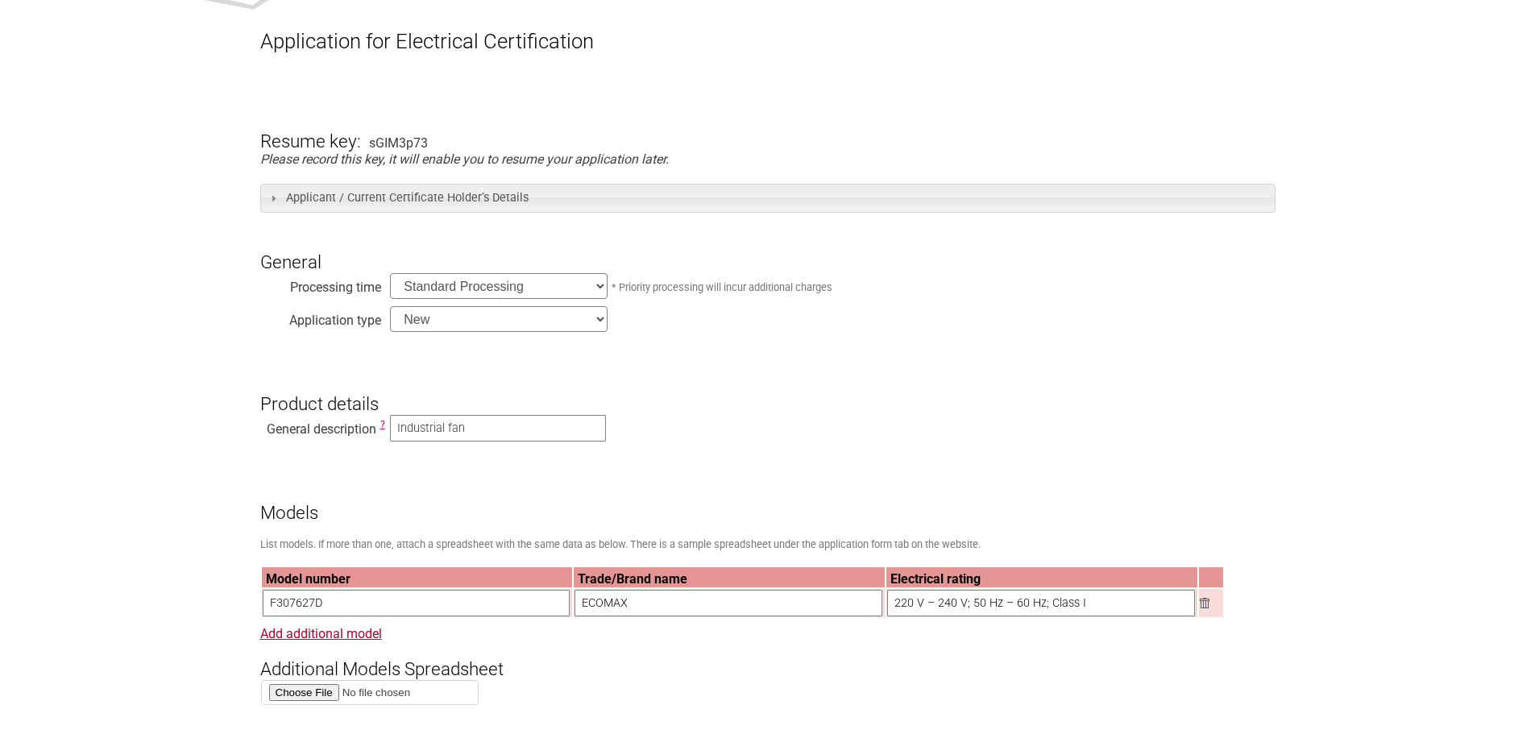
click at [315, 143] on h3 "Resume key:" at bounding box center [310, 128] width 101 height 48
drag, startPoint x: 257, startPoint y: 140, endPoint x: 457, endPoint y: 139, distance: 199.9
drag, startPoint x: 448, startPoint y: 142, endPoint x: 368, endPoint y: 141, distance: 79.8
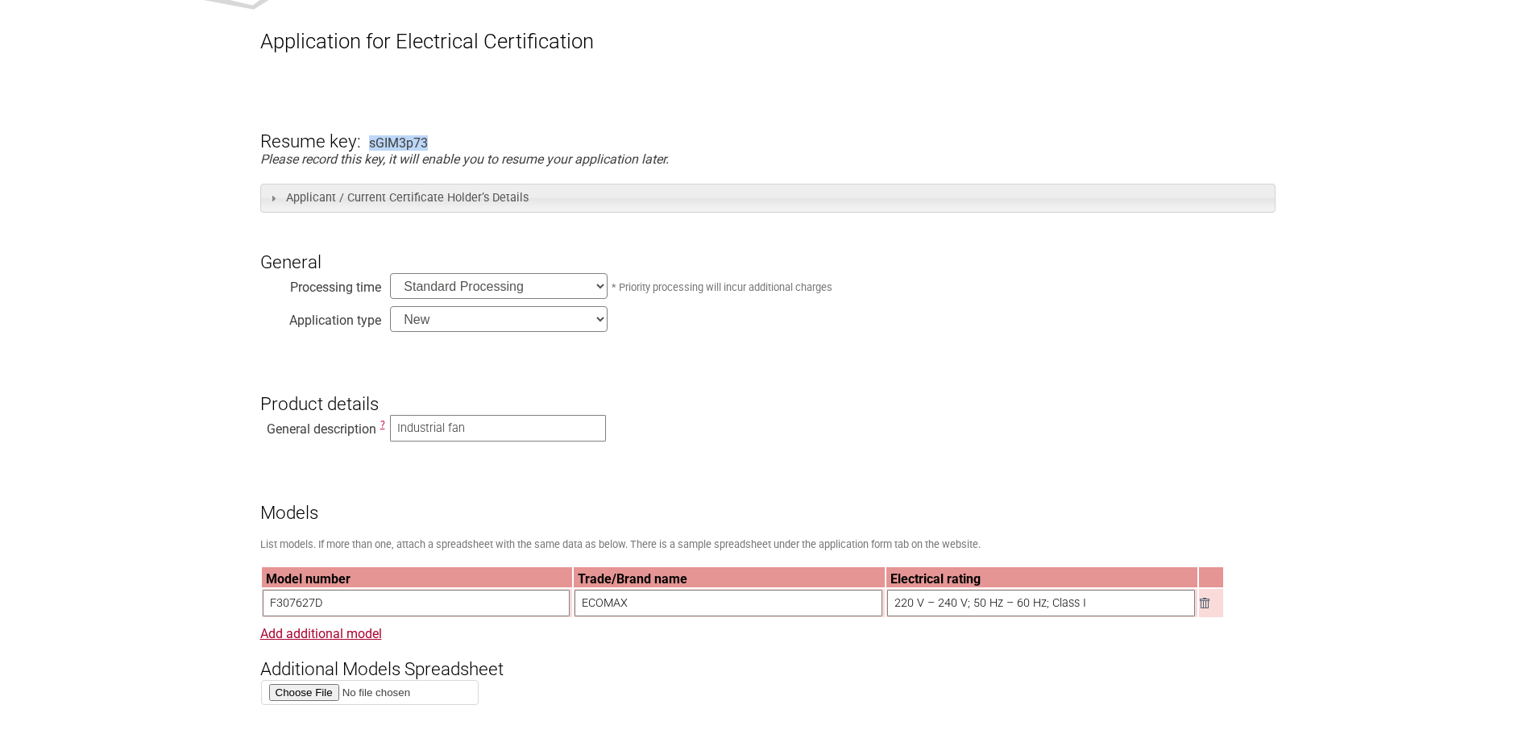
copy div "sGIM3p73"
drag, startPoint x: 292, startPoint y: 156, endPoint x: 513, endPoint y: 155, distance: 221.6
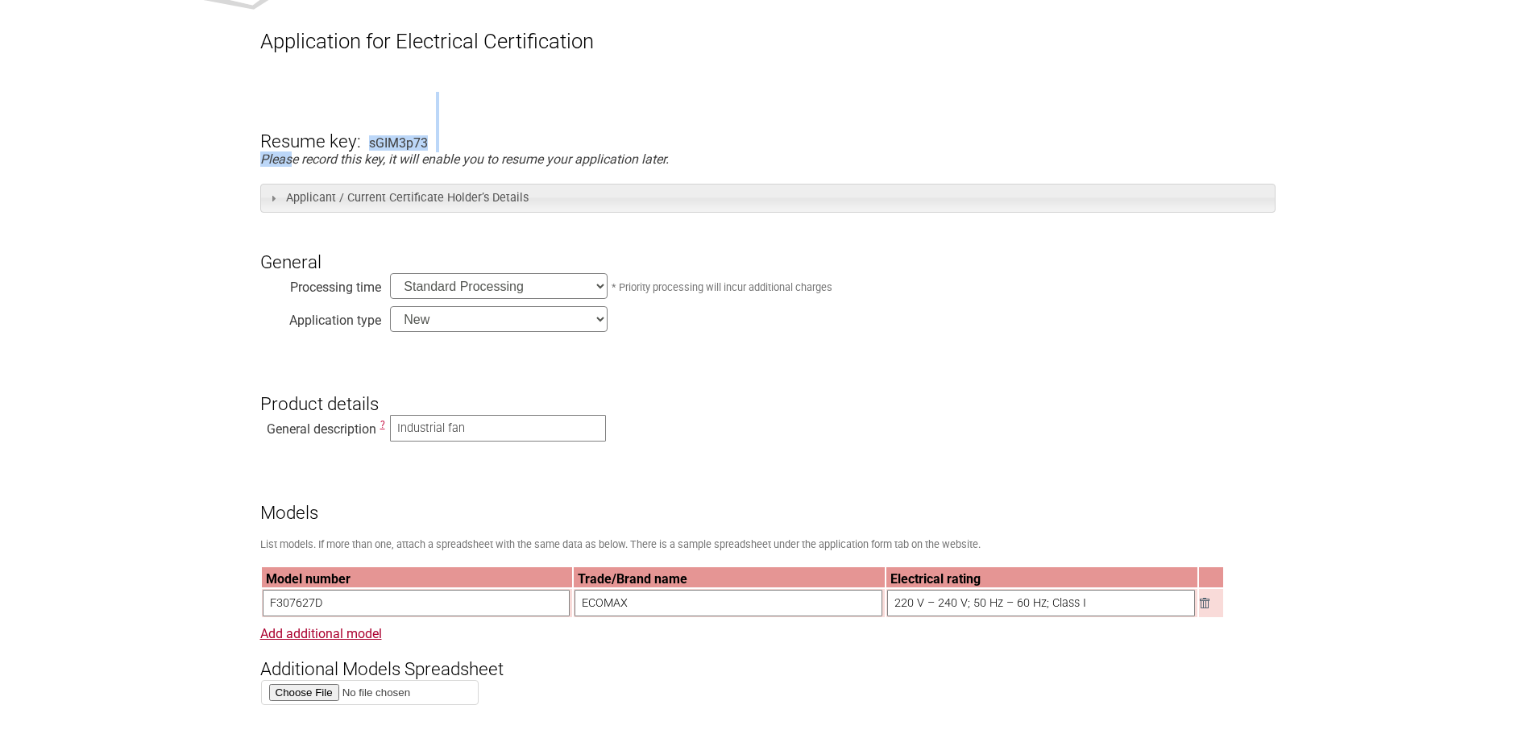
drag, startPoint x: 518, startPoint y: 160, endPoint x: 510, endPoint y: 160, distance: 8.1
click at [518, 161] on em "Please record this key, it will enable you to resume your application later." at bounding box center [464, 159] width 409 height 15
drag, startPoint x: 418, startPoint y: 160, endPoint x: 551, endPoint y: 160, distance: 133.0
click at [550, 160] on em "Please record this key, it will enable you to resume your application later." at bounding box center [464, 159] width 409 height 15
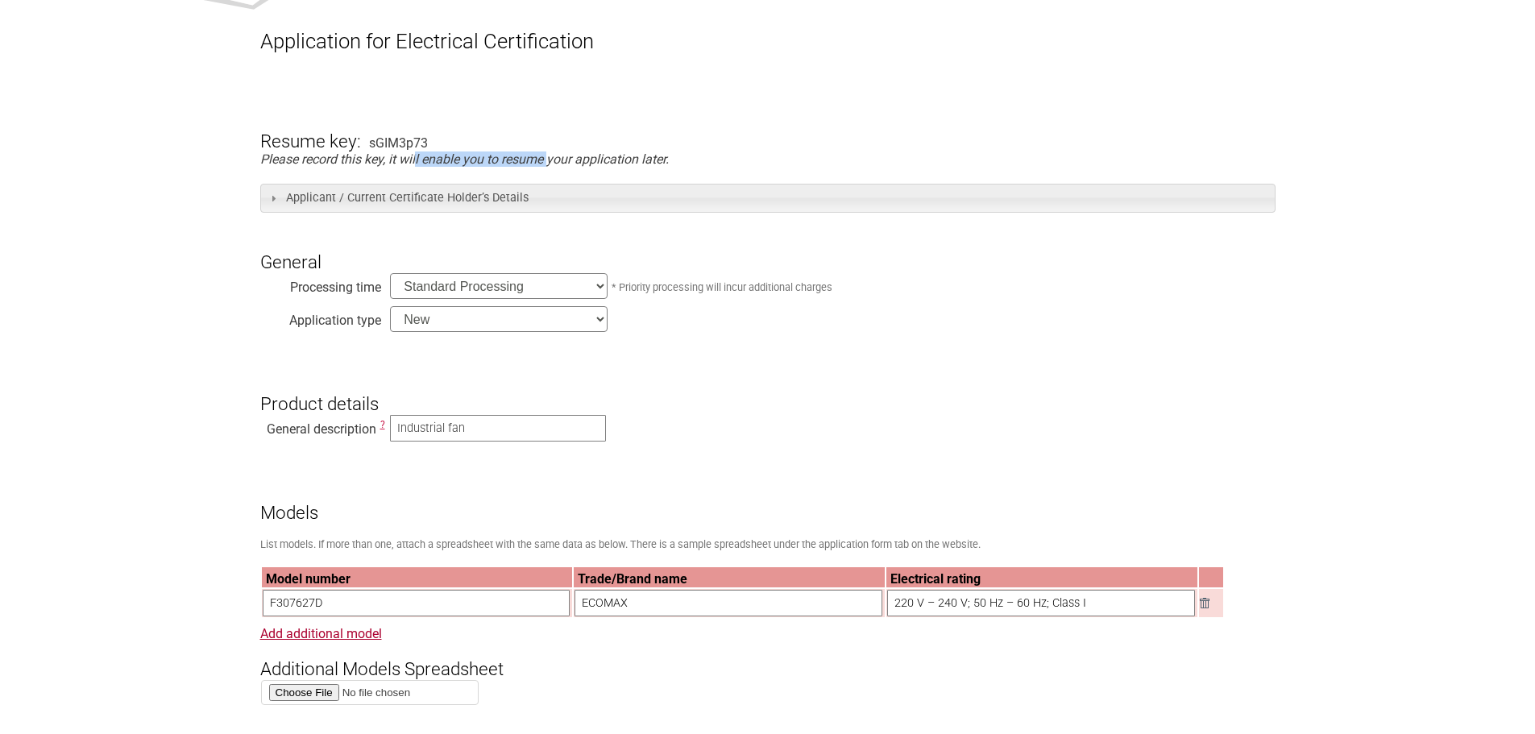
click at [551, 160] on em "Please record this key, it will enable you to resume your application later." at bounding box center [464, 159] width 409 height 15
click at [286, 140] on h3 "Resume key:" at bounding box center [310, 128] width 101 height 48
click at [392, 139] on div "sGIM3p73" at bounding box center [398, 142] width 59 height 15
click at [295, 166] on em "Please record this key, it will enable you to resume your application later." at bounding box center [464, 159] width 409 height 15
drag, startPoint x: 280, startPoint y: 160, endPoint x: 467, endPoint y: 164, distance: 187.0
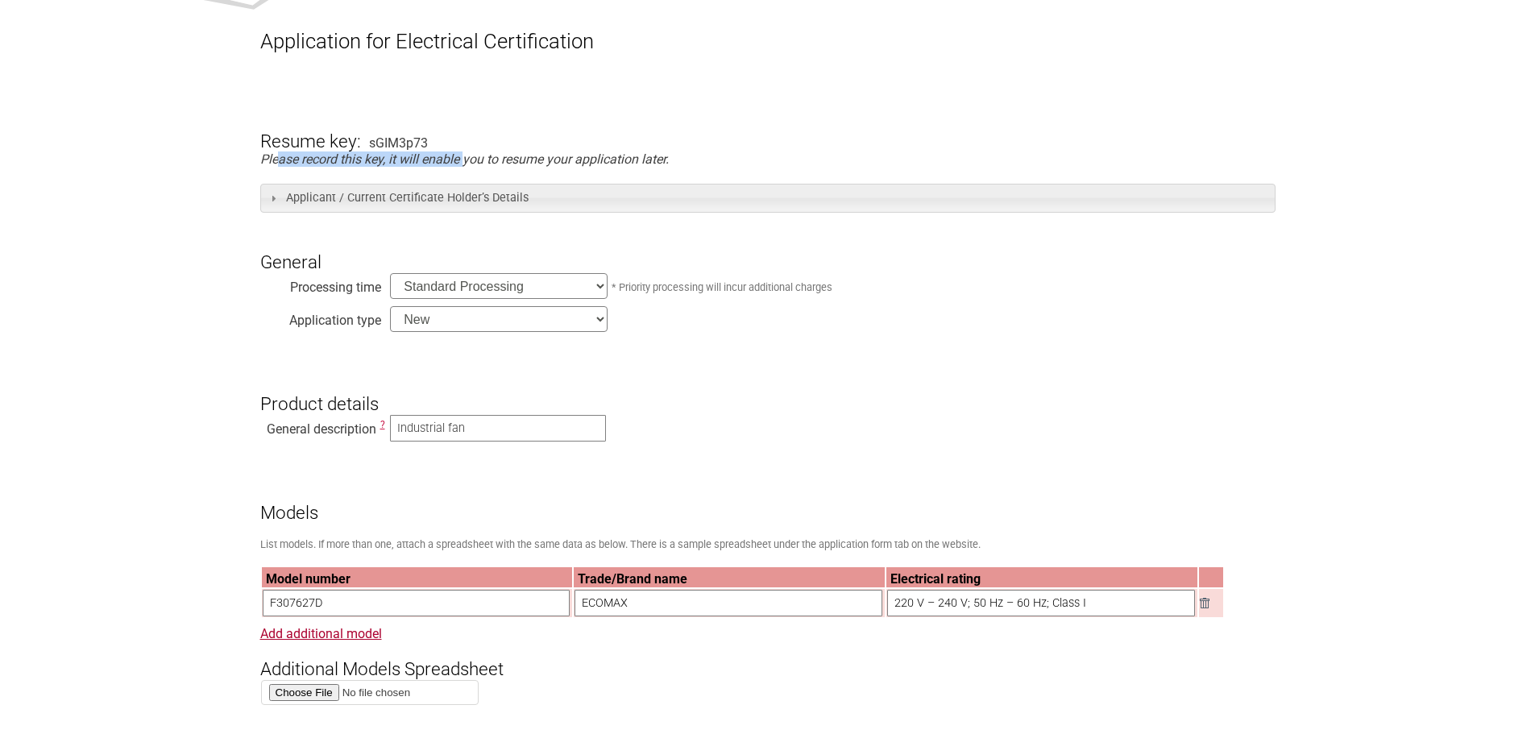
click at [467, 164] on em "Please record this key, it will enable you to resume your application later." at bounding box center [464, 159] width 409 height 15
click at [468, 164] on em "Please record this key, it will enable you to resume your application later." at bounding box center [464, 159] width 409 height 15
drag, startPoint x: 389, startPoint y: 158, endPoint x: 689, endPoint y: 165, distance: 299.9
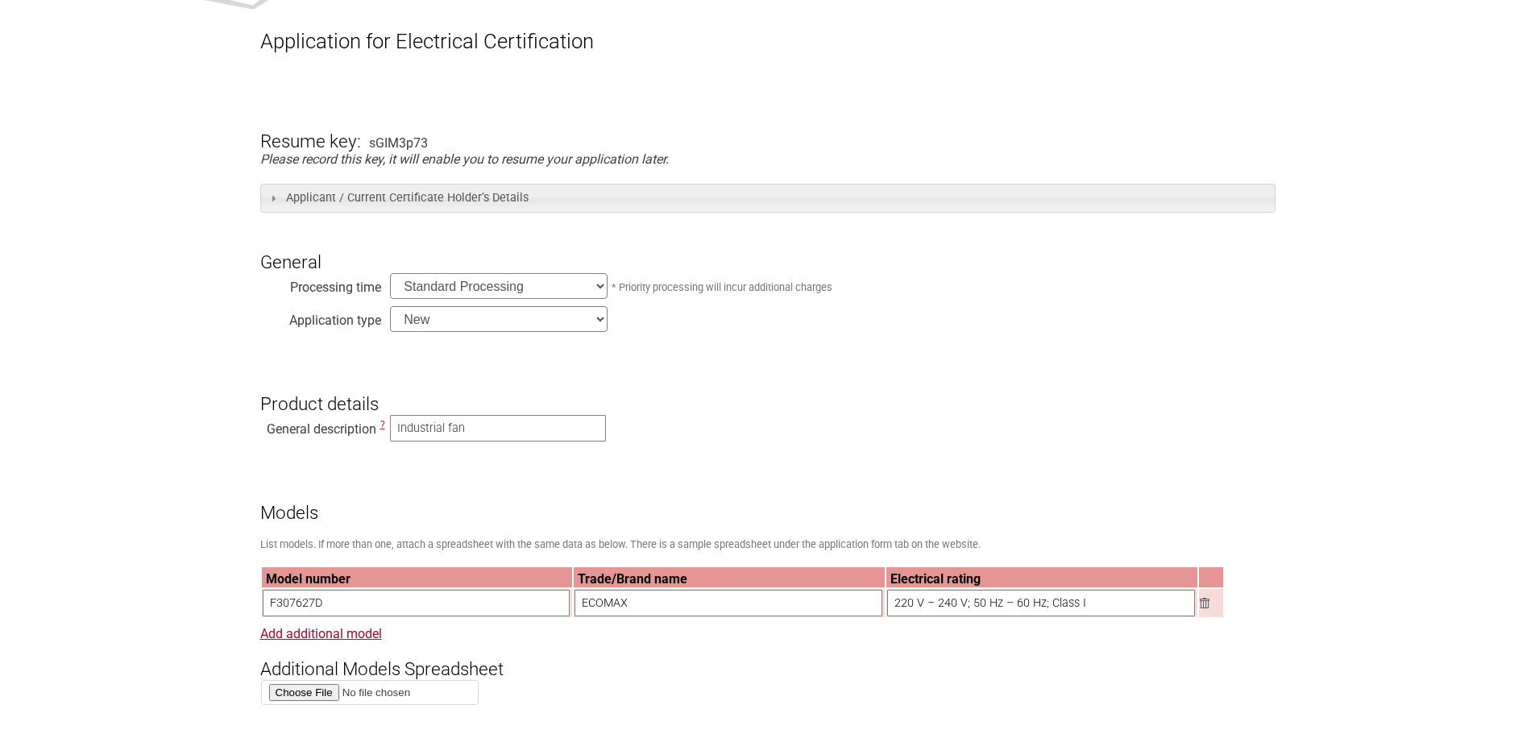
drag, startPoint x: 401, startPoint y: 158, endPoint x: 625, endPoint y: 170, distance: 225.2
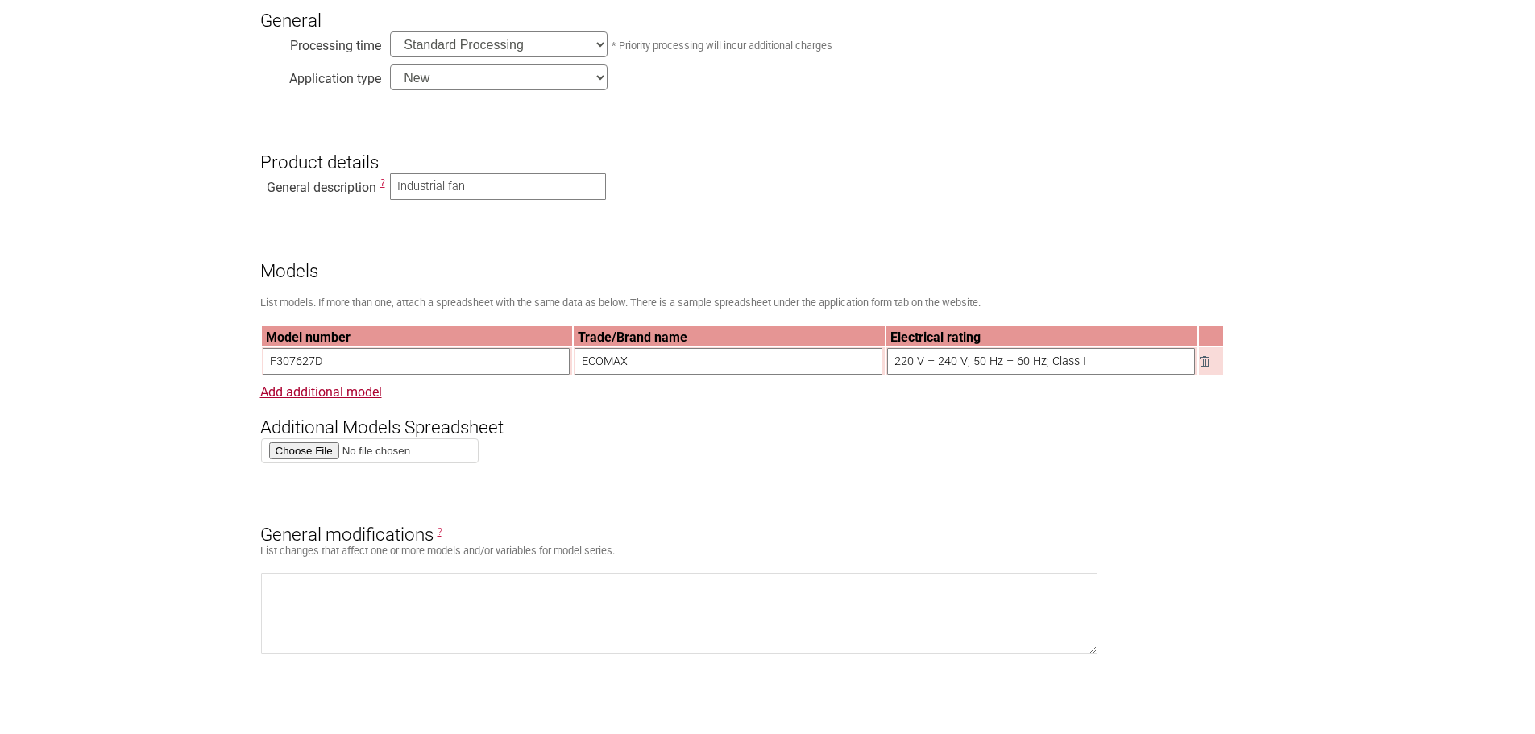
scroll to position [0, 0]
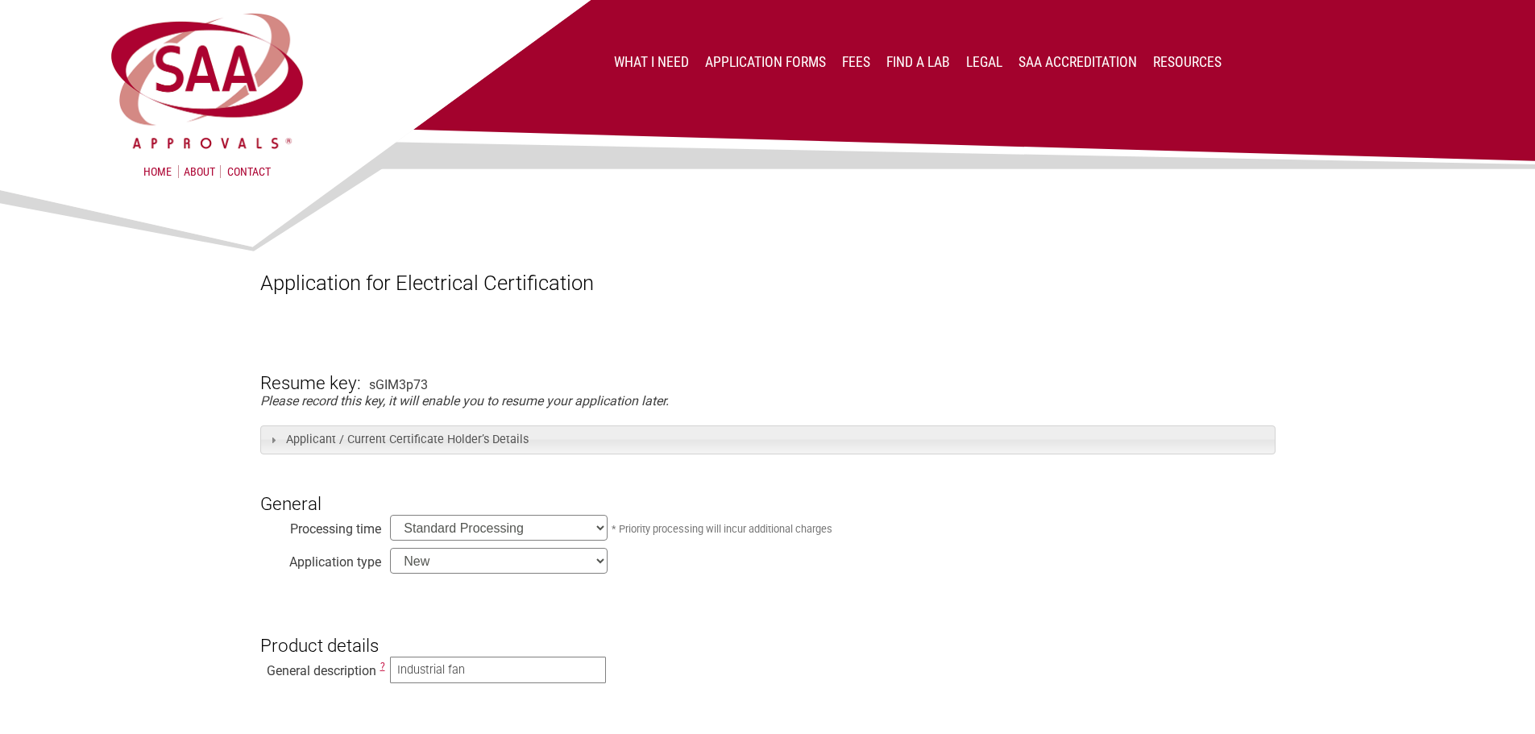
click at [942, 278] on h1 "Application for Electrical Certification" at bounding box center [767, 283] width 1015 height 24
drag, startPoint x: 355, startPoint y: 397, endPoint x: 701, endPoint y: 400, distance: 345.7
drag, startPoint x: 303, startPoint y: 377, endPoint x: 448, endPoint y: 379, distance: 145.1
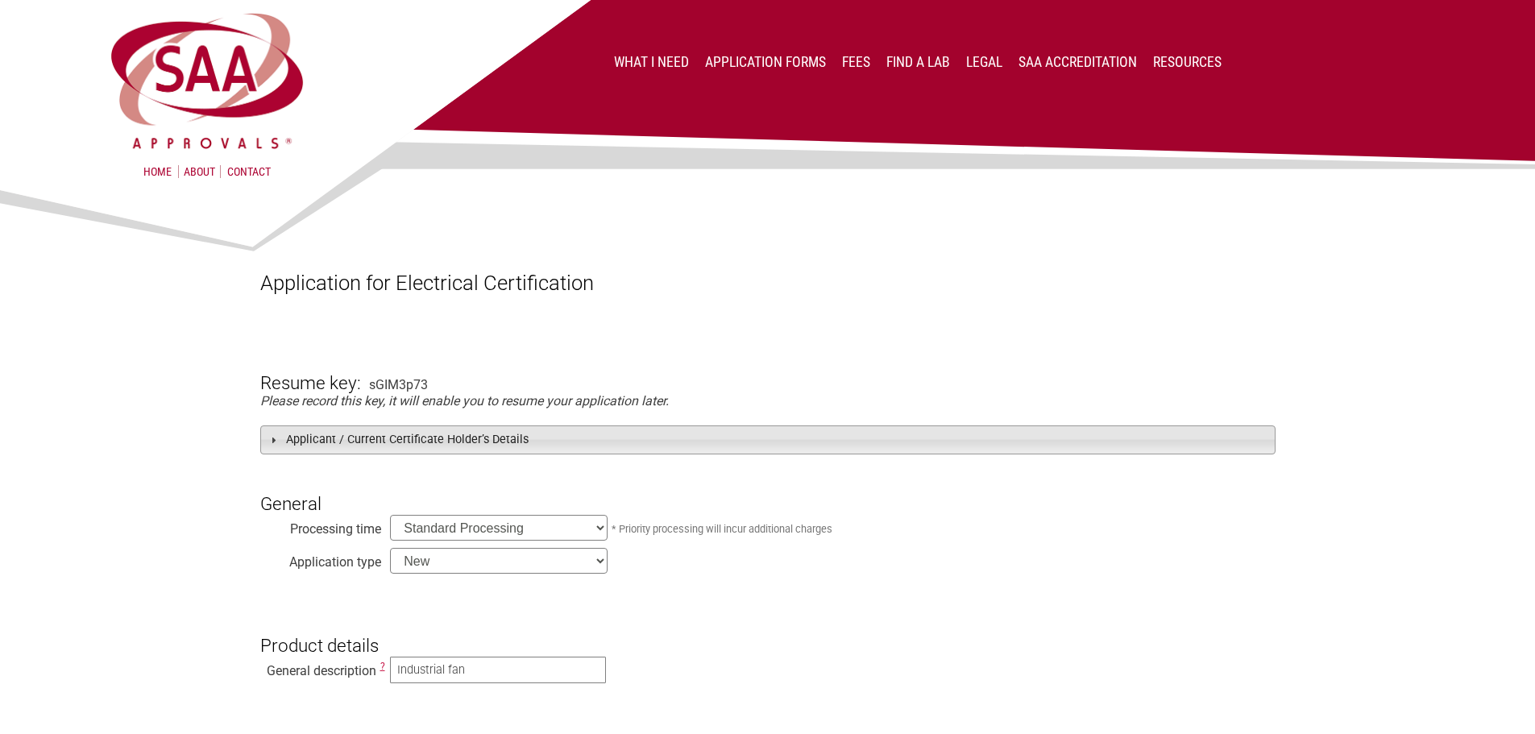
click at [322, 440] on h3 "Applicant / Current Certificate Holder’s Details" at bounding box center [767, 439] width 1015 height 28
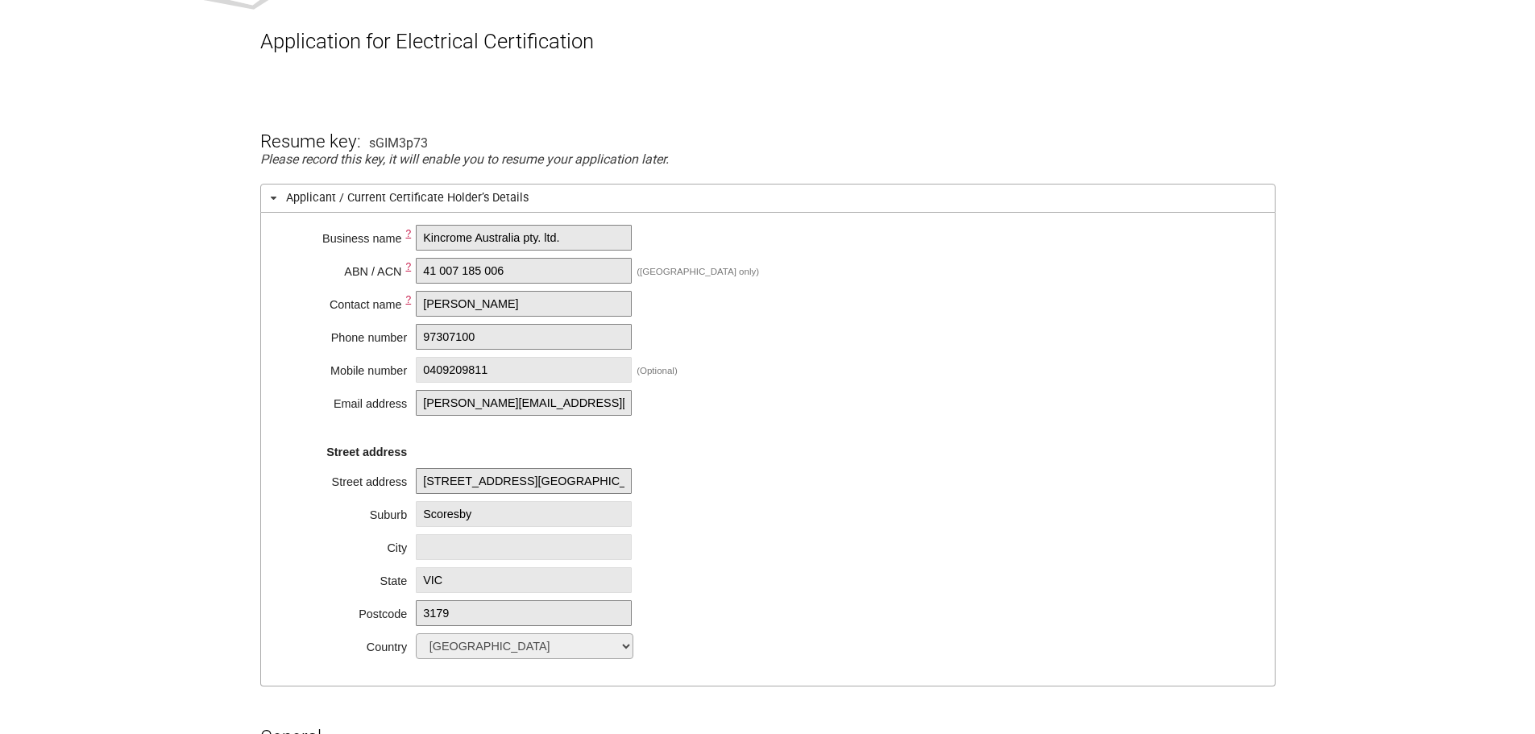
scroll to position [161, 0]
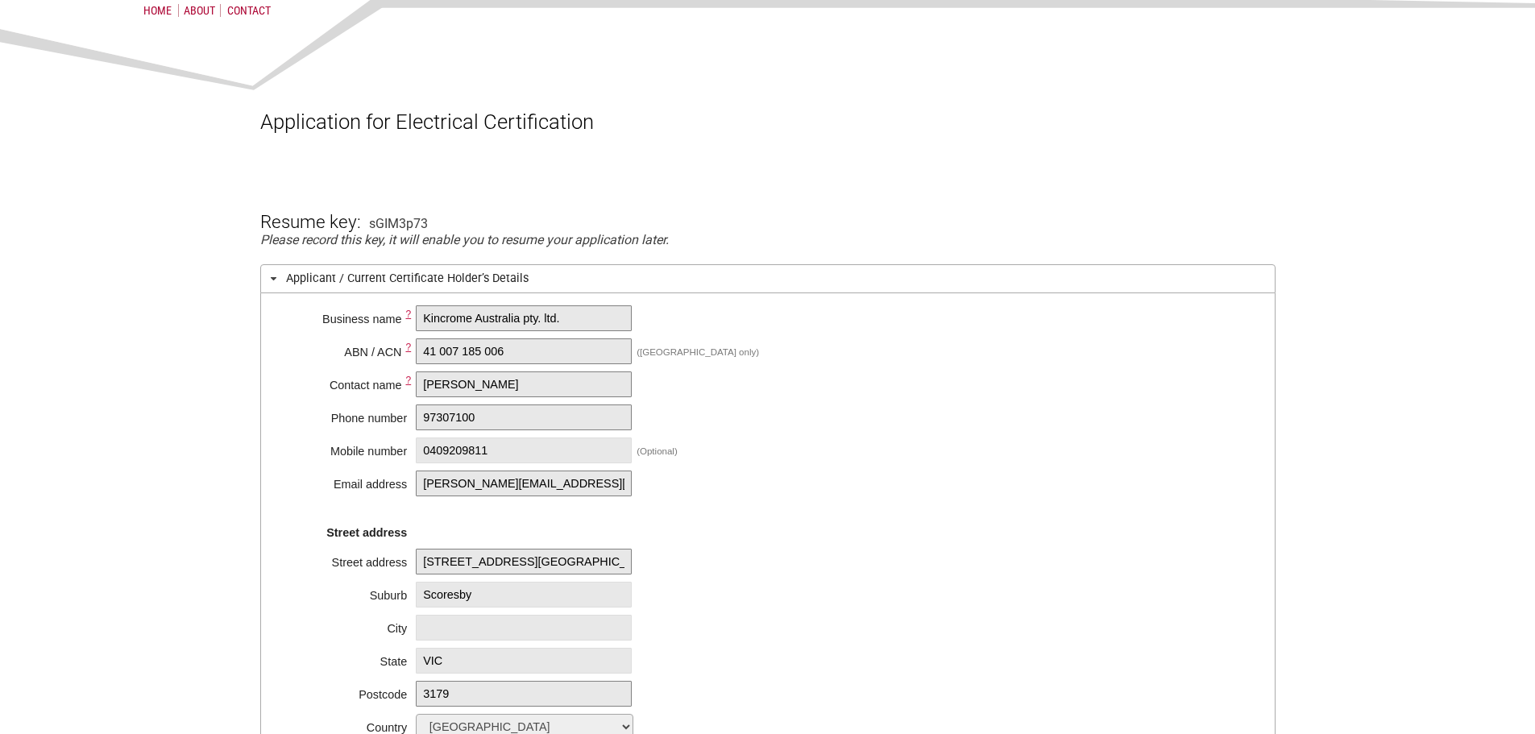
click at [331, 292] on h3 "Applicant / Current Certificate Holder’s Details" at bounding box center [767, 278] width 1015 height 28
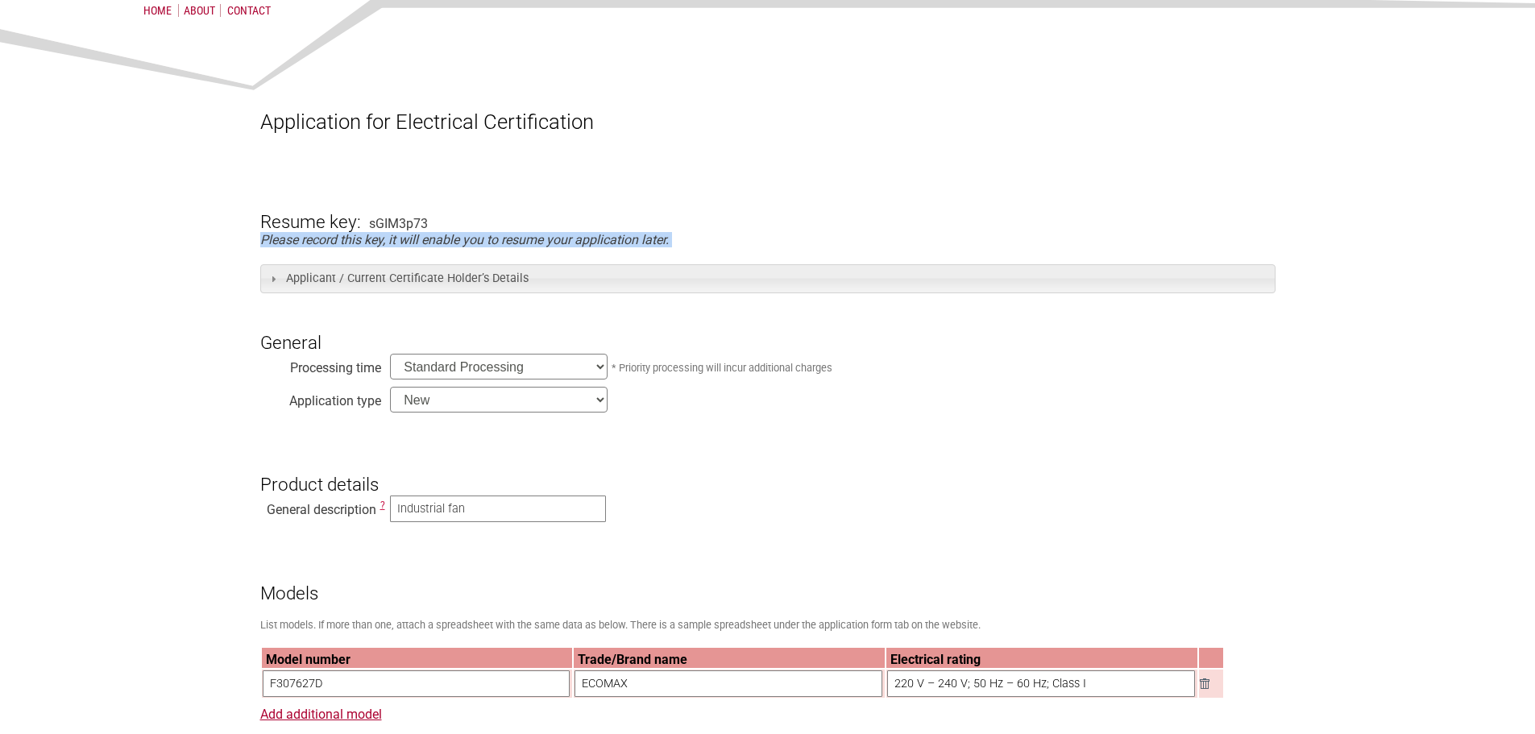
drag, startPoint x: 251, startPoint y: 240, endPoint x: 689, endPoint y: 256, distance: 438.7
click at [515, 244] on em "Please record this key, it will enable you to resume your application later." at bounding box center [464, 239] width 409 height 15
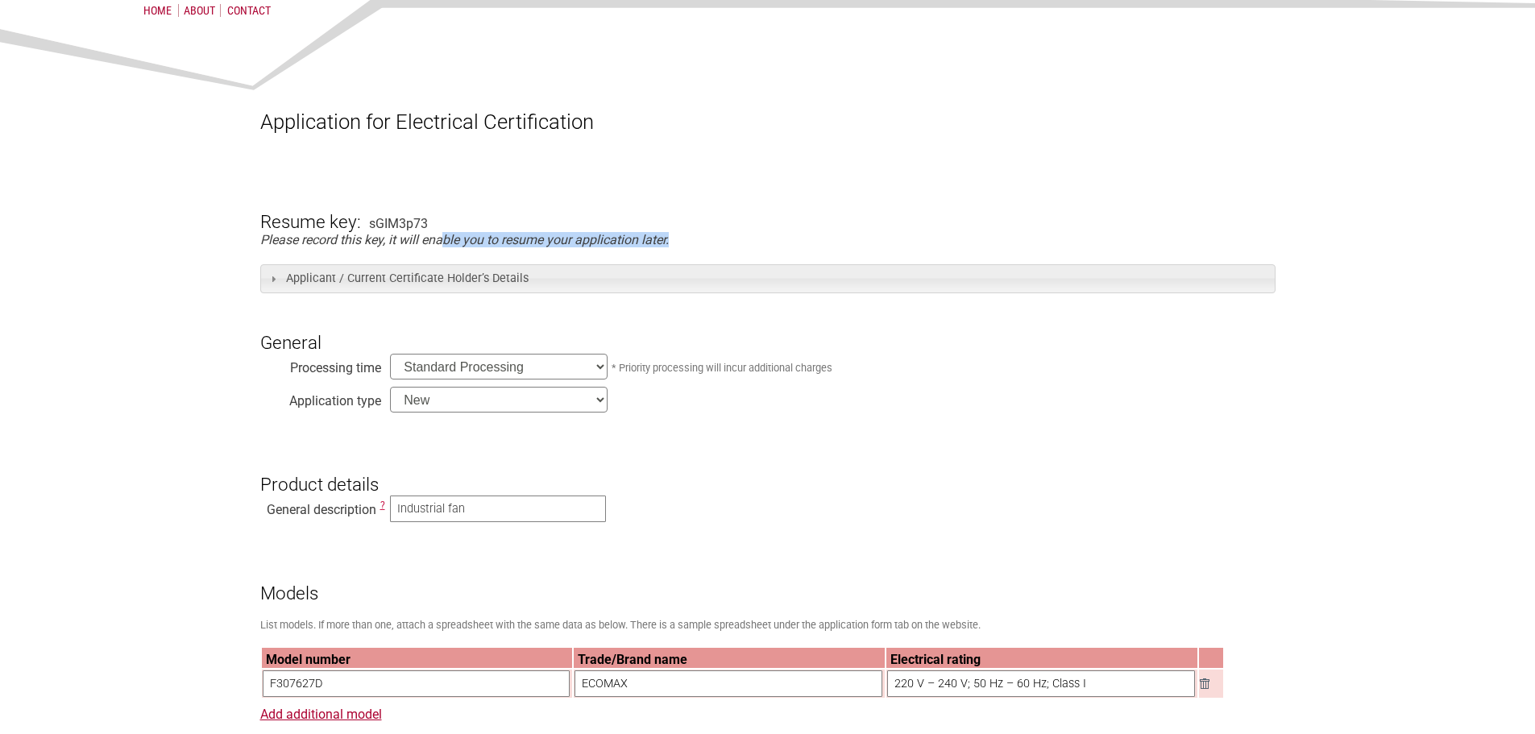
drag, startPoint x: 441, startPoint y: 237, endPoint x: 685, endPoint y: 243, distance: 244.2
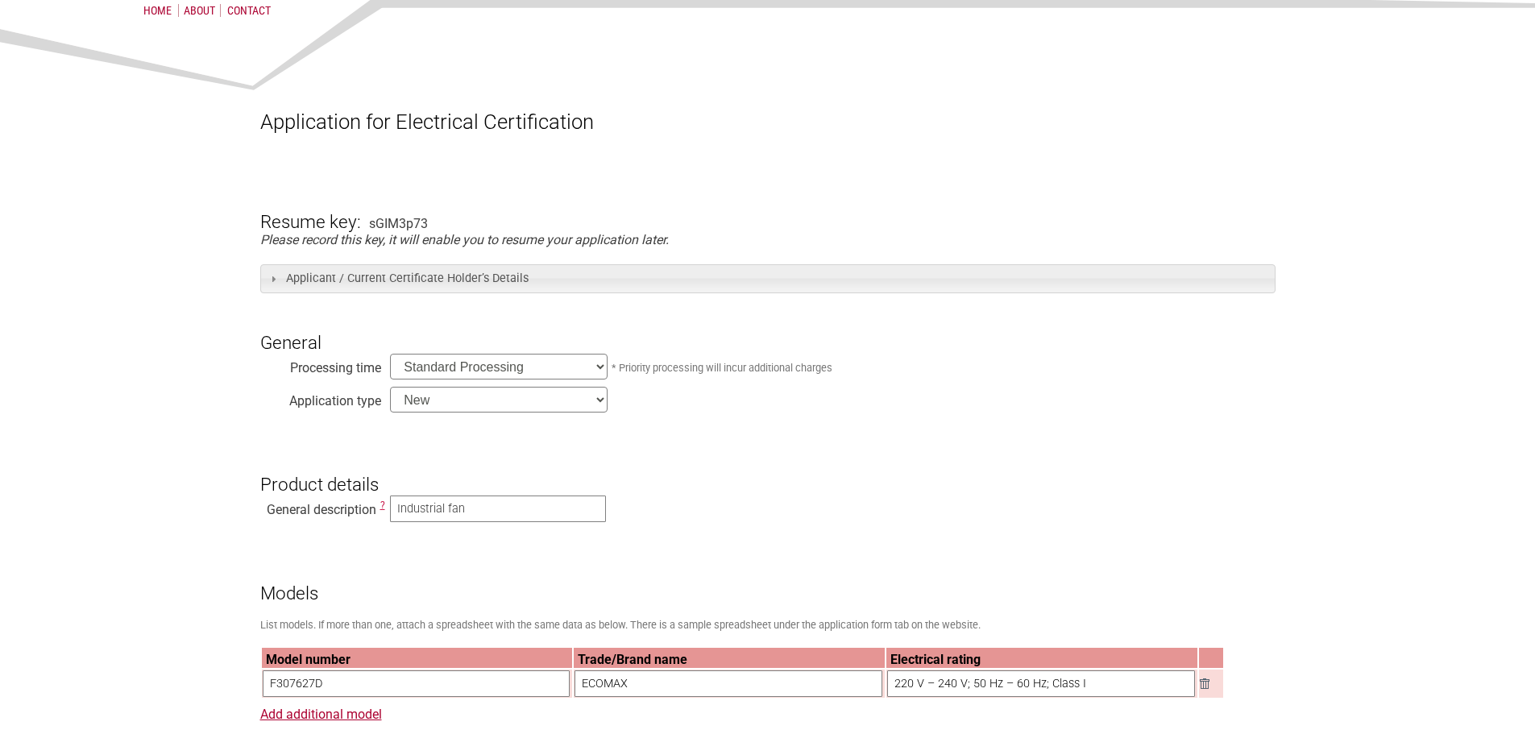
scroll to position [564, 0]
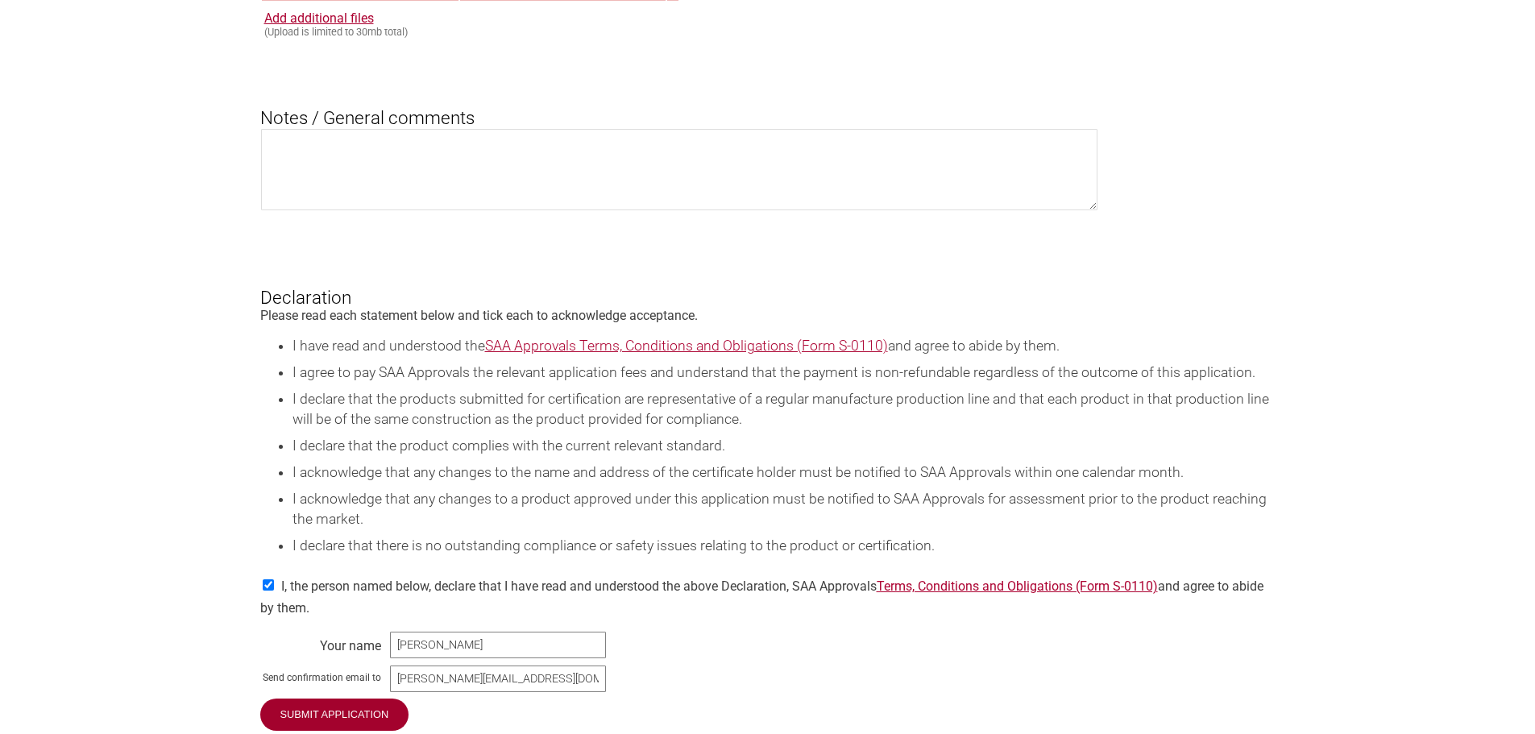
scroll to position [2176, 0]
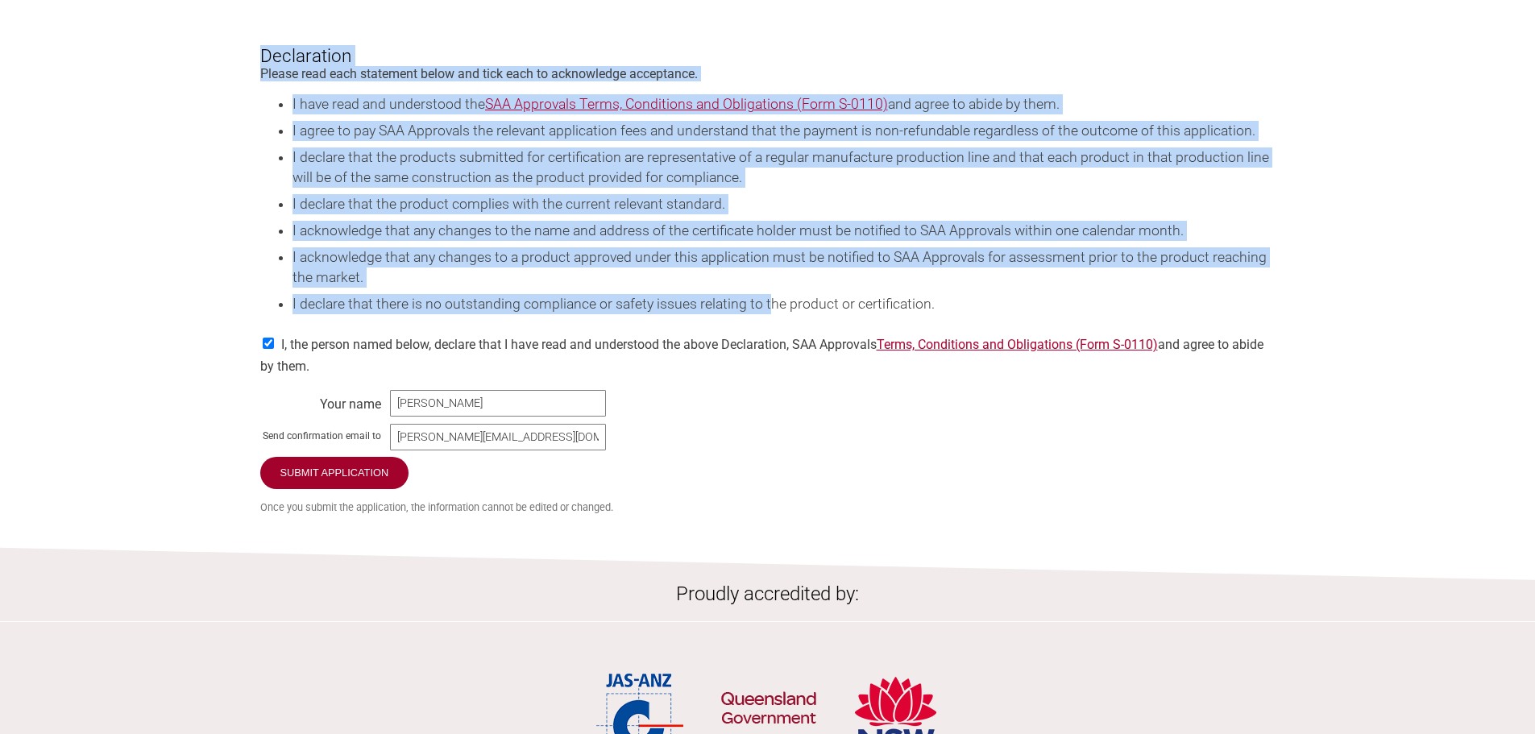
drag, startPoint x: 338, startPoint y: 107, endPoint x: 770, endPoint y: 328, distance: 485.8
click at [770, 314] on li "I declare that there is no outstanding compliance or safety issues relating to …" at bounding box center [784, 304] width 983 height 20
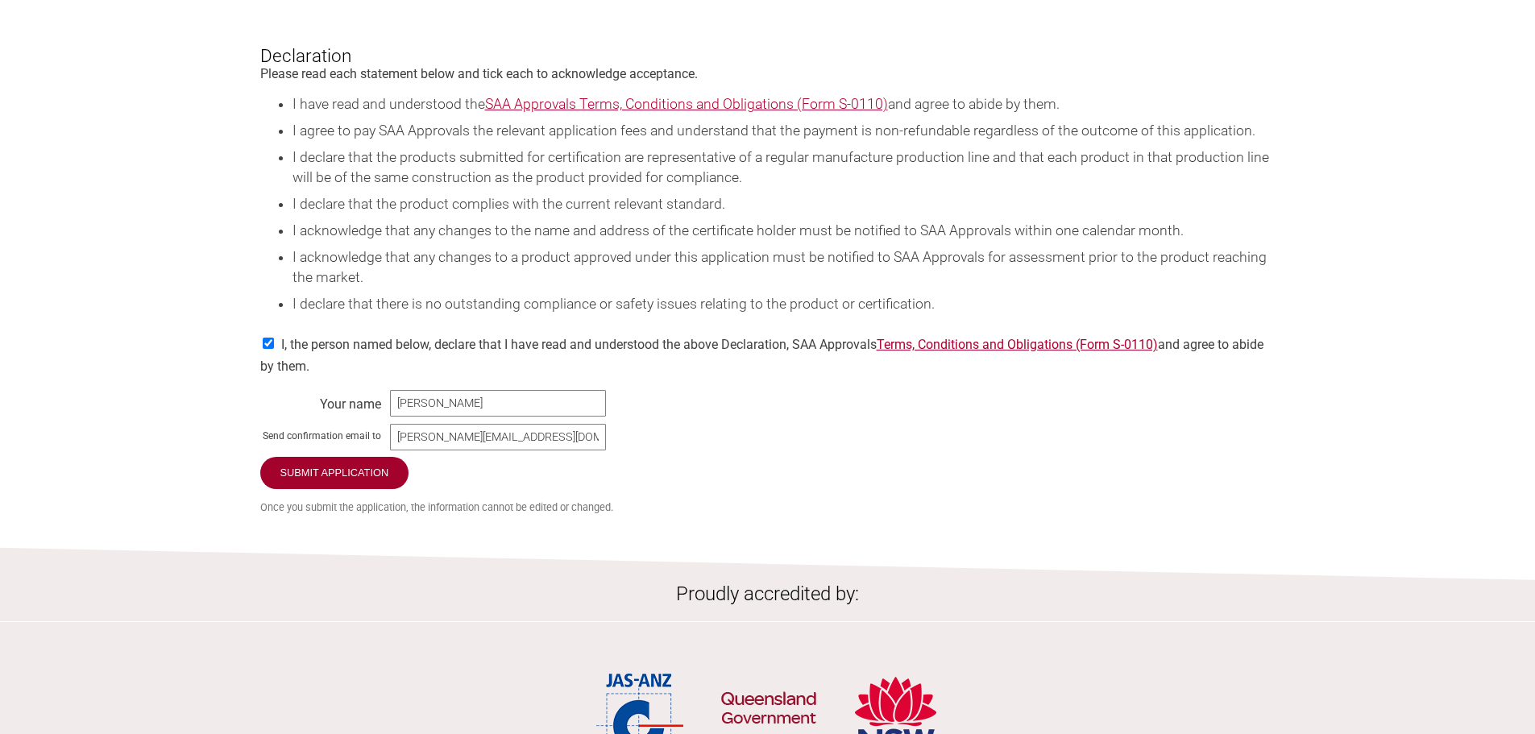
click at [833, 214] on li "I declare that the product complies with the current relevant standard." at bounding box center [784, 204] width 983 height 20
click at [833, 217] on ul "I have read and understood the SAA Approvals Terms, Conditions and Obligations …" at bounding box center [767, 204] width 1015 height 220
drag, startPoint x: 718, startPoint y: 106, endPoint x: 755, endPoint y: 106, distance: 37.1
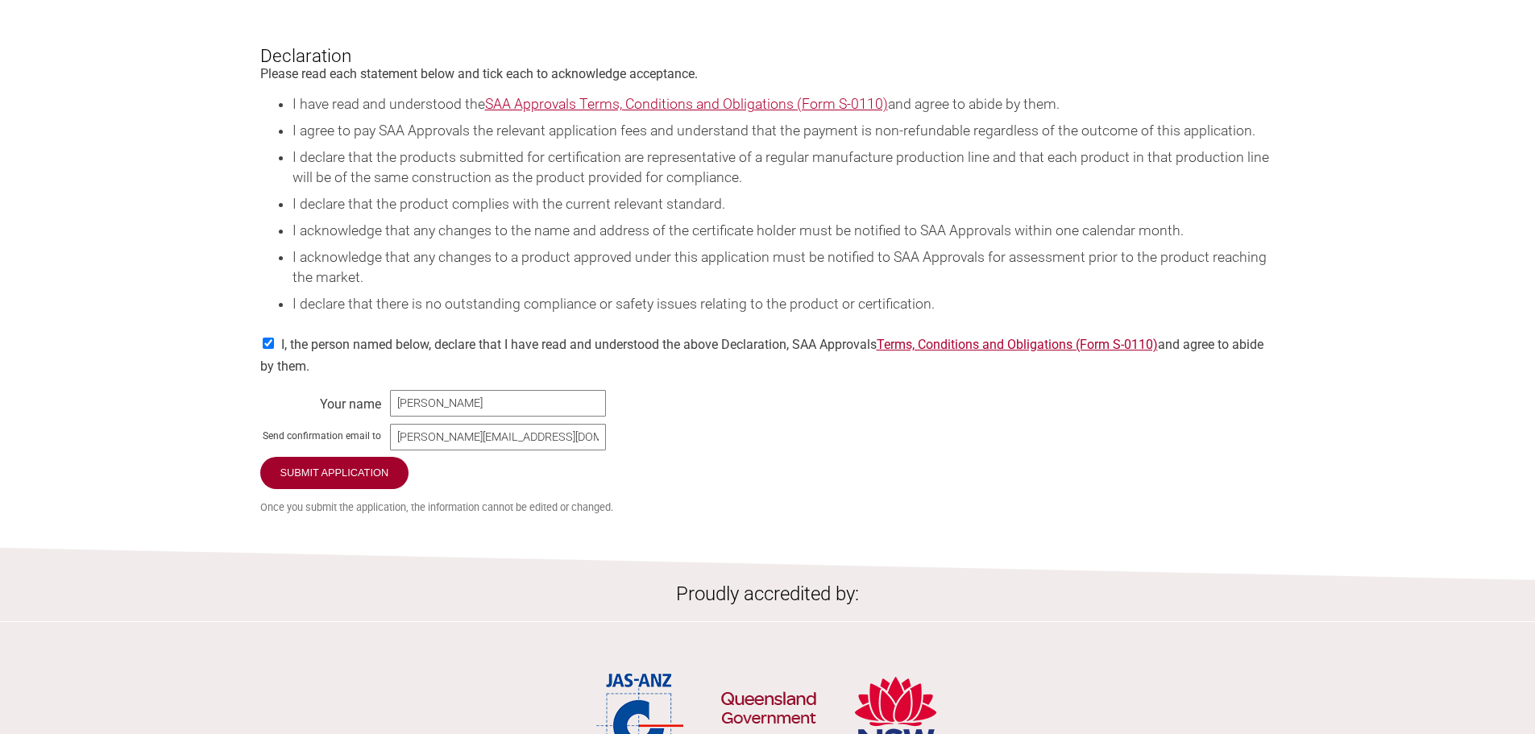
click at [443, 314] on li "I declare that there is no outstanding compliance or safety issues relating to …" at bounding box center [784, 304] width 983 height 20
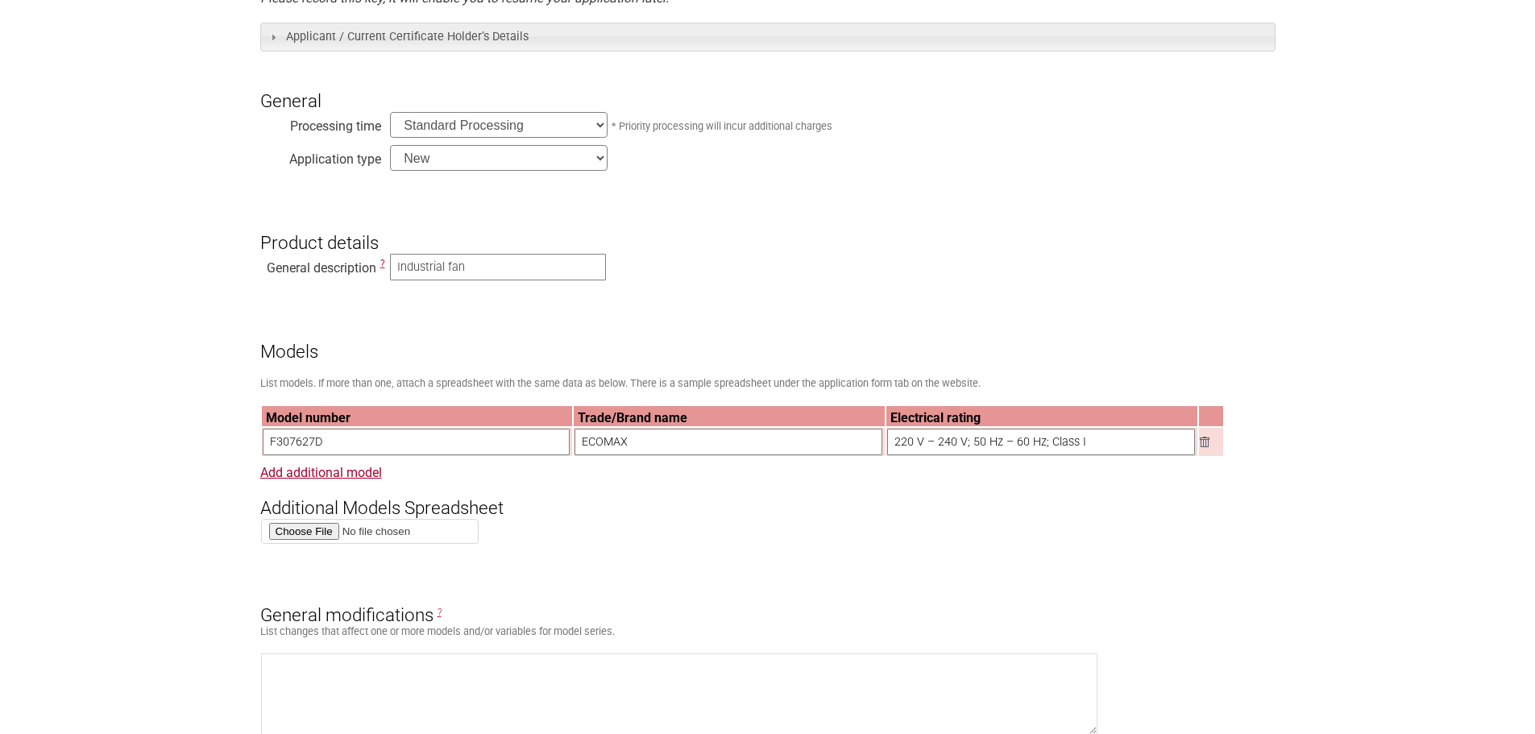
scroll to position [0, 0]
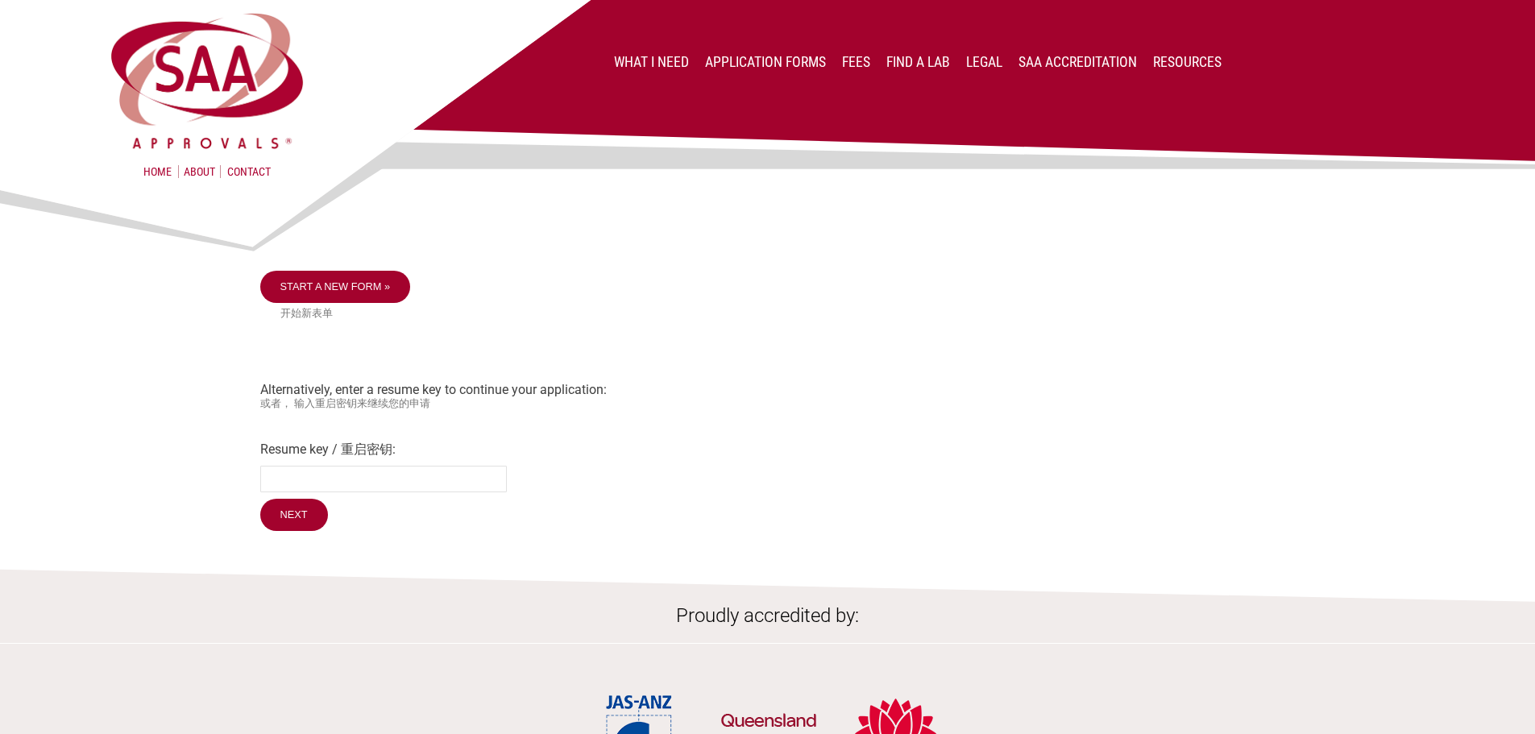
click at [579, 253] on div at bounding box center [767, 226] width 1015 height 89
click at [347, 489] on input "Resume key / 重启密钥:" at bounding box center [383, 479] width 247 height 27
drag, startPoint x: 335, startPoint y: 489, endPoint x: 309, endPoint y: 512, distance: 34.9
click at [335, 489] on input "Resume key / 重启密钥:" at bounding box center [383, 479] width 247 height 27
paste input "sGIM3p73"
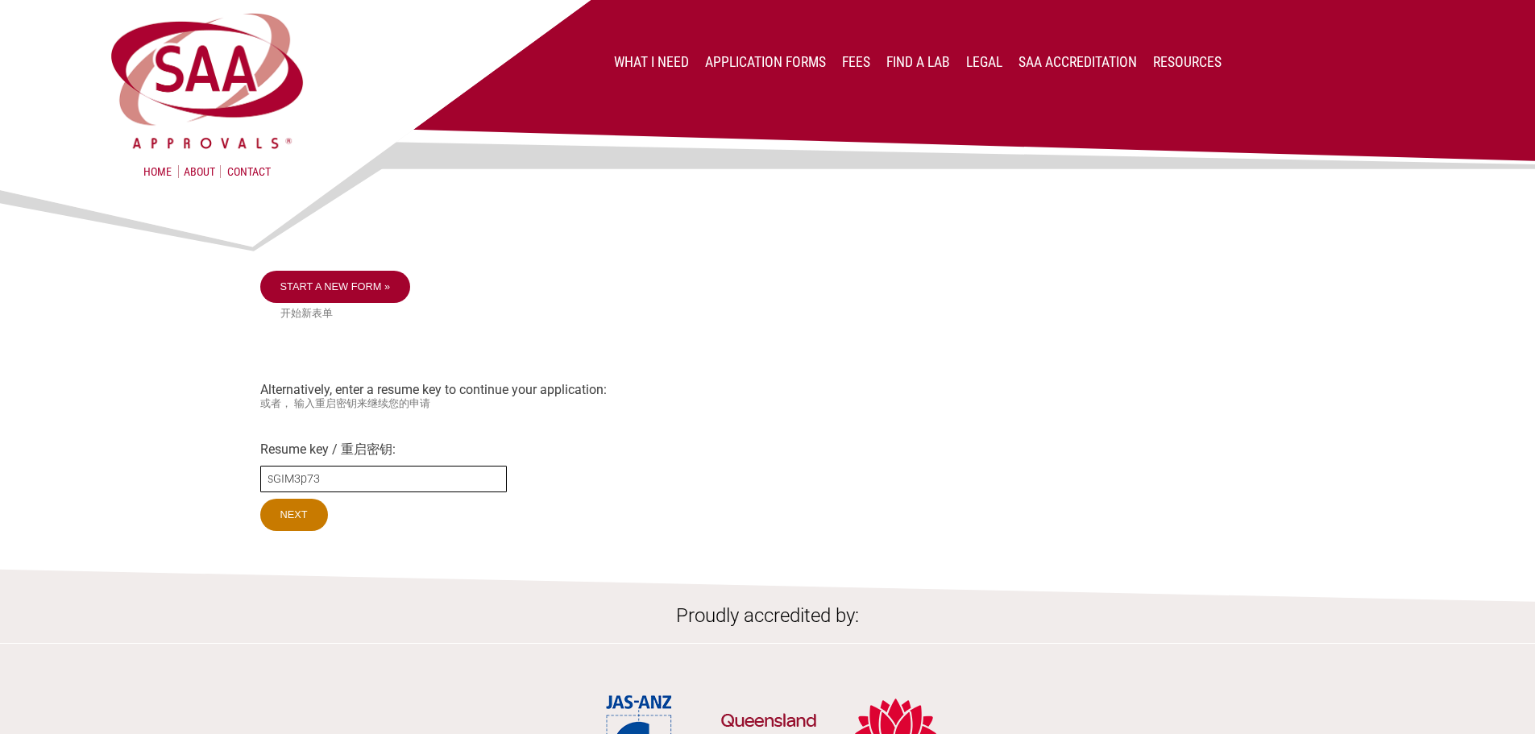
type input "sGIM3p73"
click at [291, 527] on input "Next" at bounding box center [294, 516] width 69 height 34
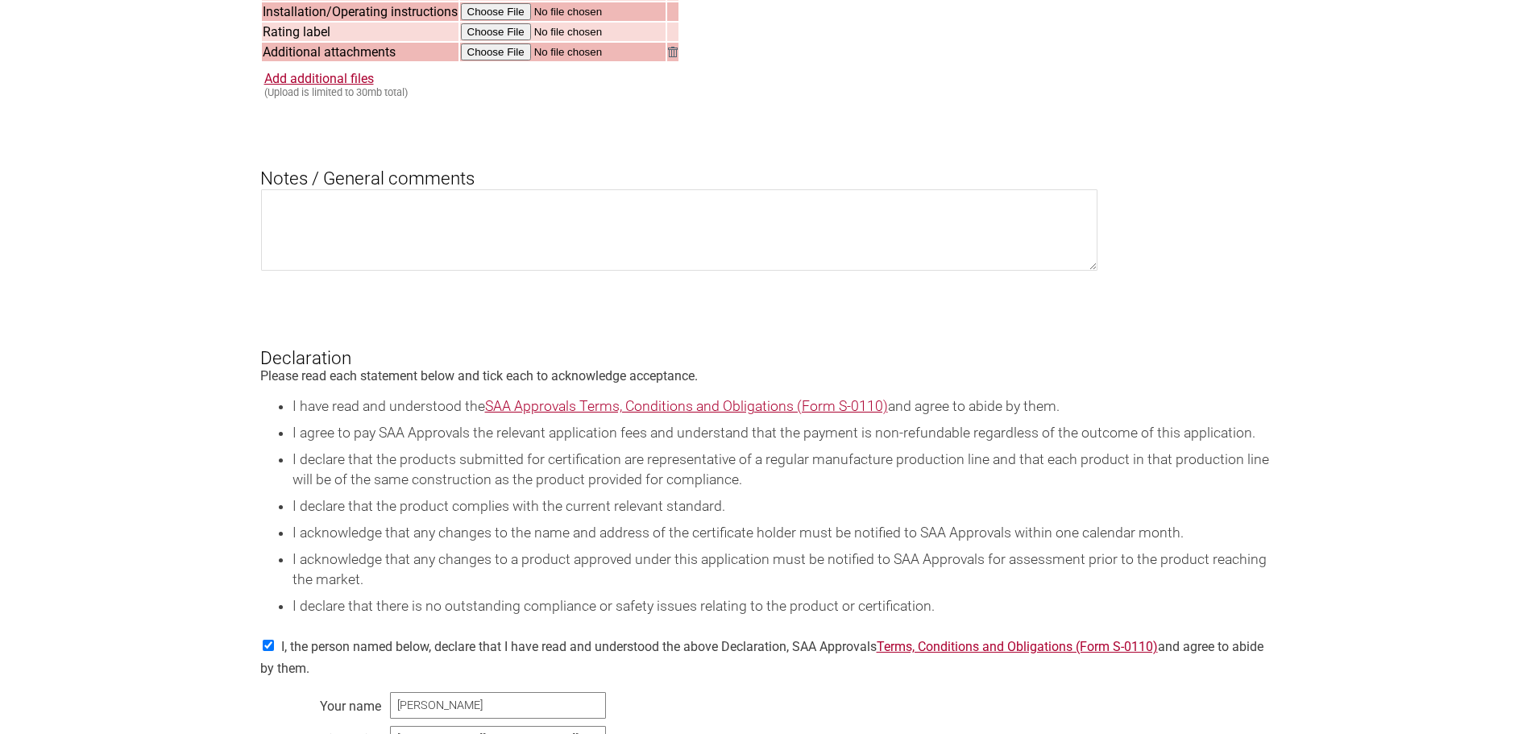
scroll to position [2418, 0]
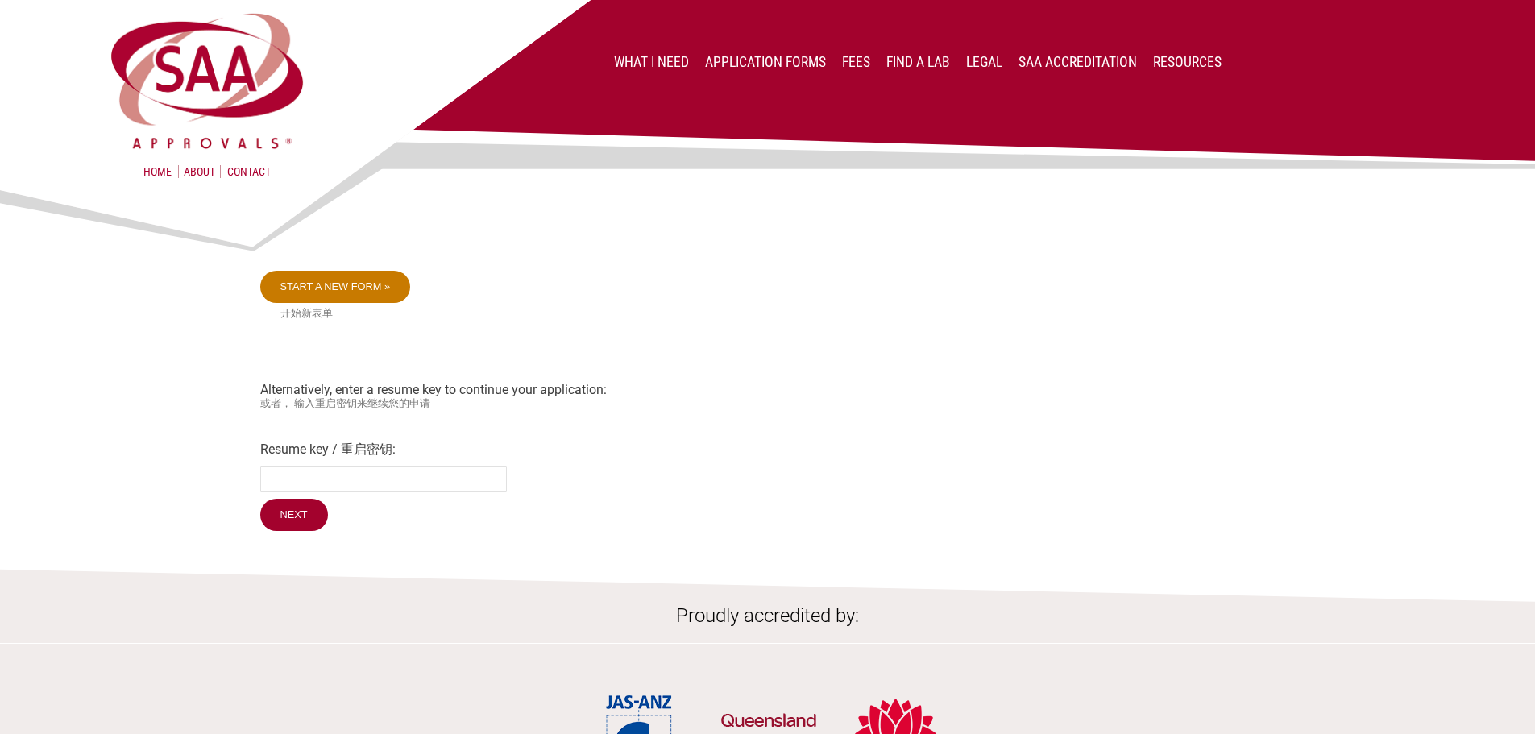
drag, startPoint x: 356, startPoint y: 290, endPoint x: 387, endPoint y: 283, distance: 31.5
click at [356, 290] on link "Start a new form »" at bounding box center [335, 287] width 151 height 32
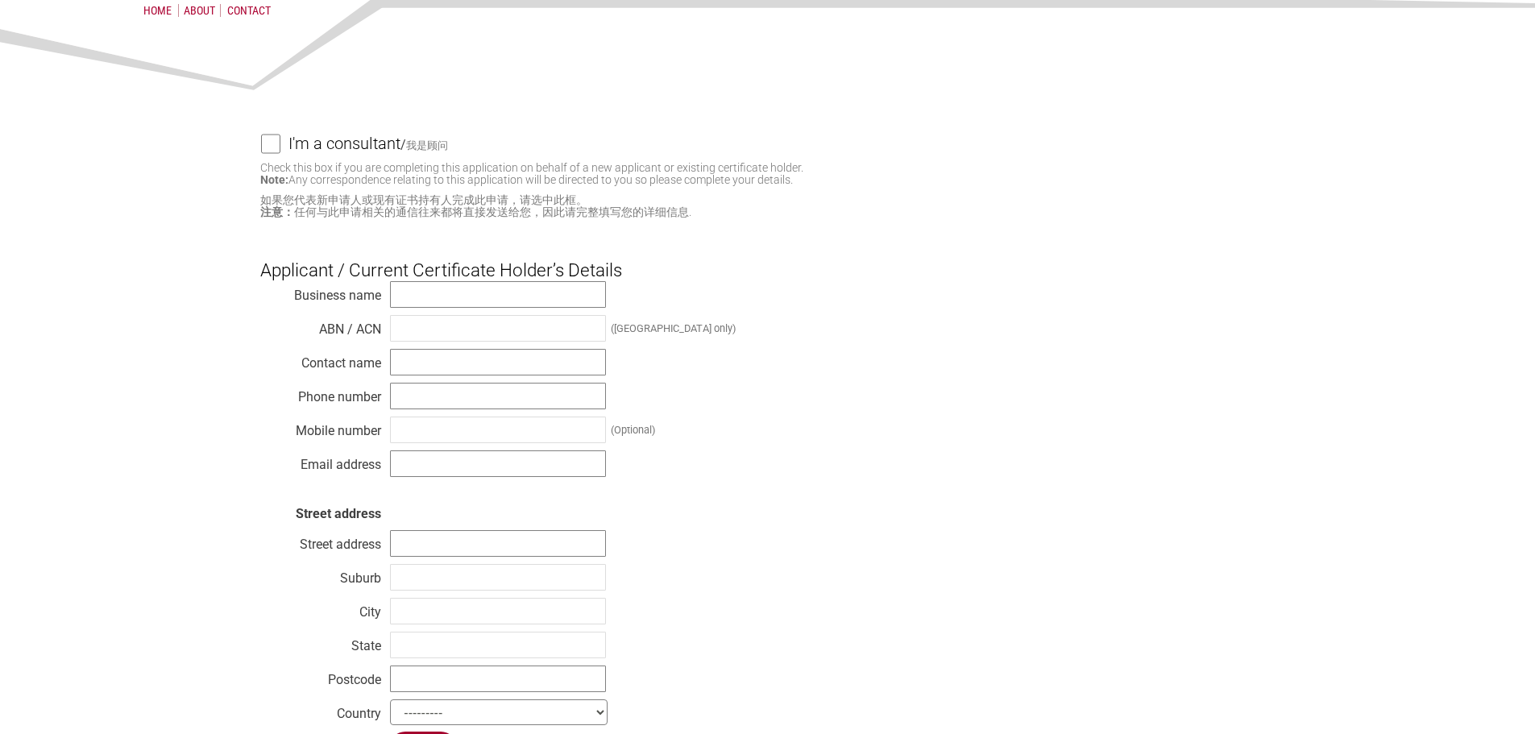
scroll to position [322, 0]
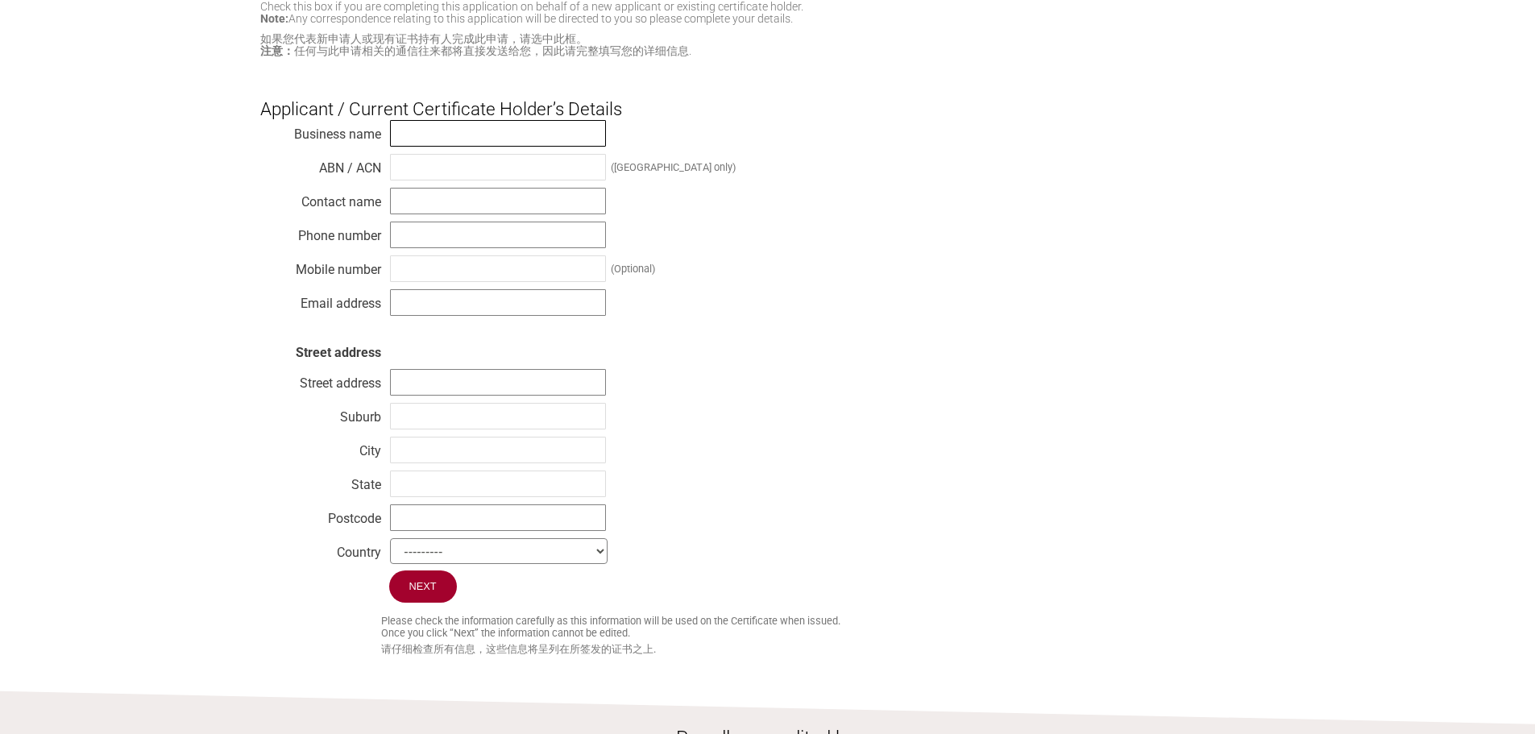
click at [416, 147] on input "text" at bounding box center [498, 133] width 216 height 27
type input "Kincrome Australia pty. ltd."
click at [475, 205] on input "text" at bounding box center [498, 201] width 216 height 27
click at [457, 167] on input "text" at bounding box center [498, 167] width 216 height 27
type input "41 007 185 006"
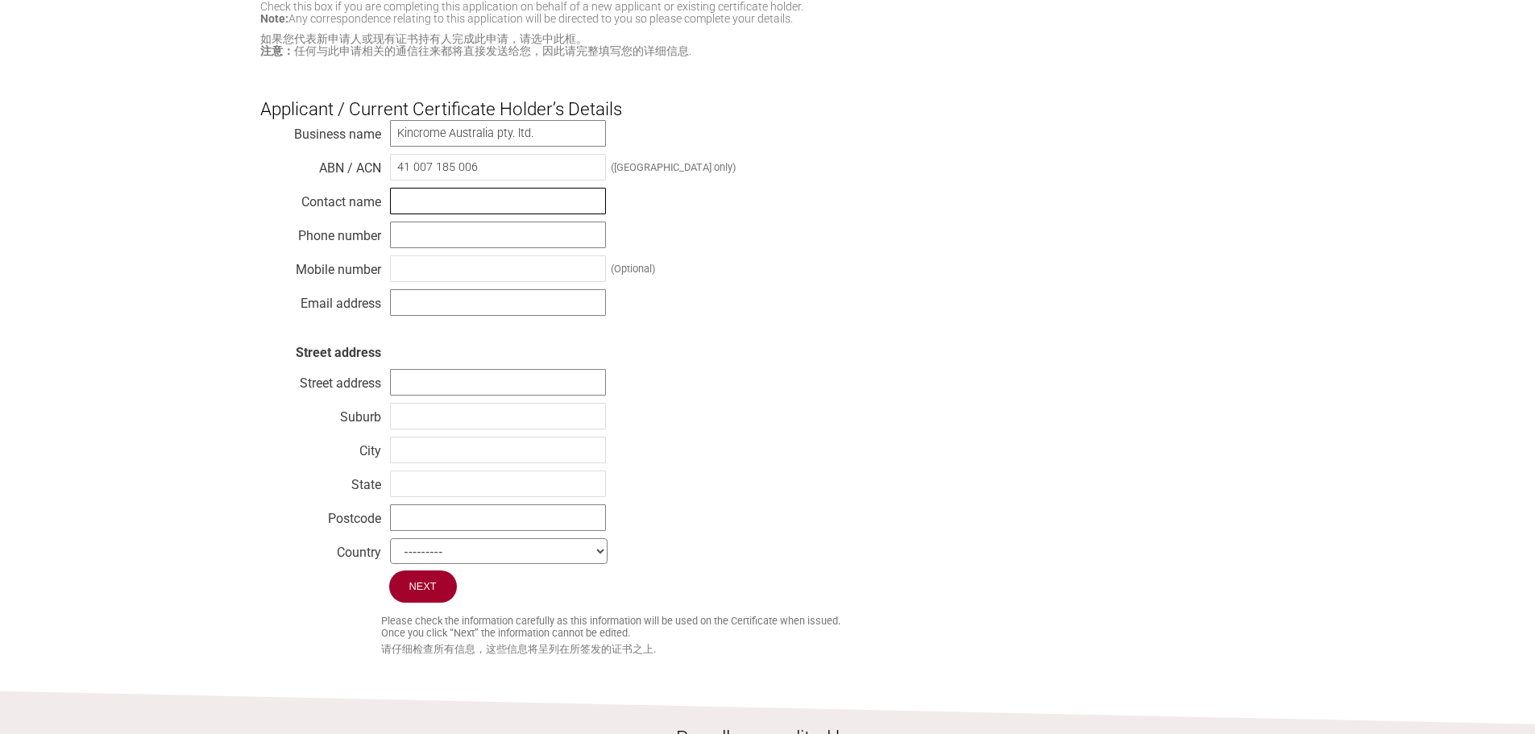
click at [479, 205] on input "text" at bounding box center [498, 201] width 216 height 27
click at [406, 211] on input "text" at bounding box center [498, 201] width 216 height 27
type input "Brad Hole"
click at [504, 242] on input "text" at bounding box center [498, 235] width 216 height 27
drag, startPoint x: 899, startPoint y: 217, endPoint x: 496, endPoint y: 212, distance: 403.8
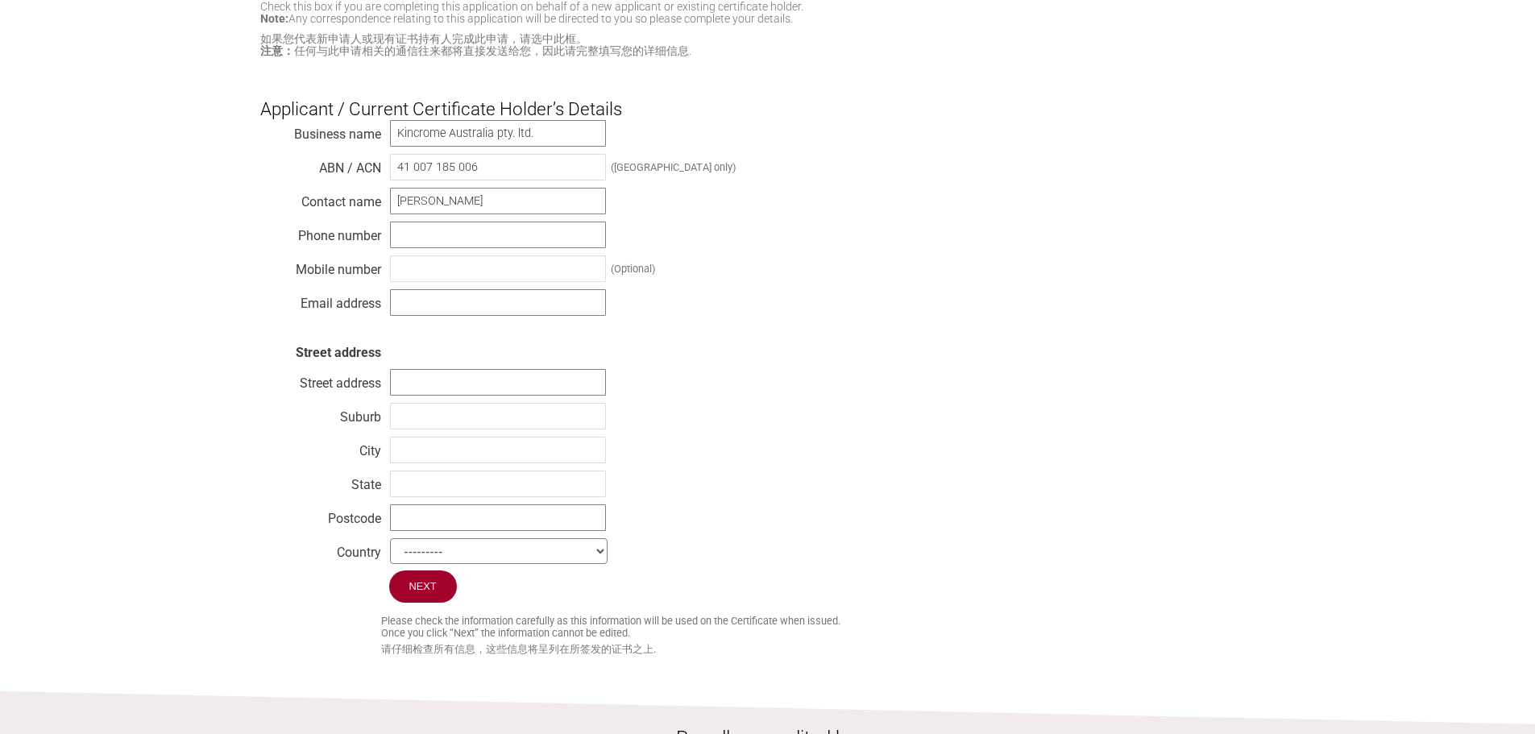
click at [899, 217] on div "Business name Kincrome Australia pty. ltd. ABN / ACN 41 007 185 006 (Australia …" at bounding box center [767, 344] width 1015 height 451
click at [514, 237] on input "text" at bounding box center [498, 235] width 216 height 27
paste input "97307100"
type input "97307100"
click at [478, 280] on input "text" at bounding box center [498, 268] width 216 height 27
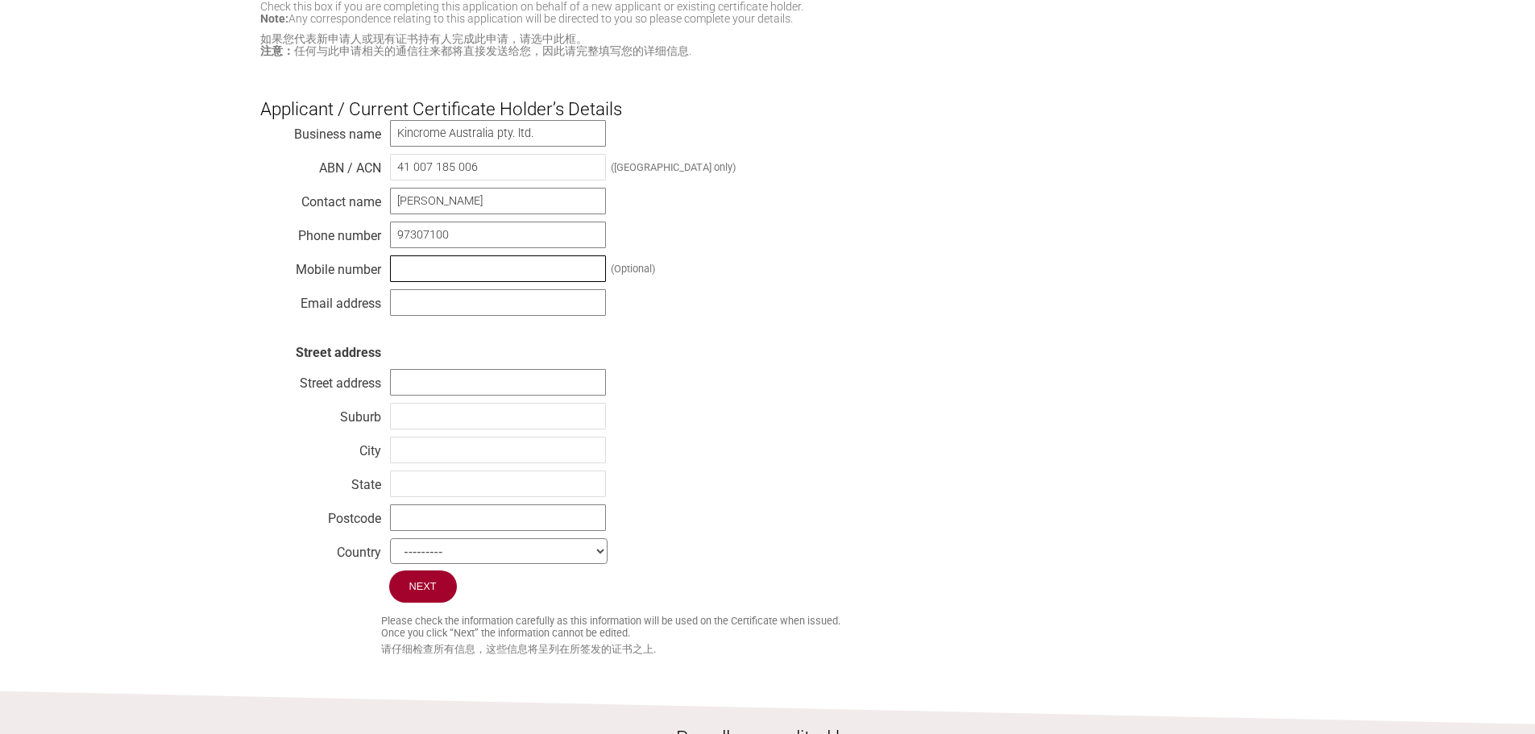
paste input "0409209811"
type input "0409209811"
click at [467, 313] on input "text" at bounding box center [498, 302] width 216 height 27
click at [455, 288] on div "Business name Kincrome Australia pty. ltd. ABN / ACN 41 007 185 006 (Australia …" at bounding box center [767, 344] width 1015 height 451
click at [442, 313] on input "text" at bounding box center [498, 302] width 216 height 27
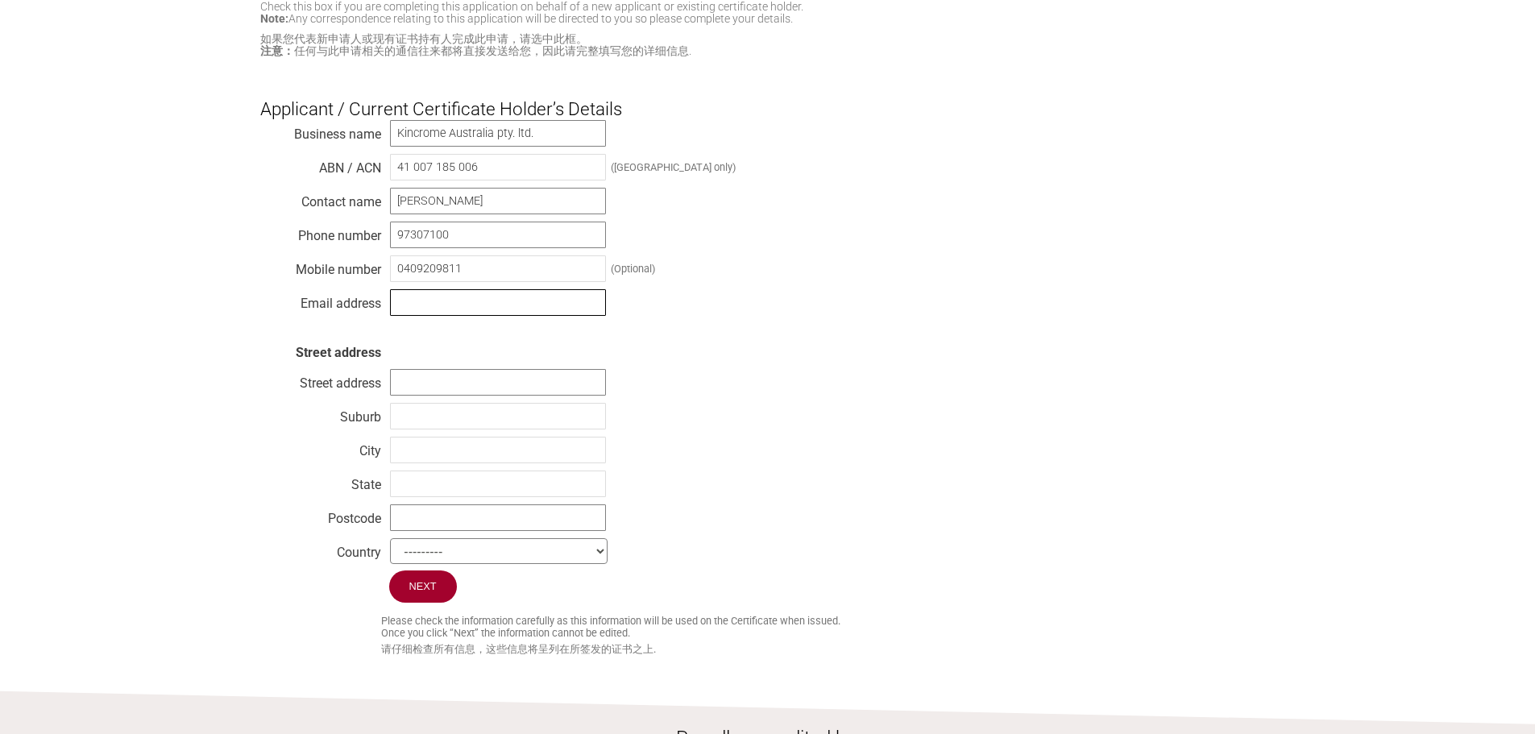
paste input "brad.hole@kincrome.com.au"
type input "[PERSON_NAME][EMAIL_ADDRESS][DOMAIN_NAME]"
click at [222, 308] on section "I'm a consultant / 我是顾问 Check this box if you are completing this application o…" at bounding box center [767, 259] width 1535 height 798
click at [431, 396] on input "text" at bounding box center [498, 382] width 216 height 27
click at [466, 396] on input "text" at bounding box center [498, 382] width 216 height 27
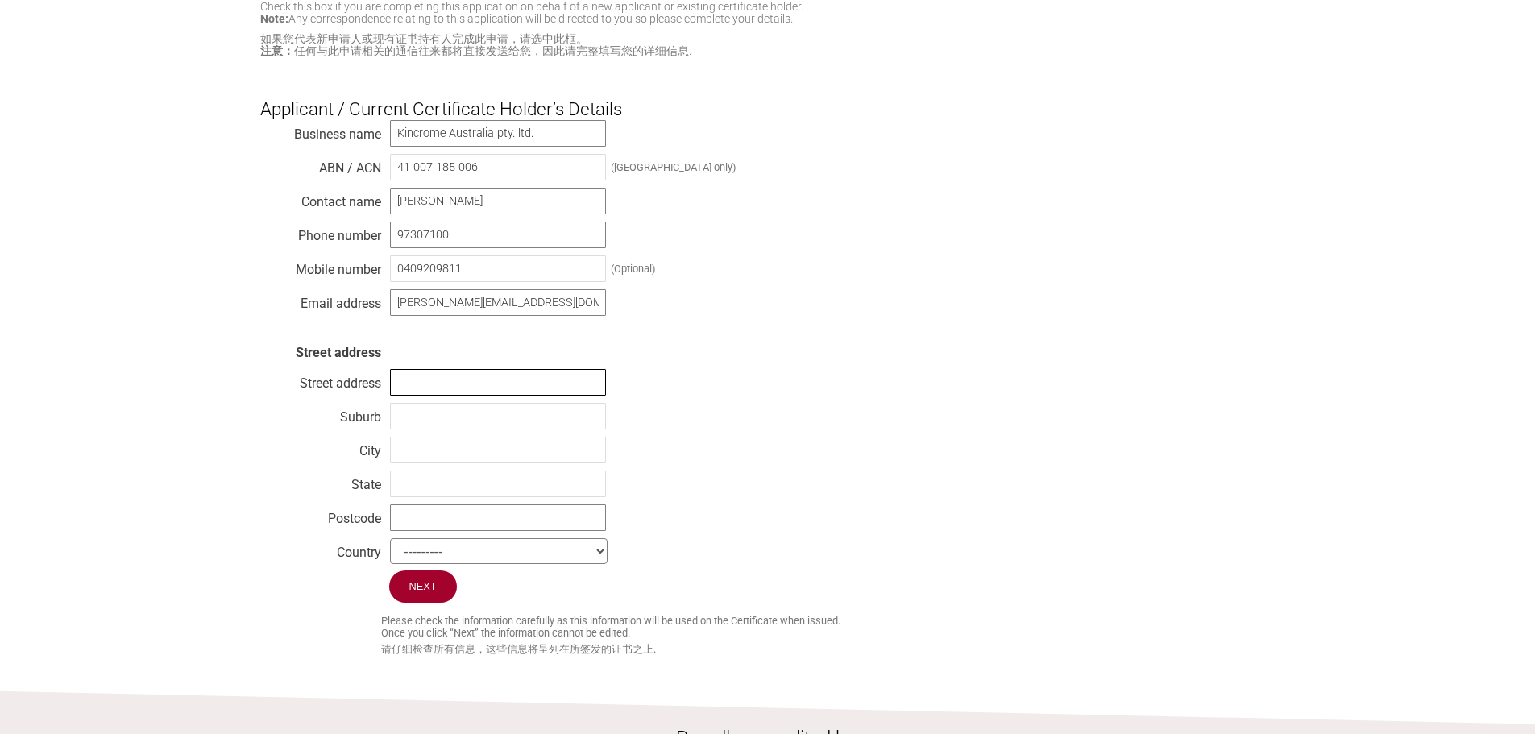
paste input "[STREET_ADDRESS][GEOGRAPHIC_DATA]"
type input "[STREET_ADDRESS][GEOGRAPHIC_DATA]"
click at [890, 350] on div "Business name Kincrome Australia pty. ltd. ABN / ACN 41 007 185 006 (Australia …" at bounding box center [767, 344] width 1015 height 451
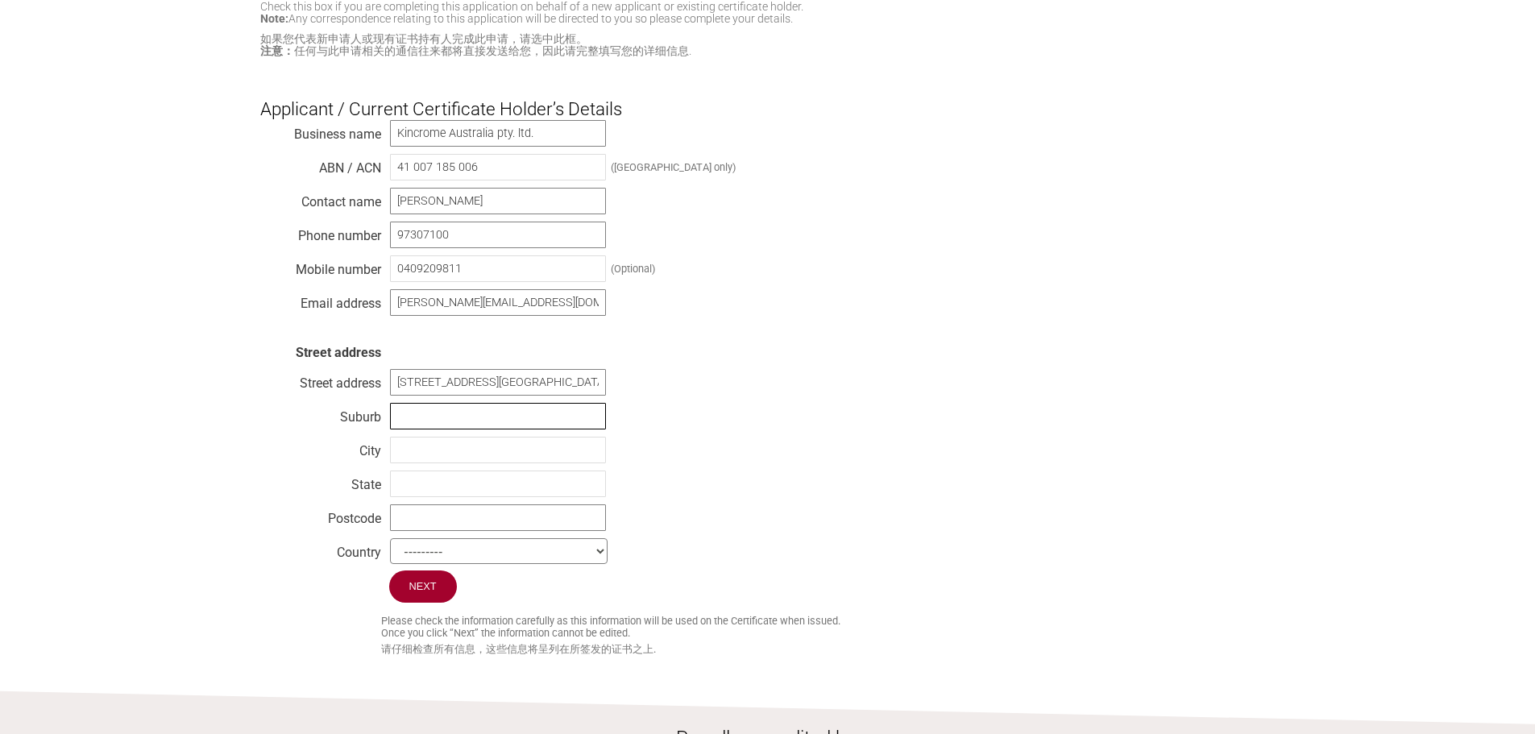
click at [462, 430] on input "text" at bounding box center [498, 416] width 216 height 27
drag, startPoint x: 1243, startPoint y: 241, endPoint x: 1318, endPoint y: 211, distance: 79.9
click at [1243, 241] on div "Business name Kincrome Australia pty. ltd. ABN / ACN 41 007 185 006 (Australia …" at bounding box center [767, 344] width 1015 height 451
drag, startPoint x: 1045, startPoint y: 228, endPoint x: 965, endPoint y: 405, distance: 194.4
click at [965, 411] on div "Business name Kincrome Australia pty. ltd. ABN / ACN 41 007 185 006 (Australia …" at bounding box center [767, 344] width 1015 height 451
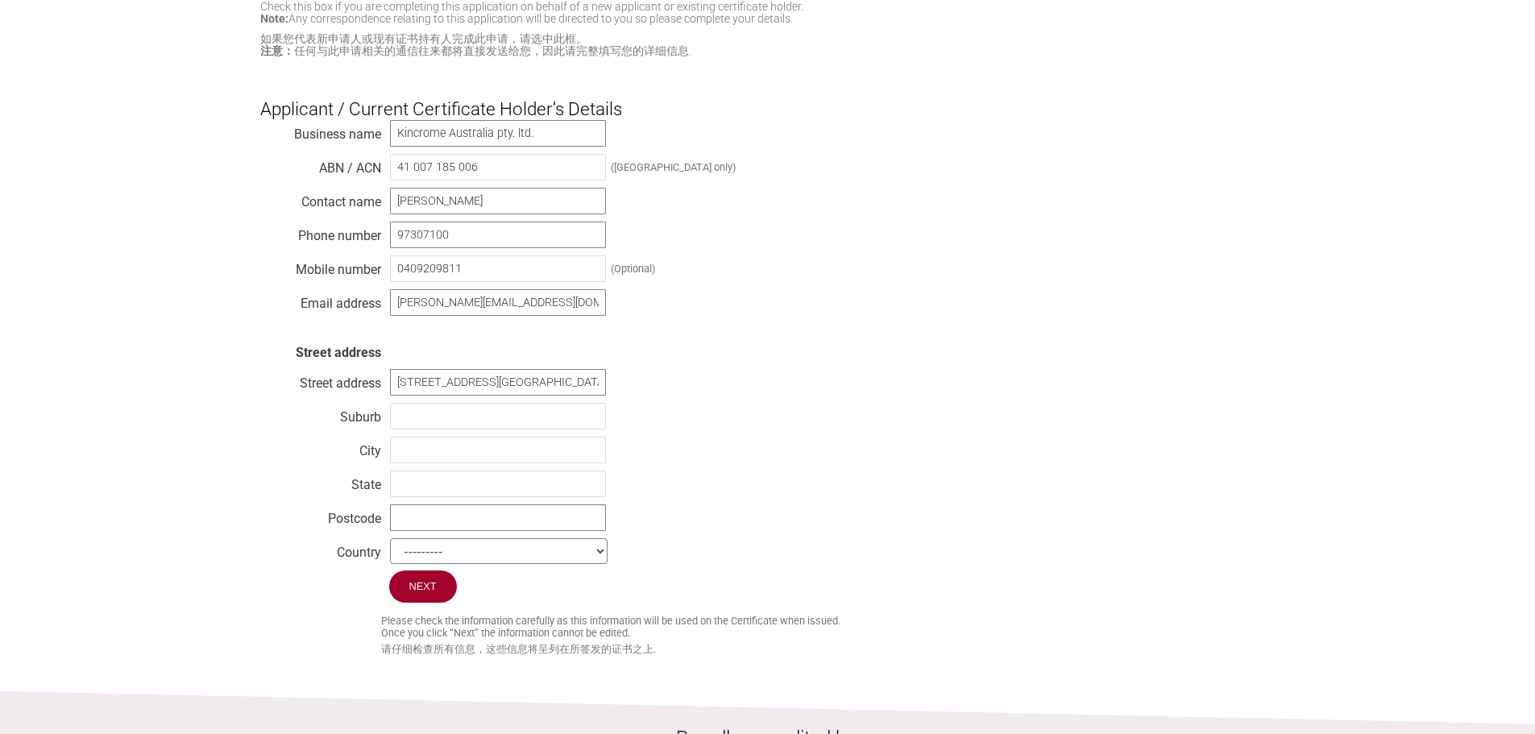
scroll to position [242, 0]
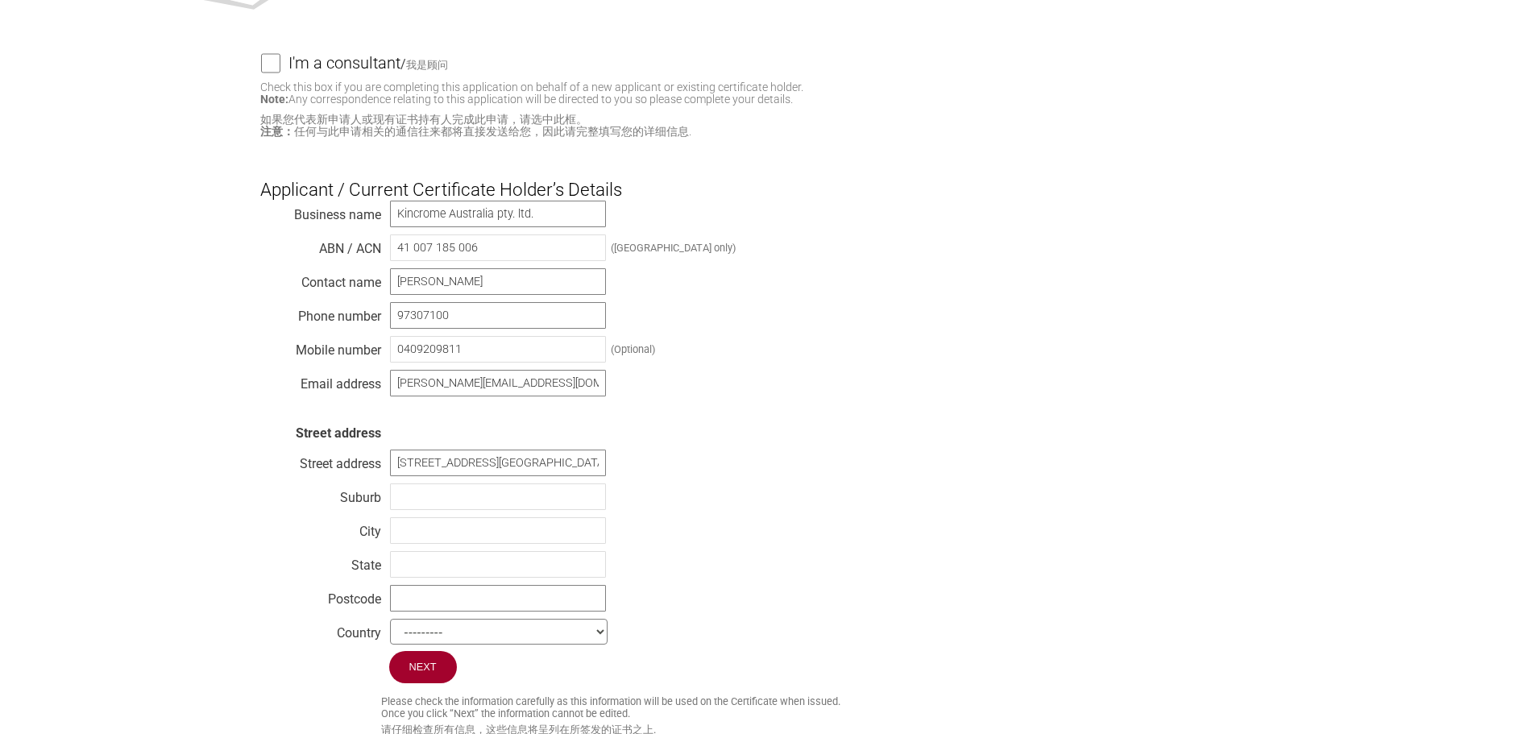
drag, startPoint x: 845, startPoint y: 351, endPoint x: 841, endPoint y: 342, distance: 10.1
click at [845, 351] on div "Business name Kincrome Australia pty. ltd. ABN / ACN 41 007 185 006 (Australia …" at bounding box center [767, 425] width 1015 height 451
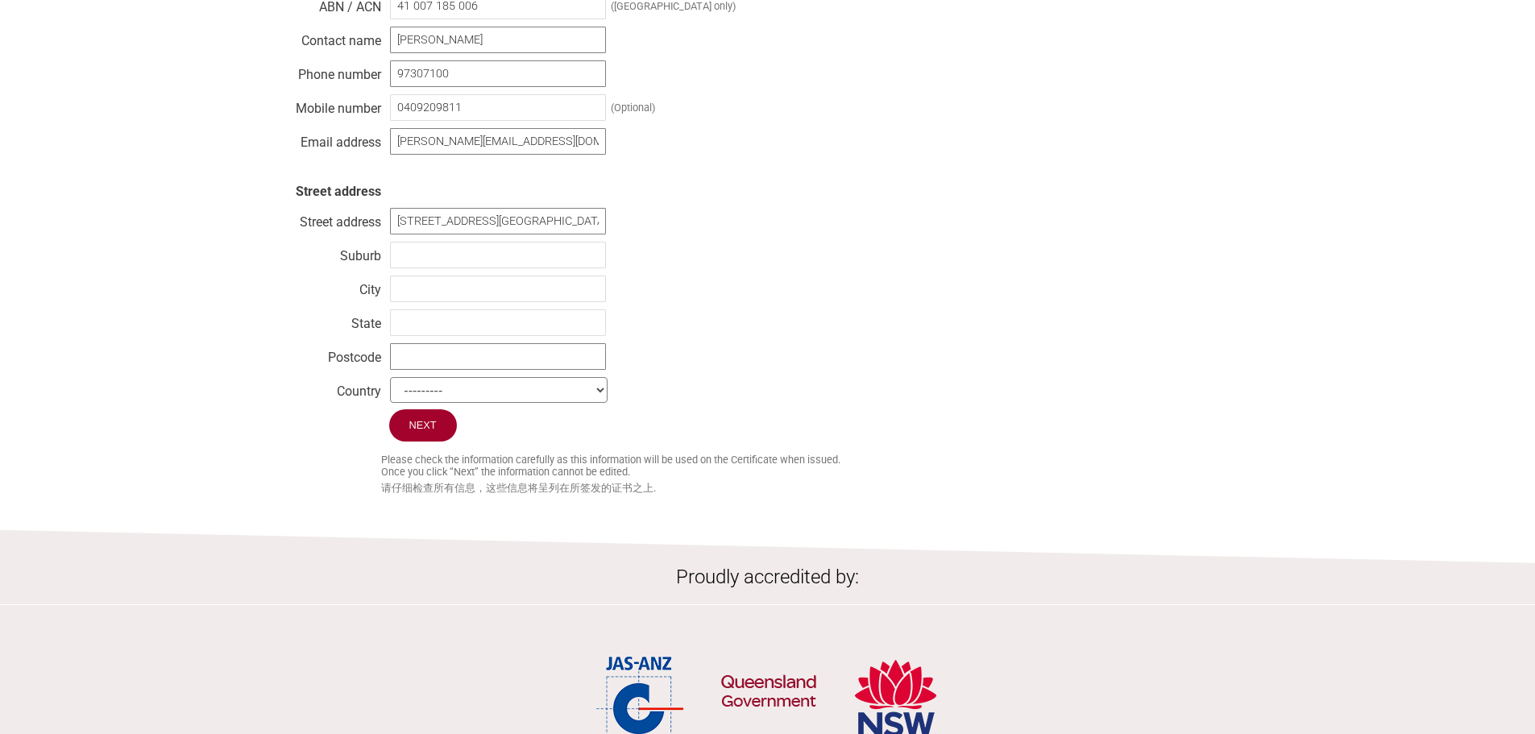
click at [494, 245] on div "Business name Kincrome Australia pty. ltd. ABN / ACN 41 007 185 006 (Australia …" at bounding box center [767, 183] width 1015 height 451
click at [438, 268] on input "text" at bounding box center [498, 255] width 216 height 27
type input "Scoresby"
type input "VIC"
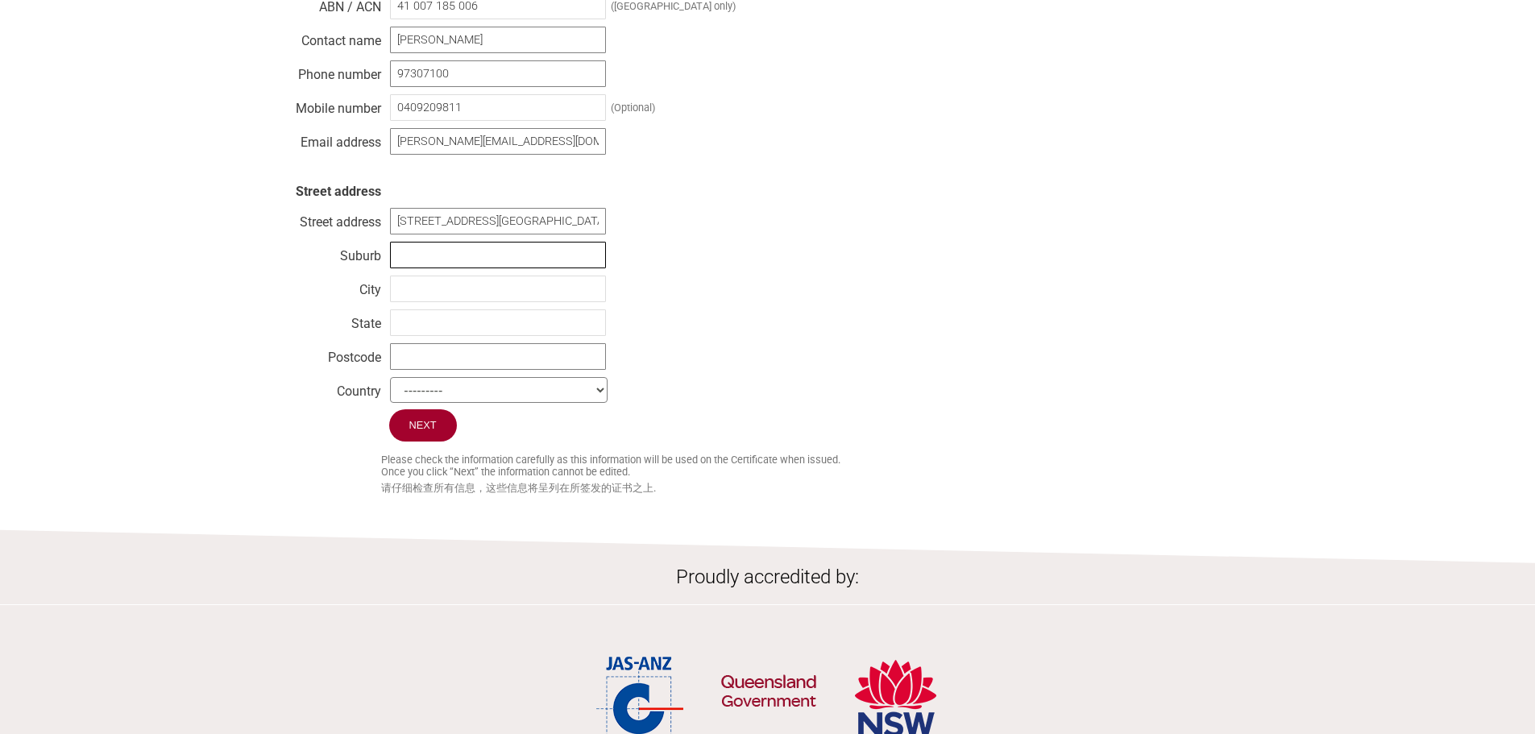
type input "3179"
select select "[GEOGRAPHIC_DATA]"
click at [913, 336] on div "Business name Kincrome Australia pty. ltd. ABN / ACN 41 007 185 006 (Australia …" at bounding box center [767, 183] width 1015 height 451
drag, startPoint x: 474, startPoint y: 301, endPoint x: 392, endPoint y: 298, distance: 82.2
click at [392, 298] on input "Scoresby" at bounding box center [498, 289] width 216 height 27
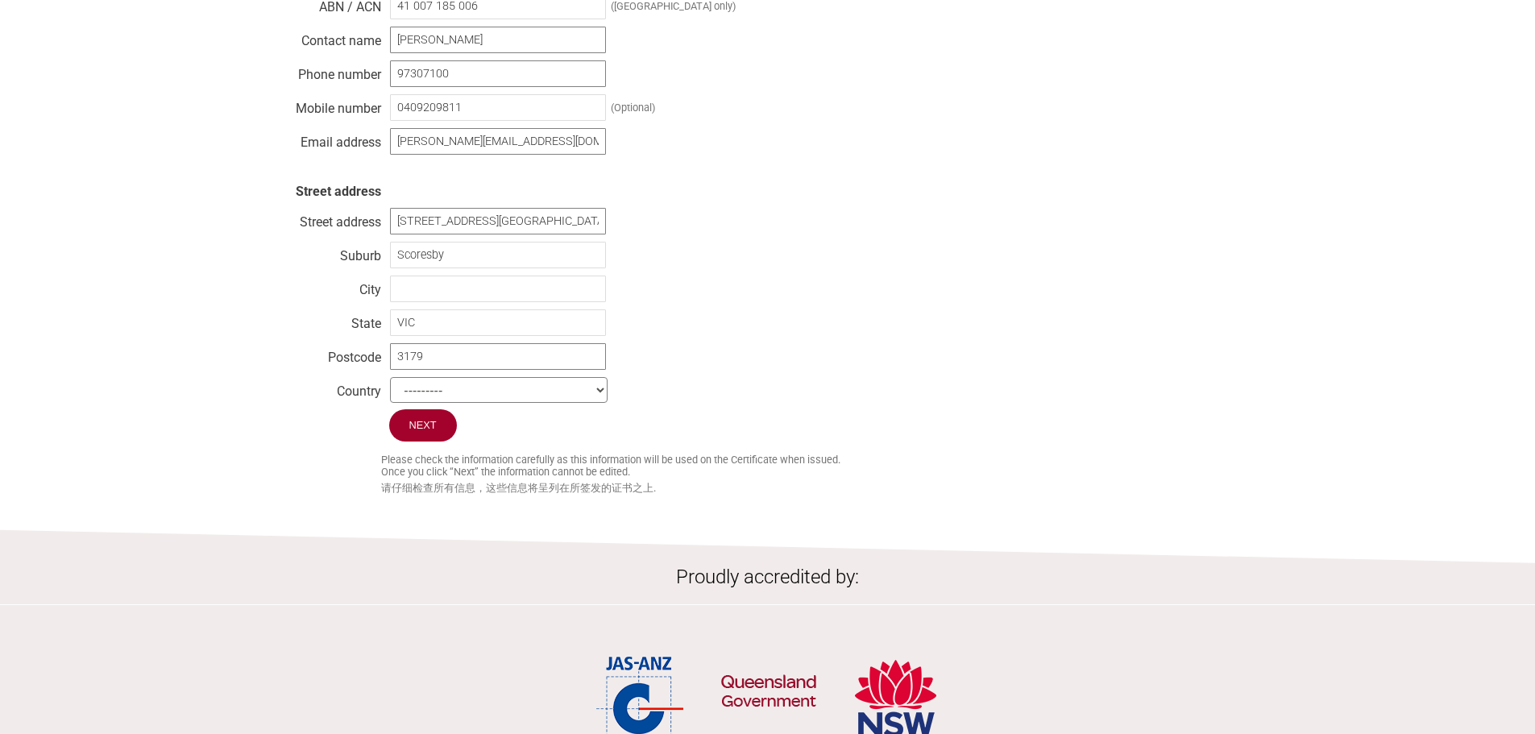
click at [761, 249] on div "Business name Kincrome Australia pty. ltd. ABN / ACN 41 007 185 006 (Australia …" at bounding box center [767, 183] width 1015 height 451
click at [763, 244] on div "Business name Kincrome Australia pty. ltd. ABN / ACN 41 007 185 006 (Australia …" at bounding box center [767, 183] width 1015 height 451
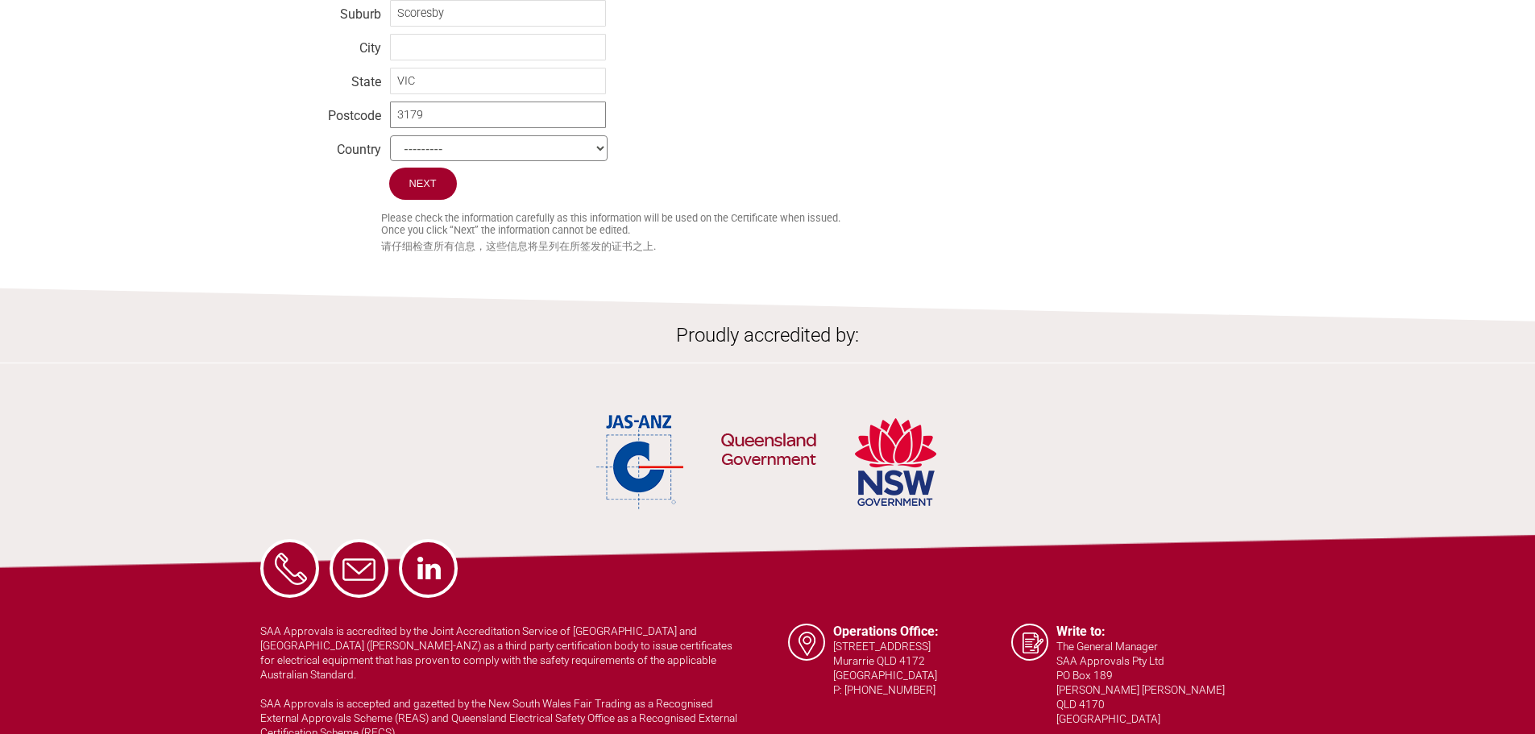
drag, startPoint x: 117, startPoint y: 348, endPoint x: 120, endPoint y: 333, distance: 15.6
click at [117, 347] on h2 "Proudly accredited by:" at bounding box center [767, 343] width 1535 height 39
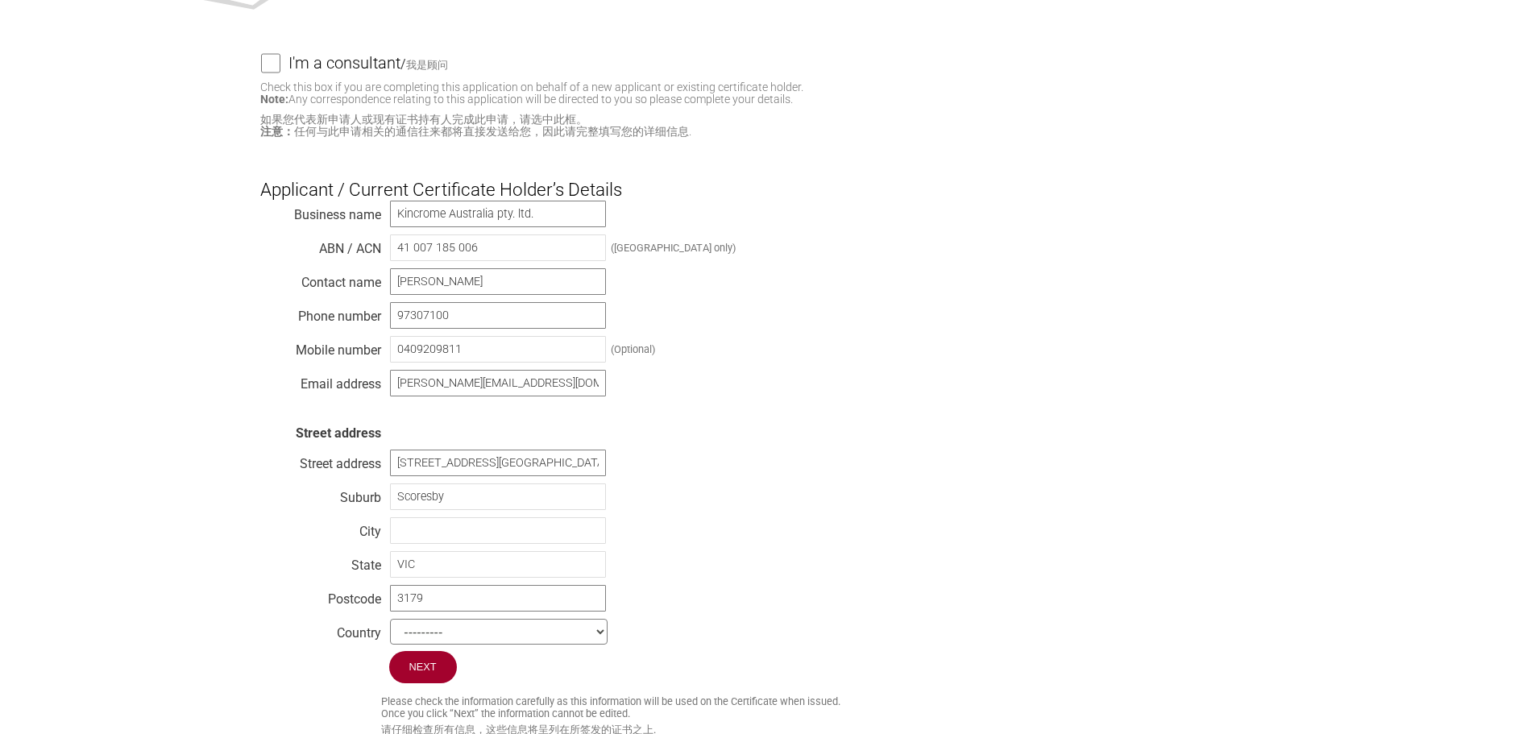
scroll to position [403, 0]
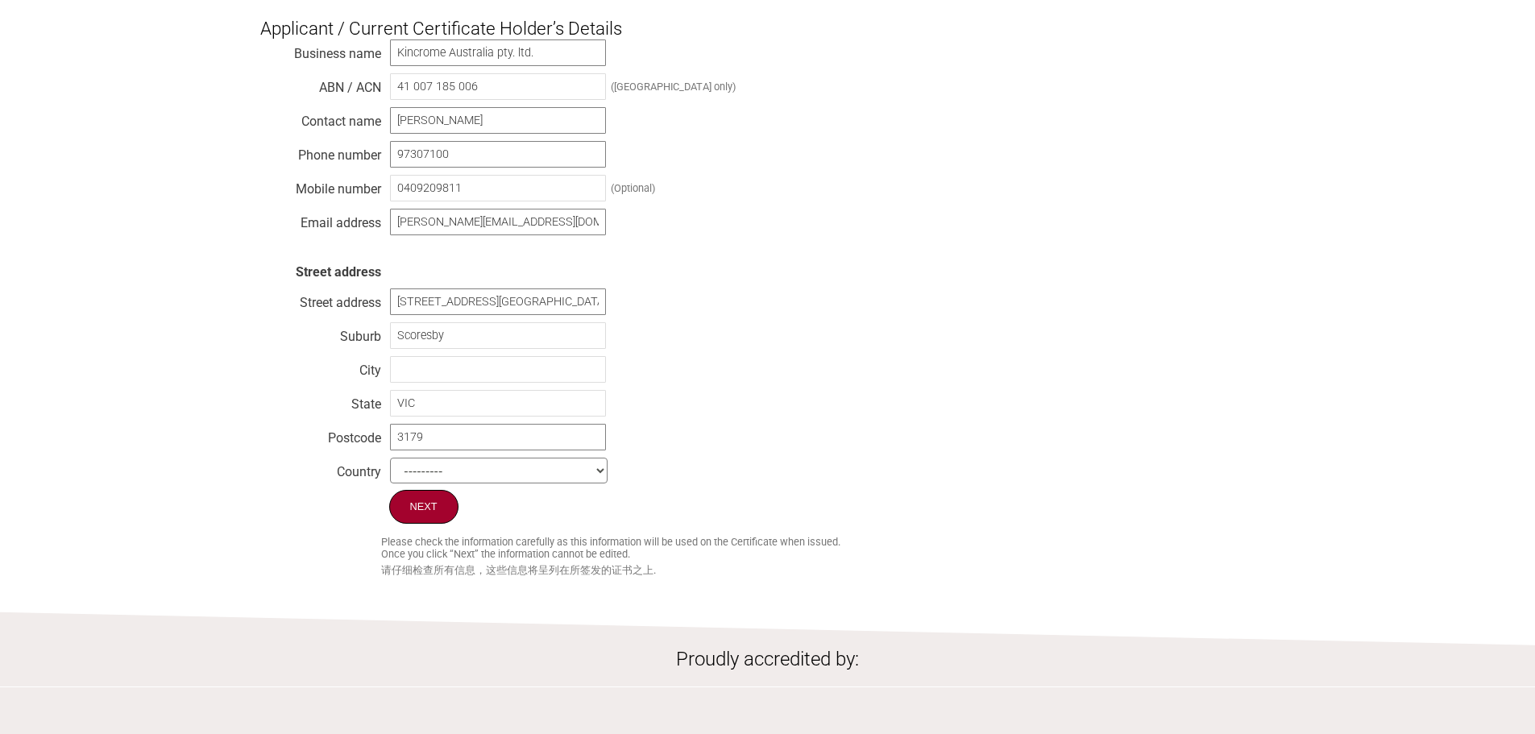
drag, startPoint x: 427, startPoint y: 518, endPoint x: 247, endPoint y: 450, distance: 193.1
click at [427, 519] on input "Next" at bounding box center [423, 507] width 69 height 34
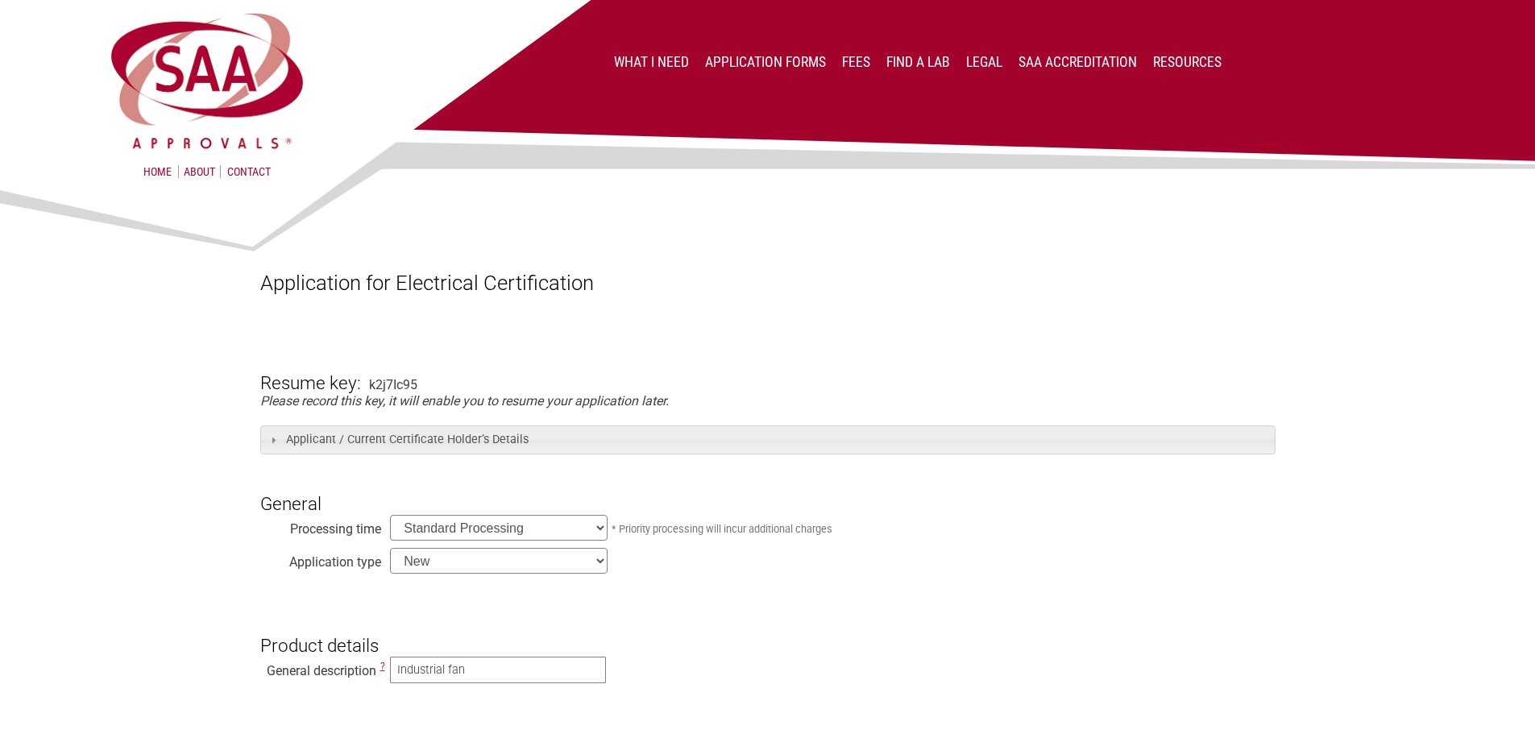
scroll to position [403, 0]
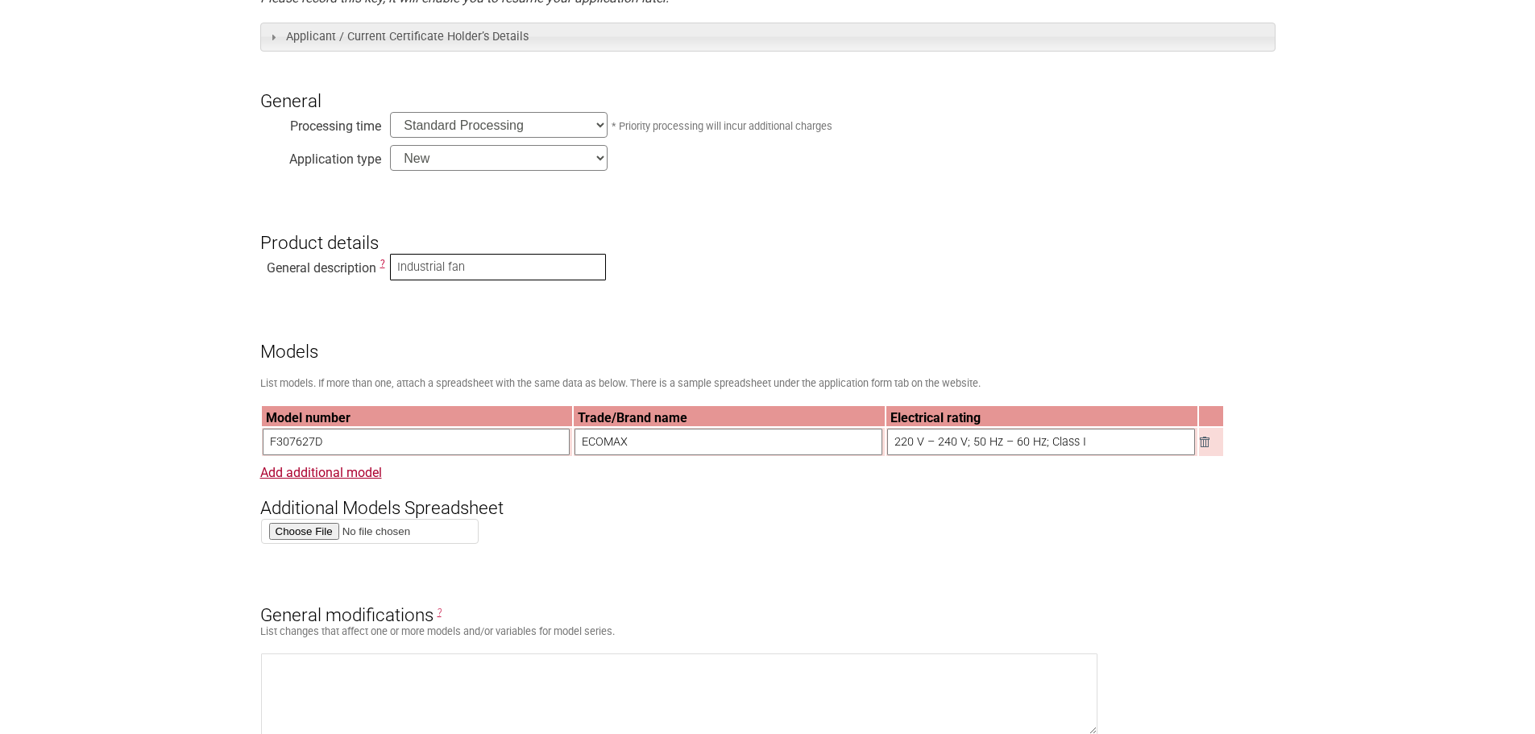
drag, startPoint x: 494, startPoint y: 272, endPoint x: 309, endPoint y: 269, distance: 184.6
paste input "Air Mover"
type input "Air Mover"
click at [446, 362] on h3 "Models" at bounding box center [767, 338] width 1015 height 48
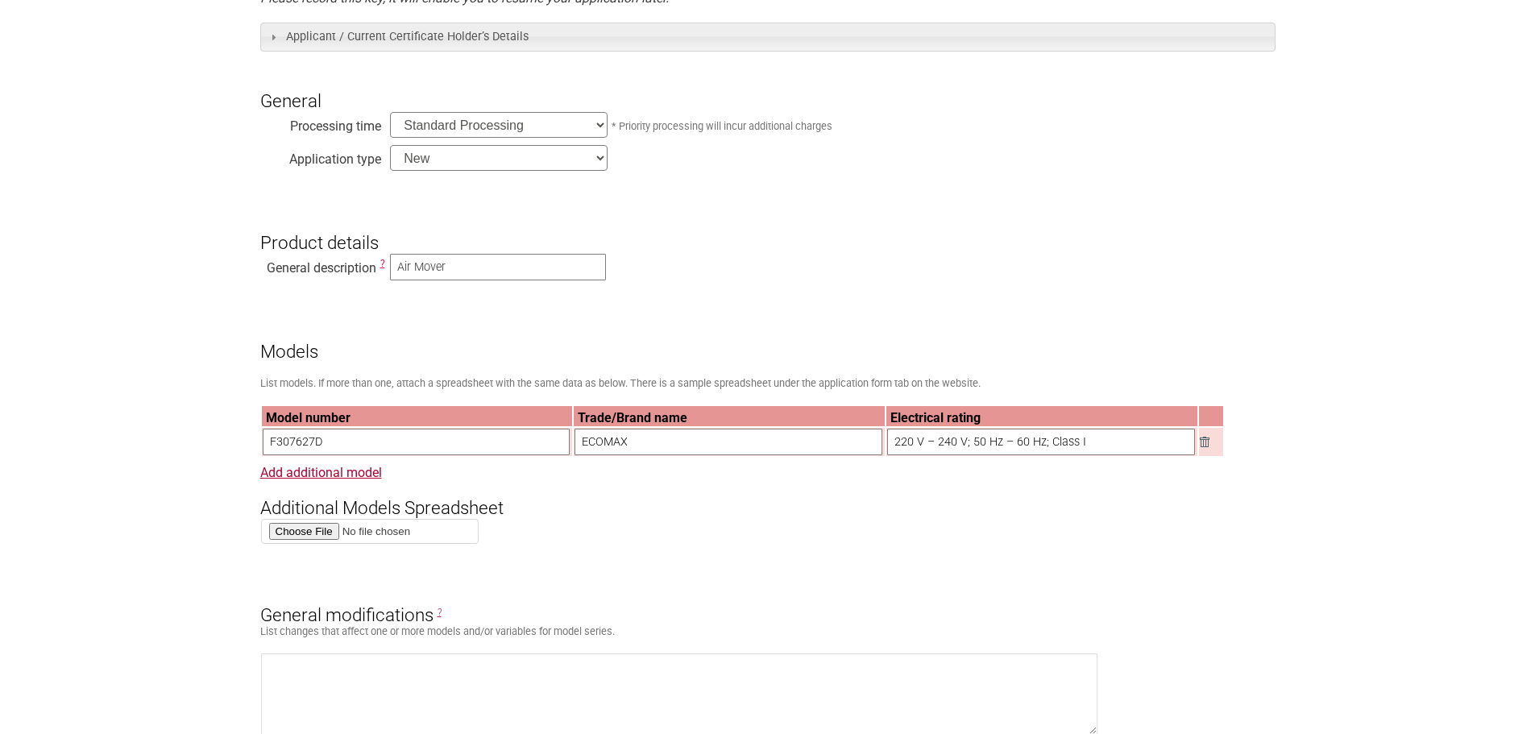
click at [1052, 426] on th "Electrical rating" at bounding box center [1041, 416] width 311 height 20
drag, startPoint x: 1124, startPoint y: 444, endPoint x: 655, endPoint y: 446, distance: 469.0
click at [655, 446] on tr "F307627D ECOMAX 220 V – 240 V; 50 Hz – 60 Hz; Class I" at bounding box center [742, 442] width 961 height 28
paste input "-240V, 50Hz, 130W, Class I or 220-240V, 60Hz, 160W,"
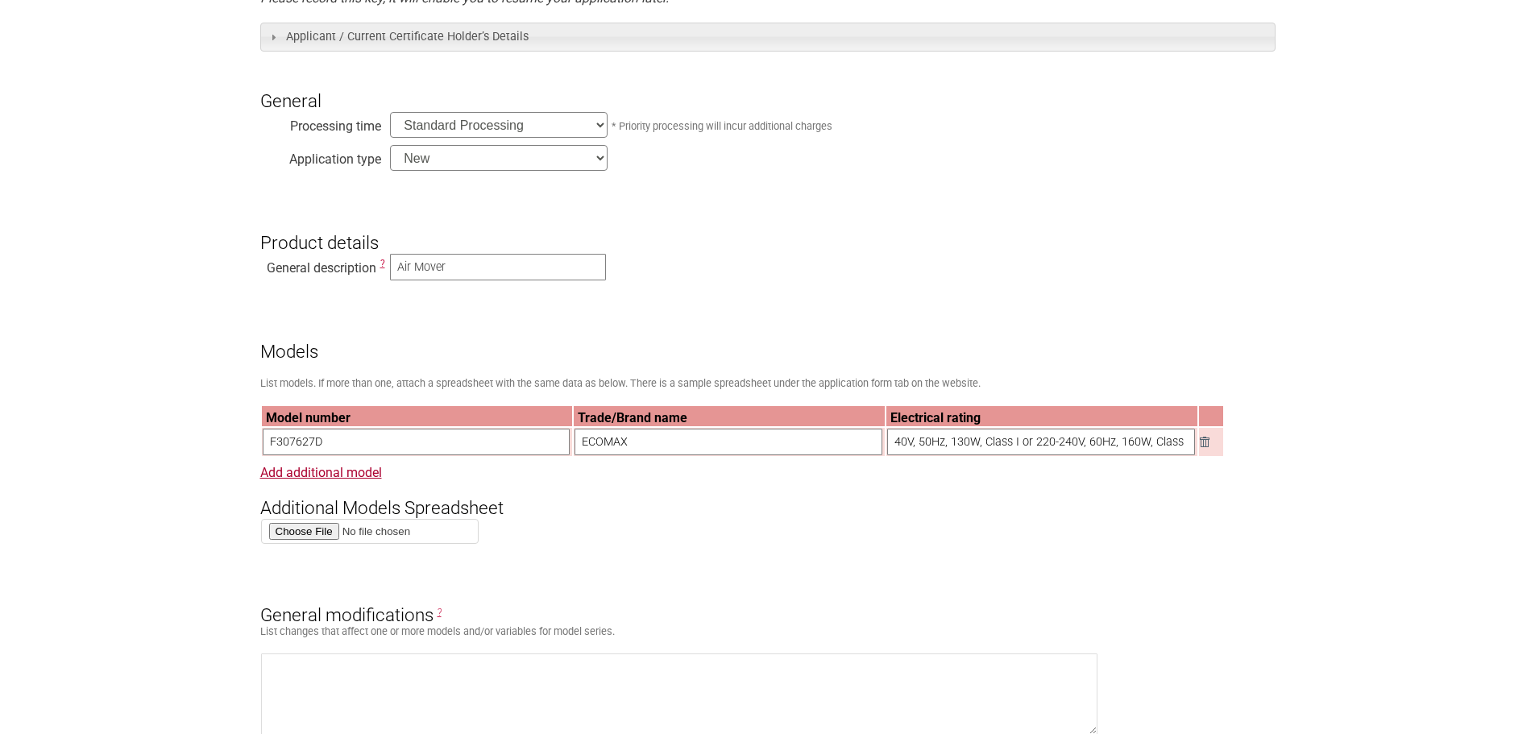
type input "220-240V, 50Hz, 130W, Class I or 220-240V, 60Hz, 160W, Class I"
drag, startPoint x: 654, startPoint y: 448, endPoint x: 421, endPoint y: 449, distance: 232.9
click at [421, 449] on tr "F307627D ECOMAX 220-240V, 50Hz, 130W, Class I or 220-240V, 60Hz, 160W, Class I" at bounding box center [742, 442] width 961 height 28
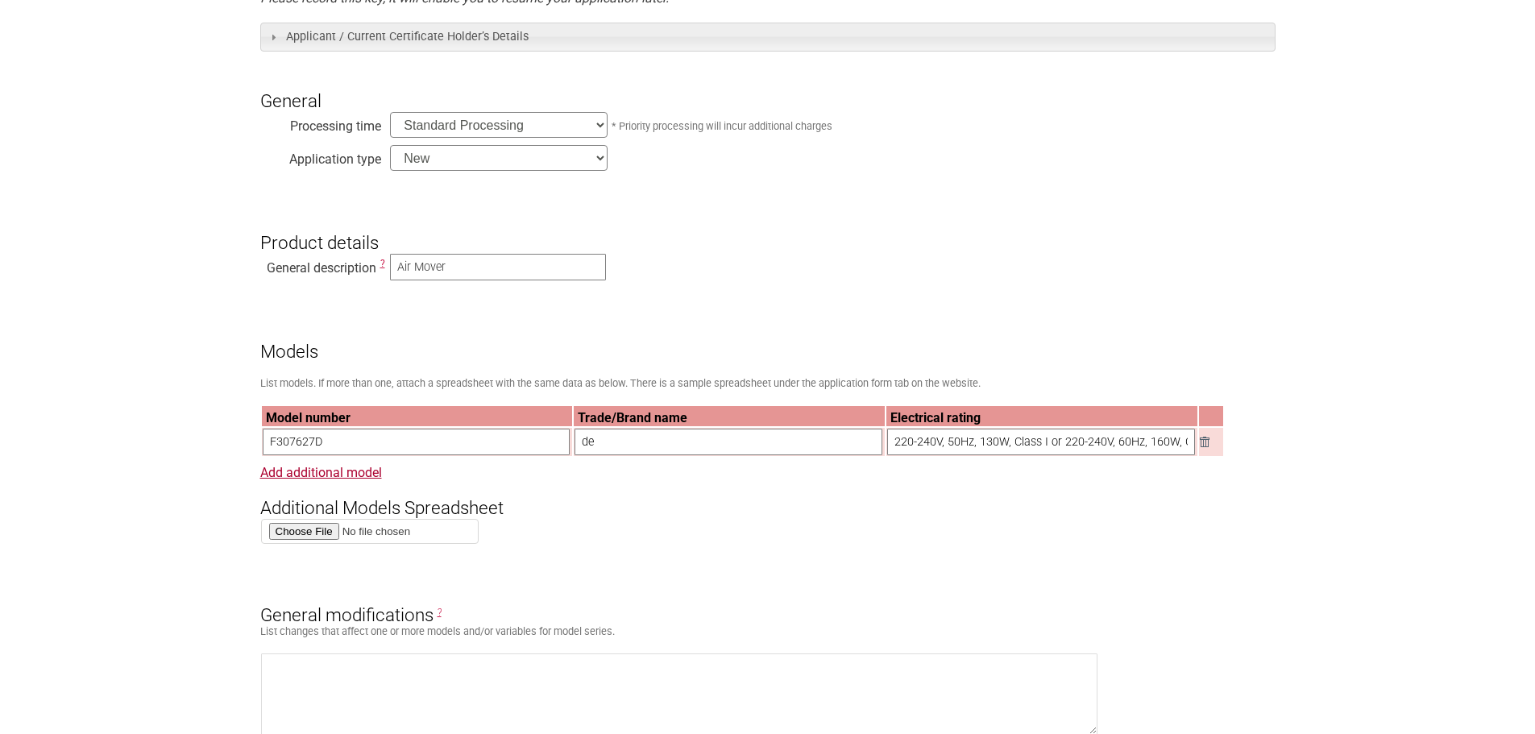
type input "d"
type input "DEWALT"
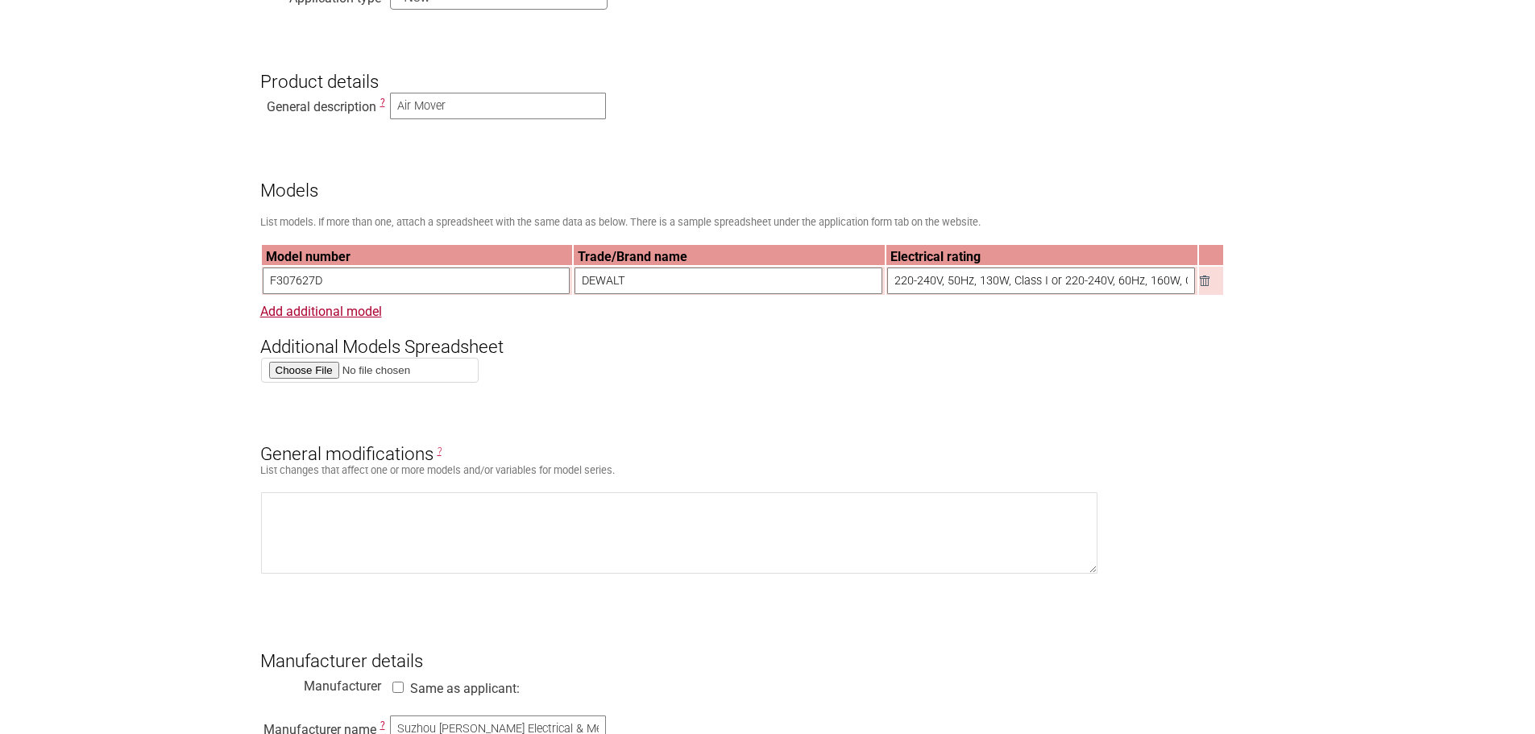
click at [353, 285] on input "F307627D" at bounding box center [417, 281] width 308 height 27
paste input "KP1020"
type input "KP1020"
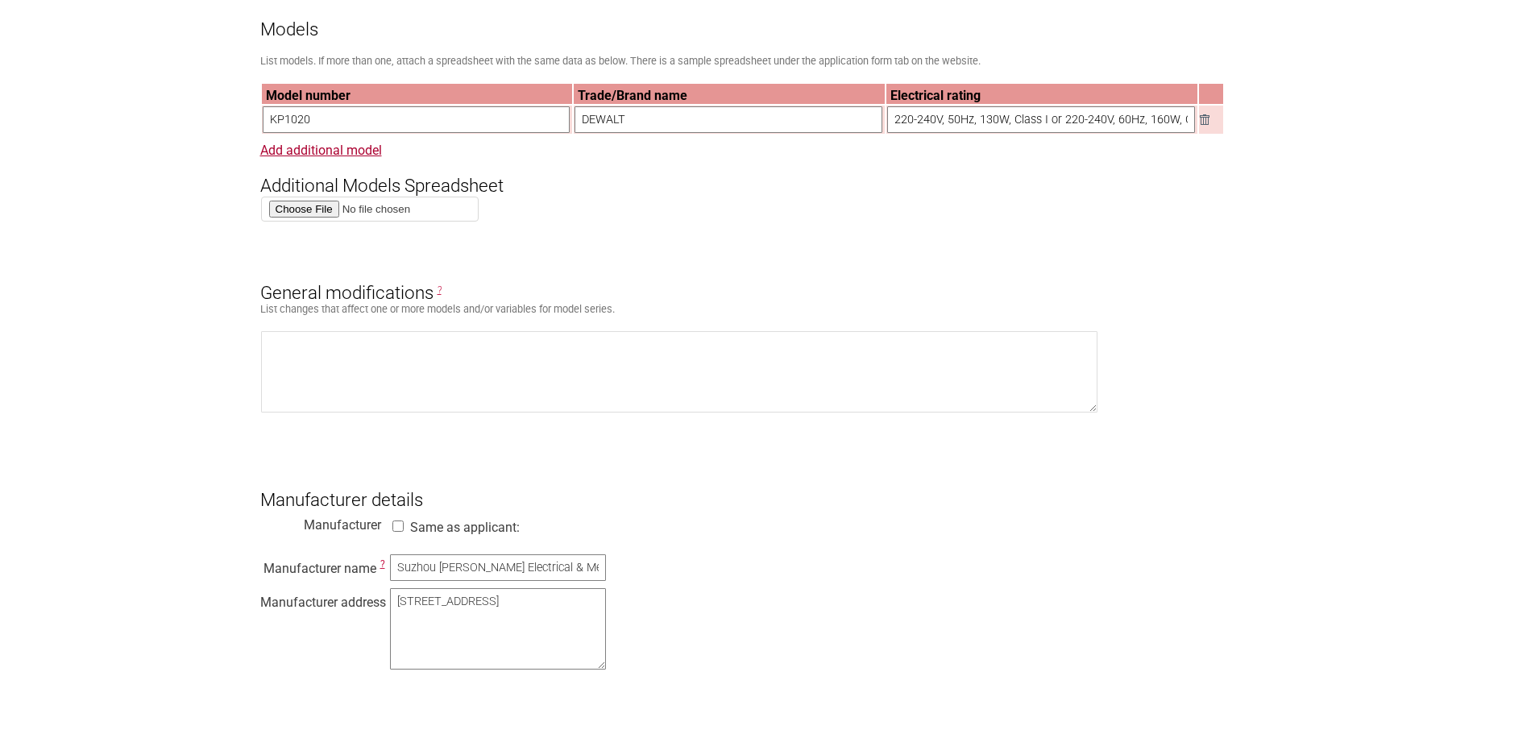
click at [153, 266] on section "Application for Electrical Certification Resume key: k2j7Ic95 Please record thi…" at bounding box center [767, 700] width 1535 height 2487
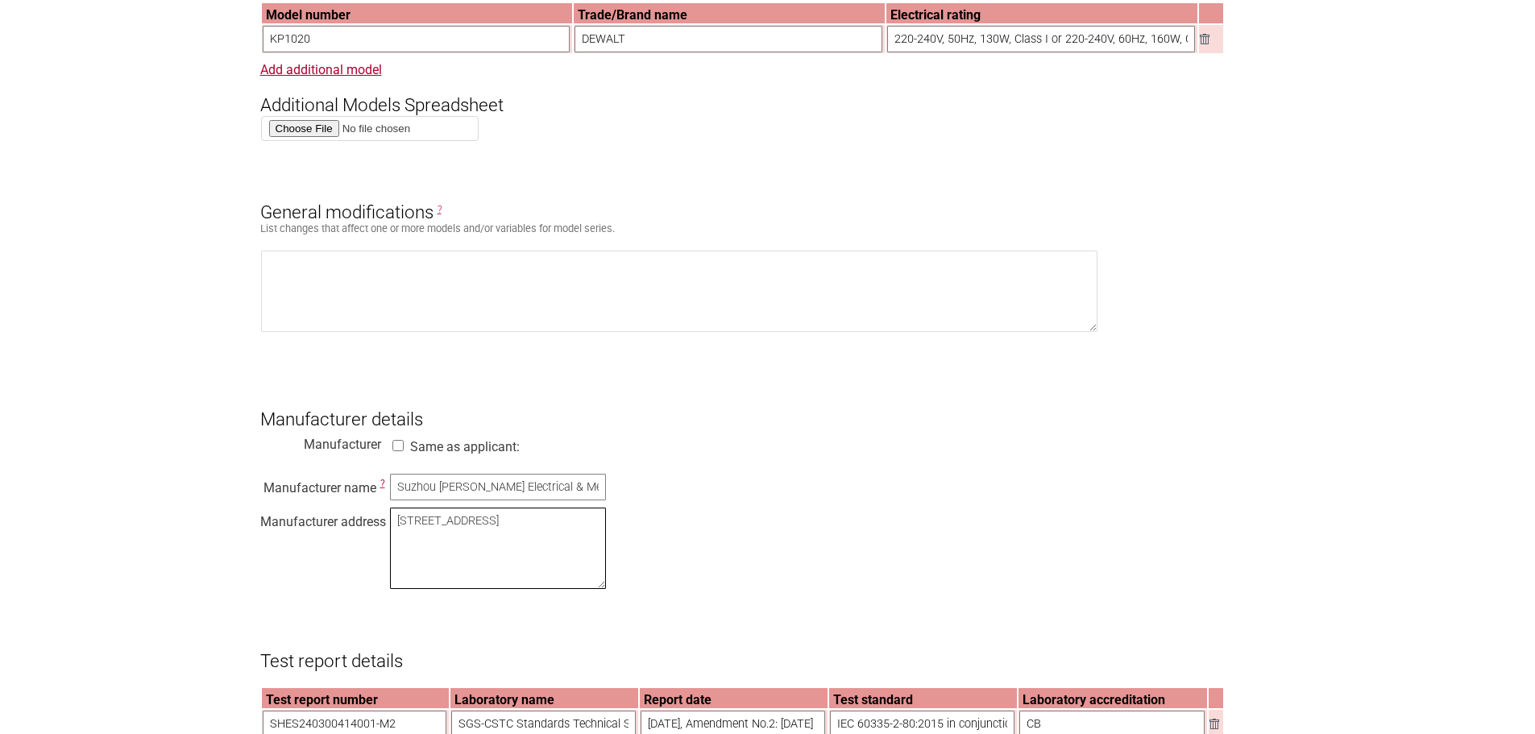
drag, startPoint x: 576, startPoint y: 566, endPoint x: 289, endPoint y: 508, distance: 292.7
click at [289, 508] on div "Manufacturer name ? Suzhou Alton Electrical & Mechanical Industry Co., Ltd Manu…" at bounding box center [767, 534] width 1015 height 122
paste textarea "North Linhu Road, East Laixiu Road, Foho Economic Development Zone, Wujiang, Ji…"
click at [522, 543] on textarea "North Linhu Road, East Laixiu Road, Foho Economic Development Zone, Wujiang, Ji…" at bounding box center [498, 548] width 216 height 81
type textarea "North Linhu Road, East Laixiu Road, Foho Economic Development Zone, Wujiang, Ji…"
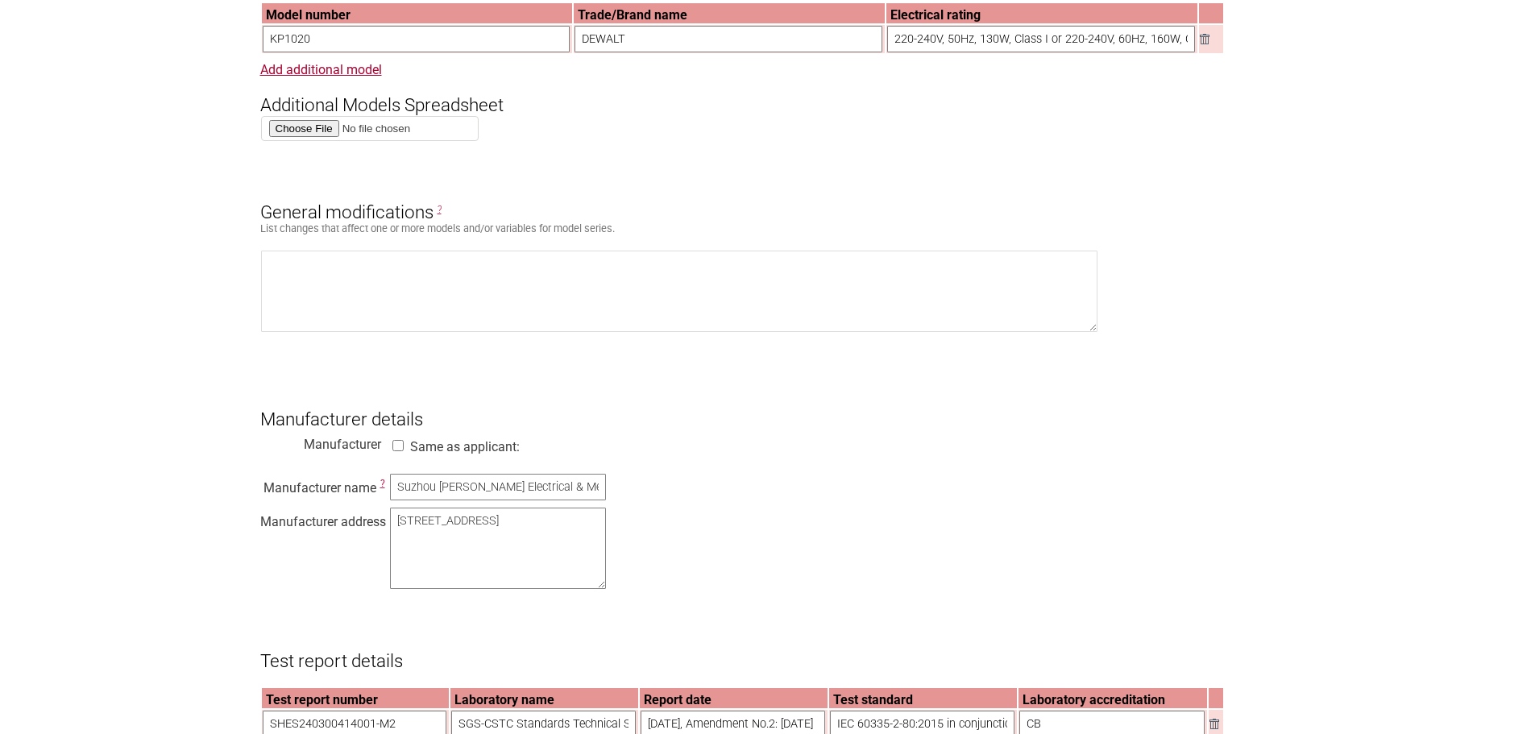
click at [777, 557] on div "Manufacturer name ? Suzhou Alton Electrical & Mechanical Industry Co., Ltd Manu…" at bounding box center [767, 534] width 1015 height 122
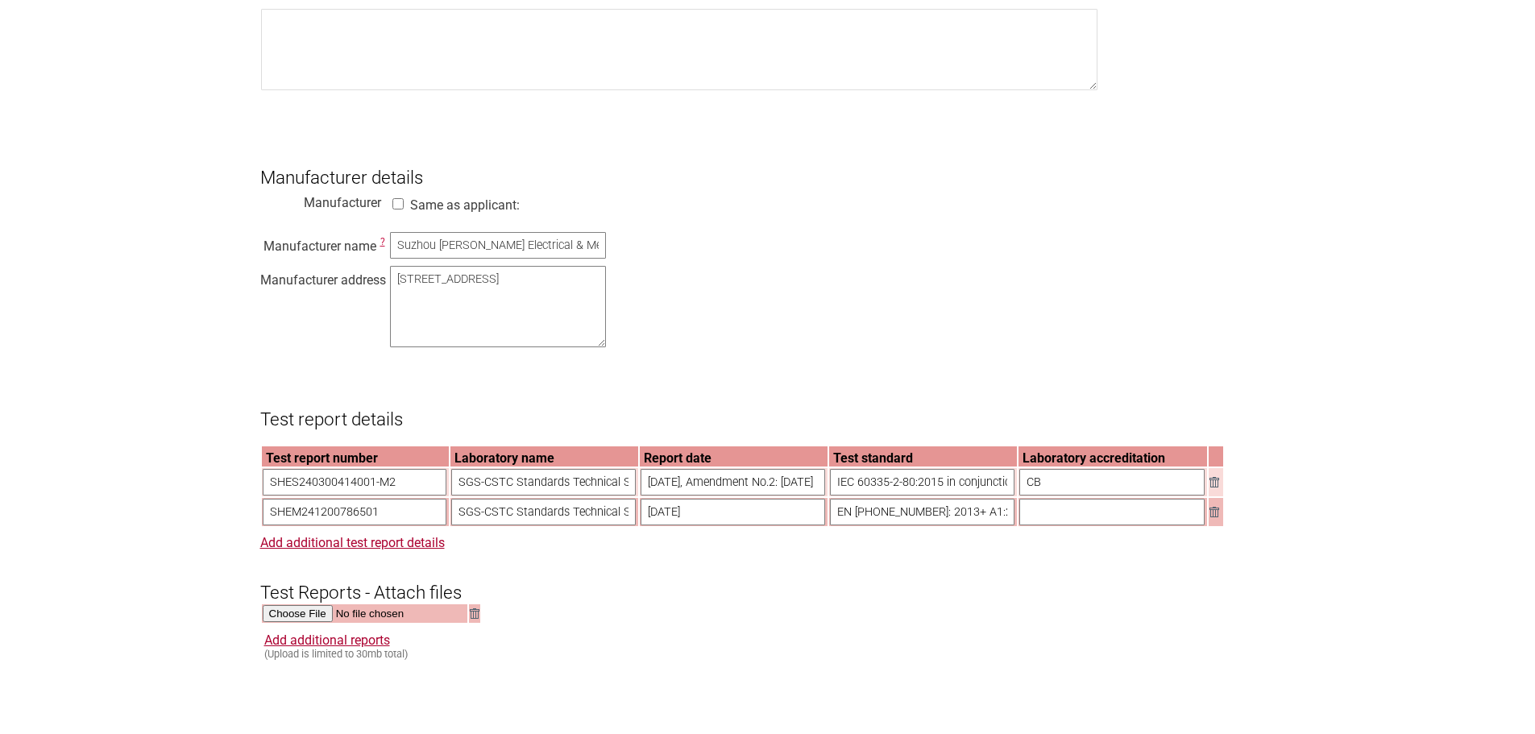
click at [744, 414] on form "Resume key: k2j7Ic95 Please record this key, it will enable you to resume your …" at bounding box center [767, 453] width 1015 height 2335
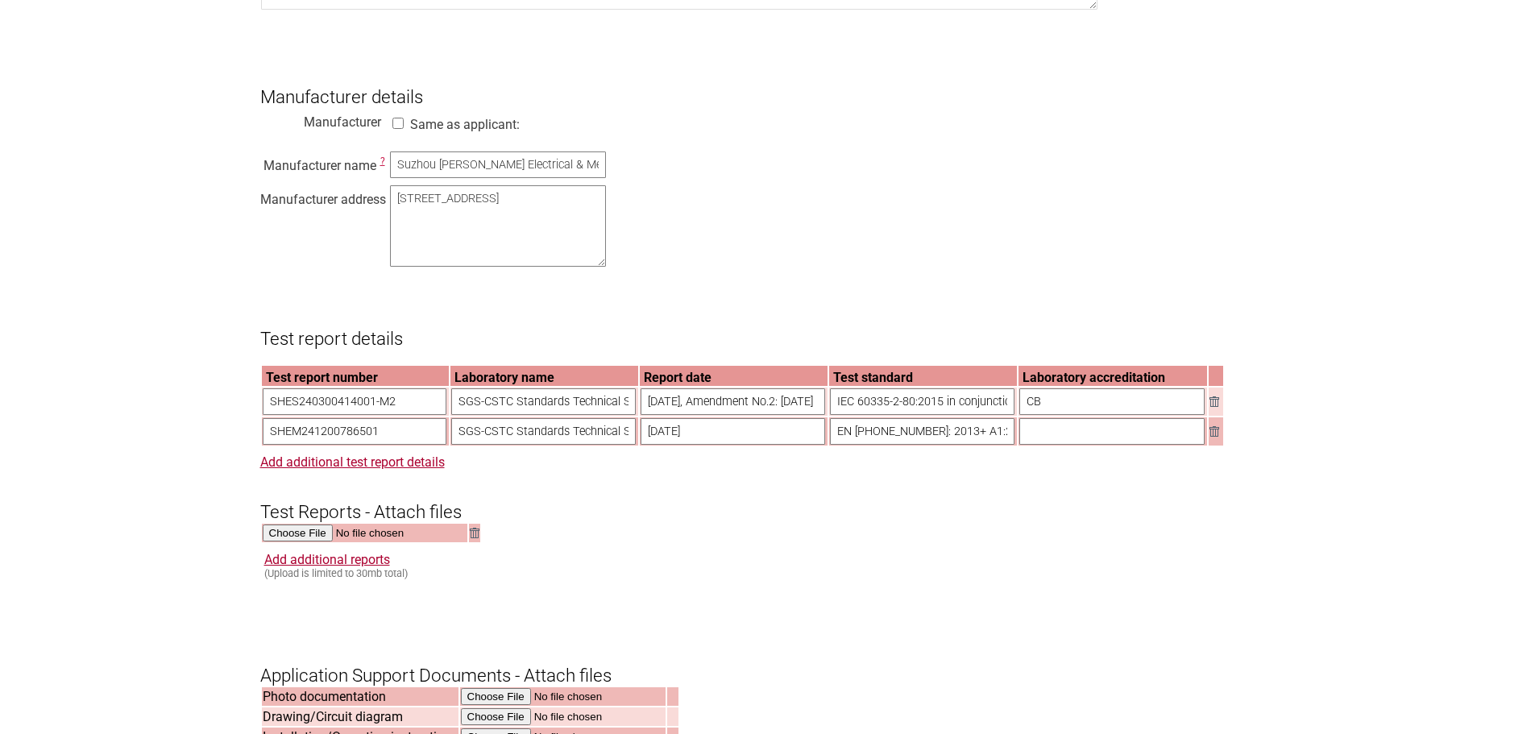
click at [213, 258] on section "Application for Electrical Certification Resume key: k2j7Ic95 Please record thi…" at bounding box center [767, 297] width 1535 height 2487
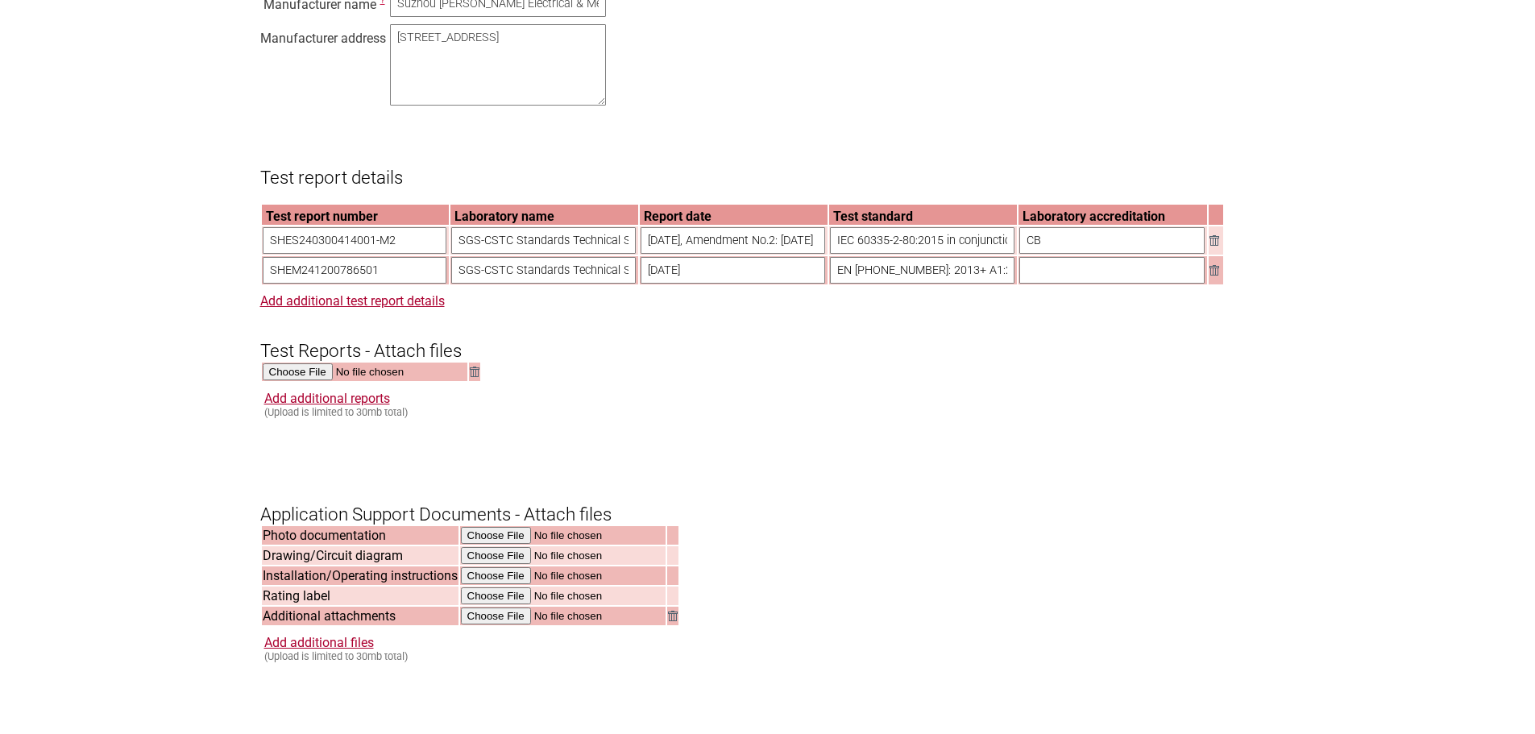
drag, startPoint x: 399, startPoint y: 263, endPoint x: 410, endPoint y: 262, distance: 11.3
click at [399, 254] on input "SHES240300414001-M2" at bounding box center [355, 240] width 185 height 27
drag, startPoint x: 410, startPoint y: 262, endPoint x: 235, endPoint y: 260, distance: 174.9
click at [235, 260] on section "Application for Electrical Certification Resume key: k2j7Ic95 Please record thi…" at bounding box center [767, 136] width 1535 height 2487
paste input "2411B2674SHA-001"
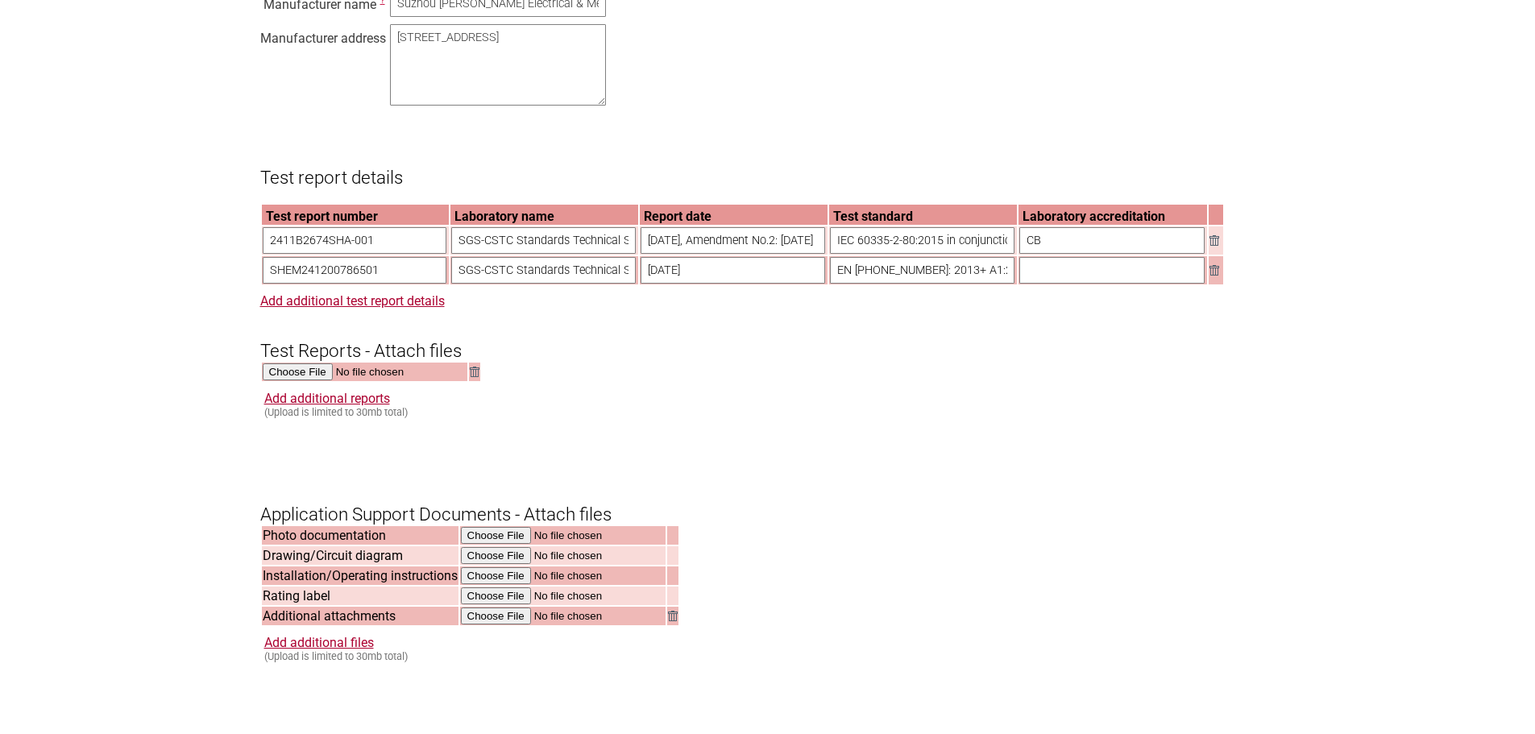
type input "2411B2674SHA-001"
click at [701, 254] on input "2024-03-26, Amendment No.2: 2025-09-03" at bounding box center [733, 240] width 185 height 27
drag, startPoint x: 640, startPoint y: 256, endPoint x: 986, endPoint y: 255, distance: 346.5
click at [986, 255] on tr "2411B2674SHA-001 SGS-CSTC Standards Technical Services (Shanghai) Co., Ltd. 202…" at bounding box center [742, 240] width 961 height 28
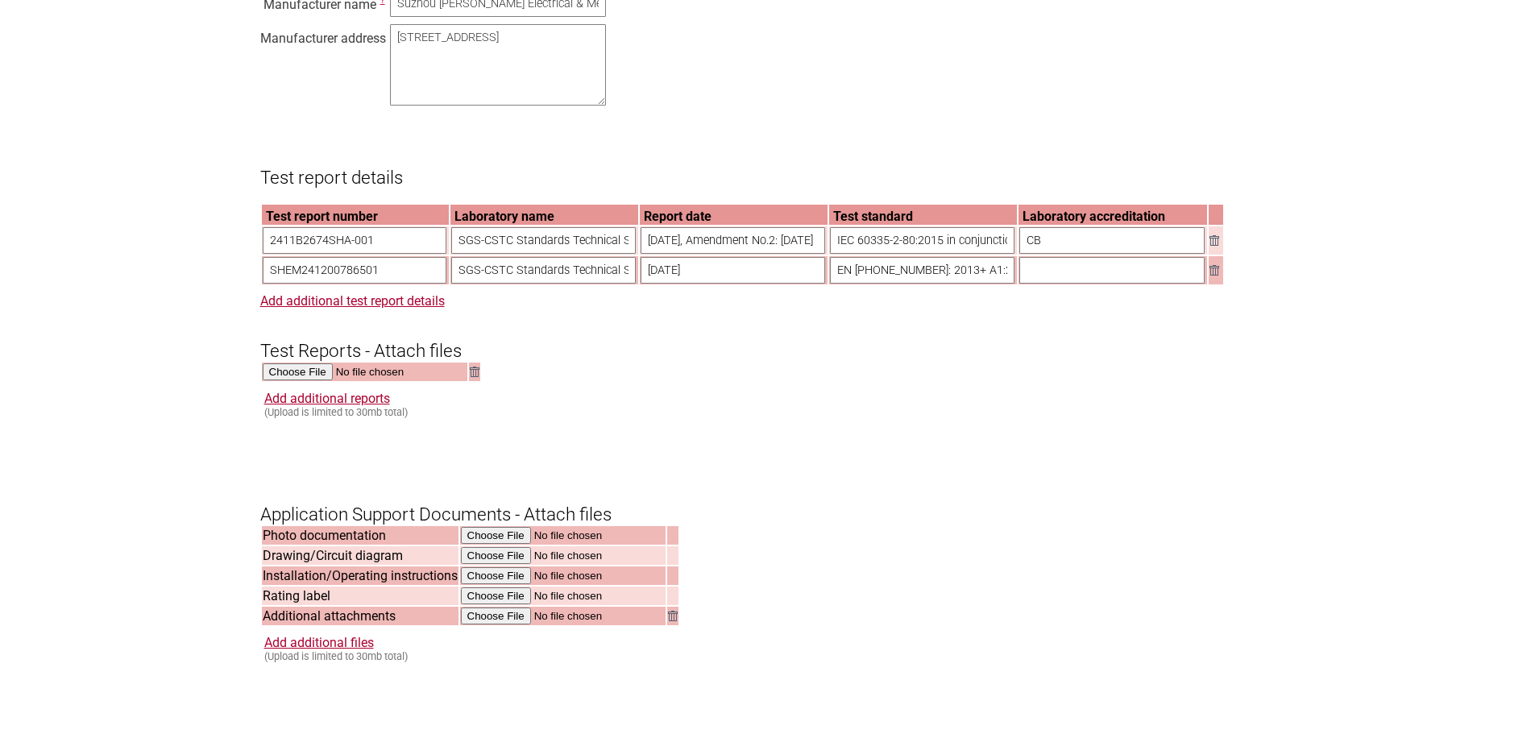
paste input "12-17"
type input "[DATE]"
click at [907, 254] on input "IEC 60335-2-80:2015 in conjunction with IEC 60335-1:2010, COR1:2010, COR2:2011,…" at bounding box center [922, 240] width 185 height 27
click at [743, 254] on input "[DATE]" at bounding box center [733, 240] width 185 height 27
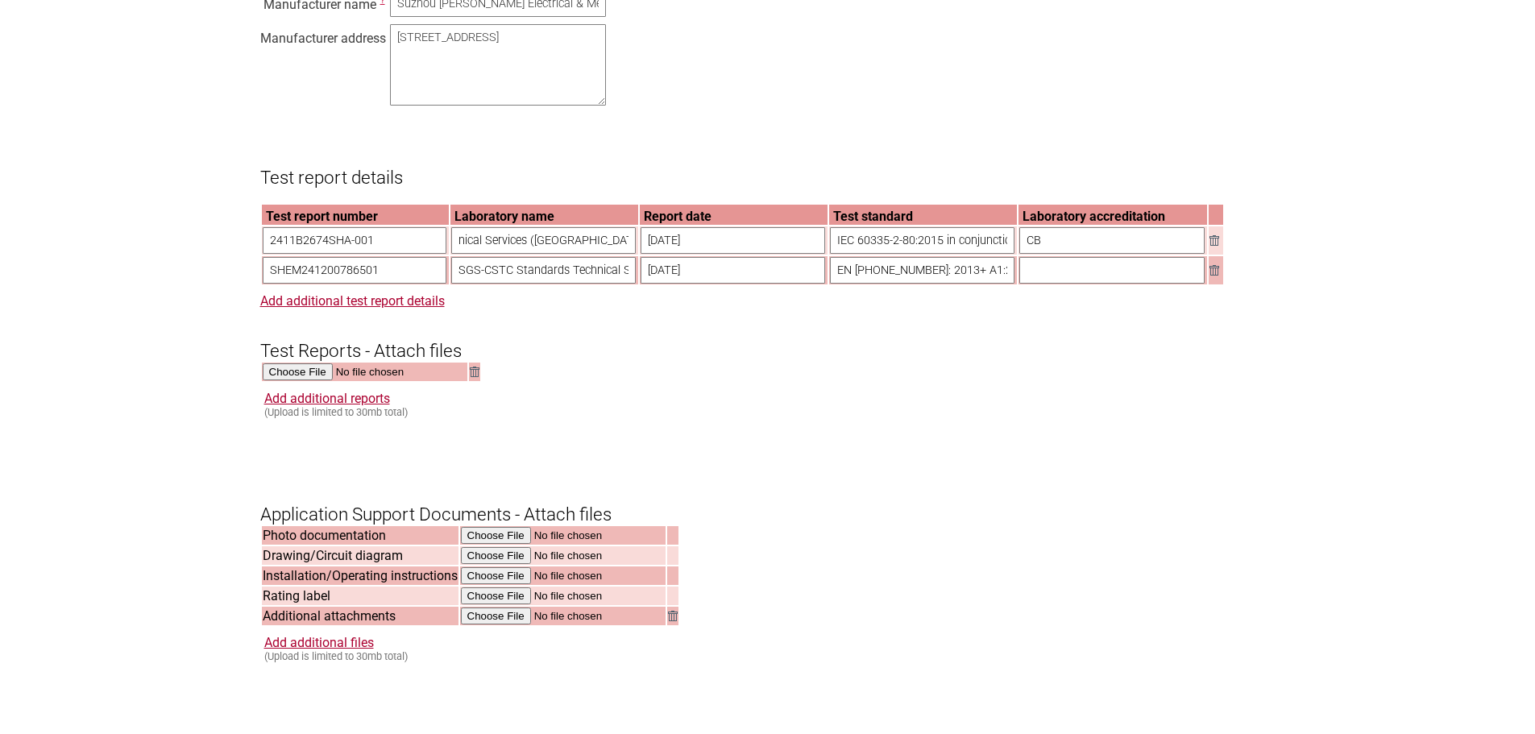
drag, startPoint x: 459, startPoint y: 260, endPoint x: 902, endPoint y: 247, distance: 442.6
click at [923, 247] on tr "2411B2674SHA-001 SGS-CSTC Standards Technical Services (Shanghai) Co., Ltd. 202…" at bounding box center [742, 240] width 961 height 28
paste input "Intertek Testing Services (Shanghai FTZ"
type input "Intertek Testing Services (Shanghai FTZ) Co., Ltd."
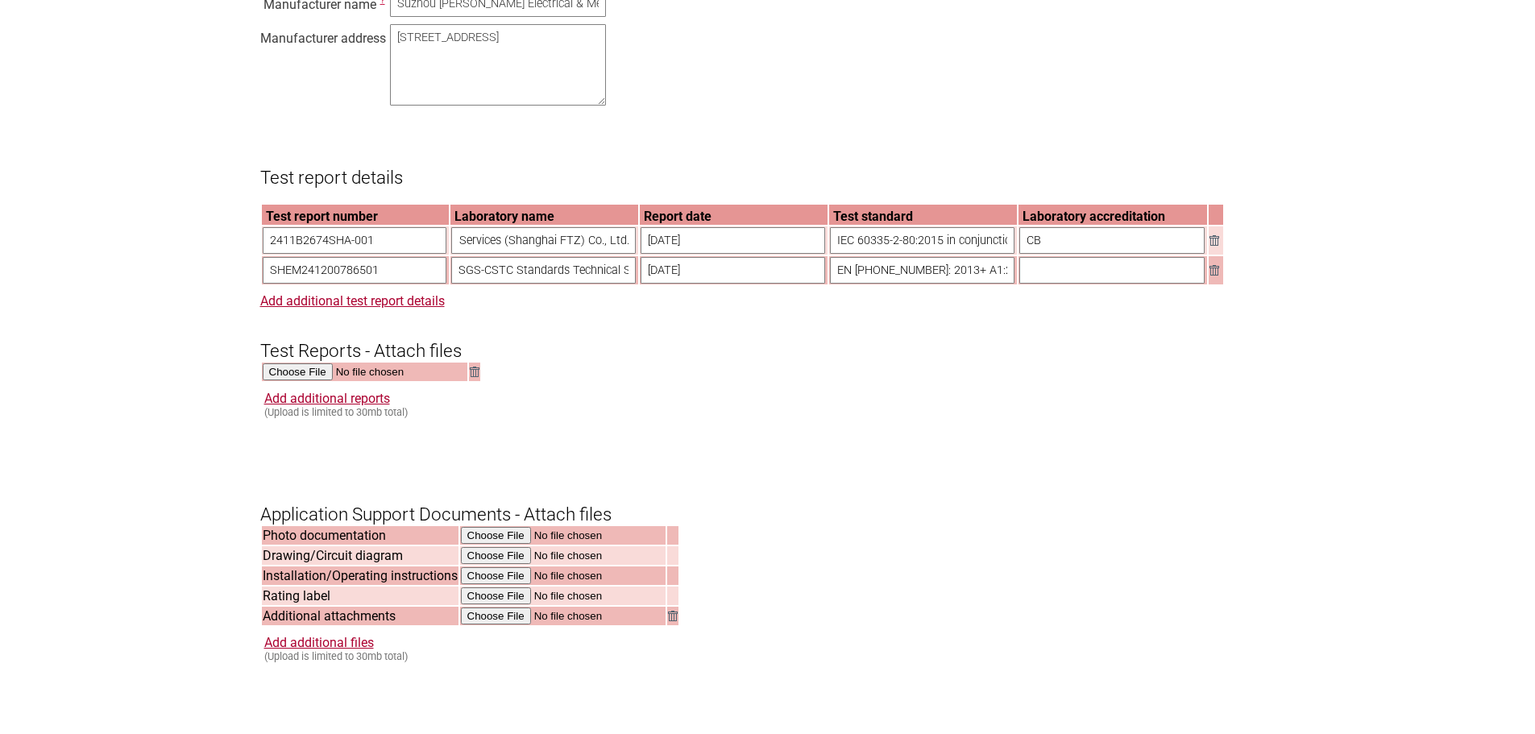
scroll to position [0, 0]
drag, startPoint x: 458, startPoint y: 289, endPoint x: 1009, endPoint y: 279, distance: 551.3
click at [1009, 279] on tr "SHEM241200786501 SGS-CSTC Standards Technical Services (Shanghai) Co., Ltd. 202…" at bounding box center [742, 270] width 961 height 28
paste input "Intertek Testing Services (Shanghai FTZ"
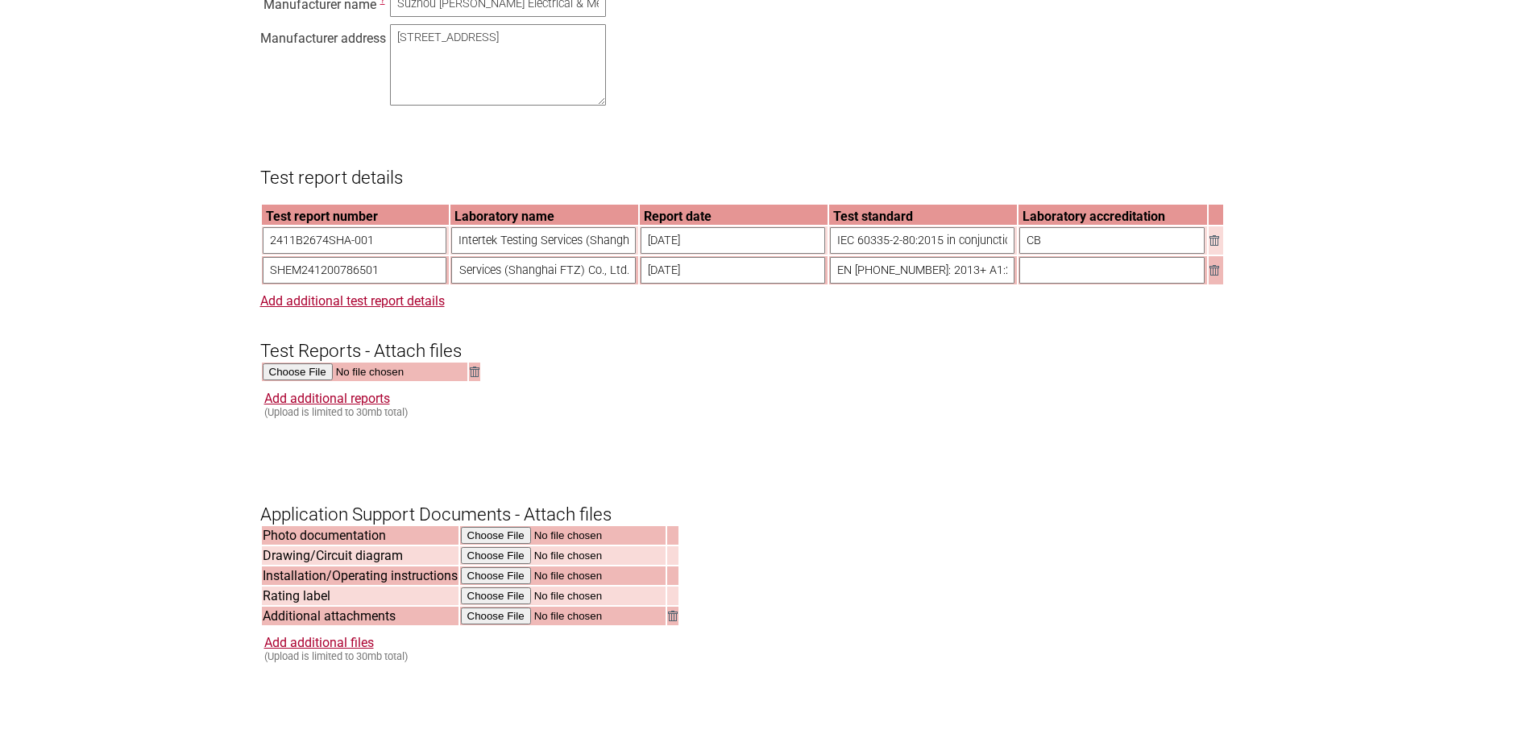
type input "Intertek Testing Services (Shanghai FTZ) Co., Ltd."
click at [894, 254] on input "IEC 60335-2-80:2015 in conjunction with IEC 60335-1:2010, COR1:2010, COR2:2011,…" at bounding box center [922, 240] width 185 height 27
drag, startPoint x: 831, startPoint y: 258, endPoint x: 1202, endPoint y: 260, distance: 371.5
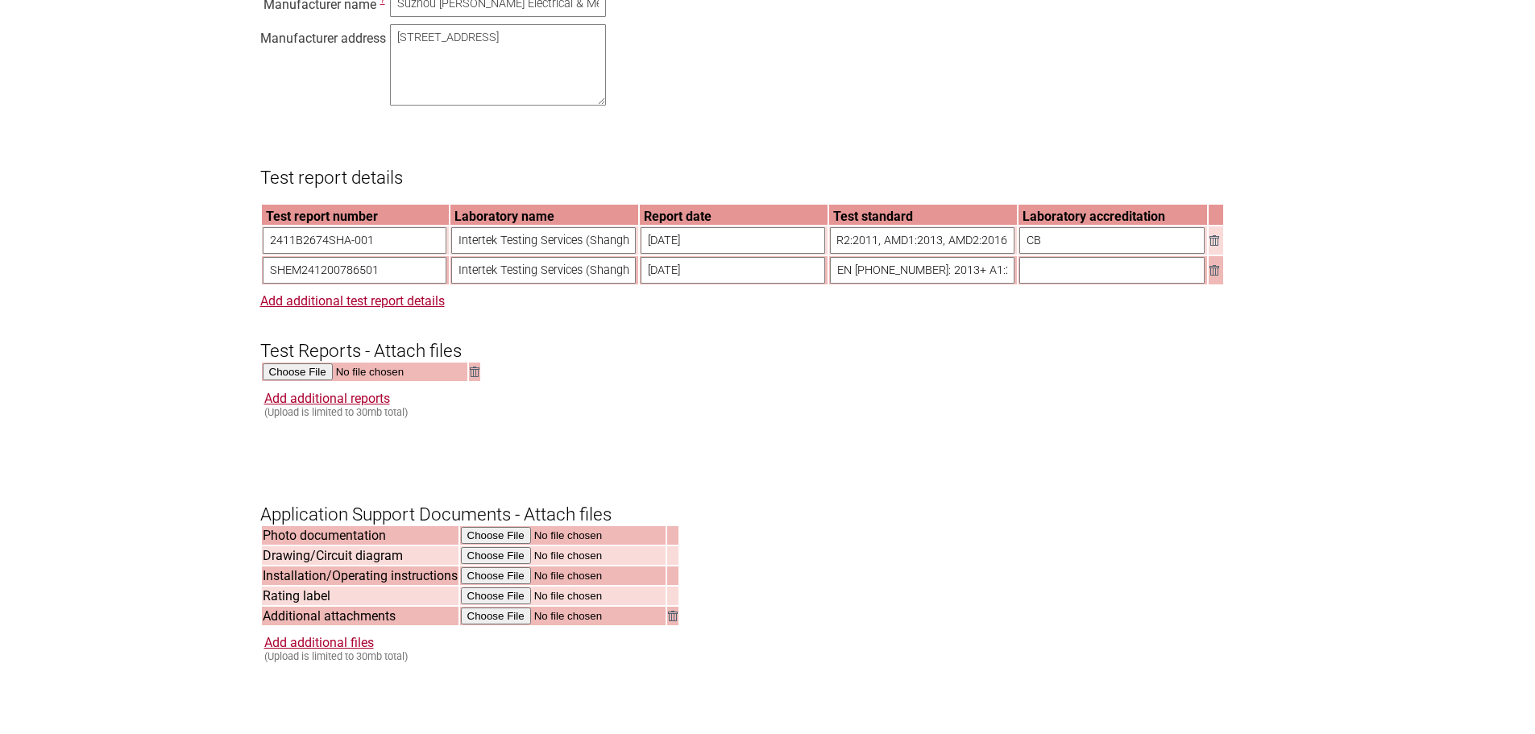
click at [1206, 255] on table "Test report number Laboratory name Report date Test standard Laboratory accredi…" at bounding box center [742, 244] width 965 height 83
drag, startPoint x: 378, startPoint y: 292, endPoint x: 160, endPoint y: 295, distance: 218.4
click at [160, 294] on section "Application for Electrical Certification Resume key: k2j7Ic95 Please record thi…" at bounding box center [767, 136] width 1535 height 2487
paste input "2411B2675SHA-0"
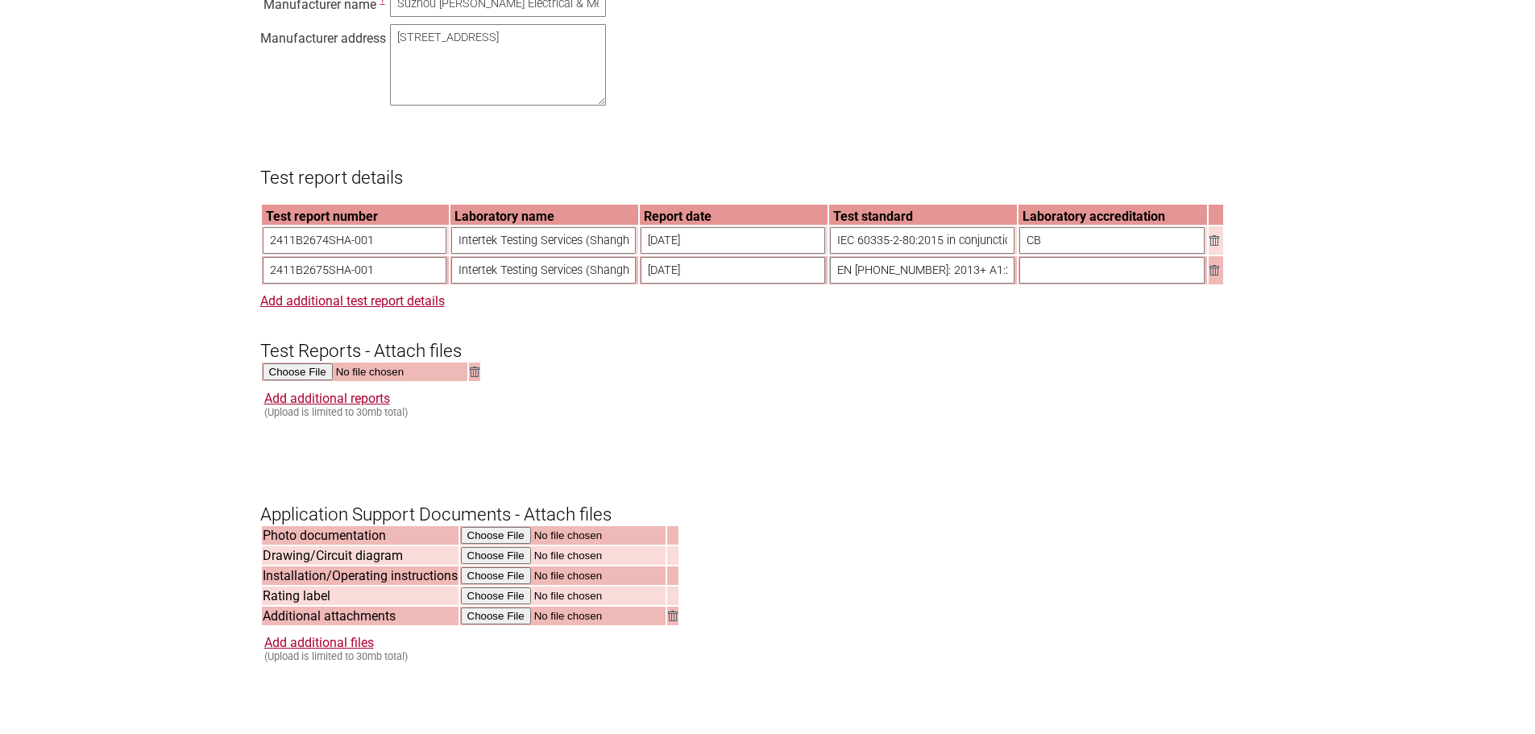
type input "2411B2675SHA-001"
drag, startPoint x: 748, startPoint y: 288, endPoint x: 627, endPoint y: 286, distance: 120.9
click at [627, 284] on tr "2411B2675SHA-001 Intertek Testing Services (Shanghai FTZ) Co., Ltd. 2024-12-19 …" at bounding box center [742, 270] width 961 height 28
paste input "January 15, 2025"
drag, startPoint x: 745, startPoint y: 284, endPoint x: 563, endPoint y: 277, distance: 181.4
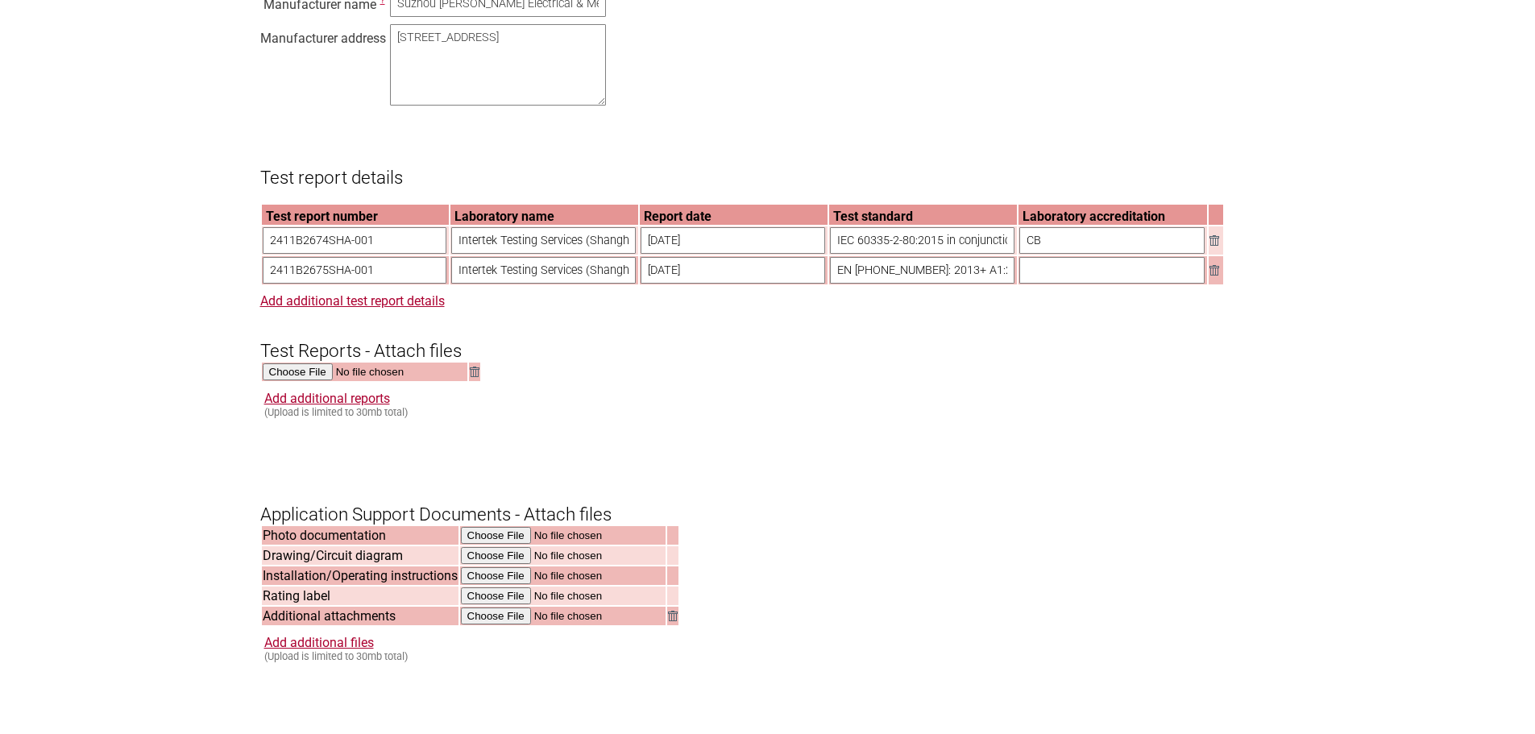
click at [562, 284] on tr "2411B2675SHA-001 Intertek Testing Services (Shanghai FTZ) Co., Ltd. January 15,…" at bounding box center [742, 270] width 961 height 28
drag, startPoint x: 698, startPoint y: 291, endPoint x: 618, endPoint y: 289, distance: 79.8
click at [618, 284] on tr "2411B2675SHA-001 Intertek Testing Services (Shanghai FTZ) Co., Ltd. 2025-01- EN…" at bounding box center [742, 270] width 961 height 28
paste input "January 15, 2025"
type input "January 15, 2025"
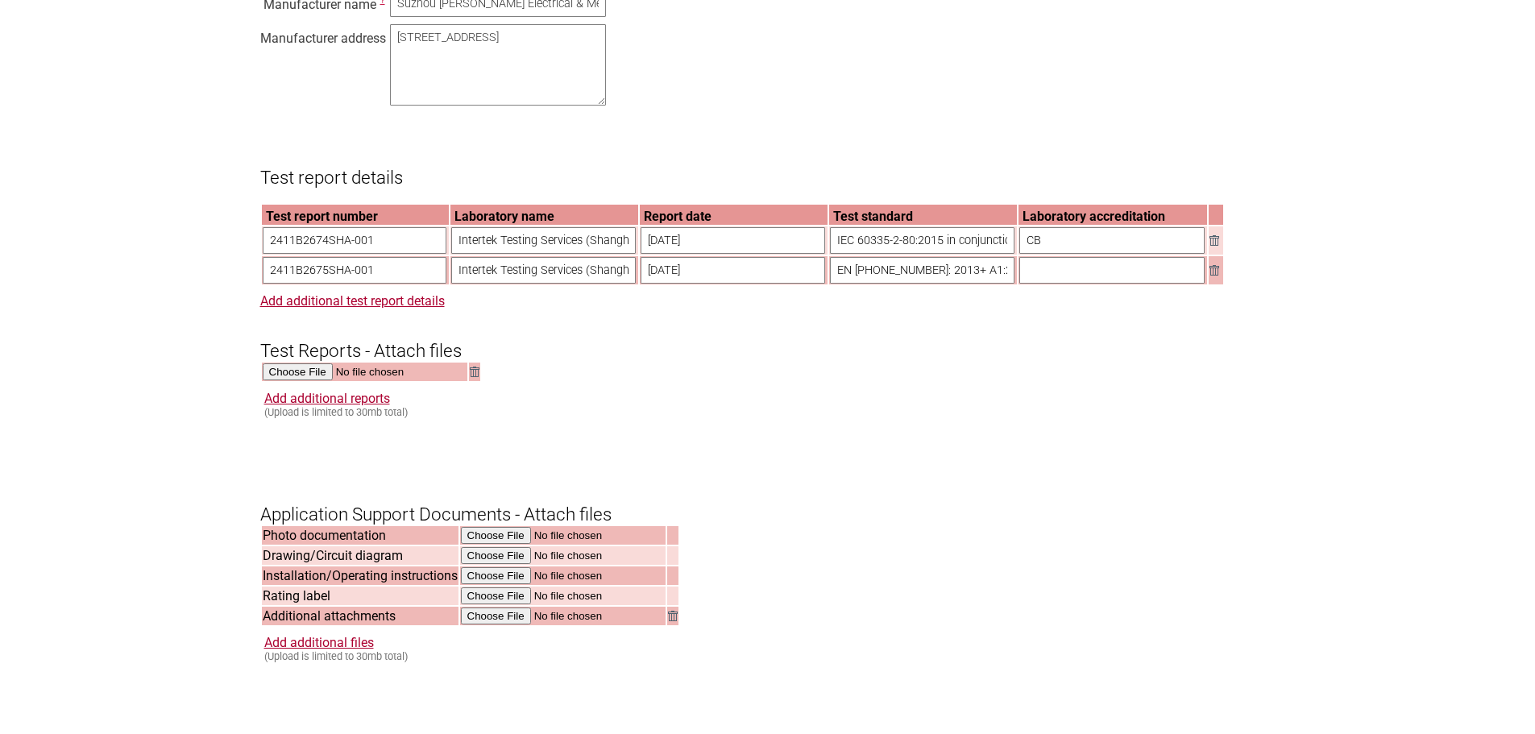
click at [836, 404] on form "Resume key: k2j7Ic95 Please record this key, it will enable you to resume your …" at bounding box center [767, 211] width 1015 height 2335
click at [920, 284] on input "EN 61000-3-3: 2013+ A1:2019+A2:2021 EN IEC 55014-1: 2021 EN IEC 61000-3-2: 2019…" at bounding box center [922, 270] width 185 height 27
drag, startPoint x: 832, startPoint y: 291, endPoint x: 1352, endPoint y: 289, distance: 520.6
click at [1352, 289] on section "Application for Electrical Certification Resume key: k2j7Ic95 Please record thi…" at bounding box center [767, 136] width 1535 height 2487
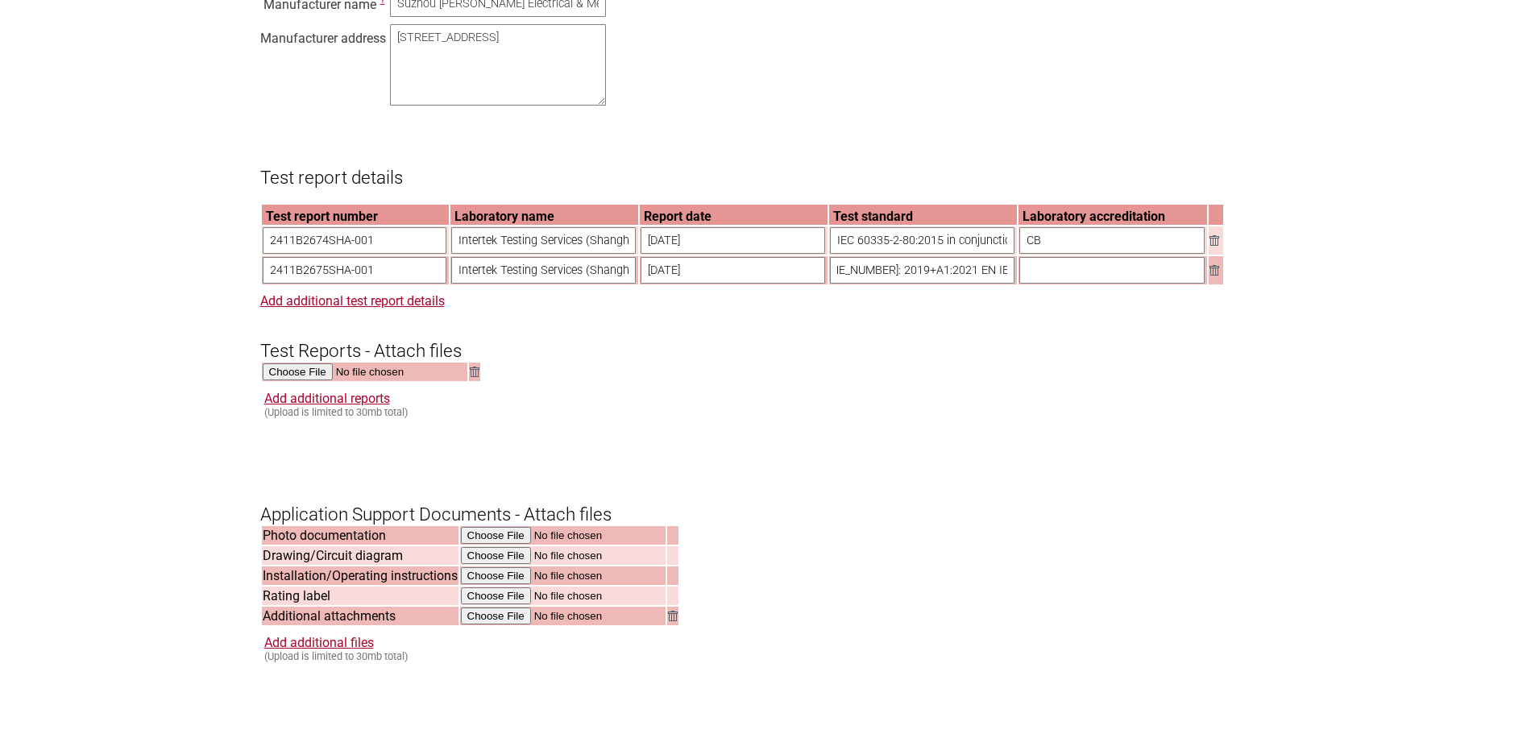
paste input "IEC 55014-1"
drag, startPoint x: 983, startPoint y: 291, endPoint x: 986, endPoint y: 281, distance: 10.0
click at [983, 284] on input "EN IEC 55014-1: 2021;" at bounding box center [922, 270] width 185 height 27
paste input "EN IEC 55014-2: 2021"
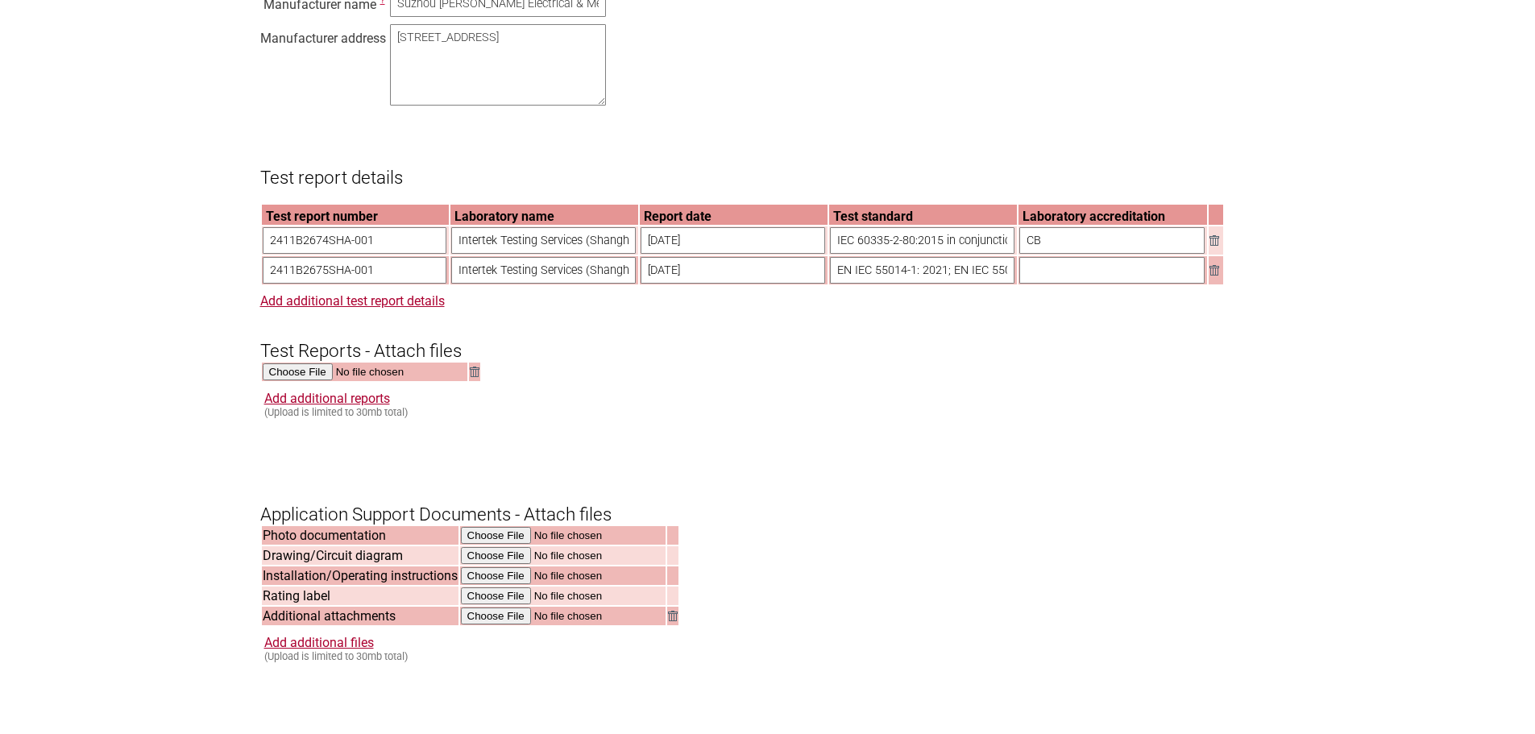
scroll to position [0, 63]
drag, startPoint x: 970, startPoint y: 281, endPoint x: 1036, endPoint y: 290, distance: 65.9
click at [1038, 284] on tr "2411B2675SHA-001 Intertek Testing Services (Shanghai FTZ) Co., Ltd. January 15,…" at bounding box center [742, 270] width 961 height 28
click at [997, 284] on input "EN IEC 55014-1: 2021; EN IEC 55014-2: 2021;" at bounding box center [922, 270] width 185 height 27
click at [1000, 284] on input "EN IEC 55014-1: 2021; EN IEC 55014-2: 2021;" at bounding box center [922, 270] width 185 height 27
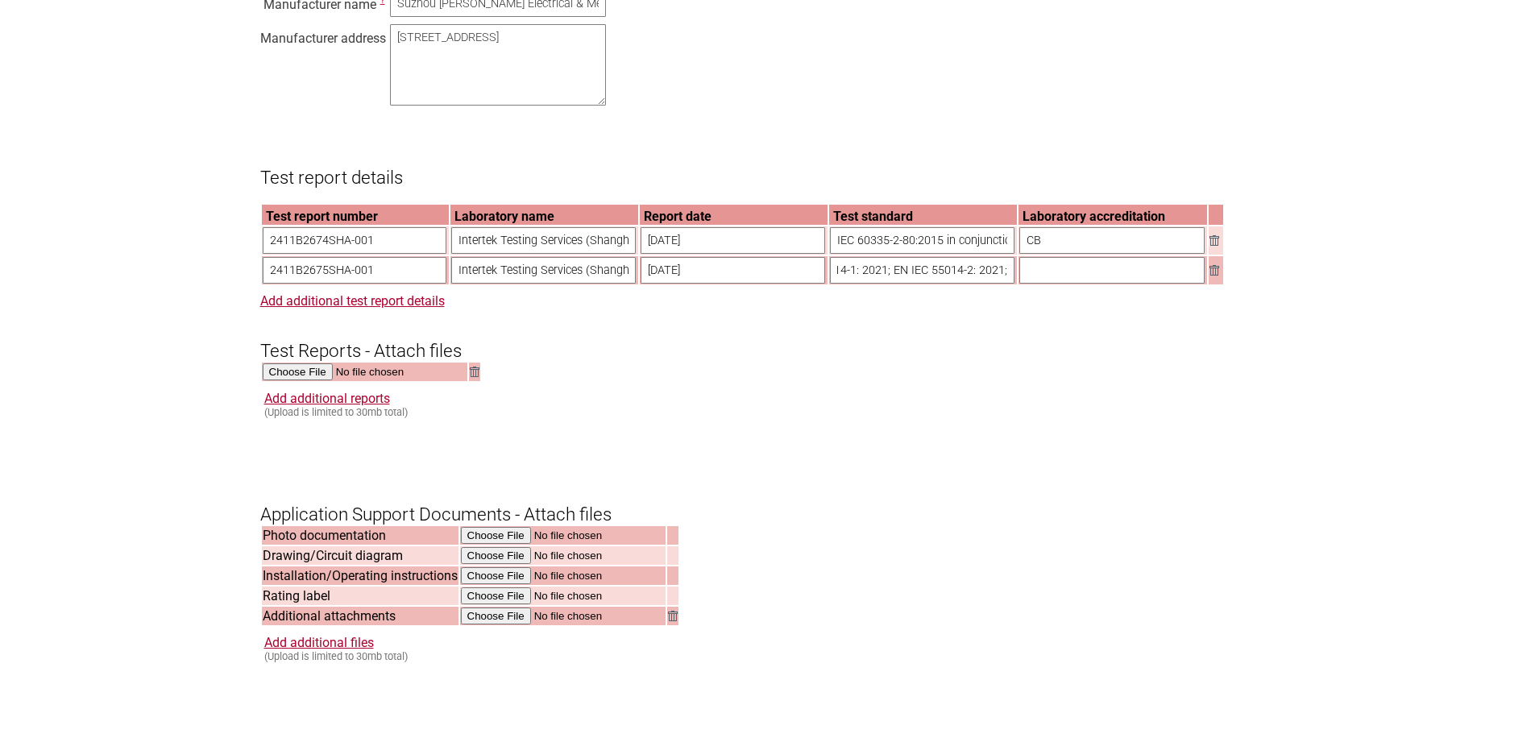
click at [997, 284] on input "EN IEC 55014-1: 2021; EN IEC 55014-2: 2021;" at bounding box center [922, 270] width 185 height 27
paste input "EN IEC 61000-3-2: 2019+A1: 2021"
click at [934, 284] on input "EN IEC 55014-1: 2021; EN IEC 55014-2: 2021; EN IEC 61000-3-2: 2019+A1: 2021;" at bounding box center [922, 270] width 185 height 27
paste input "EN 61000-3-3:2013+A1:2019+A2:2021"
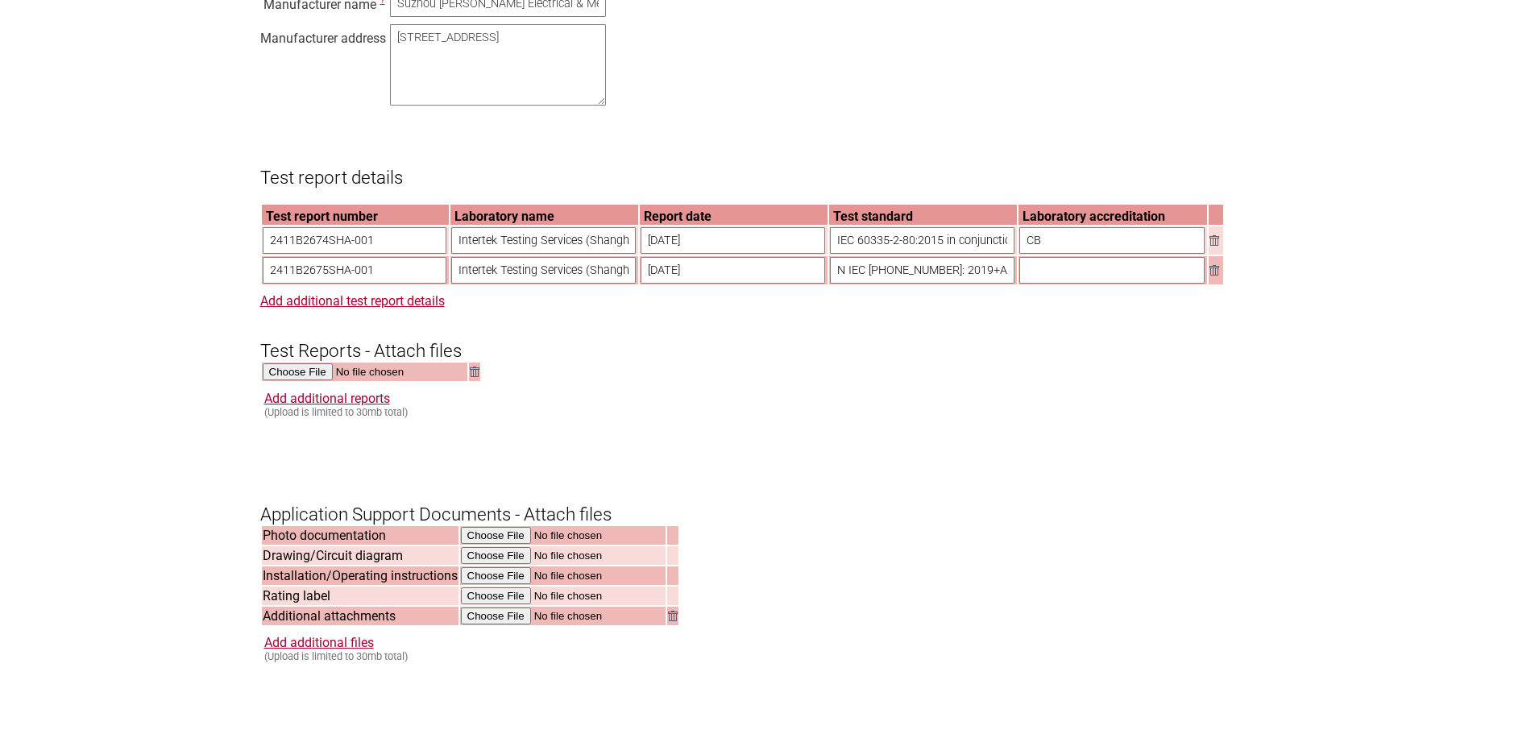
scroll to position [0, 434]
type input "EN IEC 55014-1: 2021; EN IEC 55014-2: 2021; EN IEC 61000-3-2: 2019+A1: 2021; EN…"
click at [1052, 404] on form "Resume key: k2j7Ic95 Please record this key, it will enable you to resume your …" at bounding box center [767, 211] width 1015 height 2335
click at [118, 351] on section "Application for Electrical Certification Resume key: k2j7Ic95 Please record thi…" at bounding box center [767, 136] width 1535 height 2487
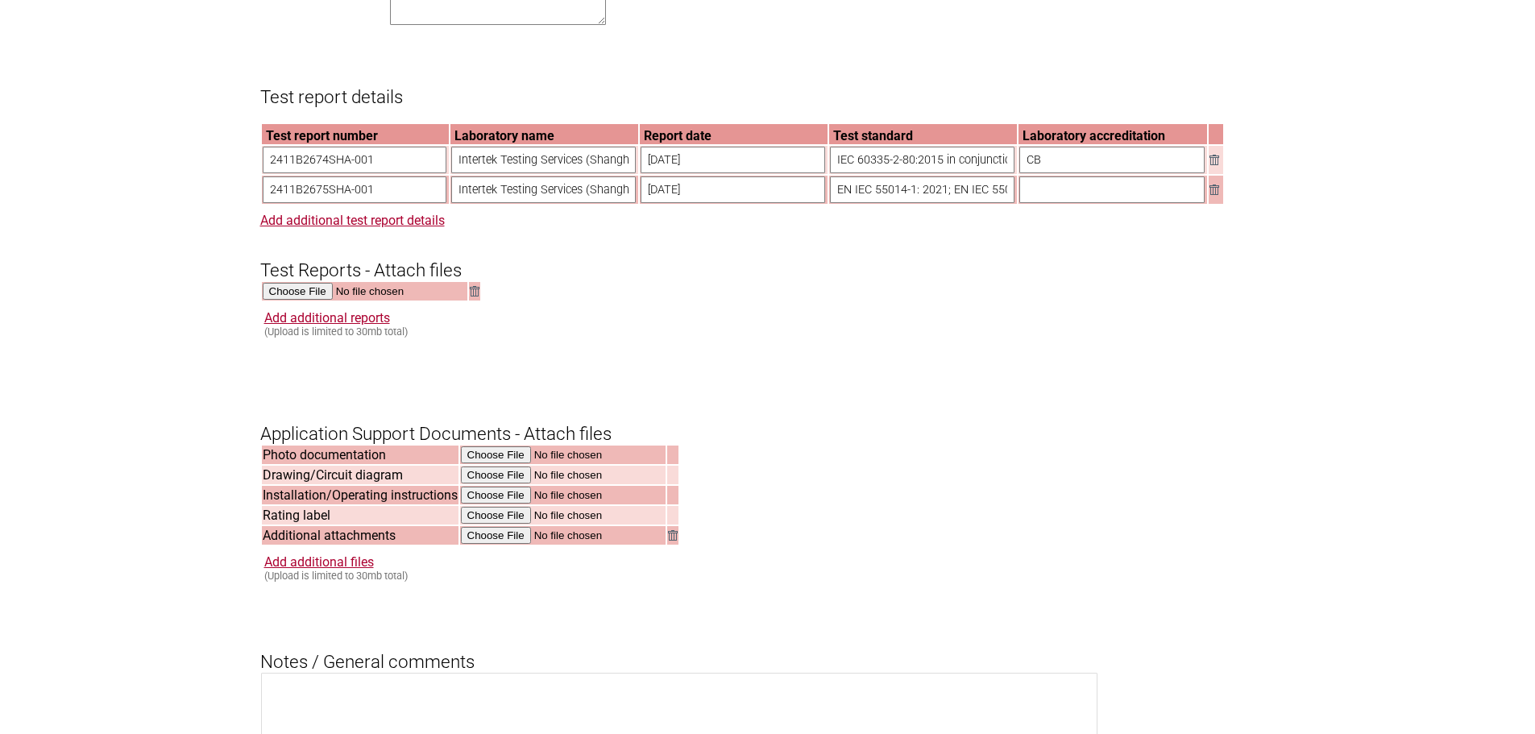
scroll to position [1451, 0]
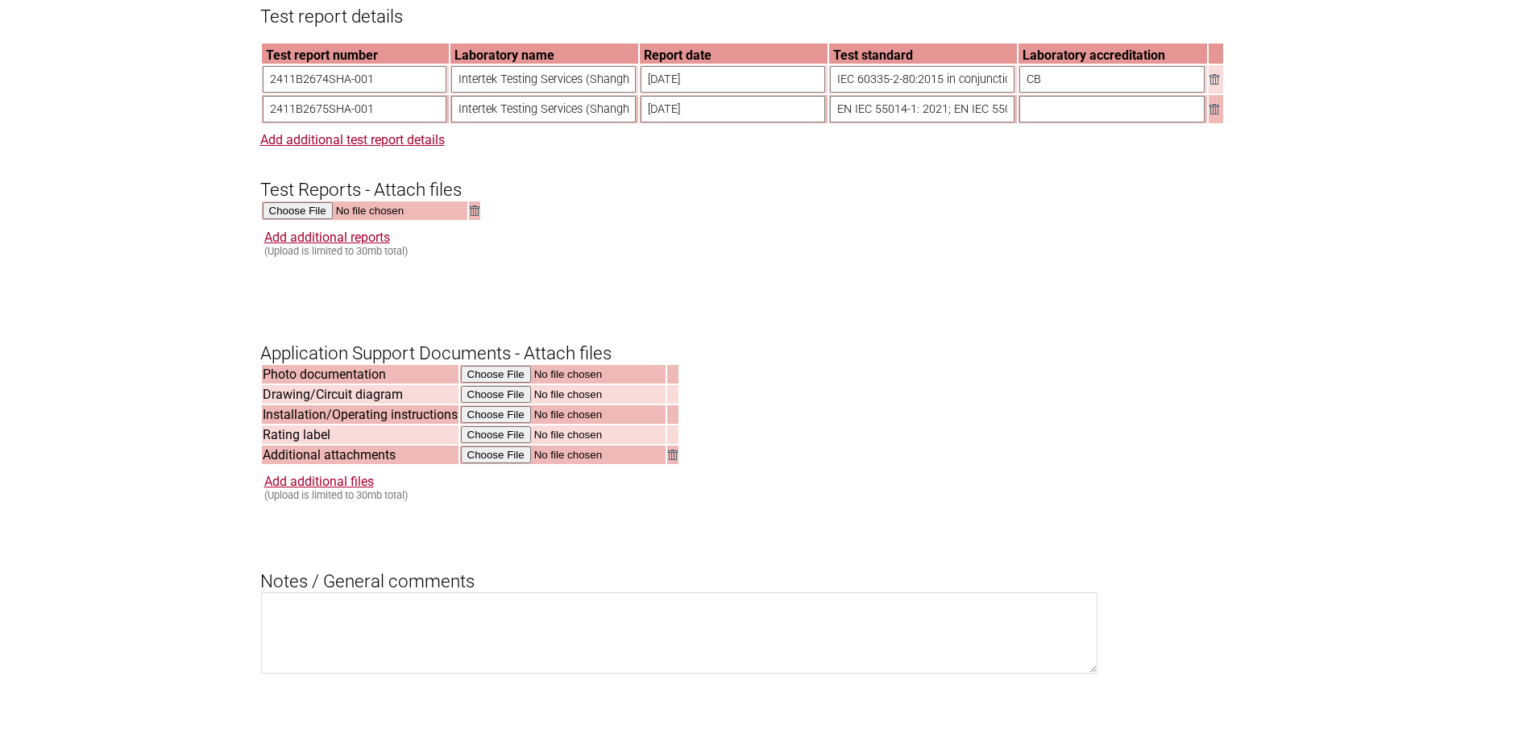
click at [294, 221] on input "file" at bounding box center [365, 211] width 205 height 19
type input "C:\fakepath\2411B2674SHA-001 CB(CDF).pdf"
click at [305, 245] on link "Add additional reports" at bounding box center [327, 237] width 126 height 15
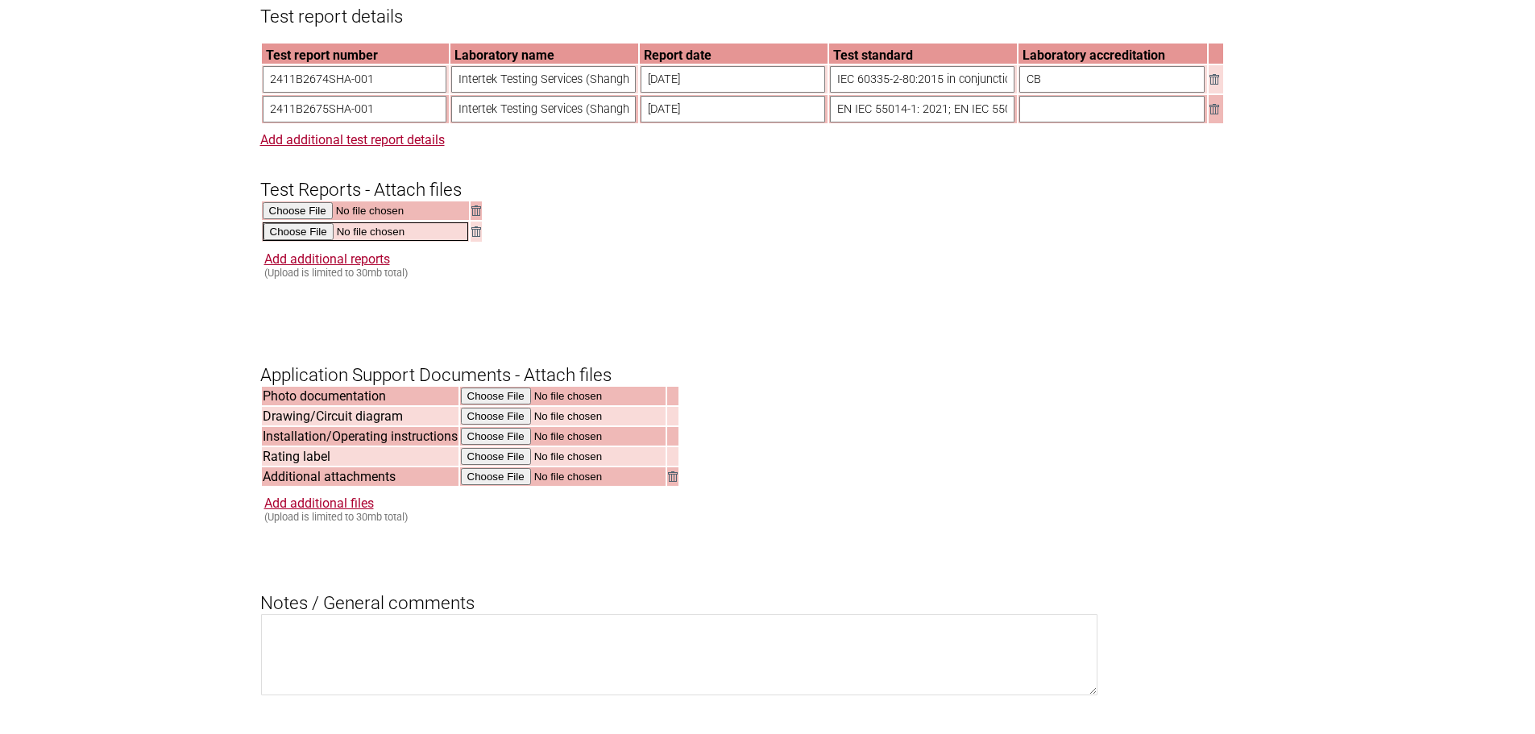
click at [319, 241] on input "file" at bounding box center [365, 231] width 205 height 19
type input "C:\fakepath\2411B2675SHA-001.pdf"
click at [1125, 424] on form "Resume key: k2j7Ic95 Please record this key, it will enable you to resume your …" at bounding box center [767, 61] width 1015 height 2356
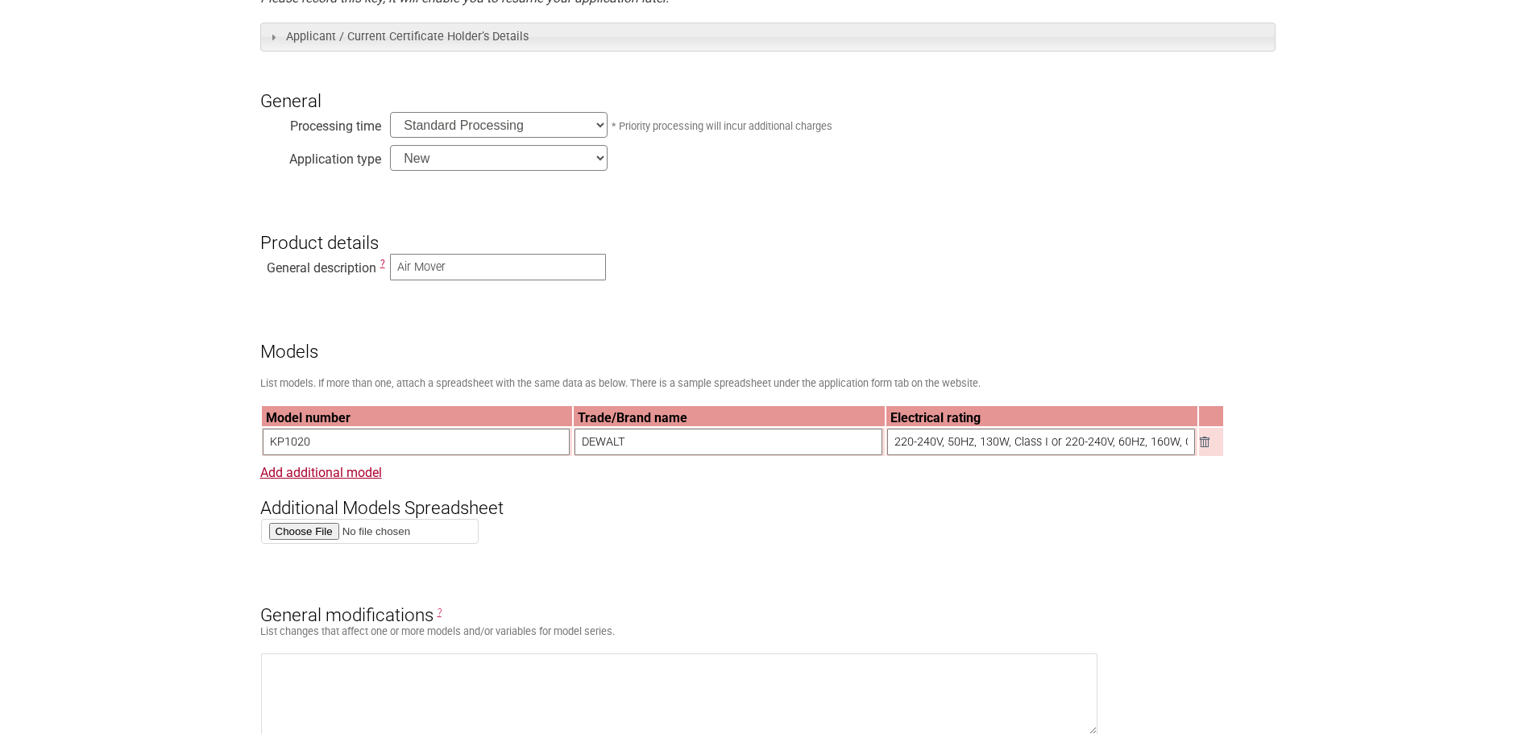
scroll to position [0, 0]
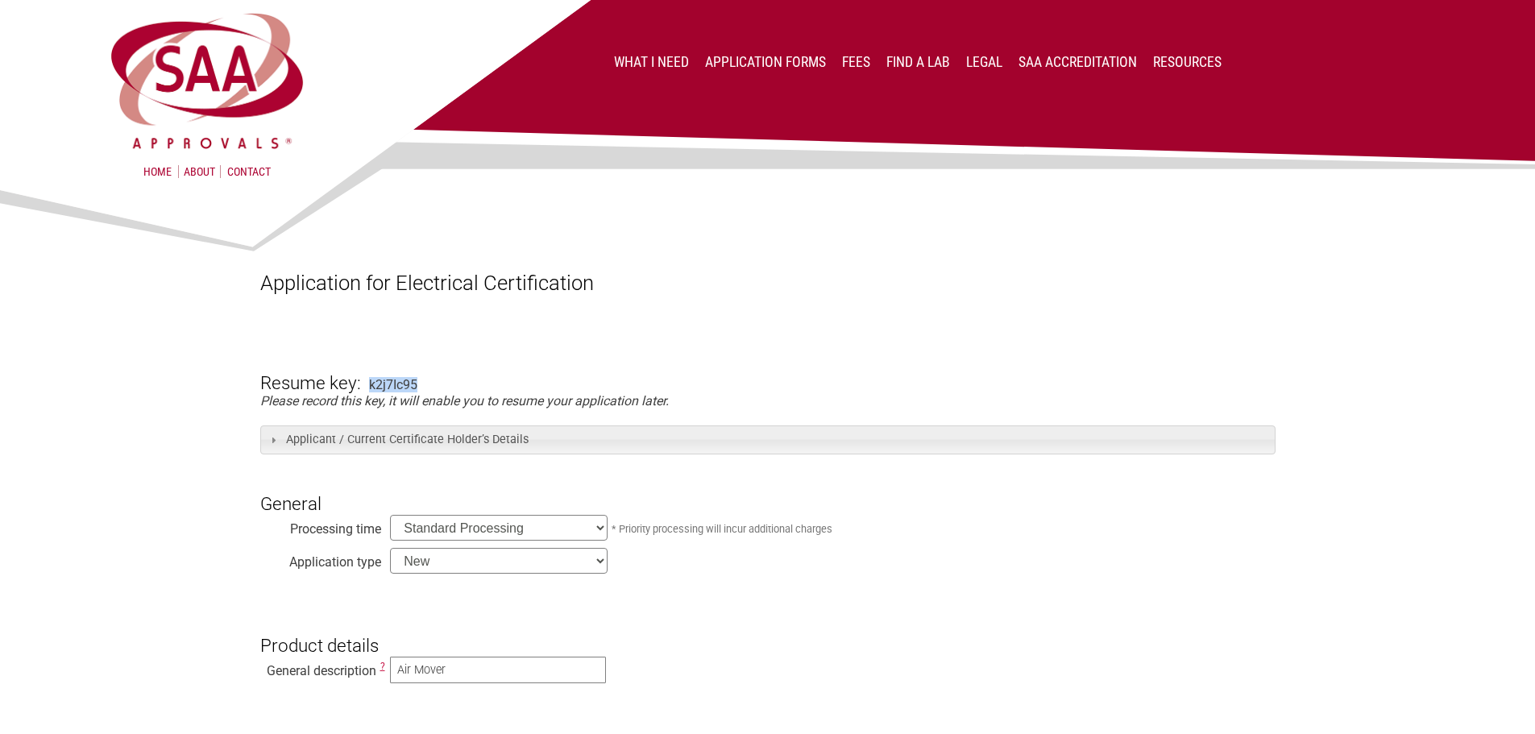
drag, startPoint x: 368, startPoint y: 384, endPoint x: 425, endPoint y: 380, distance: 57.4
copy div "k2j7Ic95"
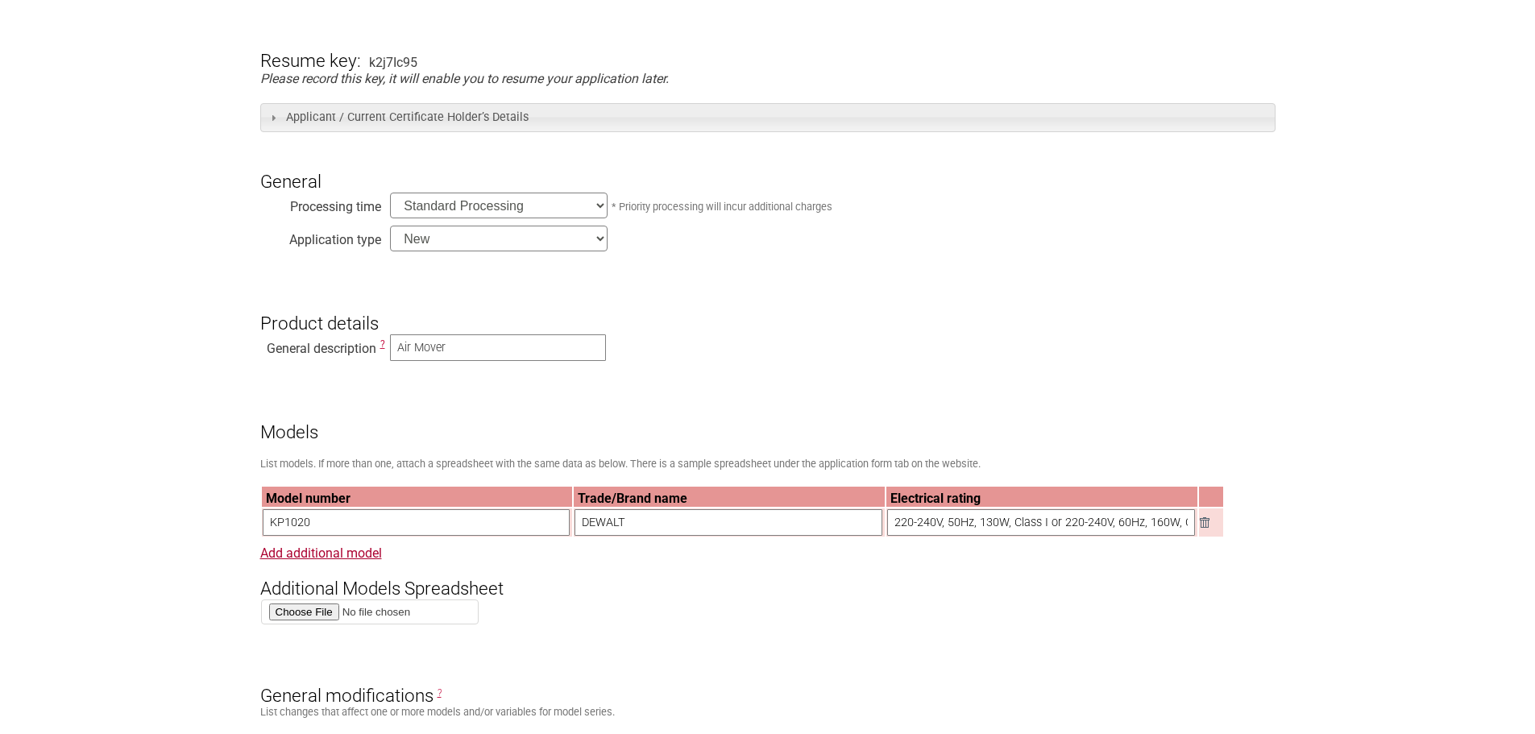
scroll to position [242, 0]
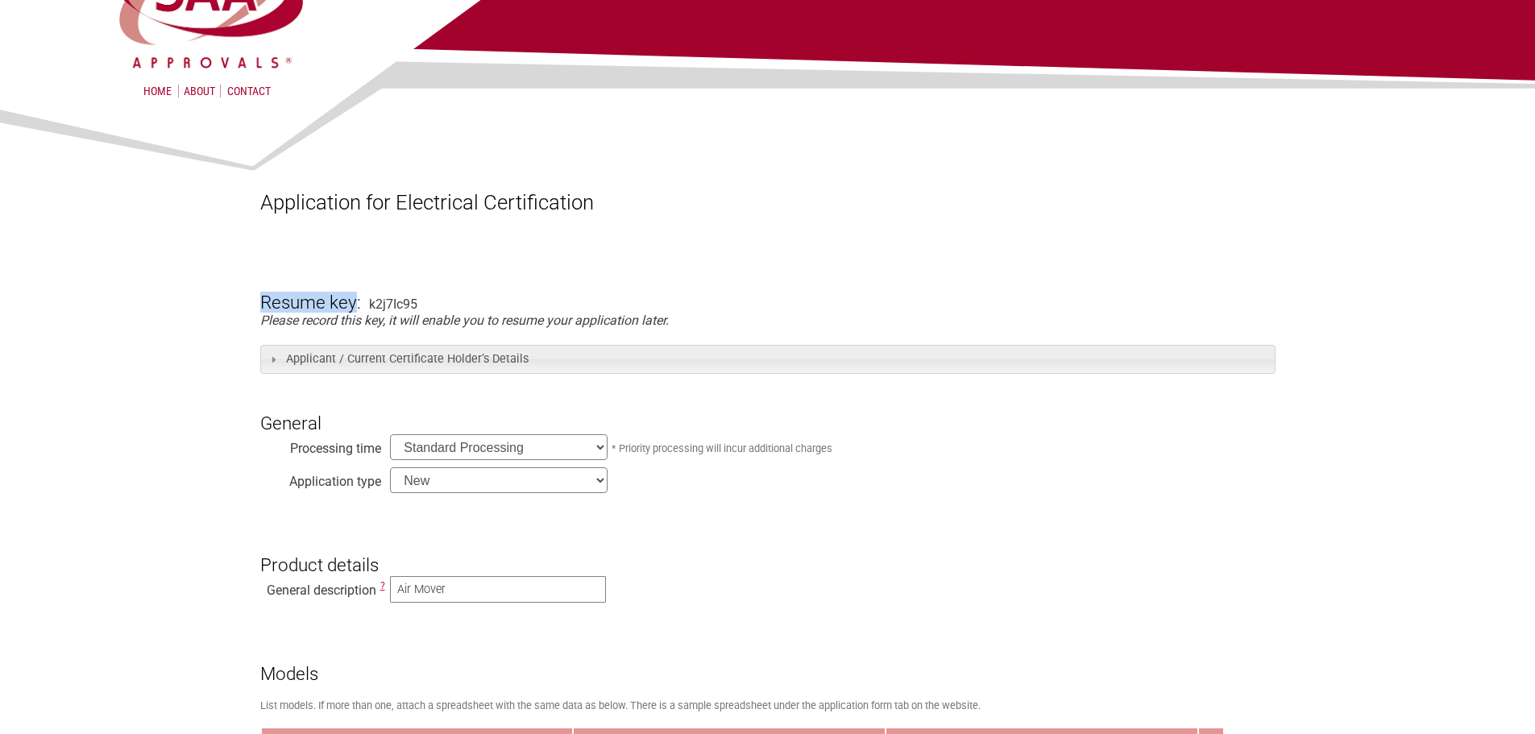
drag, startPoint x: 255, startPoint y: 301, endPoint x: 356, endPoint y: 306, distance: 101.7
copy h3 "Resume key"
drag, startPoint x: 735, startPoint y: 126, endPoint x: 722, endPoint y: 37, distance: 89.6
click at [737, 133] on div at bounding box center [767, 146] width 1015 height 89
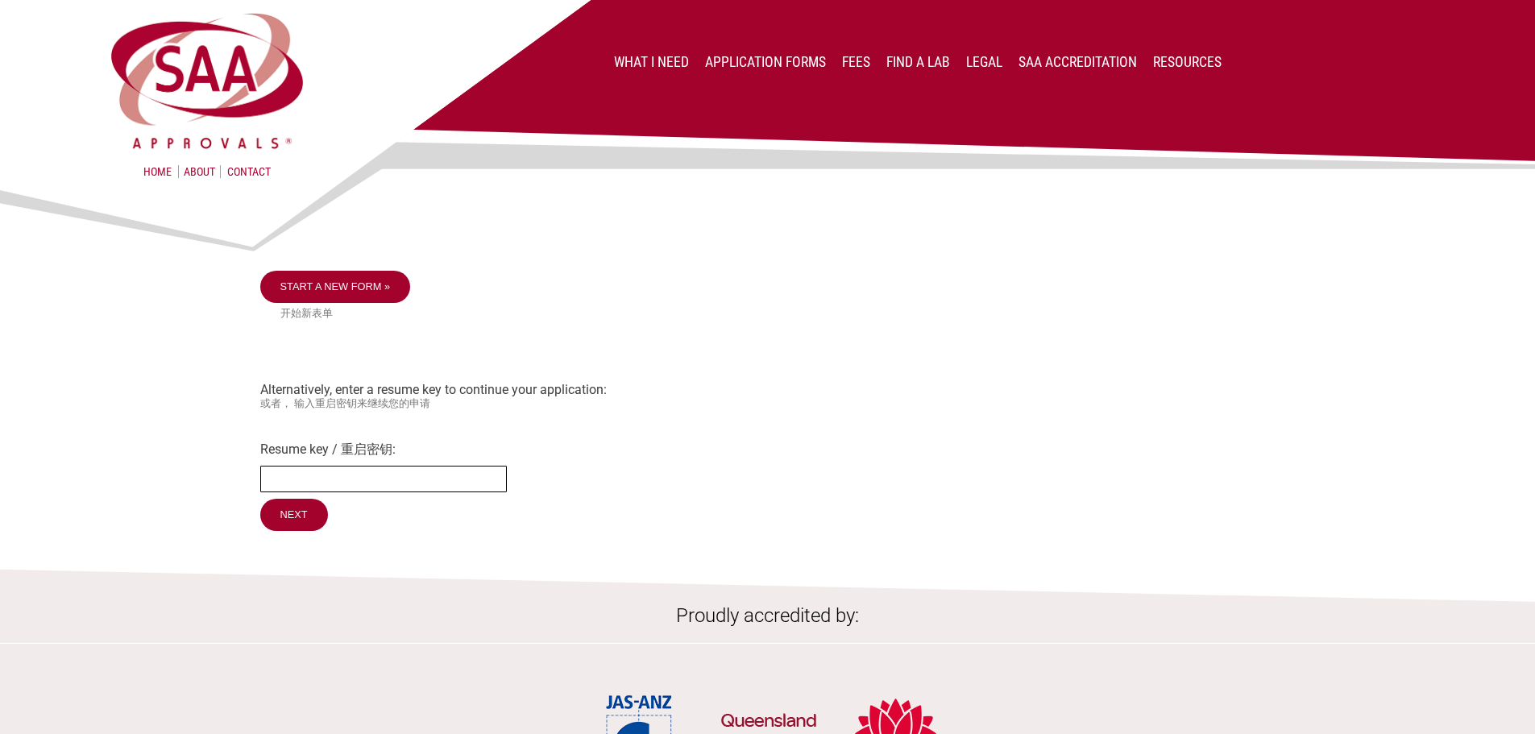
click at [358, 473] on input "Resume key / 重启密钥:" at bounding box center [383, 479] width 247 height 27
paste input "sGIM3p73"
type input "sGIM3p73"
click at [287, 527] on input "Next" at bounding box center [294, 516] width 69 height 34
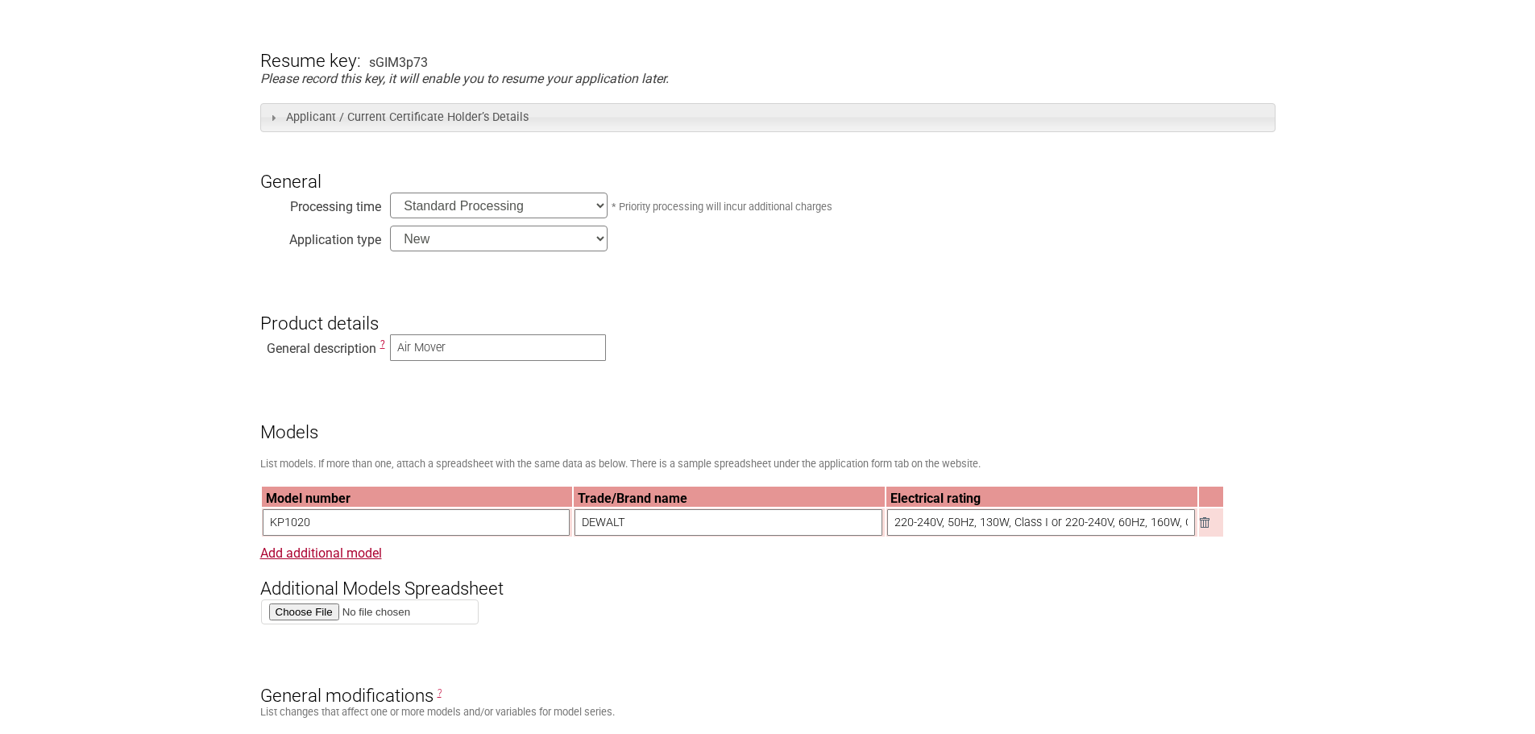
scroll to position [645, 0]
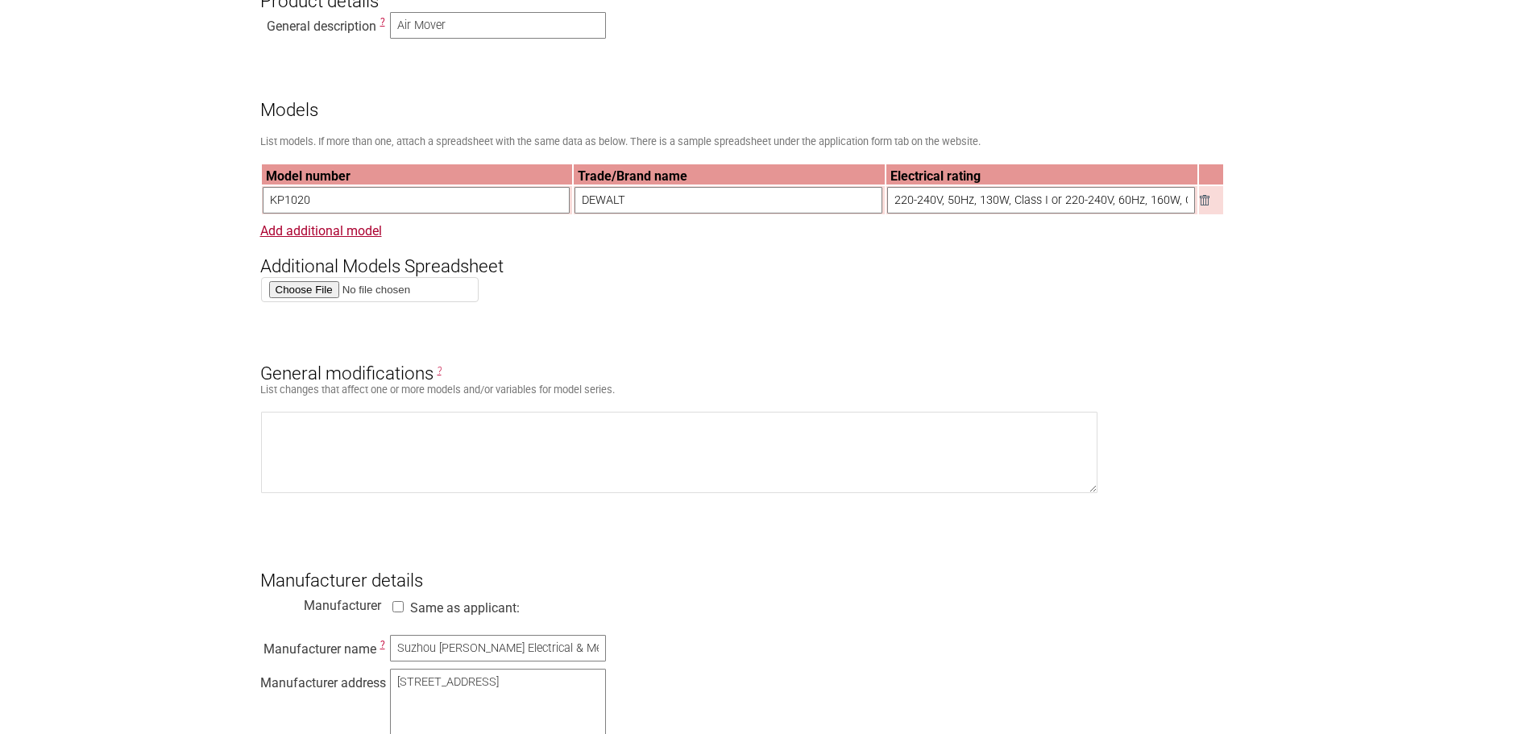
click at [337, 201] on input "KP1020" at bounding box center [417, 200] width 308 height 27
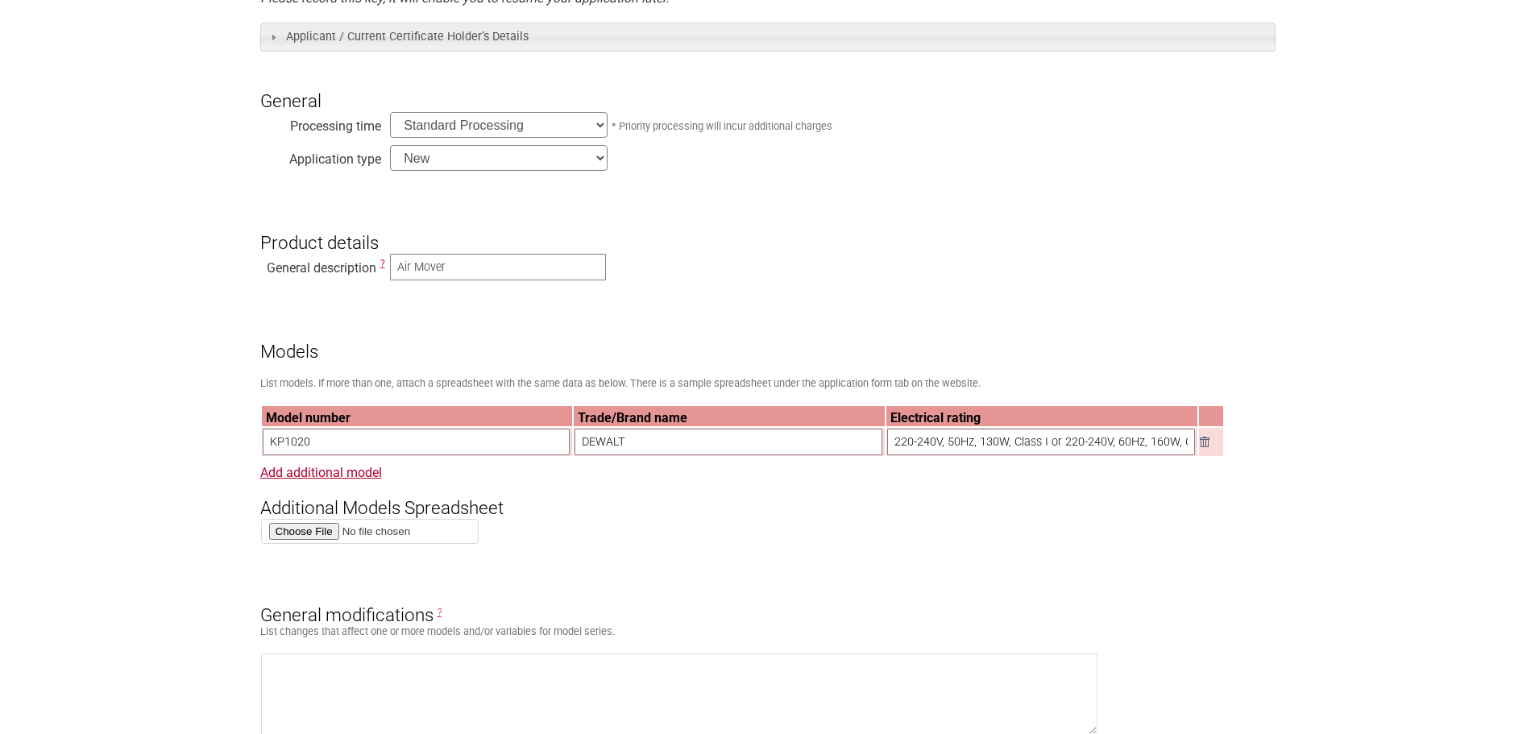
scroll to position [322, 0]
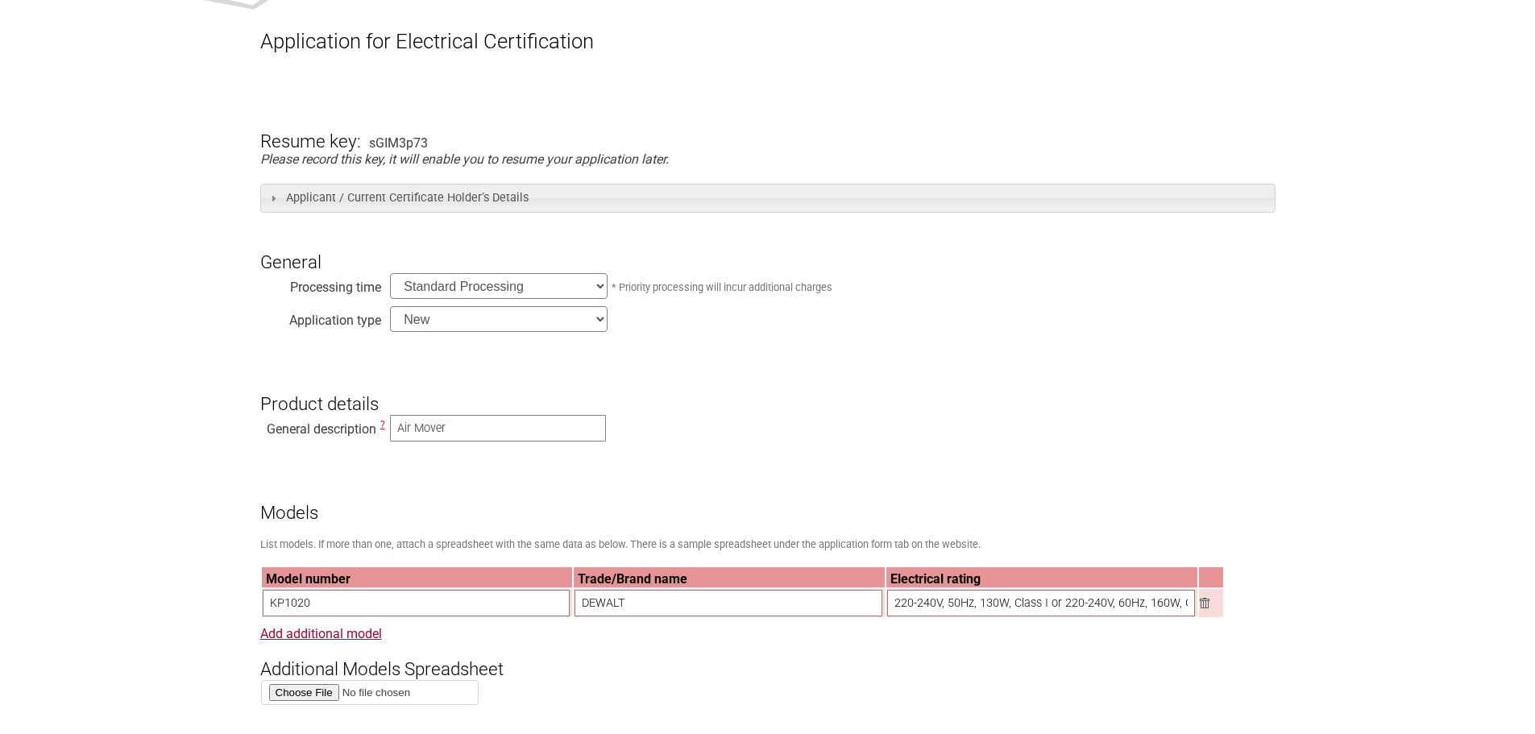
scroll to position [0, 0]
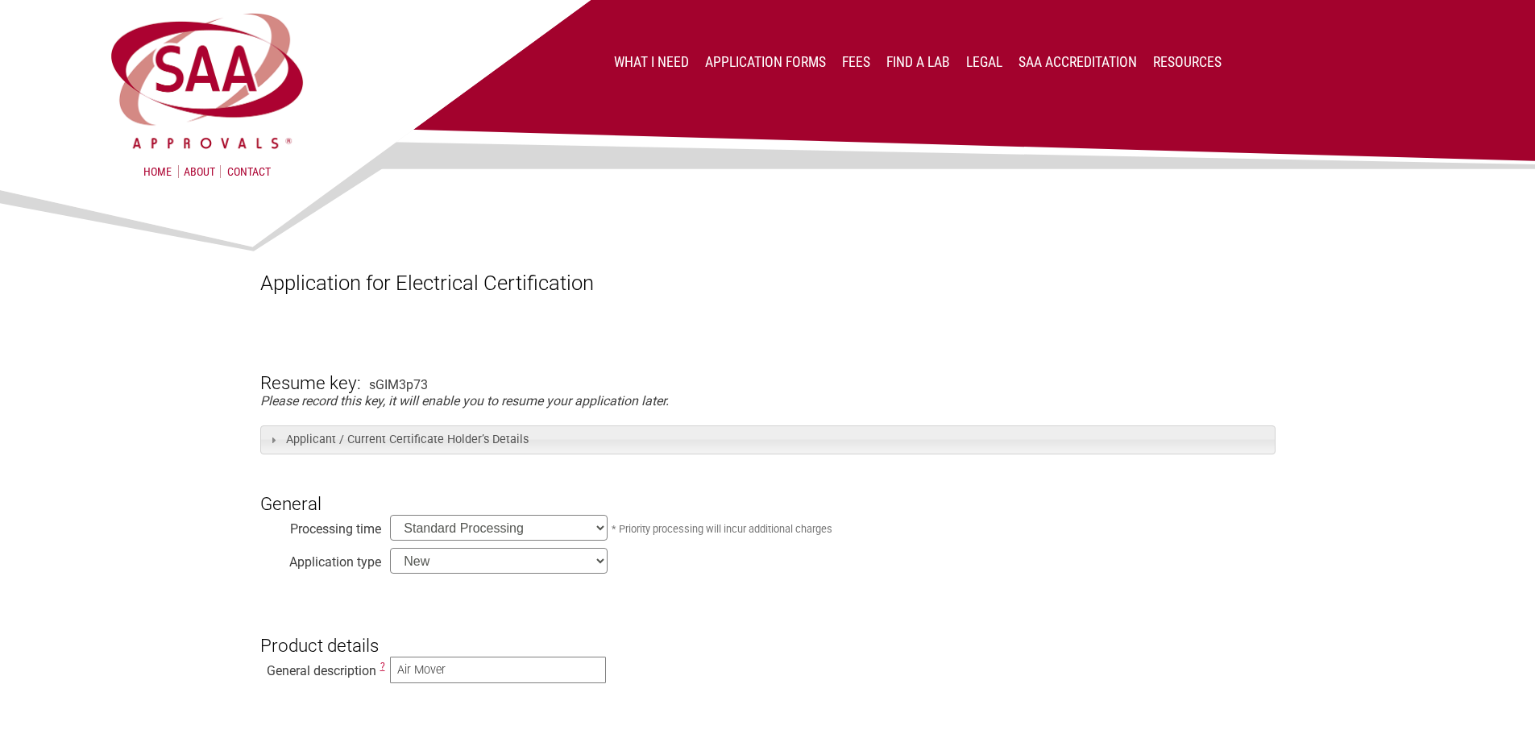
click at [177, 225] on img at bounding box center [767, 129] width 1535 height 258
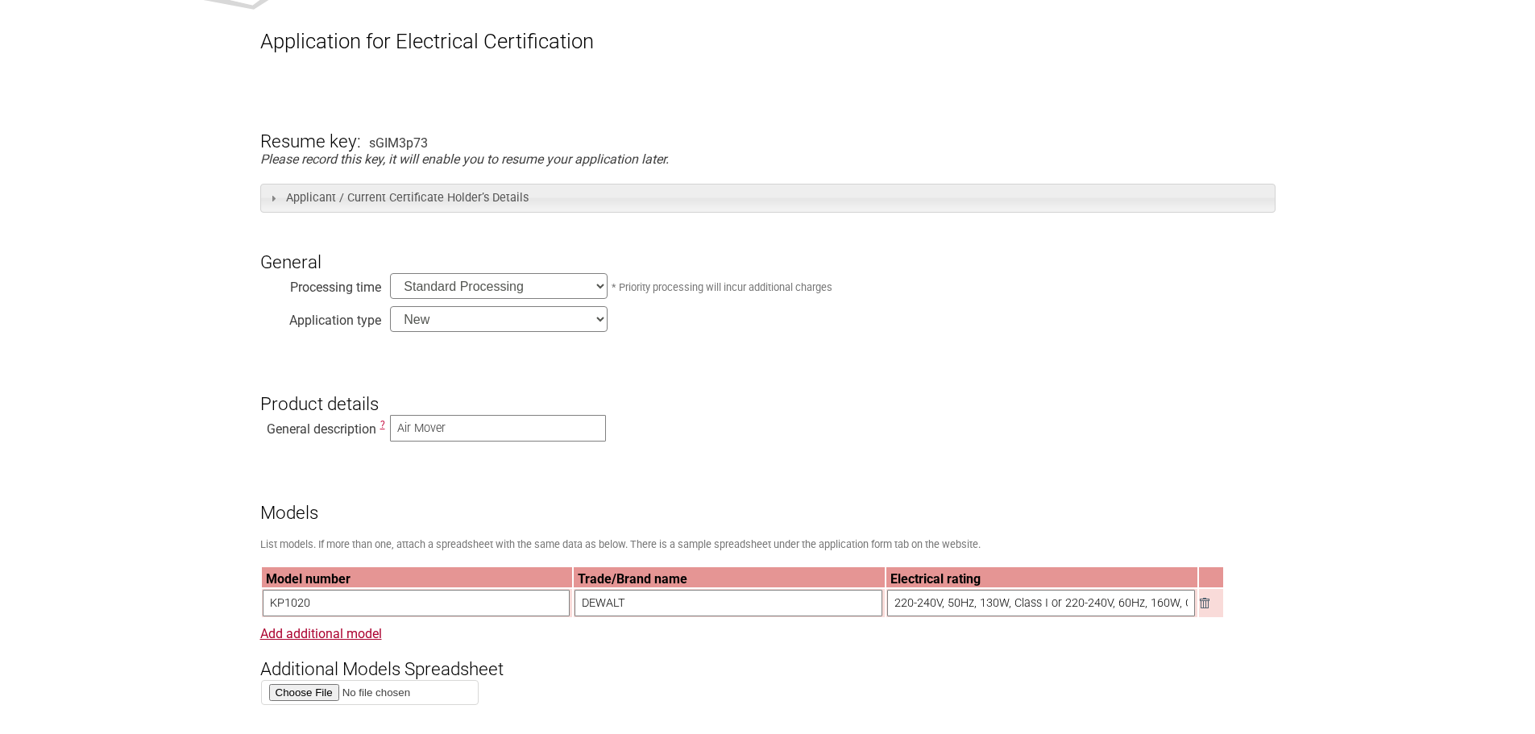
scroll to position [161, 0]
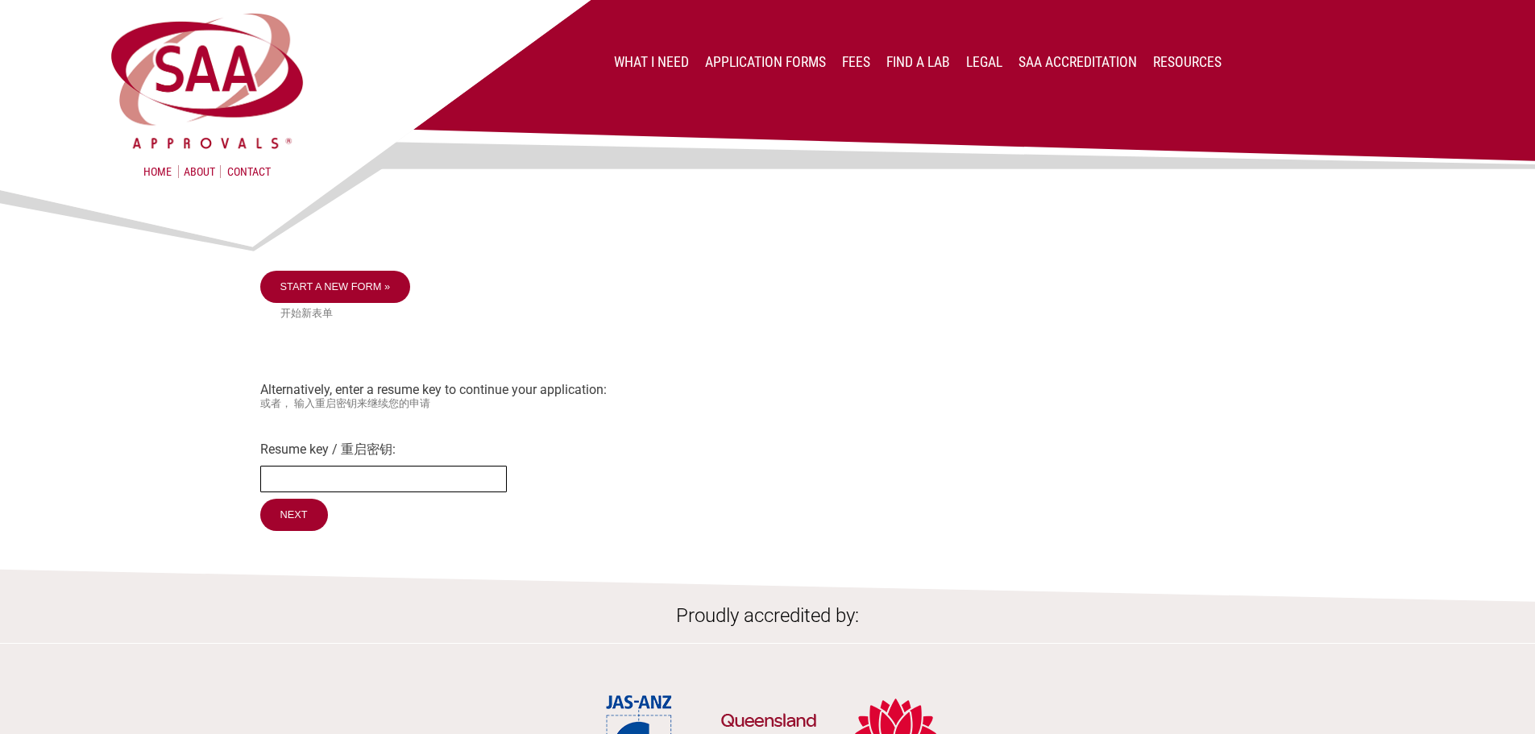
click at [362, 474] on input "Resume key / 重启密钥:" at bounding box center [383, 479] width 247 height 27
paste input "k2j7Ic95"
type input "k2j7Ic95"
drag, startPoint x: 290, startPoint y: 529, endPoint x: 181, endPoint y: 499, distance: 113.8
click at [291, 529] on input "Next" at bounding box center [294, 516] width 69 height 34
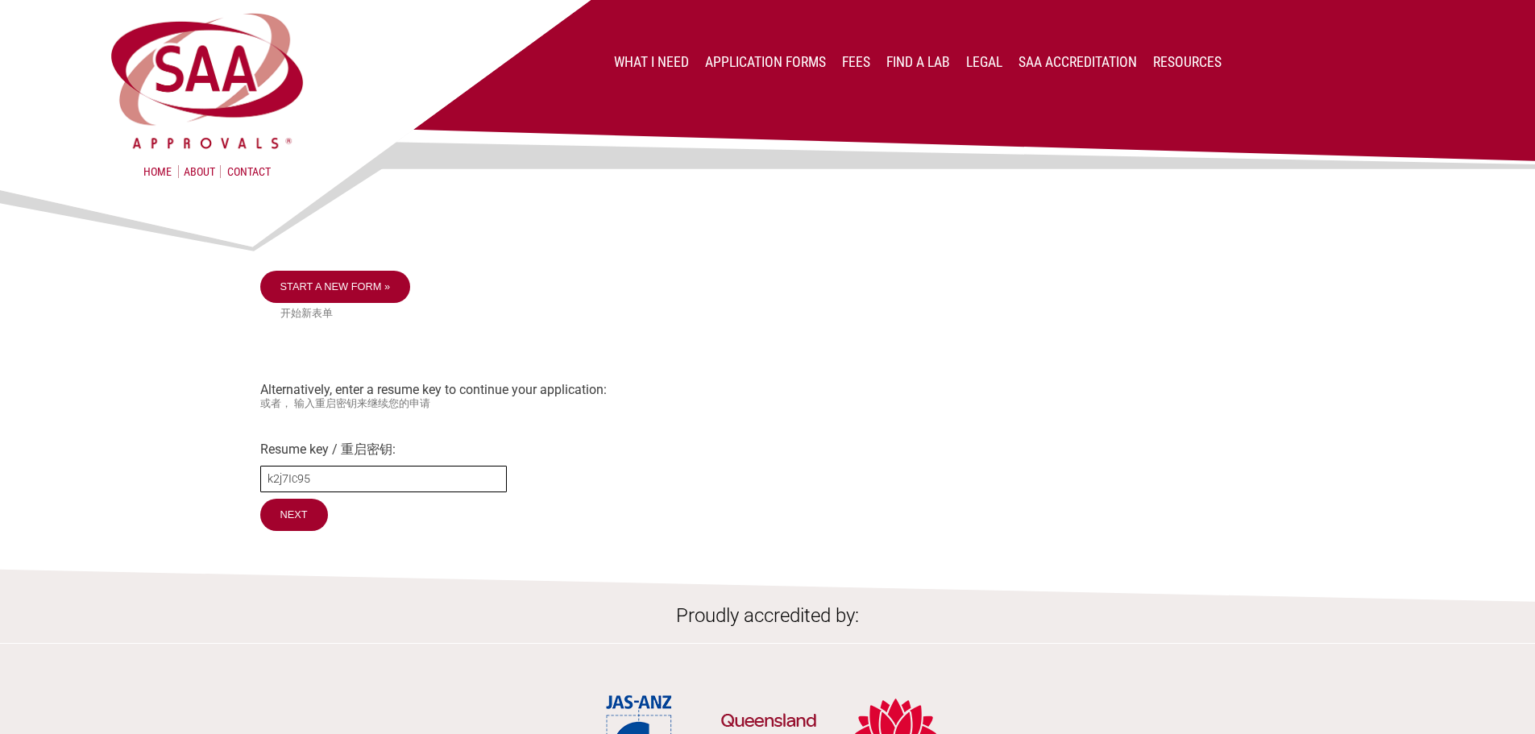
drag, startPoint x: 388, startPoint y: 477, endPoint x: 377, endPoint y: 477, distance: 10.5
click at [388, 477] on input "k2j7Ic95" at bounding box center [383, 479] width 247 height 27
click at [371, 482] on input "k2j7Ic95" at bounding box center [383, 479] width 247 height 27
drag, startPoint x: 331, startPoint y: 484, endPoint x: 163, endPoint y: 466, distance: 169.4
click at [163, 466] on section "Start a new form » 开始新表单 Alternatively, enter a resume key to continue your app…" at bounding box center [767, 358] width 1535 height 353
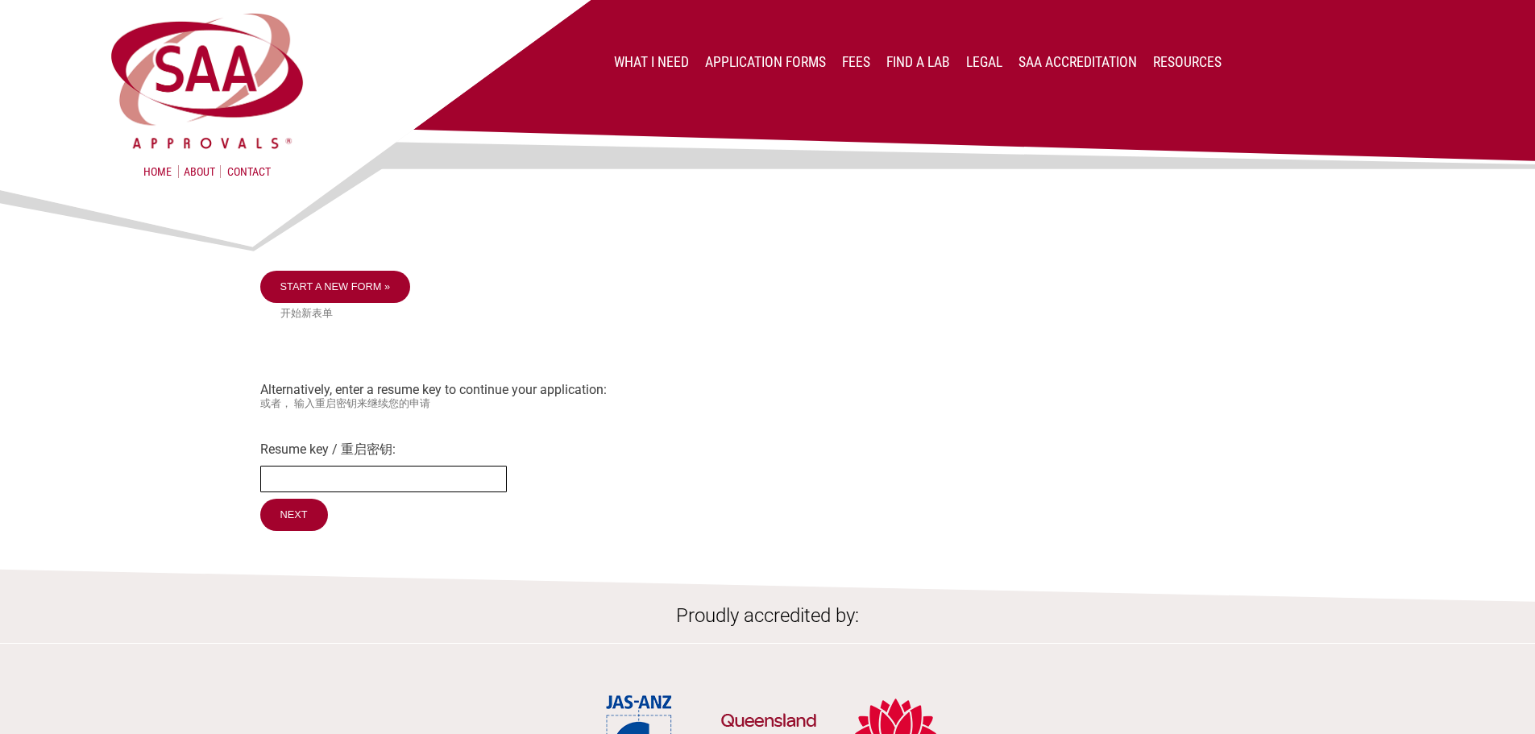
paste input "sGIM3p73"
type input "sGIM3p73"
click at [284, 525] on input "Next" at bounding box center [294, 516] width 69 height 34
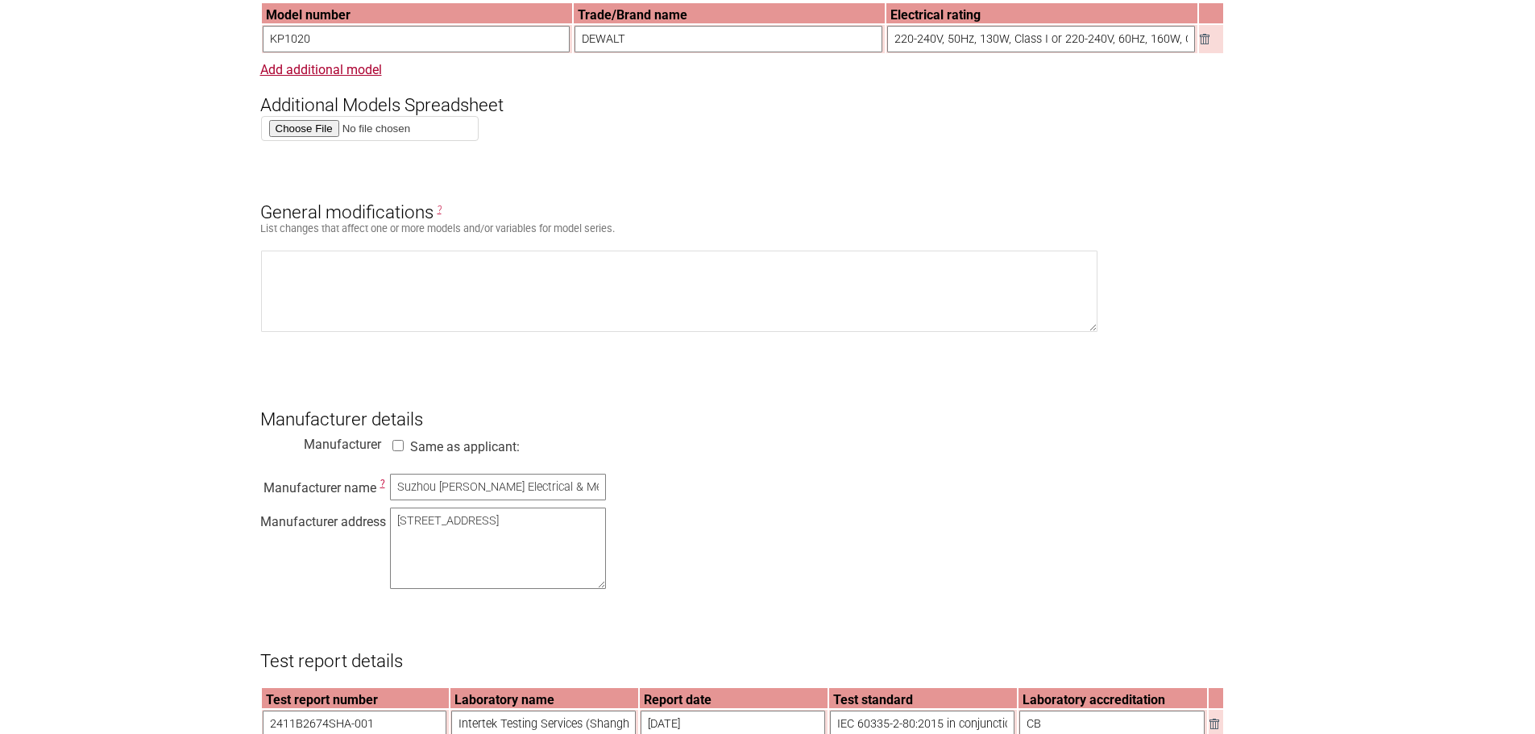
scroll to position [1370, 0]
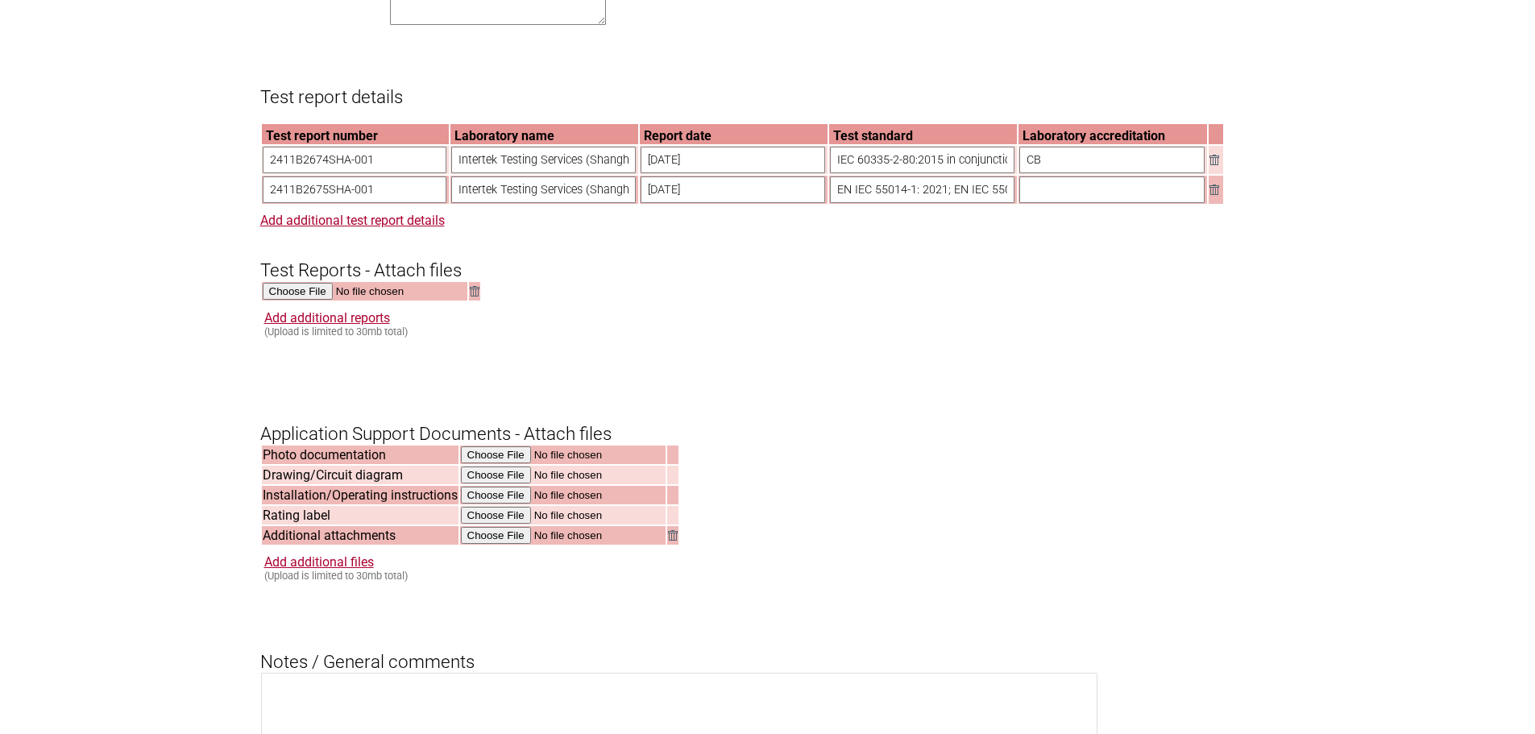
click at [117, 399] on section "Application for Electrical Certification Resume key: sGIM3p73 Please record thi…" at bounding box center [767, 55] width 1535 height 2487
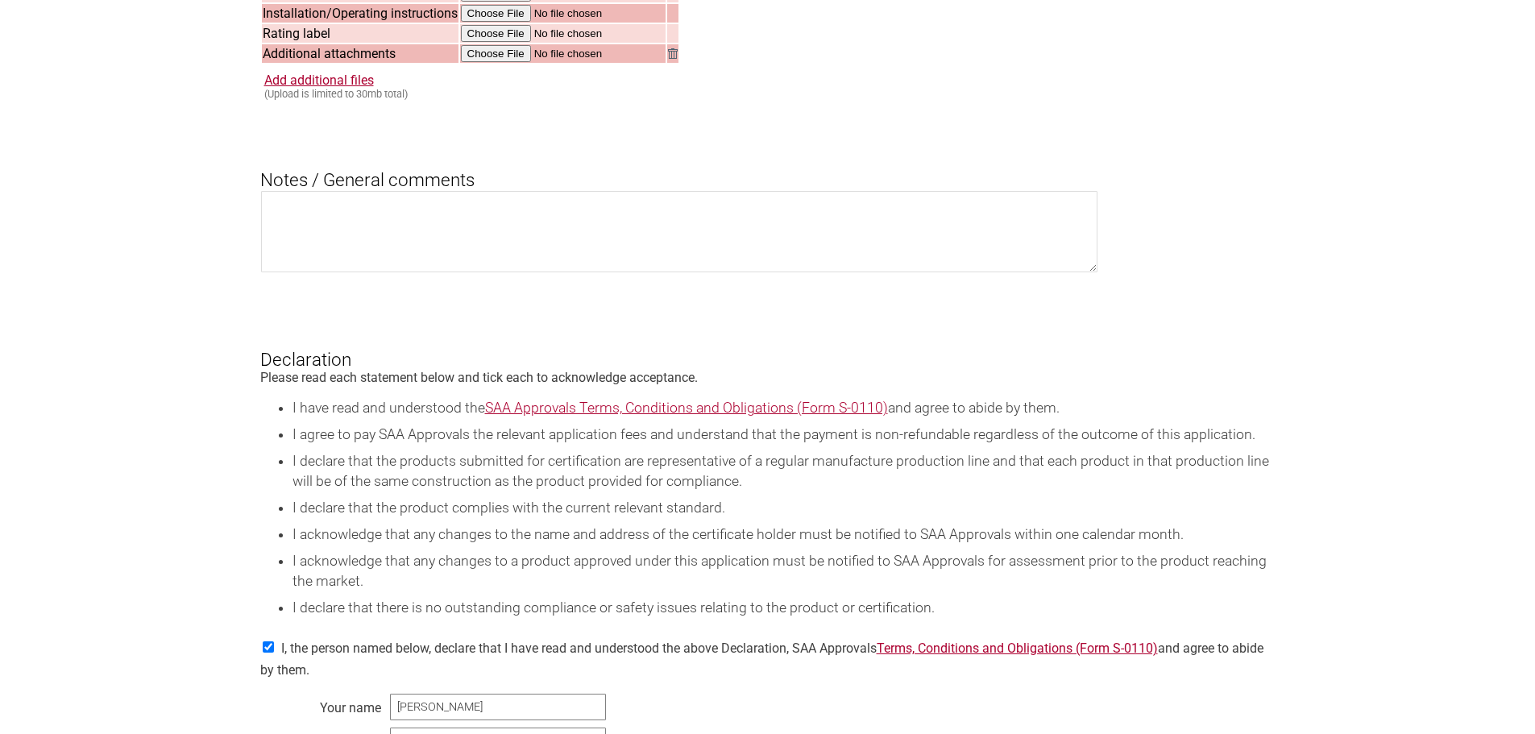
scroll to position [1288, 0]
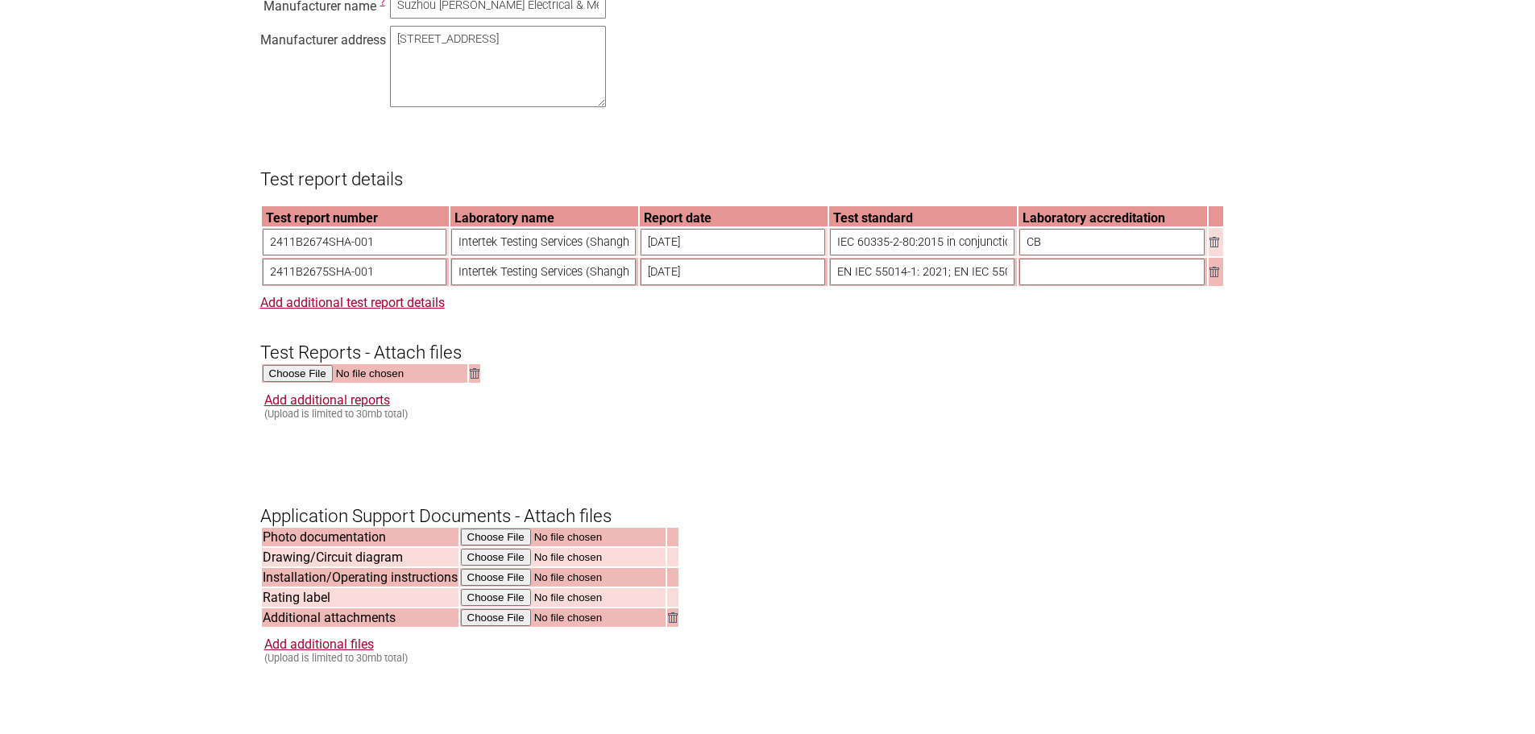
click at [122, 398] on section "Application for Electrical Certification Resume key: sGIM3p73 Please record thi…" at bounding box center [767, 137] width 1535 height 2487
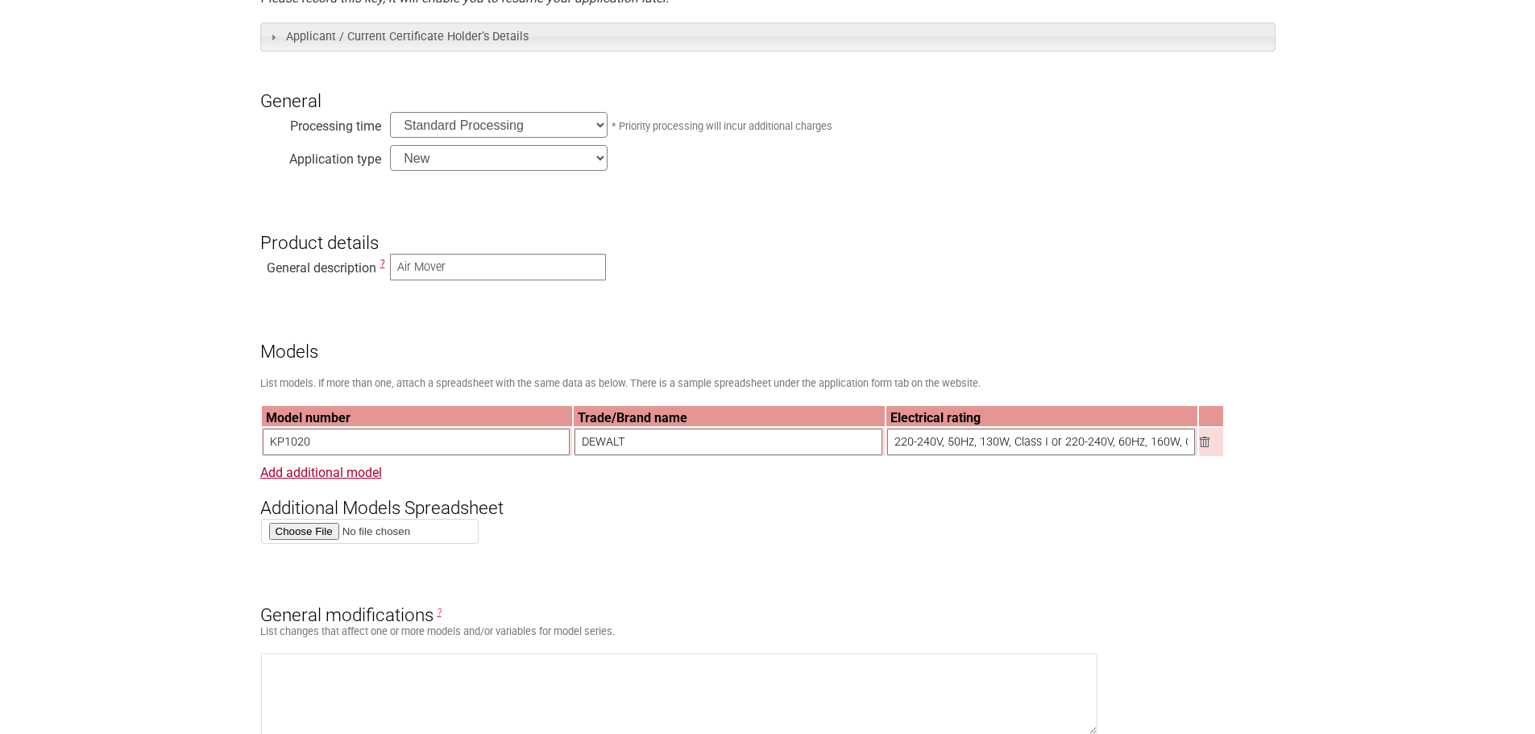
scroll to position [161, 0]
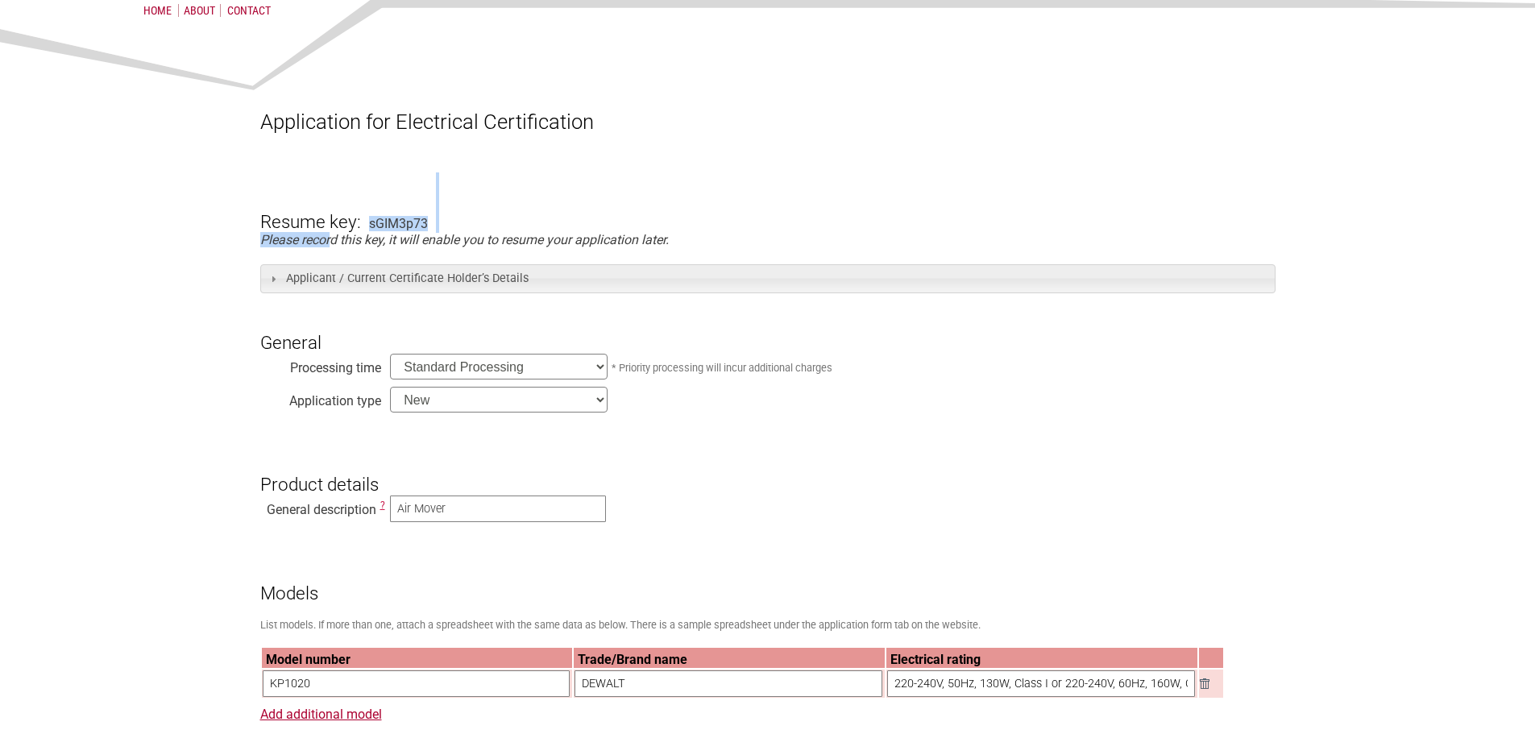
drag, startPoint x: 331, startPoint y: 239, endPoint x: 692, endPoint y: 212, distance: 362.0
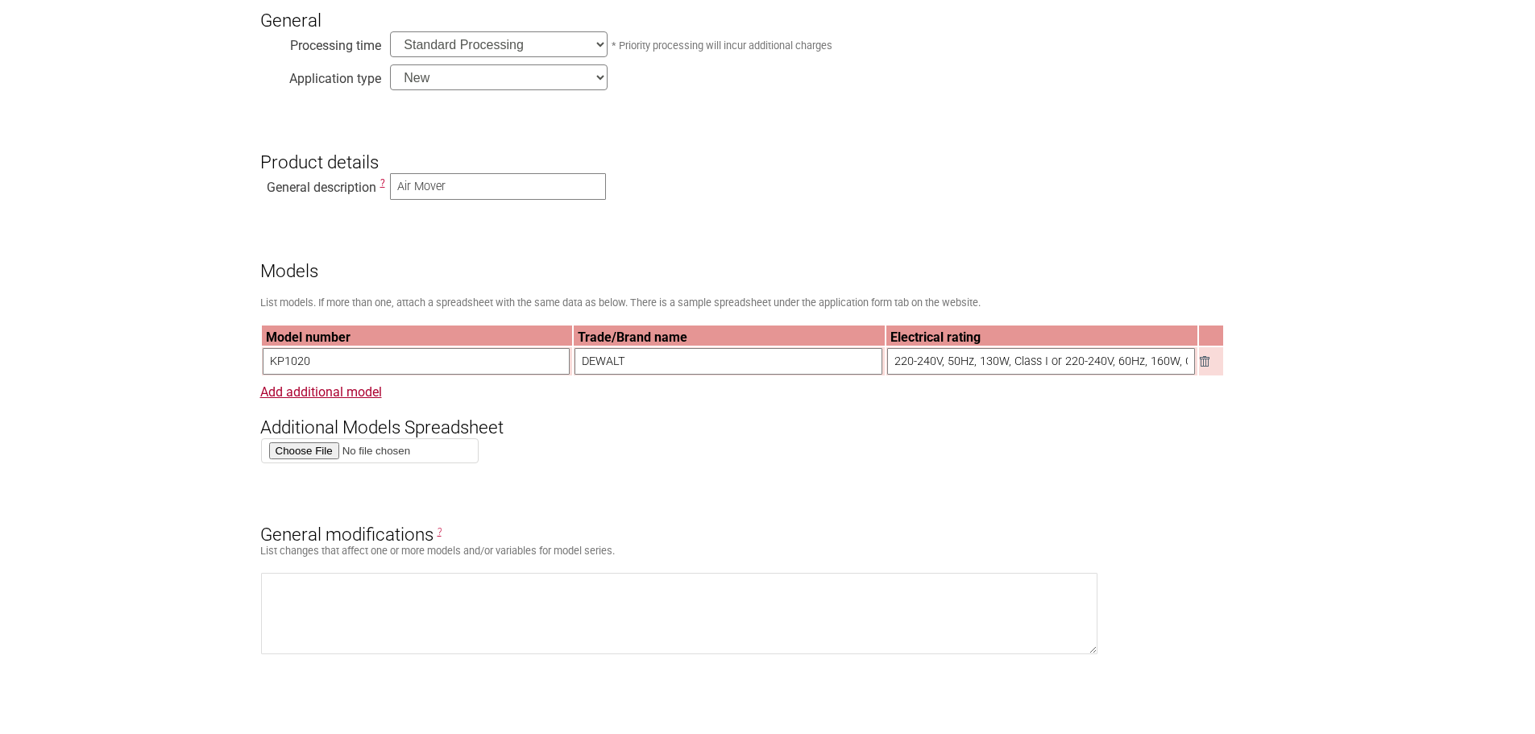
scroll to position [403, 0]
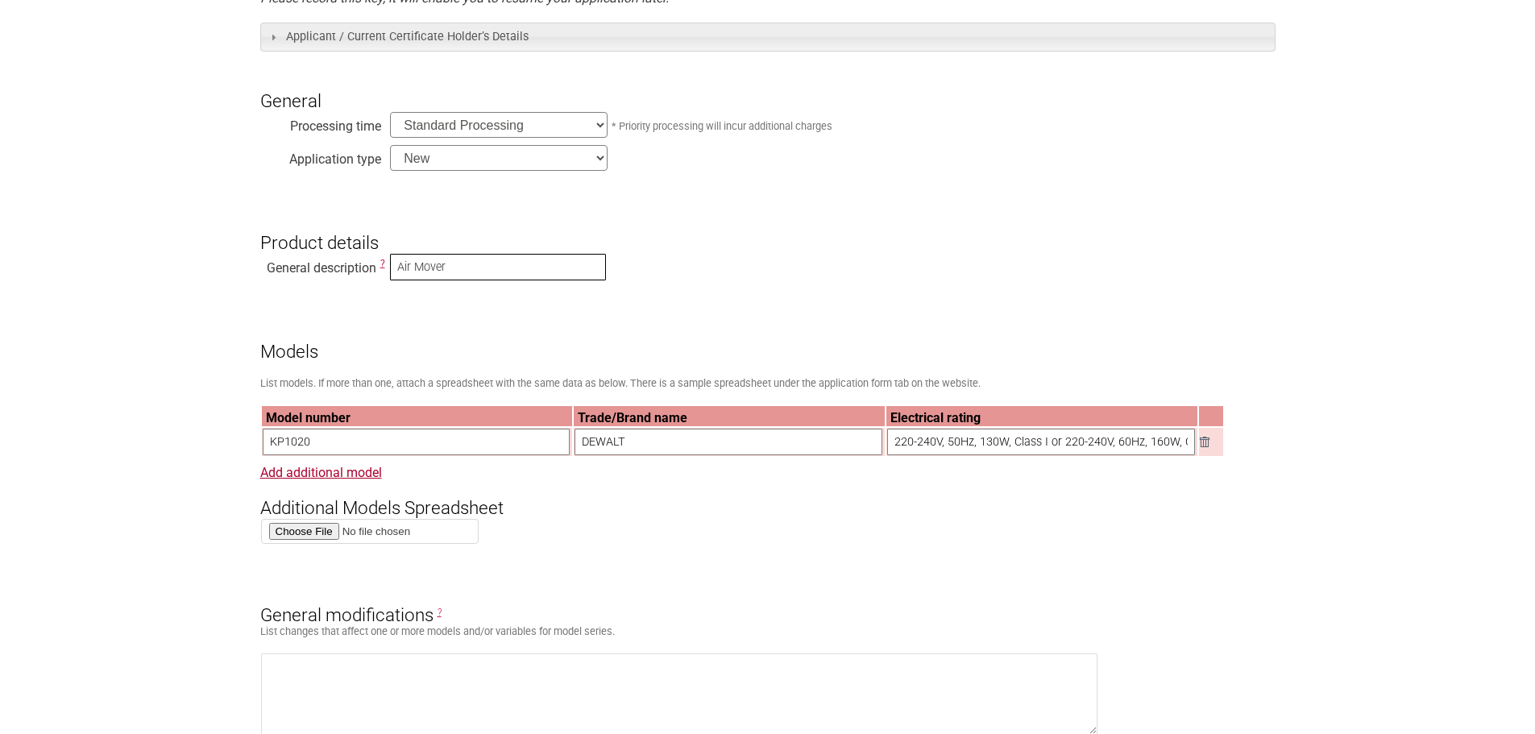
click at [450, 268] on input "Air Mover" at bounding box center [498, 267] width 216 height 27
click at [398, 439] on input "KP1020" at bounding box center [417, 442] width 308 height 27
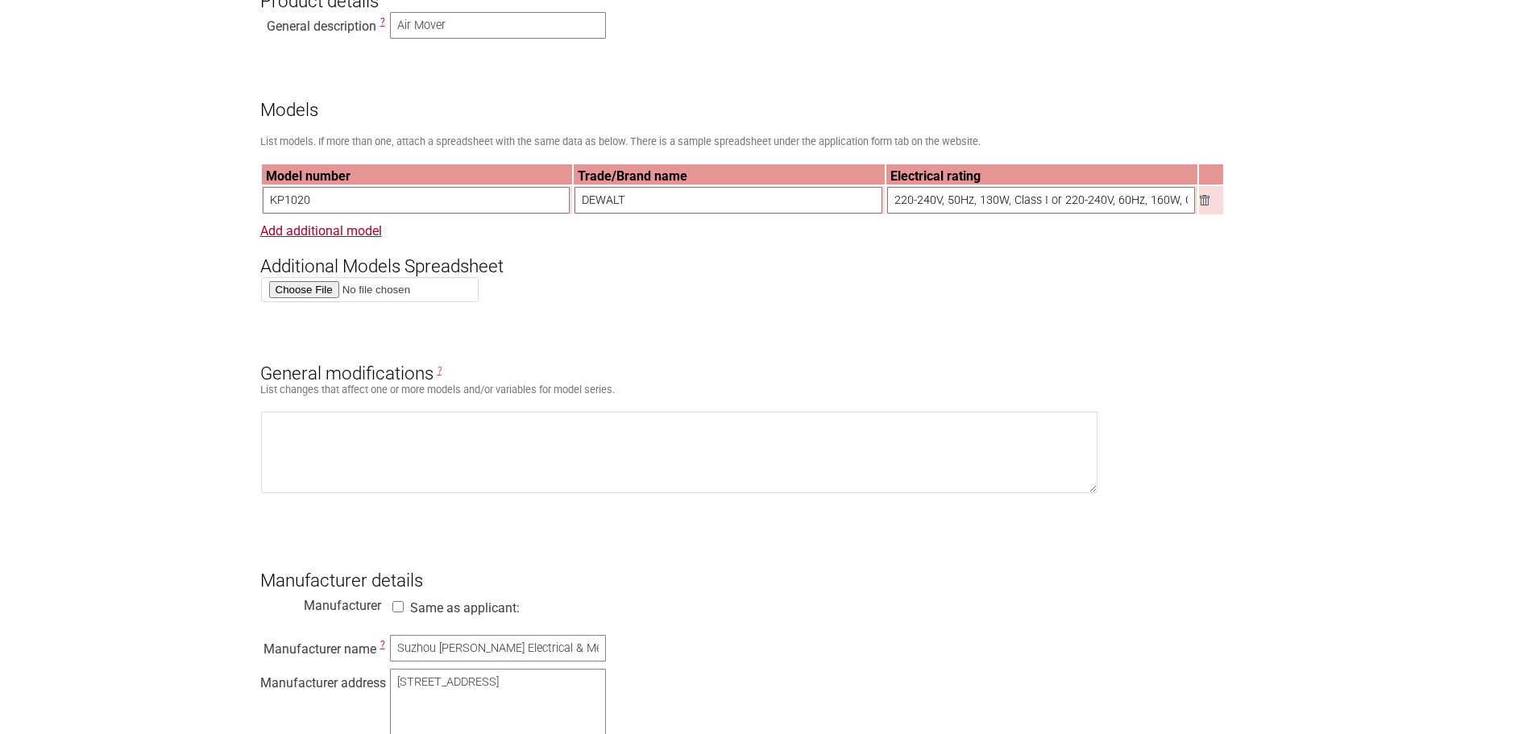
scroll to position [725, 0]
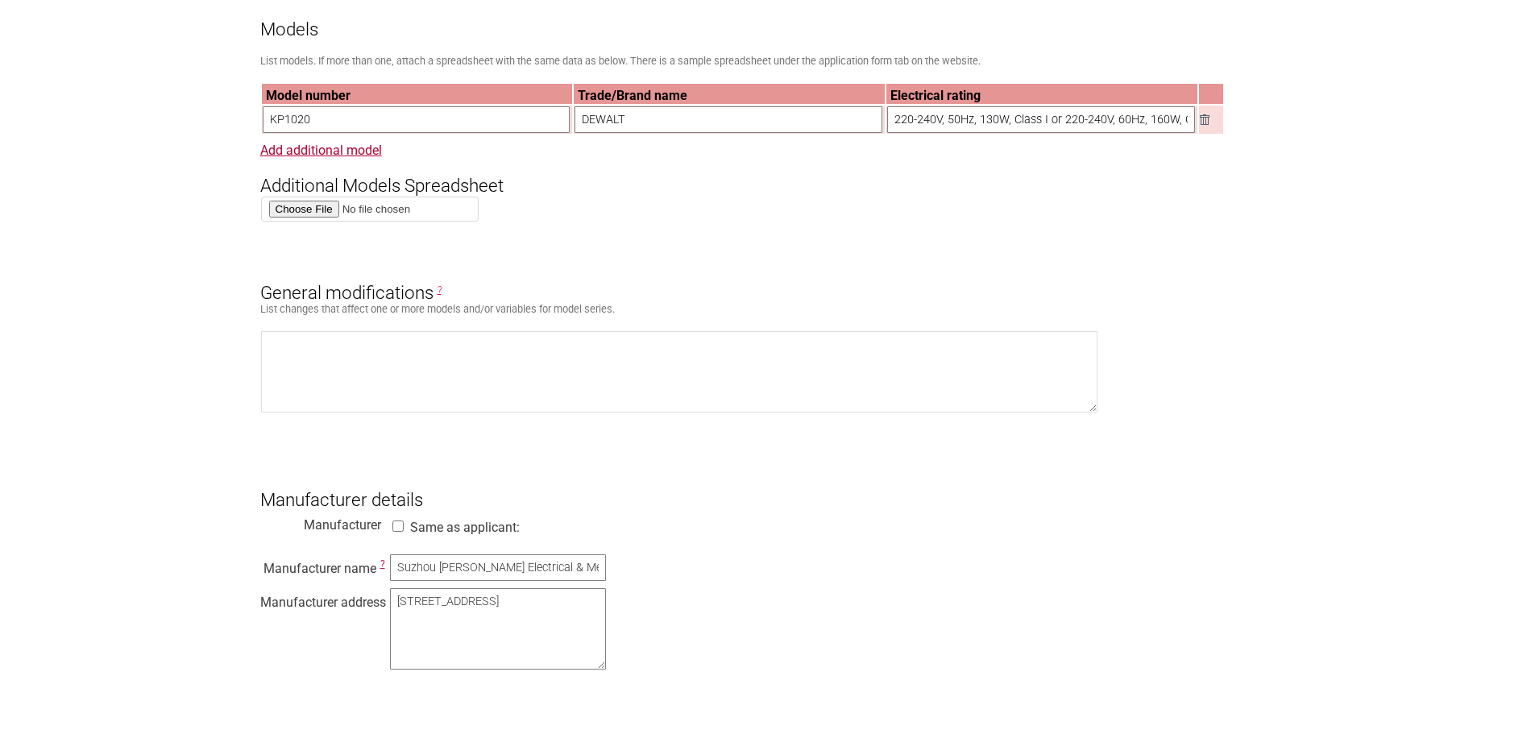
drag, startPoint x: 296, startPoint y: 121, endPoint x: 371, endPoint y: 128, distance: 75.3
click at [369, 128] on input "KP1020" at bounding box center [417, 119] width 308 height 27
type input "KP1017"
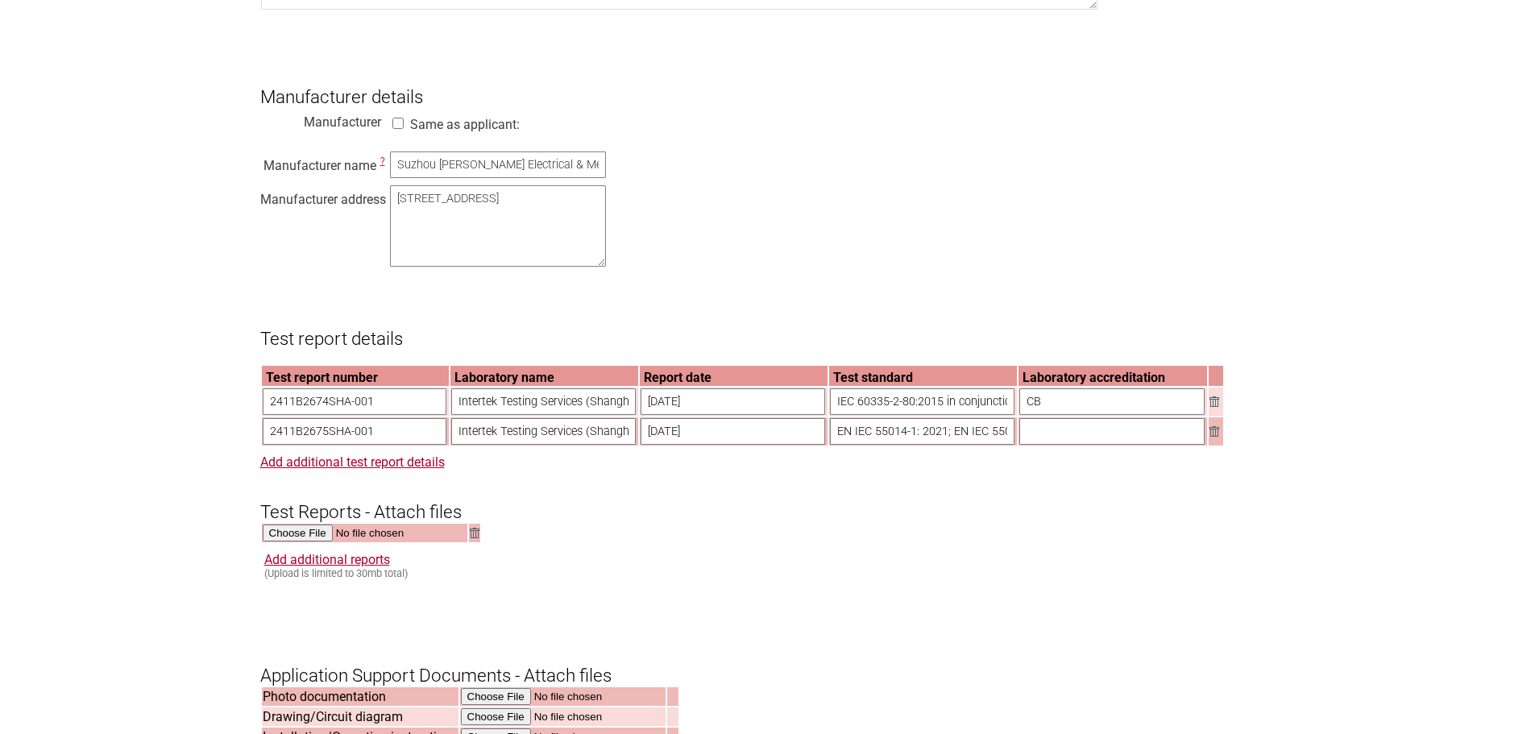
scroll to position [1209, 0]
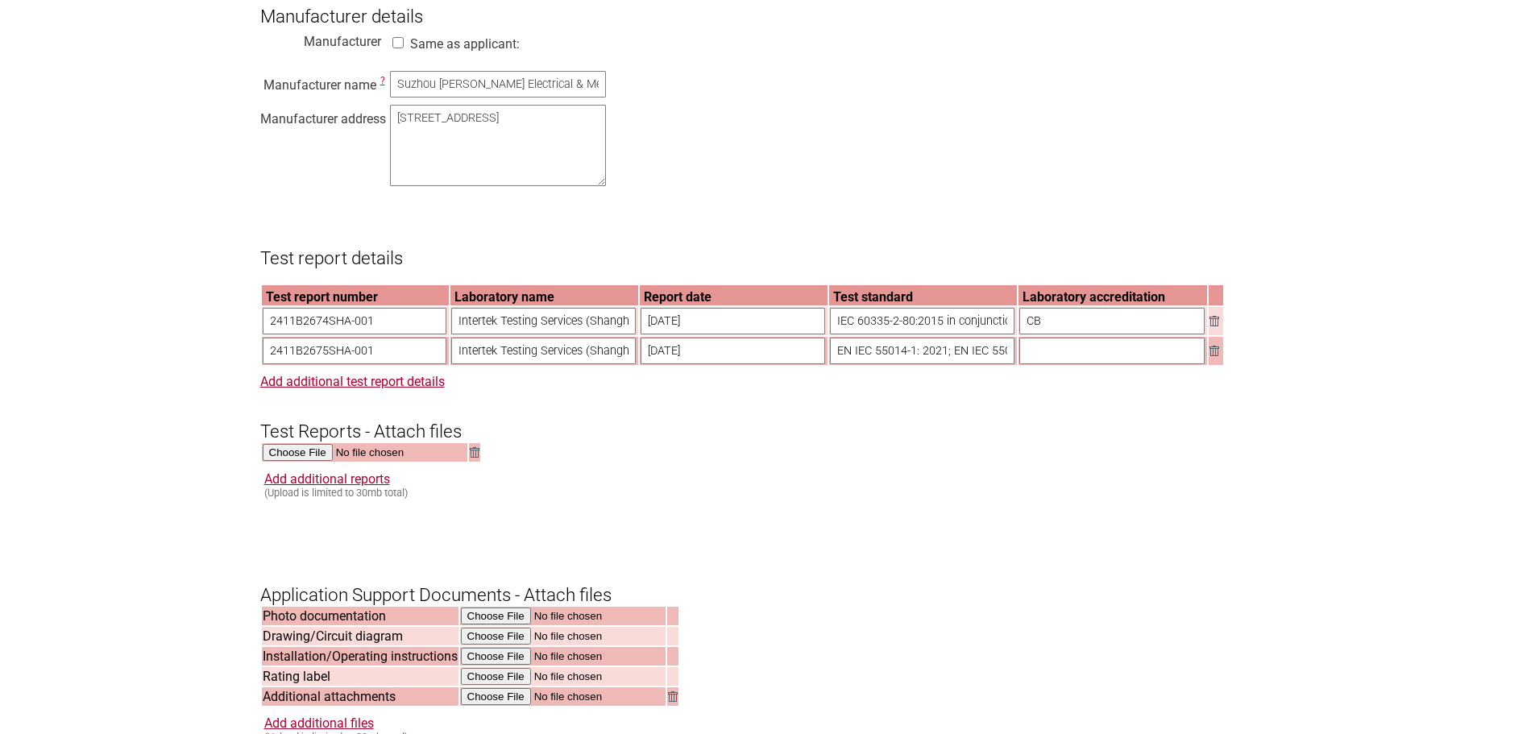
drag, startPoint x: 402, startPoint y: 334, endPoint x: 208, endPoint y: 338, distance: 194.2
click at [208, 338] on section "Application for Electrical Certification Resume key: sGIM3p73 Please record thi…" at bounding box center [767, 216] width 1535 height 2487
paste input "SHES240300414001-M2"
type input "SHES240300414001-M2"
drag, startPoint x: 733, startPoint y: 337, endPoint x: 619, endPoint y: 334, distance: 114.5
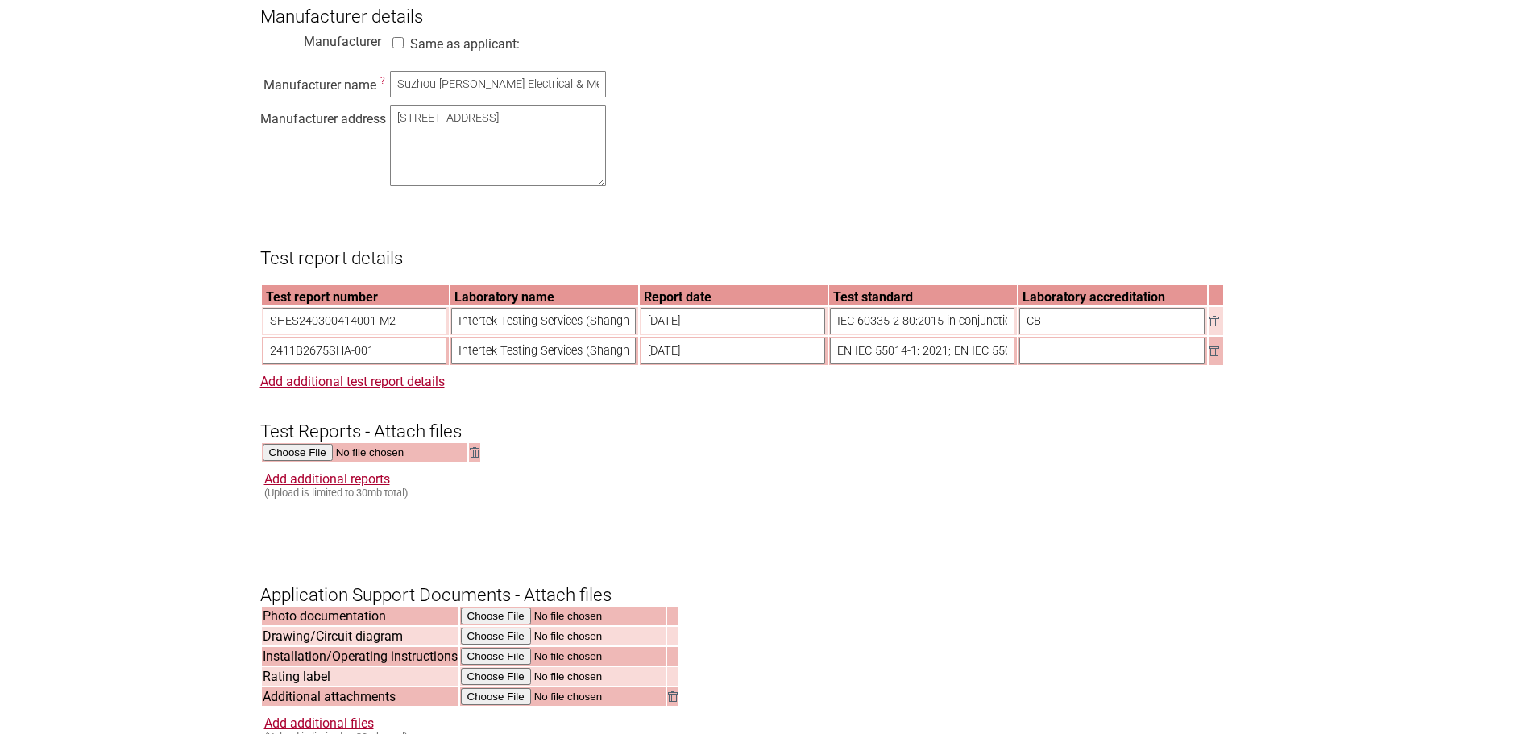
click at [619, 334] on tr "SHES240300414001-M2 Intertek Testing Services (Shanghai FTZ) Co., Ltd. 2024-12-…" at bounding box center [742, 321] width 961 height 28
paste input "03-26, Amendment No.2: 2025-08-18"
type input "2024-03-26, Amendment No.2: 2025-08-18"
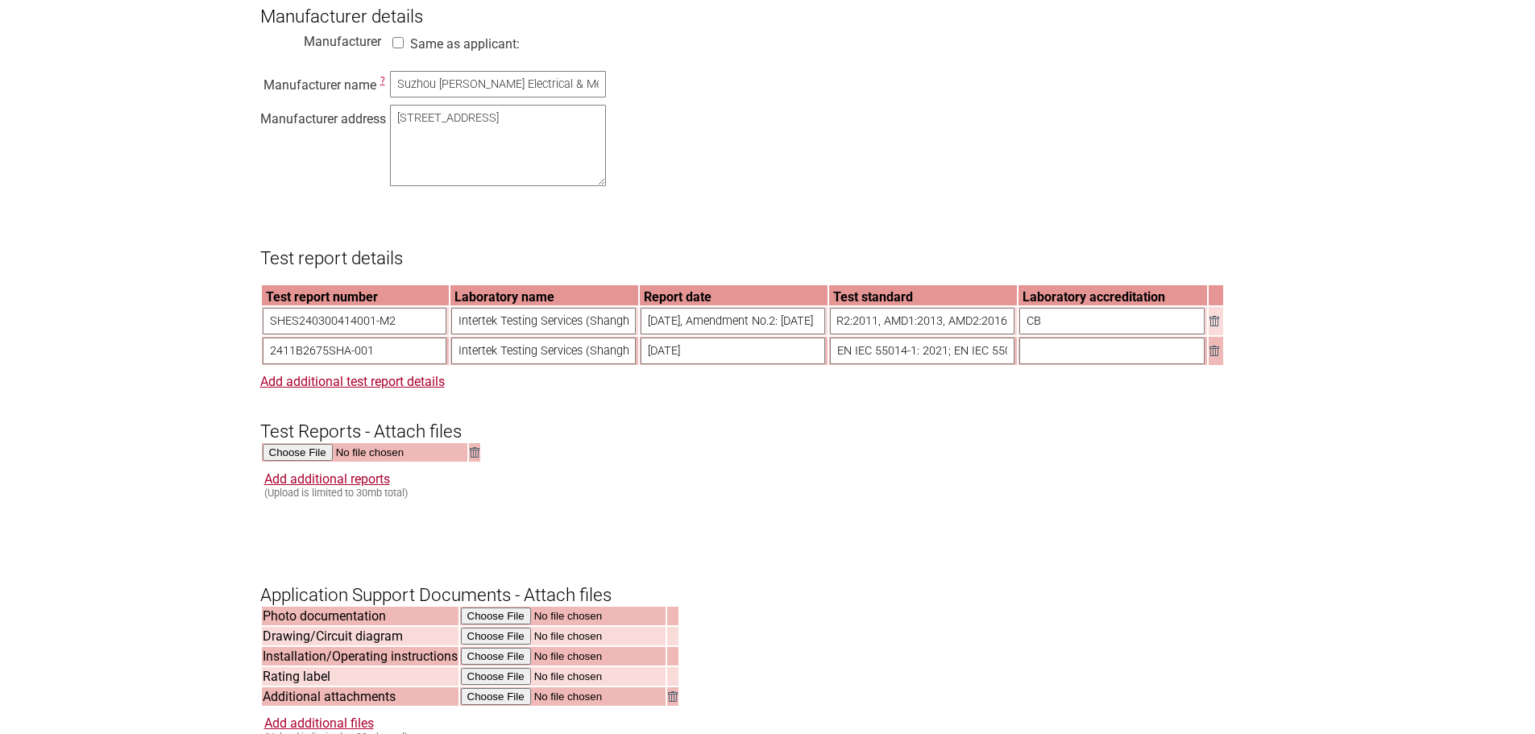
drag, startPoint x: 832, startPoint y: 338, endPoint x: 1239, endPoint y: 316, distance: 408.3
click at [1239, 317] on form "Resume key: sGIM3p73 Please record this key, it will enable you to resume your …" at bounding box center [767, 292] width 1015 height 2335
click at [1303, 298] on section "Application for Electrical Certification Resume key: sGIM3p73 Please record thi…" at bounding box center [767, 216] width 1535 height 2487
click at [206, 208] on section "Application for Electrical Certification Resume key: sGIM3p73 Please record thi…" at bounding box center [767, 216] width 1535 height 2487
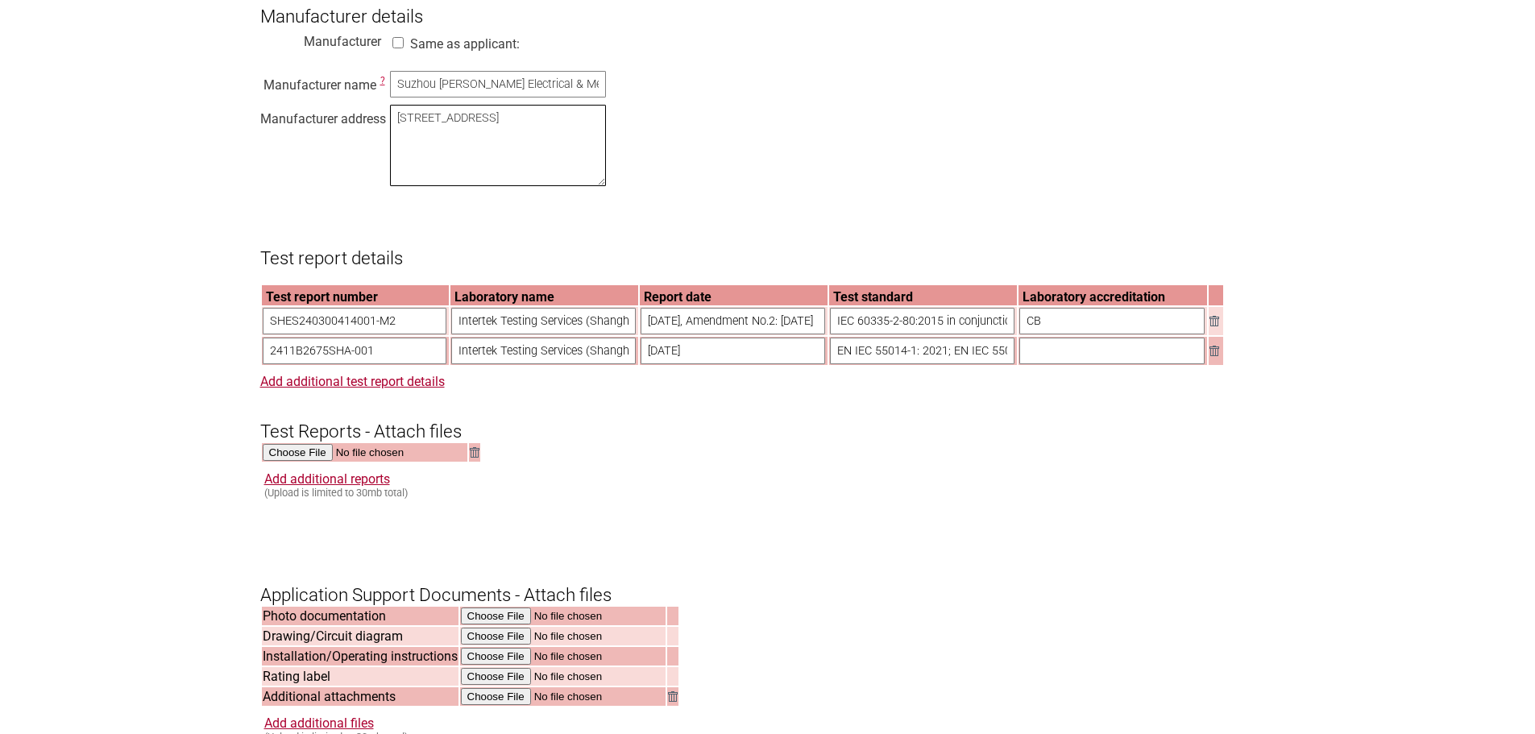
drag, startPoint x: 571, startPoint y: 164, endPoint x: 249, endPoint y: 134, distance: 323.8
click at [249, 134] on section "Application for Electrical Certification Resume key: sGIM3p73 Please record thi…" at bounding box center [767, 216] width 1535 height 2487
paste textarea "888 Laixiu Road, Wujiang Foho Economic Development Zone, Suzhou City, Jiangsu P…"
type textarea "888 Laixiu Road, Wujiang Foho Economic Development Zone, Suzhou City, Jiangsu P…"
click at [122, 205] on section "Application for Electrical Certification Resume key: sGIM3p73 Please record thi…" at bounding box center [767, 216] width 1535 height 2487
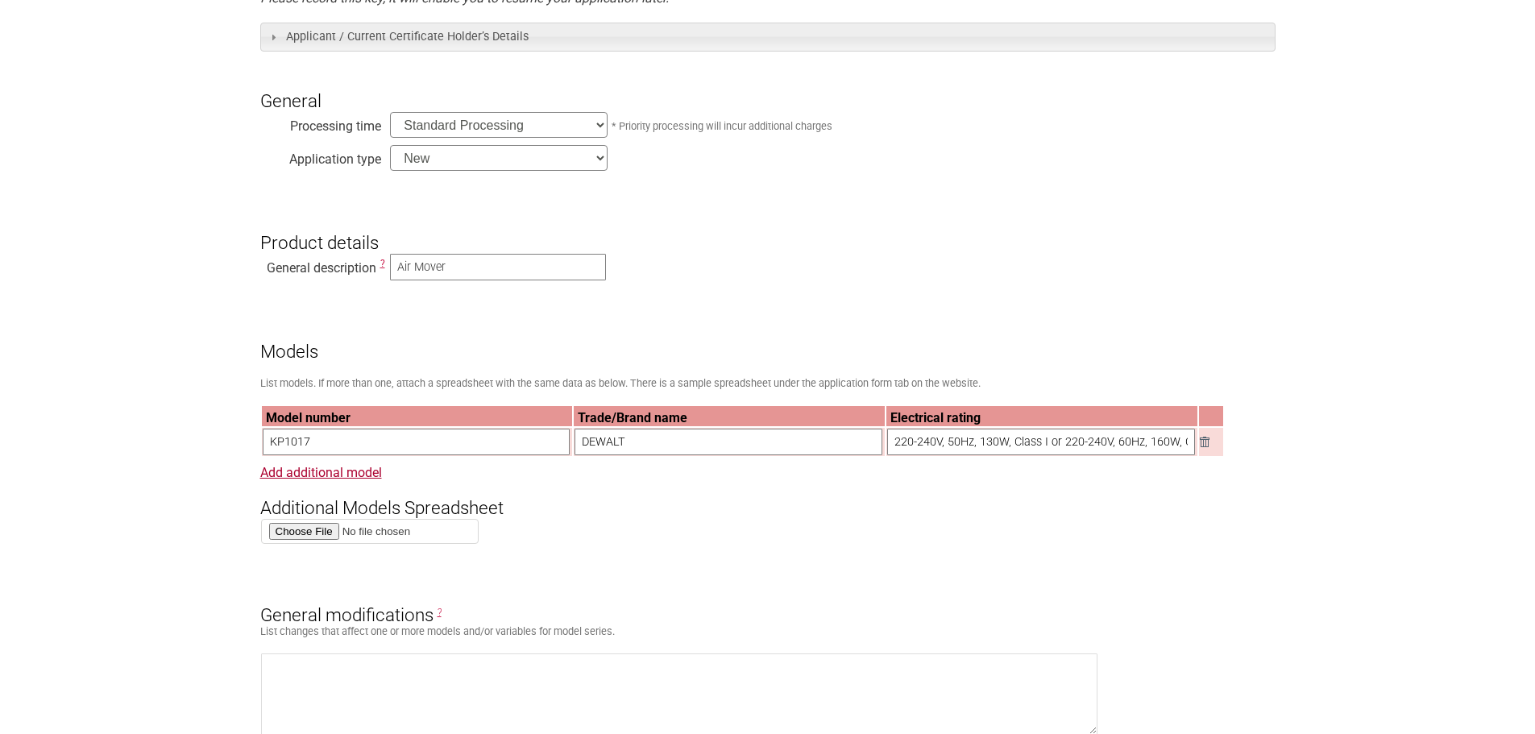
scroll to position [322, 0]
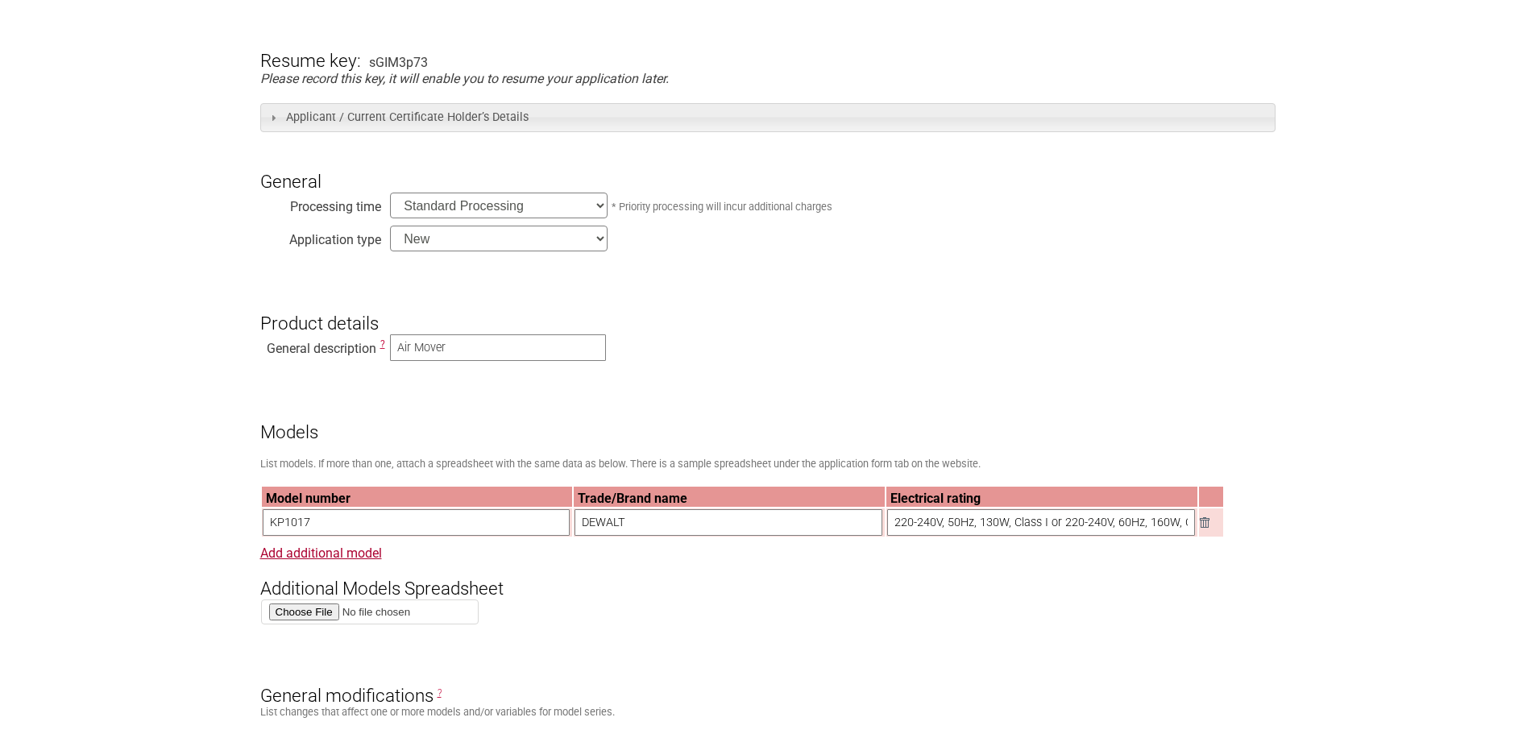
drag, startPoint x: 497, startPoint y: 231, endPoint x: 480, endPoint y: 252, distance: 26.9
click at [497, 231] on select "New Modification Renewal Co-licence" at bounding box center [499, 239] width 218 height 26
drag, startPoint x: 455, startPoint y: 347, endPoint x: 175, endPoint y: 359, distance: 279.9
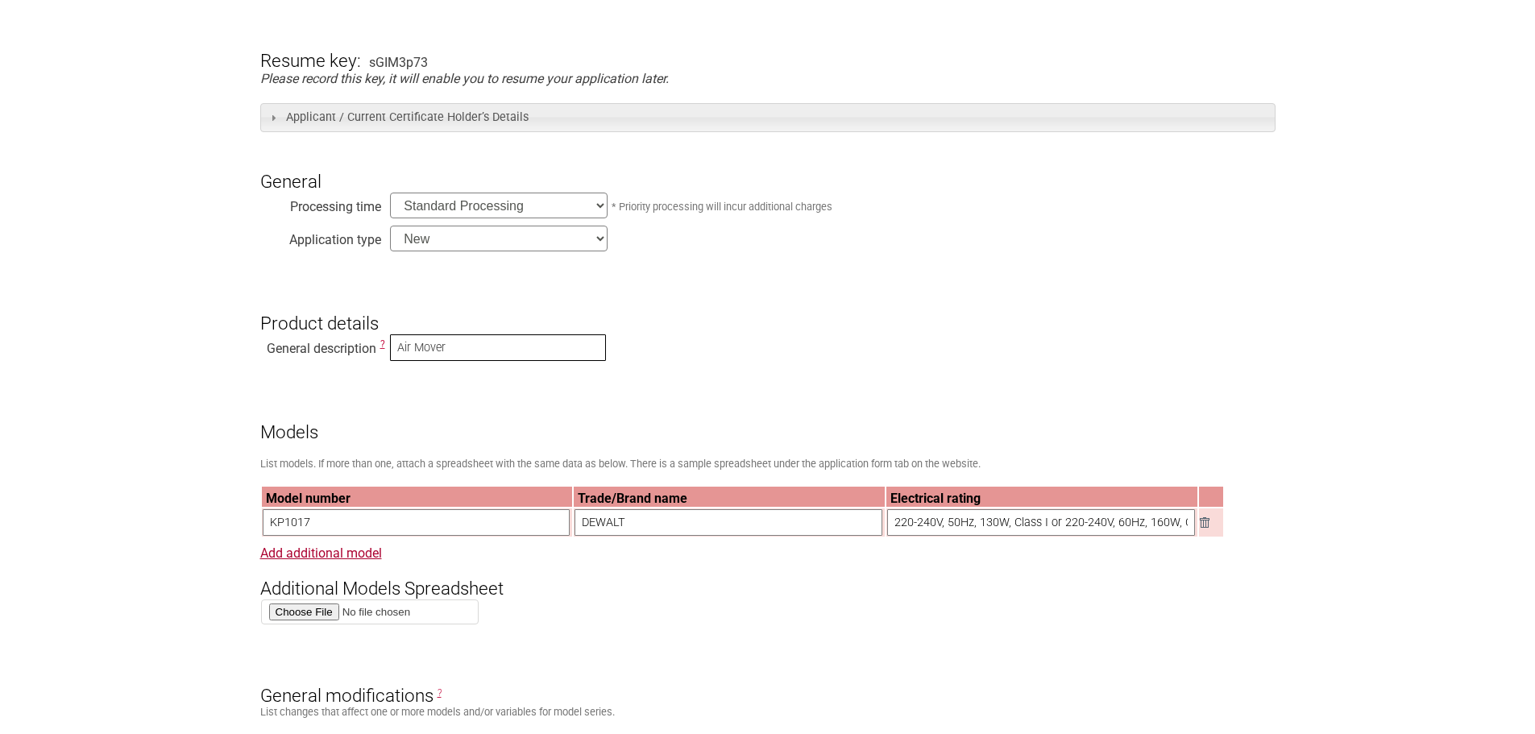
paste input ": Industrial fan"
click at [401, 352] on input ": Industrial fan" at bounding box center [498, 347] width 216 height 27
type input "Industrial fan"
drag, startPoint x: 597, startPoint y: 525, endPoint x: 507, endPoint y: 525, distance: 90.3
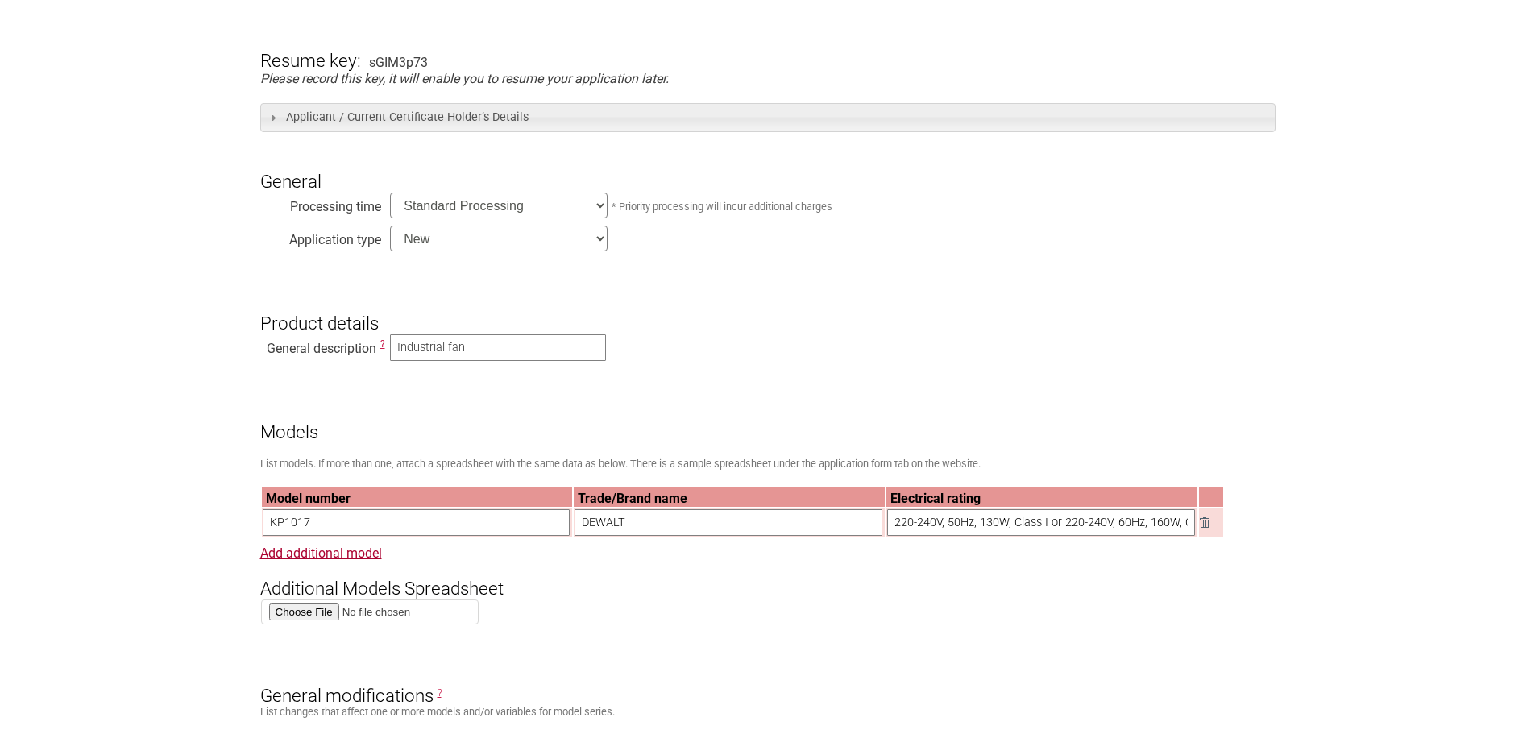
click at [507, 525] on tr "KP1017 DEWALT 220-240V, 50Hz, 130W, Class I or 220-240V, 60Hz, 160W, Class I" at bounding box center [742, 522] width 961 height 28
paste input "ECOMAX"
type input "ECOMAX"
click at [318, 558] on link "Add additional model" at bounding box center [321, 553] width 122 height 15
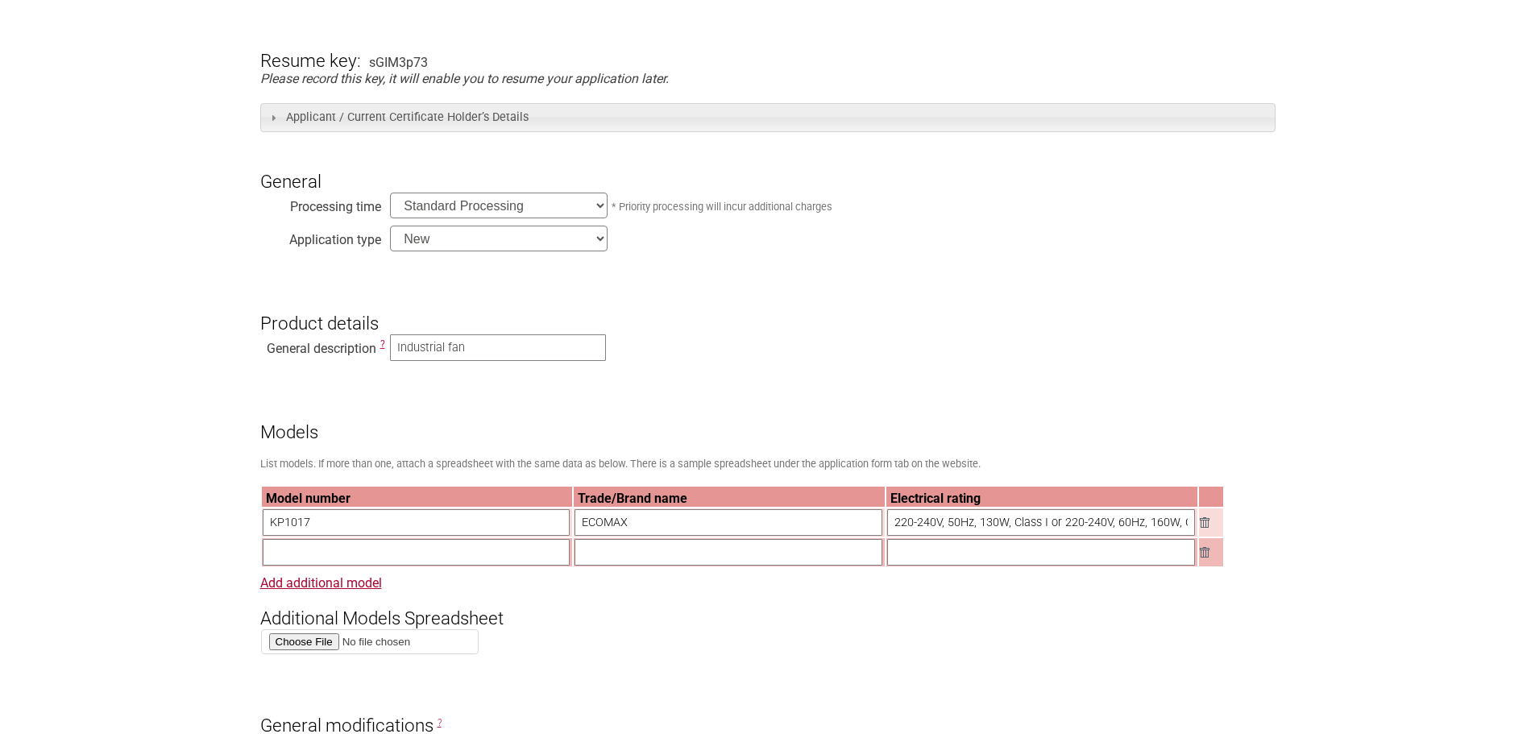
click at [313, 556] on input "text" at bounding box center [417, 552] width 308 height 27
paste input "F307627D,"
type input "F307627D"
click at [929, 529] on input "220-240V, 50Hz, 130W, Class I or 220-240V, 60Hz, 160W, Class I" at bounding box center [1041, 522] width 308 height 27
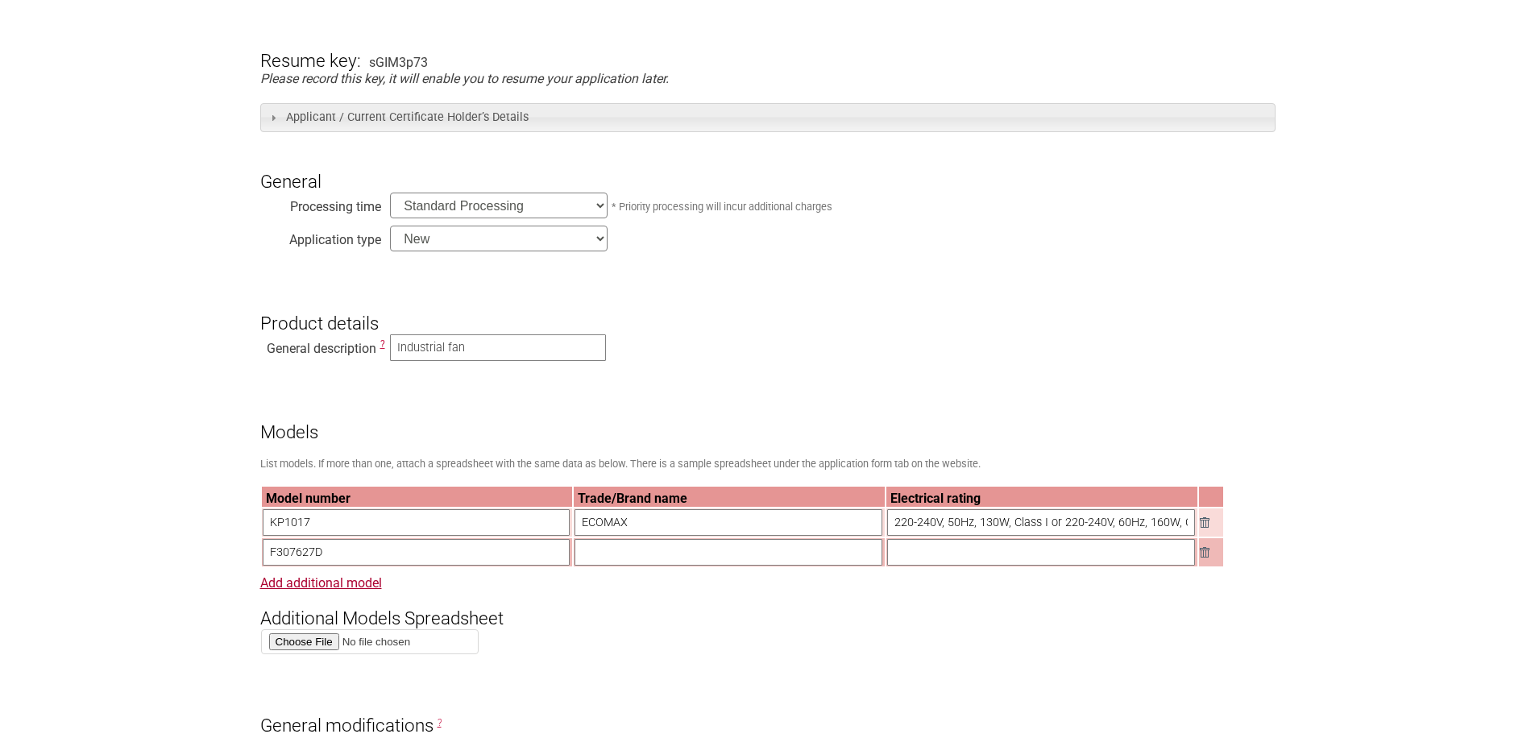
scroll to position [0, 29]
drag, startPoint x: 895, startPoint y: 527, endPoint x: 1214, endPoint y: 558, distance: 320.7
click at [1121, 555] on input "text" at bounding box center [1041, 552] width 308 height 27
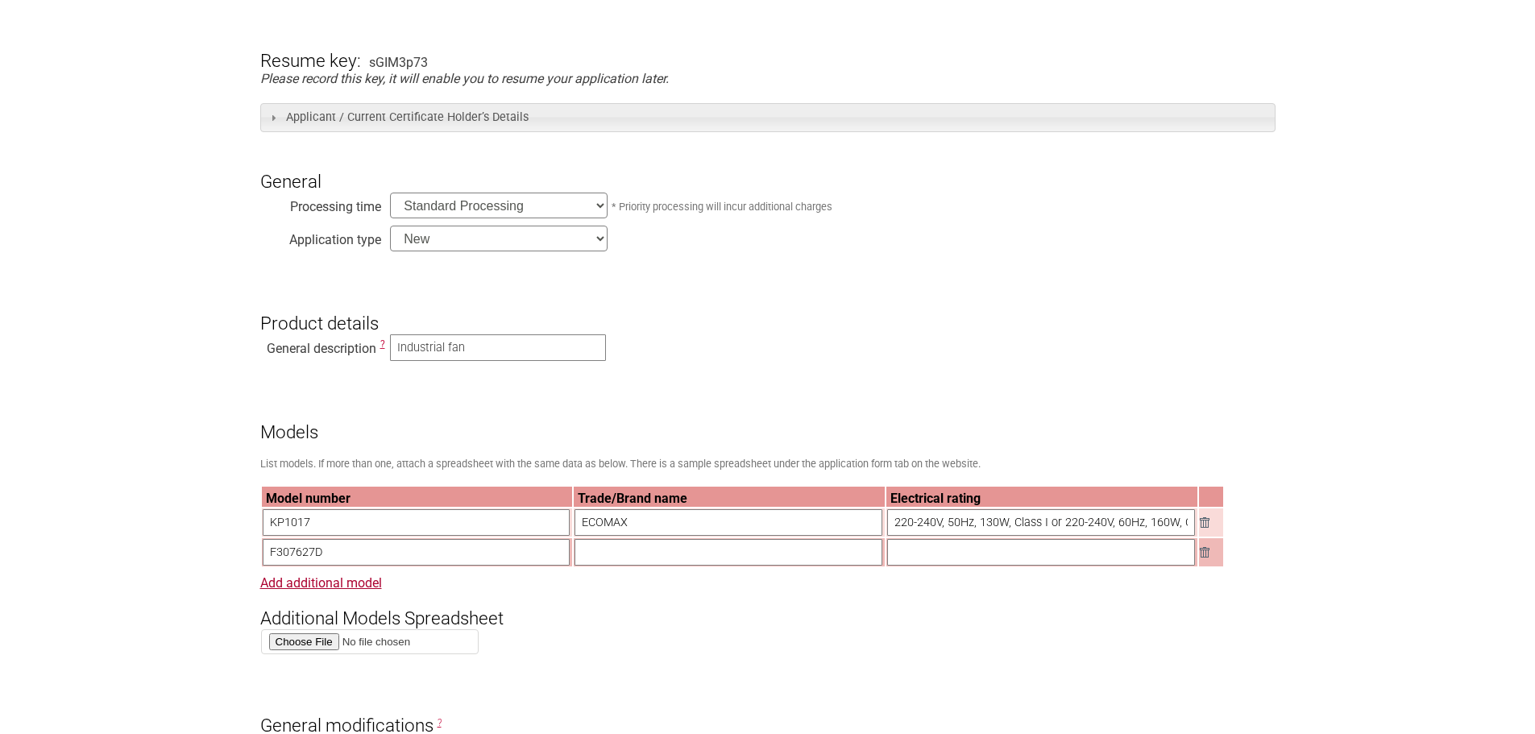
paste input "220-240V, 50Hz, 130W, Class I or 220-240V, 60Hz, 160W, Class I"
type input "220-240V, 50Hz, 130W, Class I or 220-240V, 60Hz, 160W, Class I"
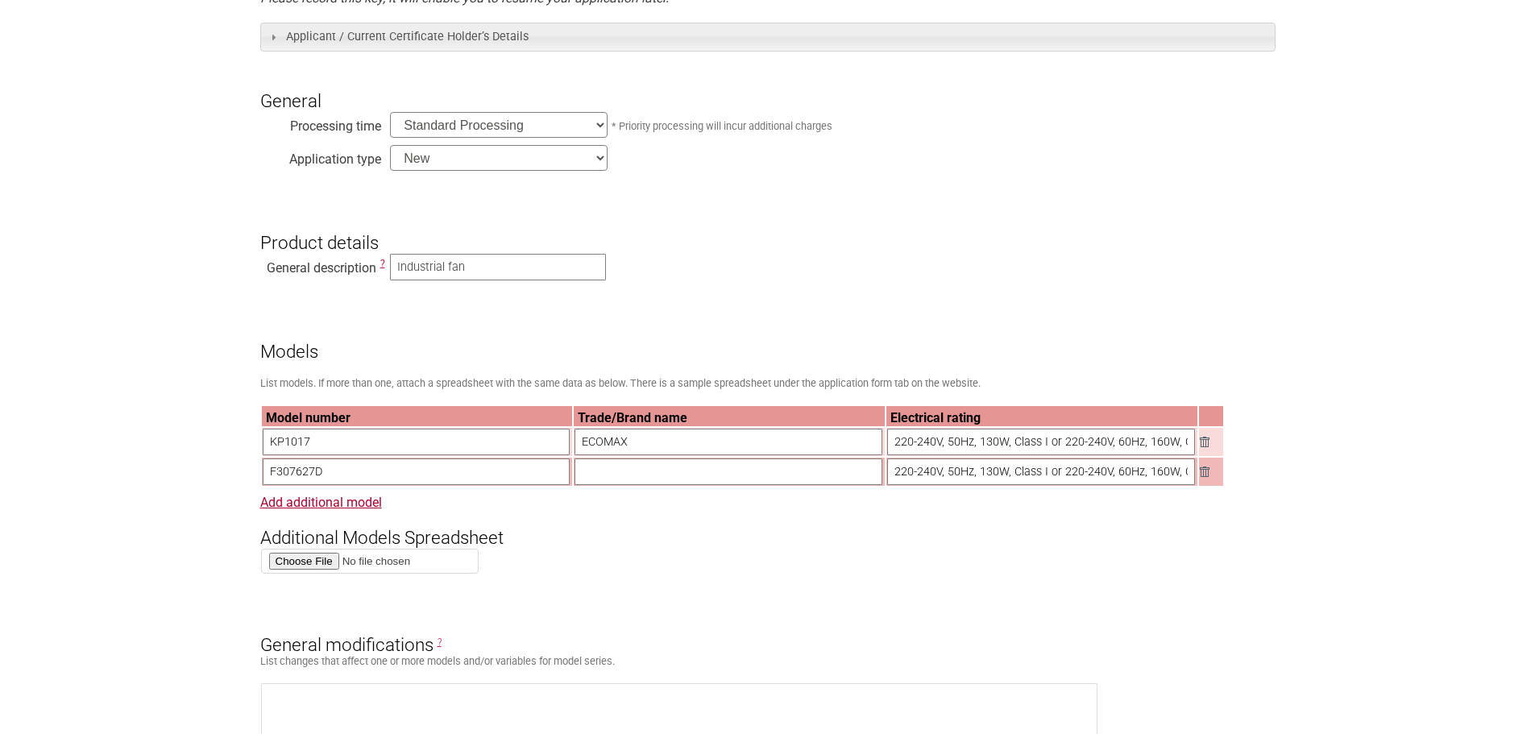
scroll to position [645, 0]
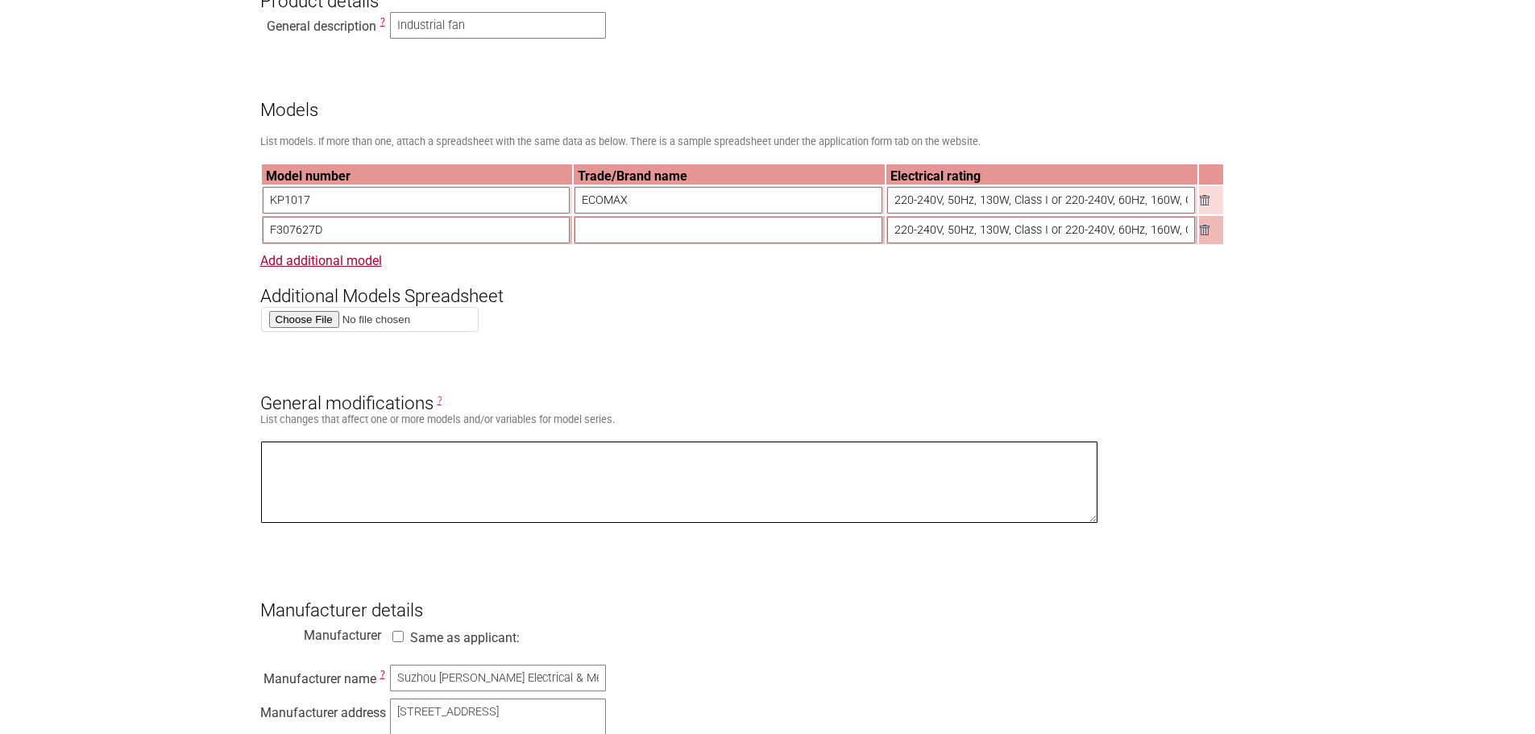
click at [304, 492] on textarea at bounding box center [679, 482] width 837 height 81
drag, startPoint x: 491, startPoint y: 467, endPoint x: -204, endPoint y: 388, distance: 699.1
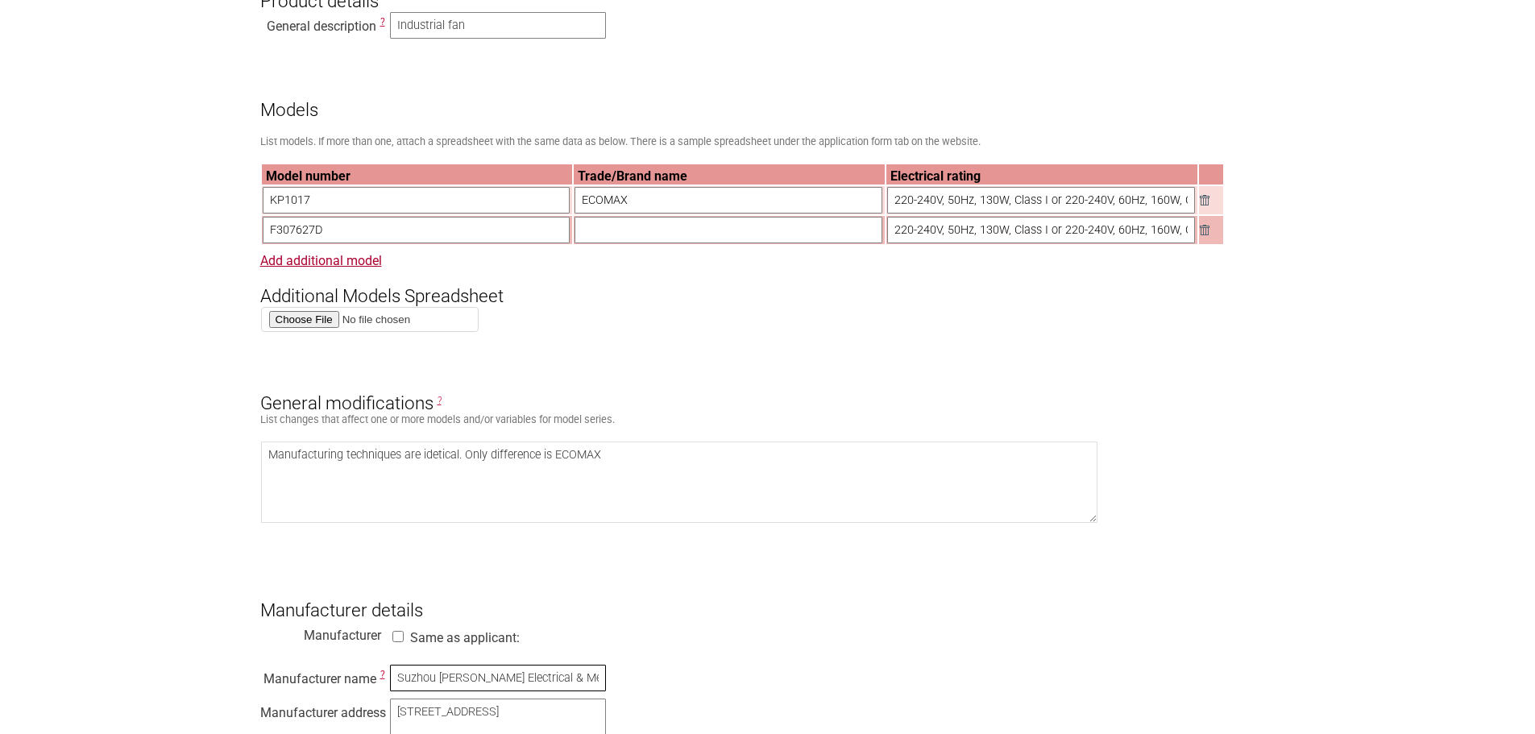
scroll to position [0, 1]
click at [624, 472] on textarea "Manufacturing techniques are idetical. Only difference is ECOMAX" at bounding box center [679, 482] width 837 height 81
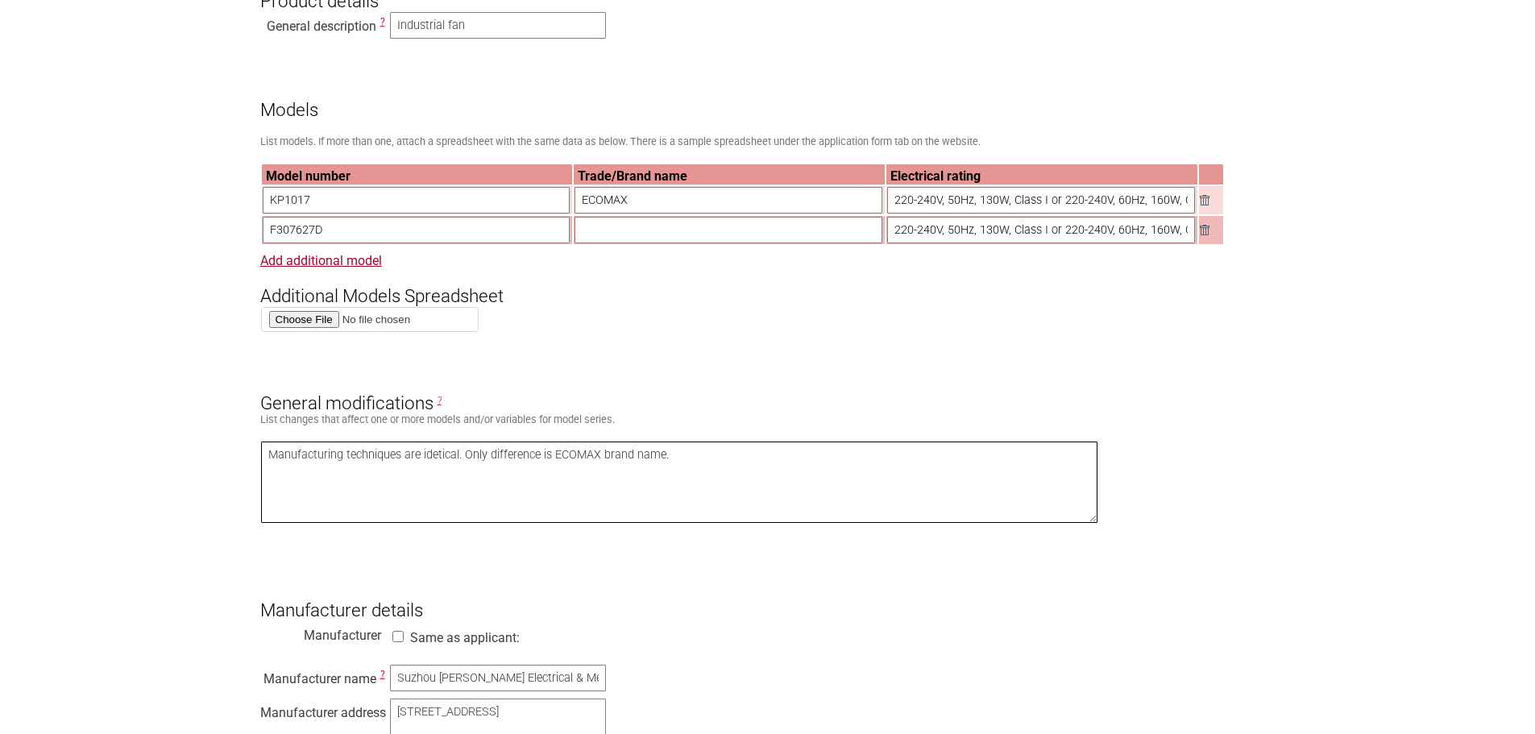
click at [445, 471] on textarea "Manufacturing techniques are idetical. Only difference is ECOMAX brand name." at bounding box center [679, 482] width 837 height 81
type textarea "Manufacturing techniques are identical. Only difference is ECOMAX brand name."
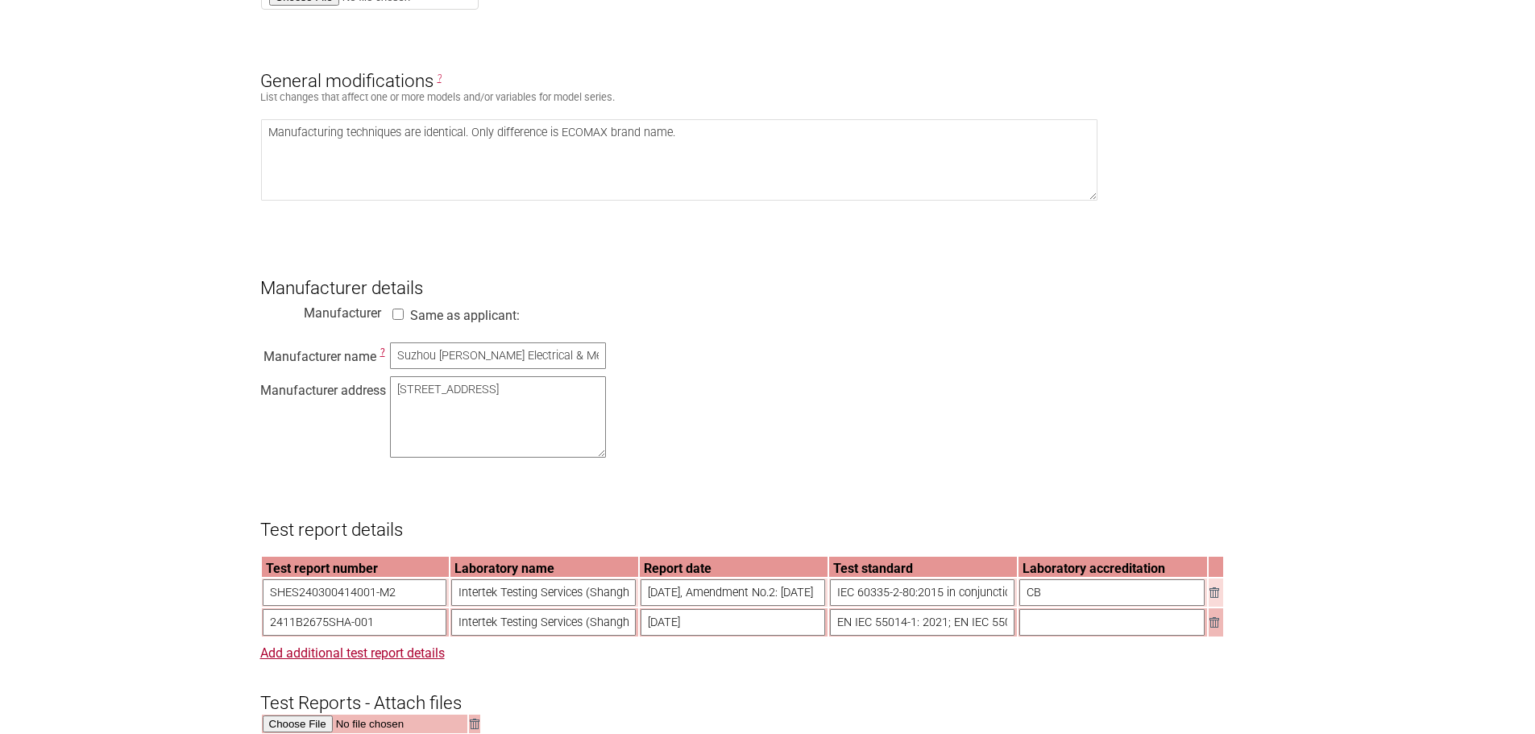
scroll to position [1048, 0]
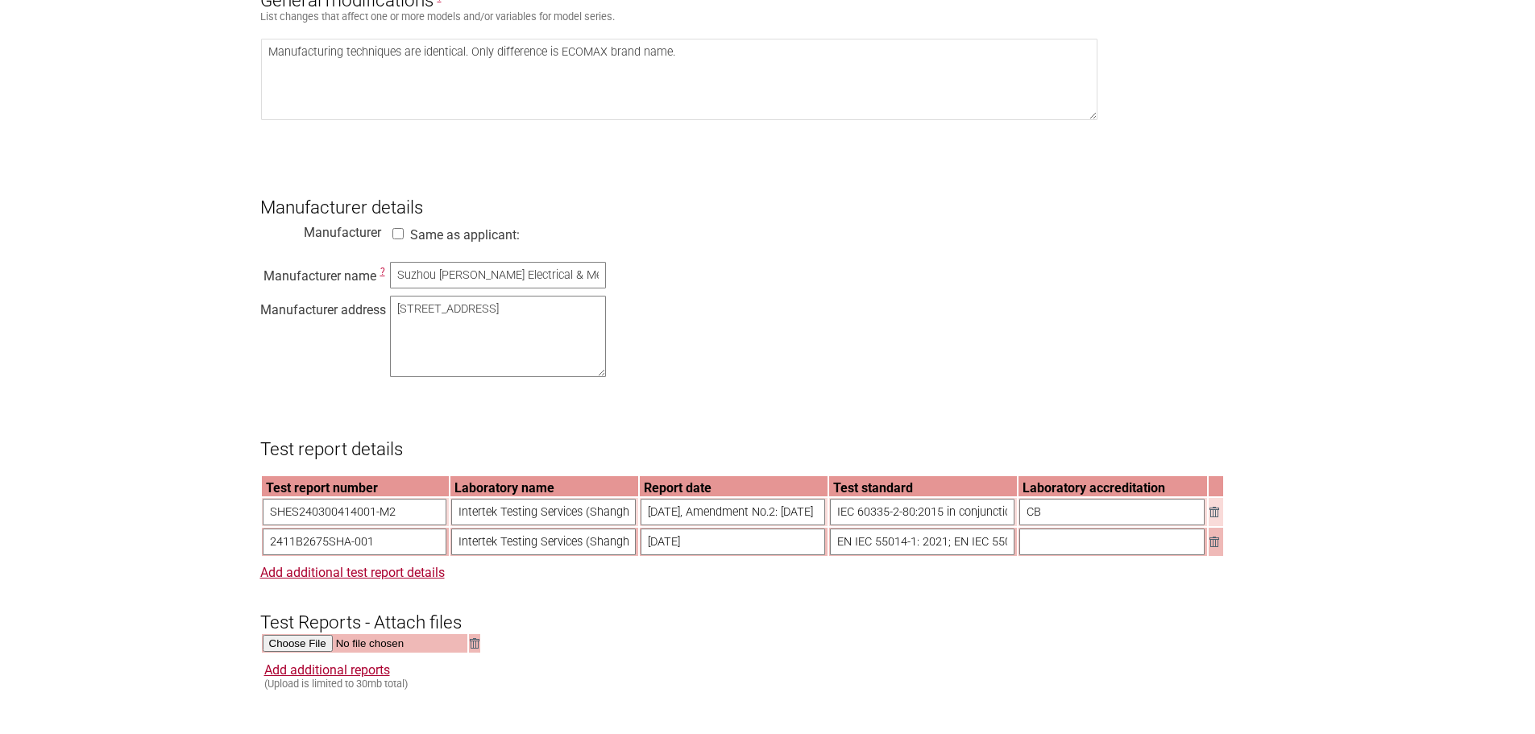
click at [134, 386] on section "Application for Electrical Certification Resume key: sGIM3p73 Please record thi…" at bounding box center [767, 393] width 1535 height 2517
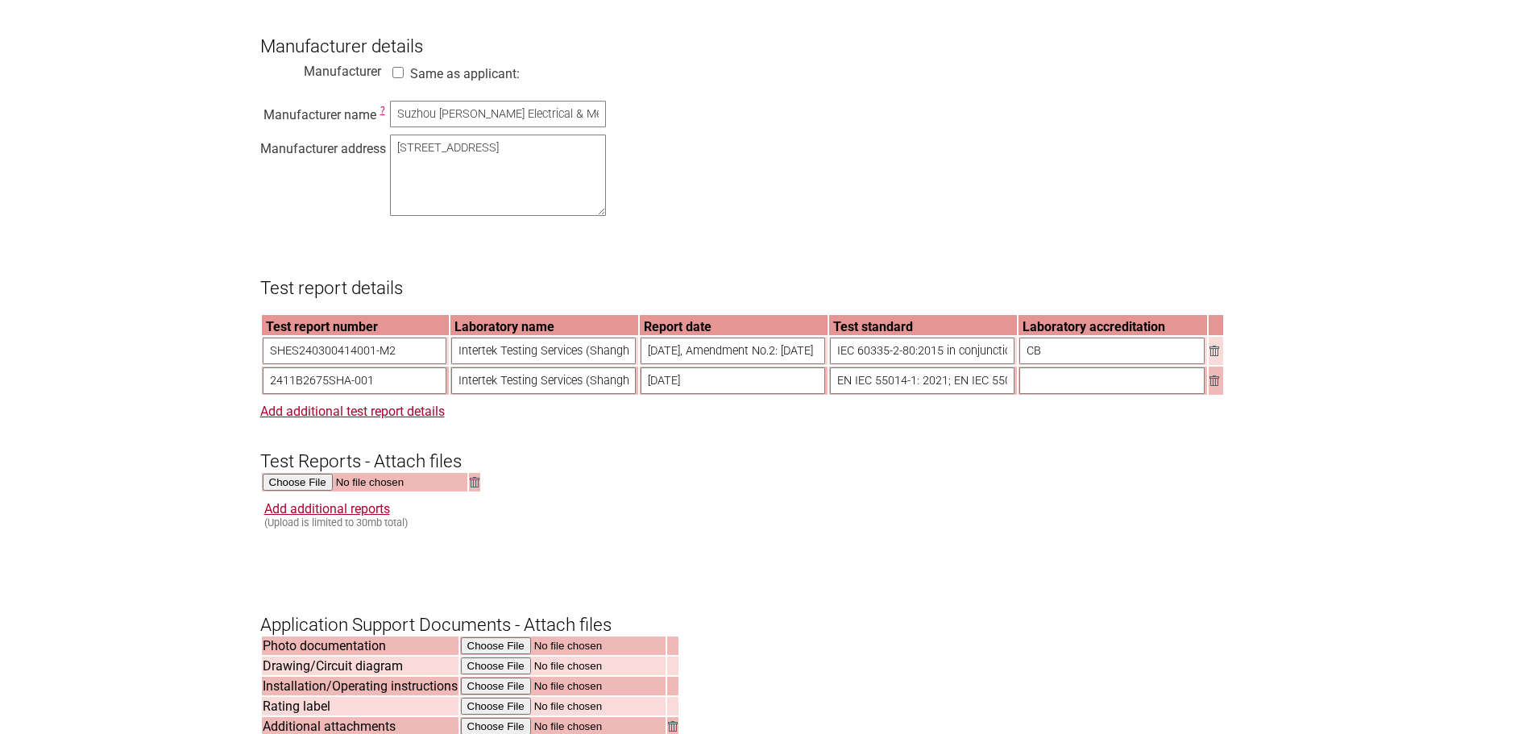
scroll to position [1451, 0]
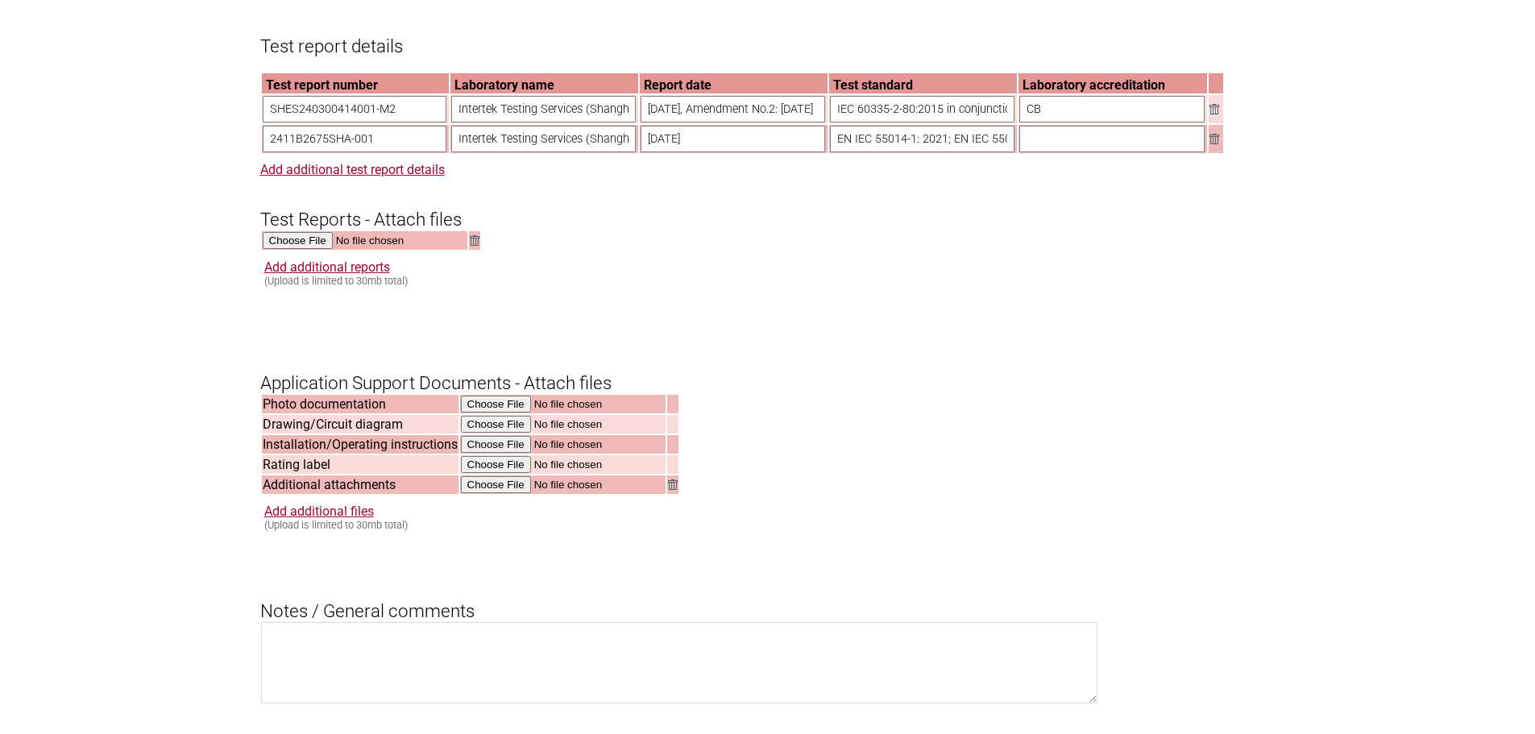
click at [339, 152] on input "2411B2675SHA-001" at bounding box center [355, 139] width 185 height 27
drag, startPoint x: 187, startPoint y: 168, endPoint x: 166, endPoint y: 168, distance: 21.0
paste input "DSS_SHEM2412007865"
drag, startPoint x: 294, startPoint y: 158, endPoint x: 197, endPoint y: 160, distance: 96.7
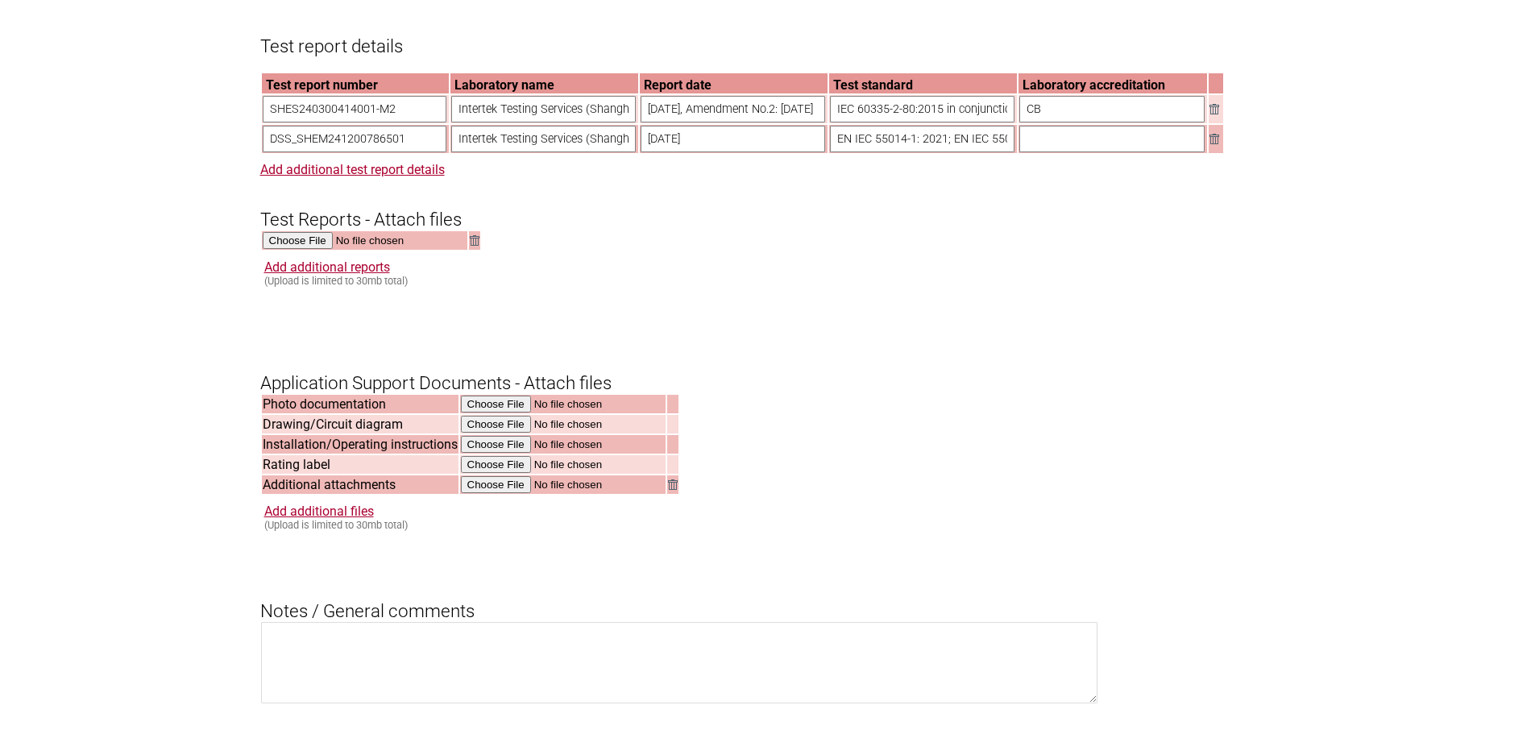
drag, startPoint x: 226, startPoint y: 421, endPoint x: 139, endPoint y: 405, distance: 89.3
drag, startPoint x: 396, startPoint y: 166, endPoint x: 121, endPoint y: 170, distance: 275.6
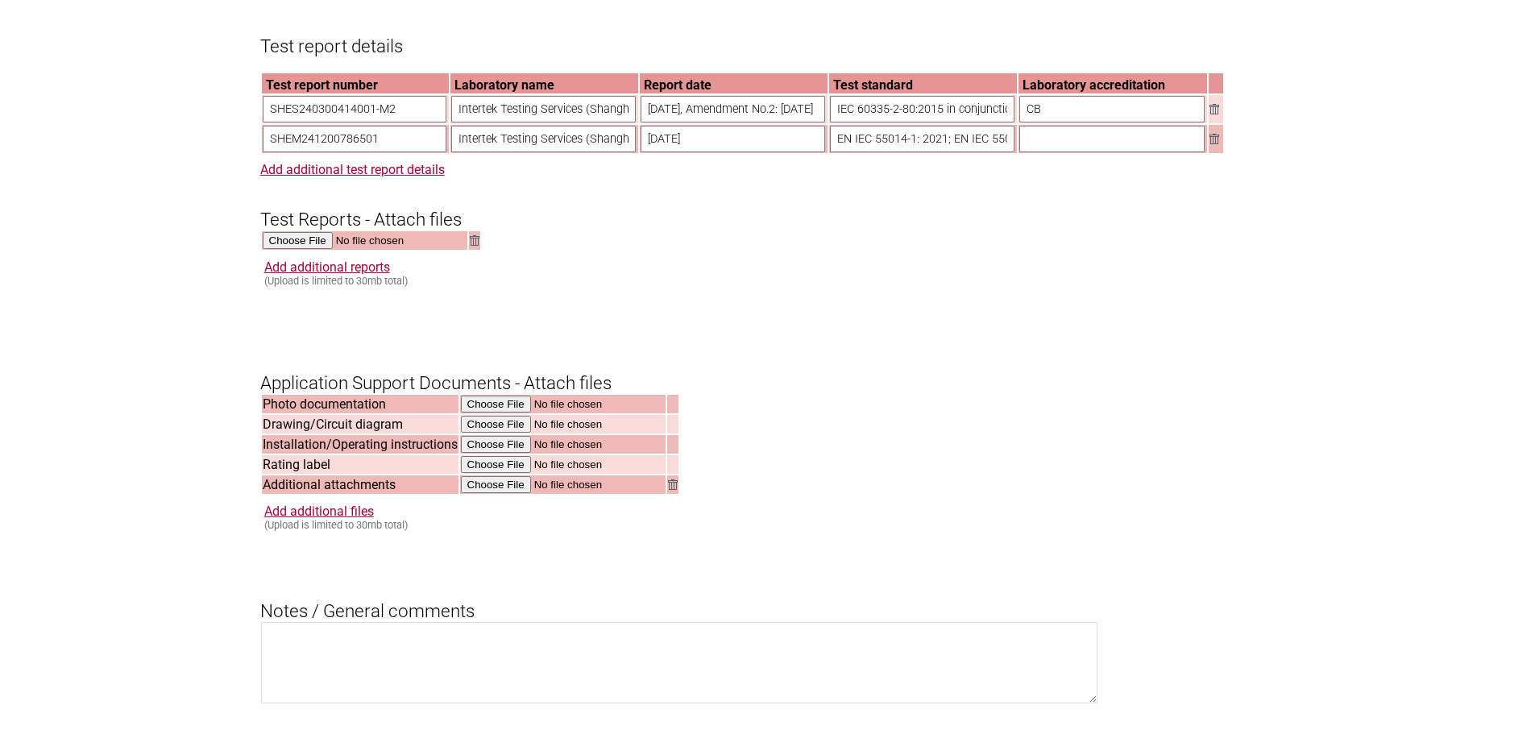
paste input "DSS_"
drag, startPoint x: 409, startPoint y: 161, endPoint x: 231, endPoint y: 164, distance: 178.1
paste input "text"
drag, startPoint x: 298, startPoint y: 159, endPoint x: 163, endPoint y: 160, distance: 135.4
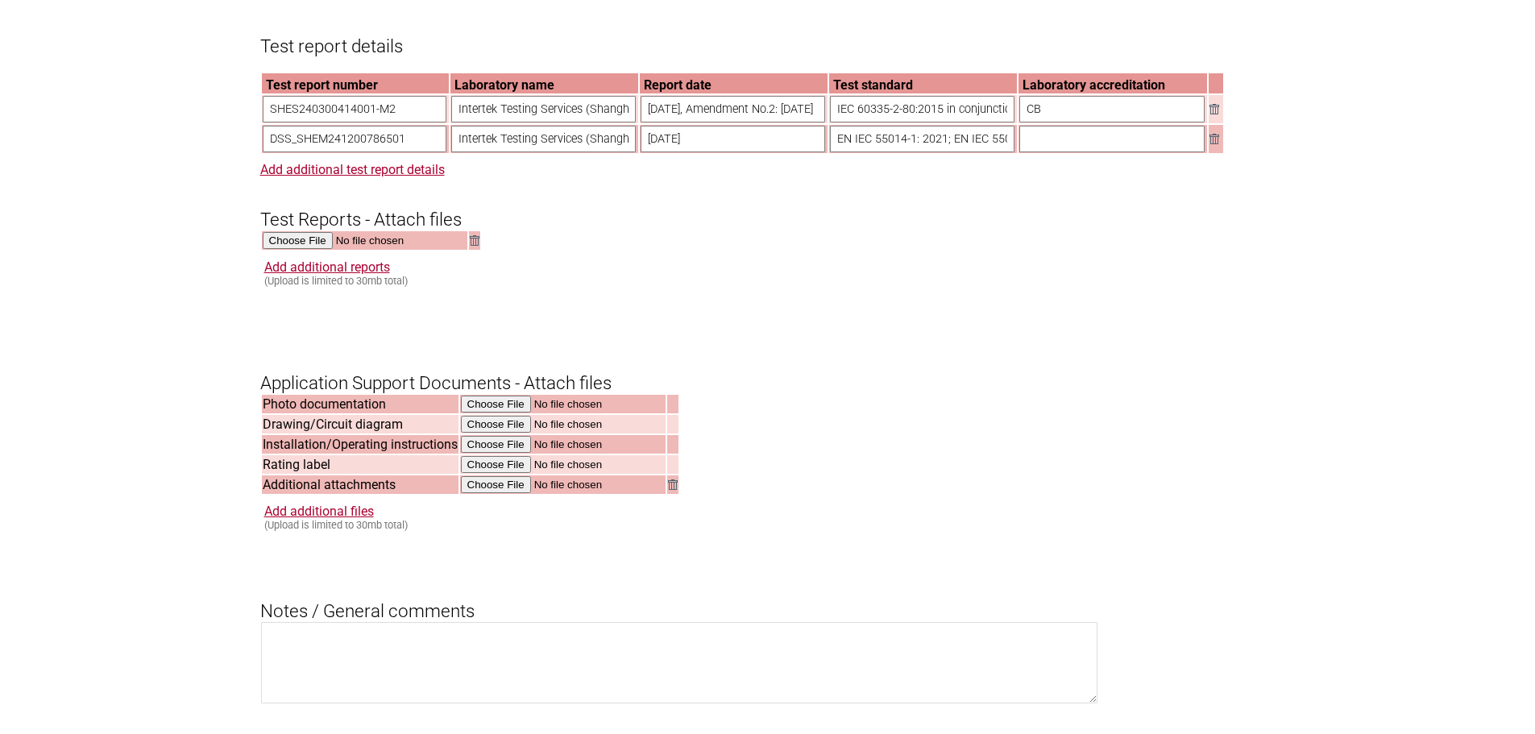
type input "SHEM241200786501"
drag, startPoint x: 770, startPoint y: 162, endPoint x: 524, endPoint y: 175, distance: 246.9
click at [524, 175] on form "Resume key: sGIM3p73 Please record this key, it will enable you to resume your …" at bounding box center [767, 65] width 1015 height 2365
type input "[DATE]"
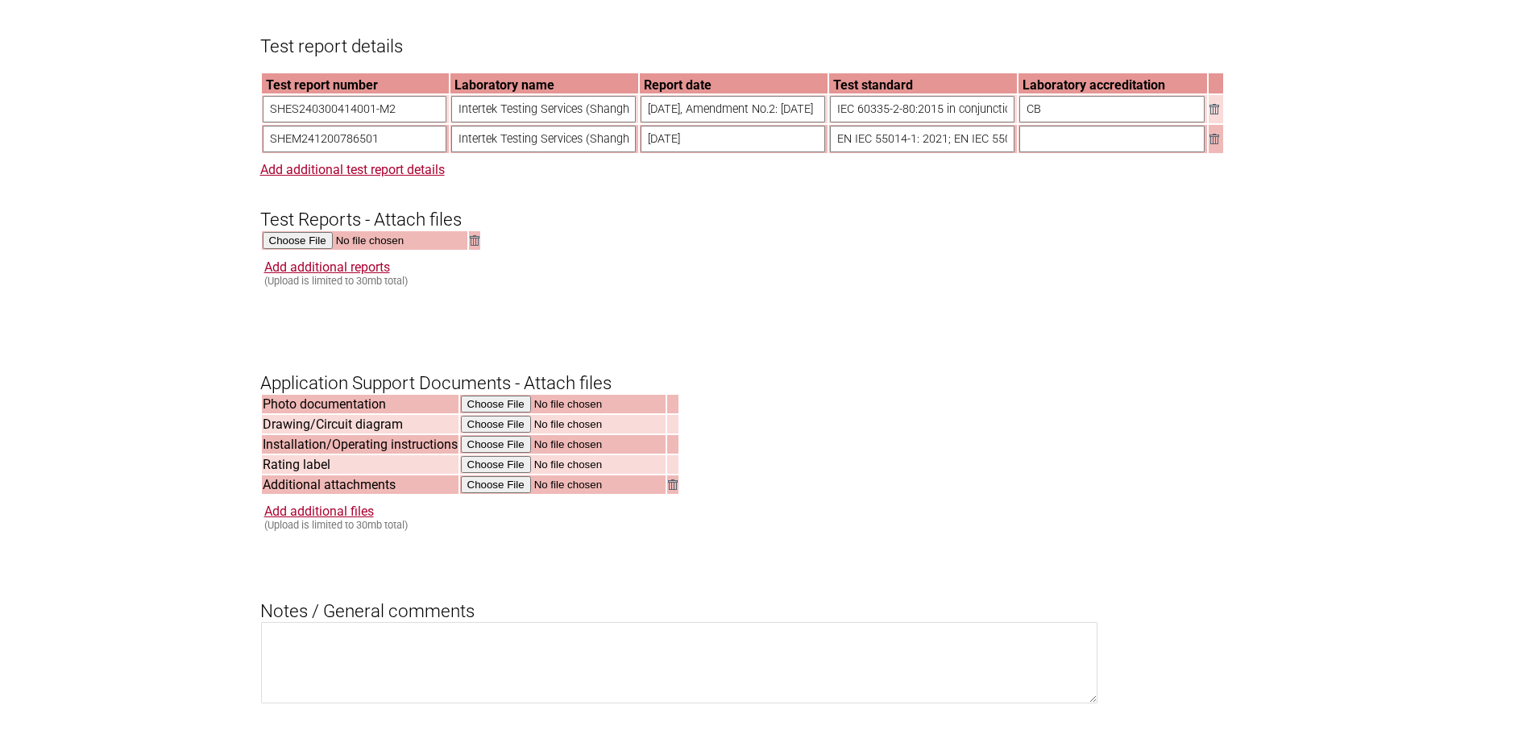
click at [898, 423] on form "Resume key: sGIM3p73 Please record this key, it will enable you to resume your …" at bounding box center [767, 65] width 1015 height 2365
drag, startPoint x: 924, startPoint y: 156, endPoint x: 858, endPoint y: 161, distance: 66.3
click at [924, 152] on input "EN IEC 55014-1: 2021; EN IEC 55014-2: 2021; EN IEC 61000-3-2: 2019+A1: 2021; EN…" at bounding box center [922, 139] width 185 height 27
drag, startPoint x: 830, startPoint y: 159, endPoint x: 1546, endPoint y: 152, distance: 716.4
click at [1535, 152] on html "Home About Contact What I Need Application Forms Fees Find a lab Legal SAA Accr…" at bounding box center [767, 172] width 1535 height 3247
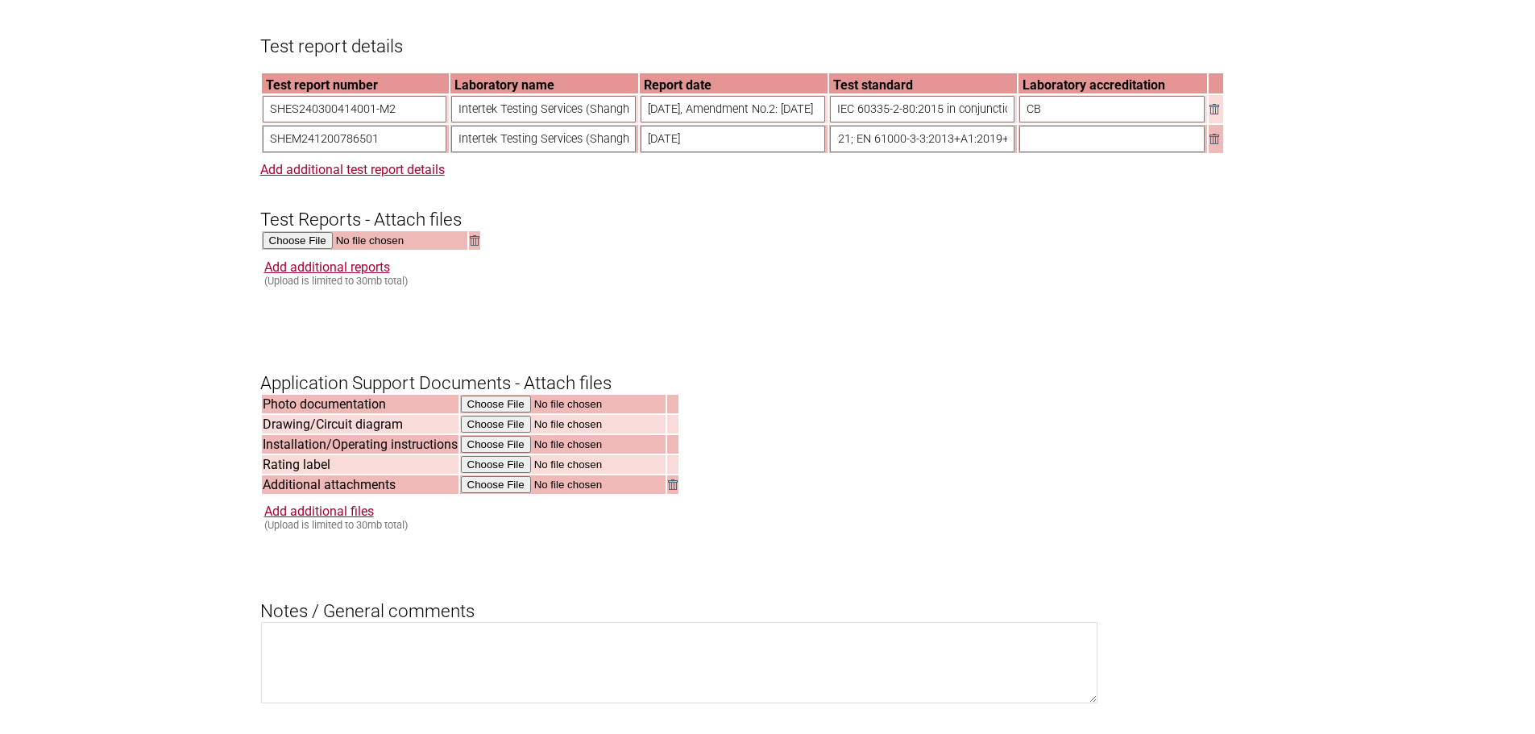
paste input "61000-3-3: 2013+ A1:2019+A2:2021 EN IEC 55014-1: 2021 EN IEC 61000-3-2: 2019+A1…"
type input "EN [PHONE_NUMBER]: 2013+ A1:2019+A2:2021 EN IEC 55014-1: 2021 EN IEC [PHONE_NUM…"
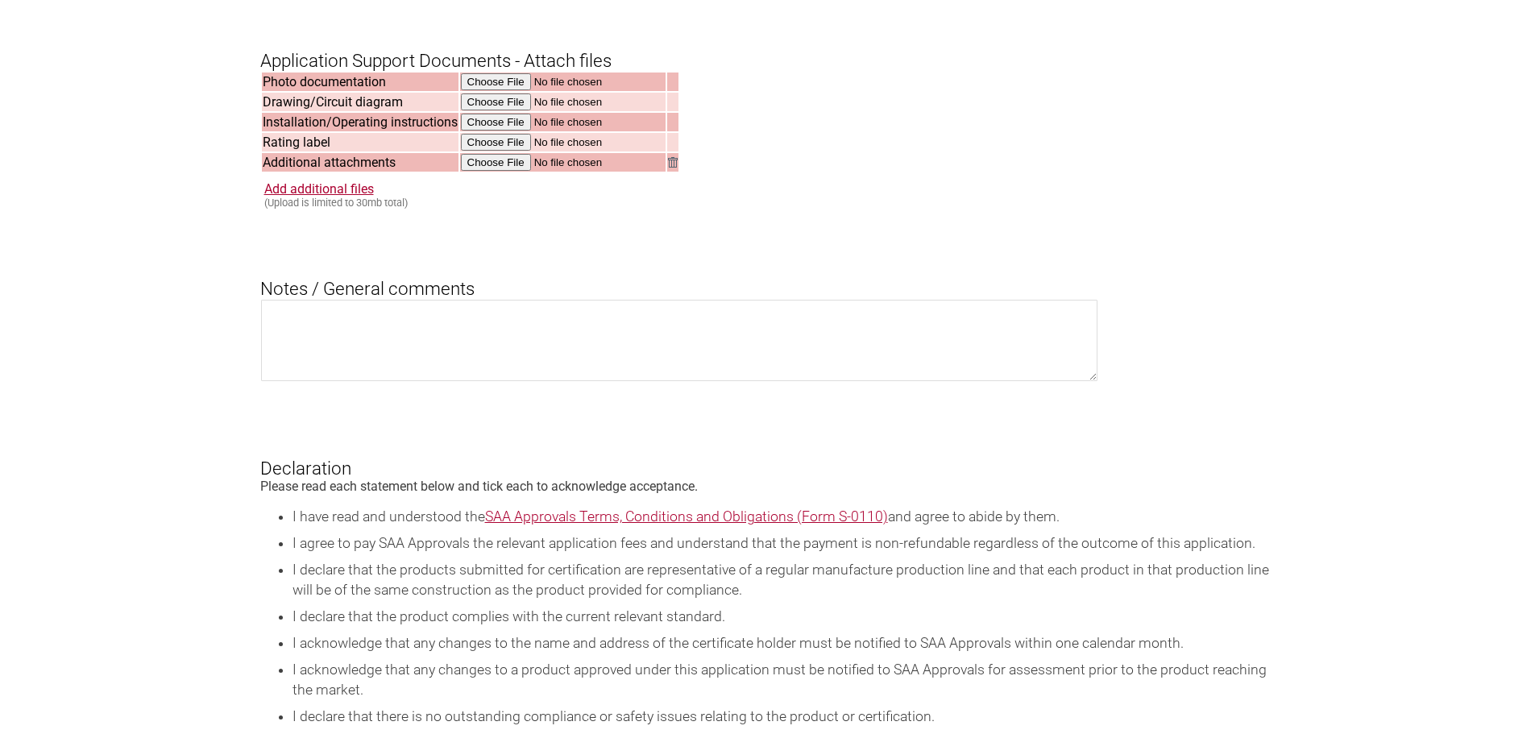
scroll to position [1531, 0]
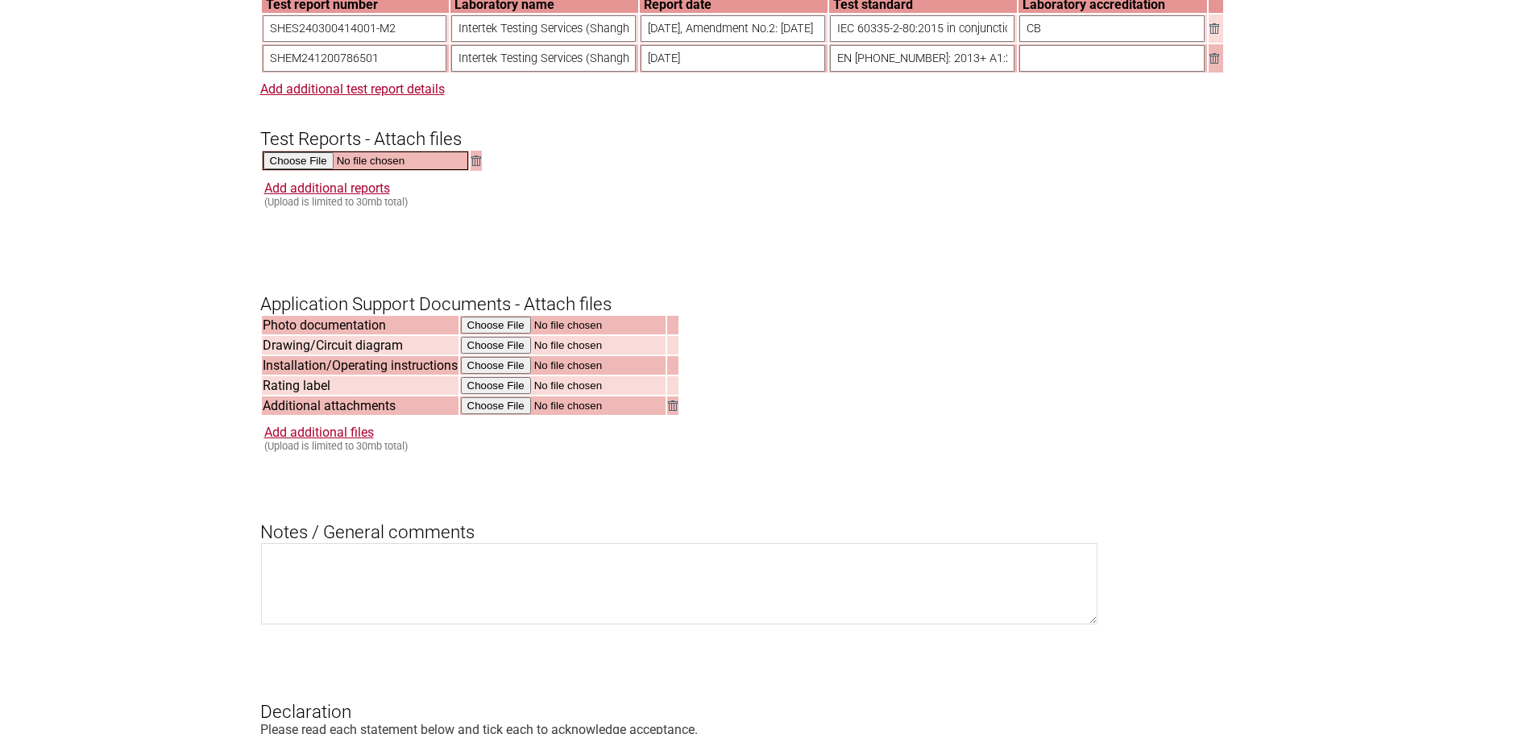
click at [299, 170] on input "file" at bounding box center [365, 161] width 205 height 19
type input "C:\fakepath\DSS_SHEM241200786501.pdf"
click at [352, 194] on link "Add additional reports" at bounding box center [327, 186] width 126 height 15
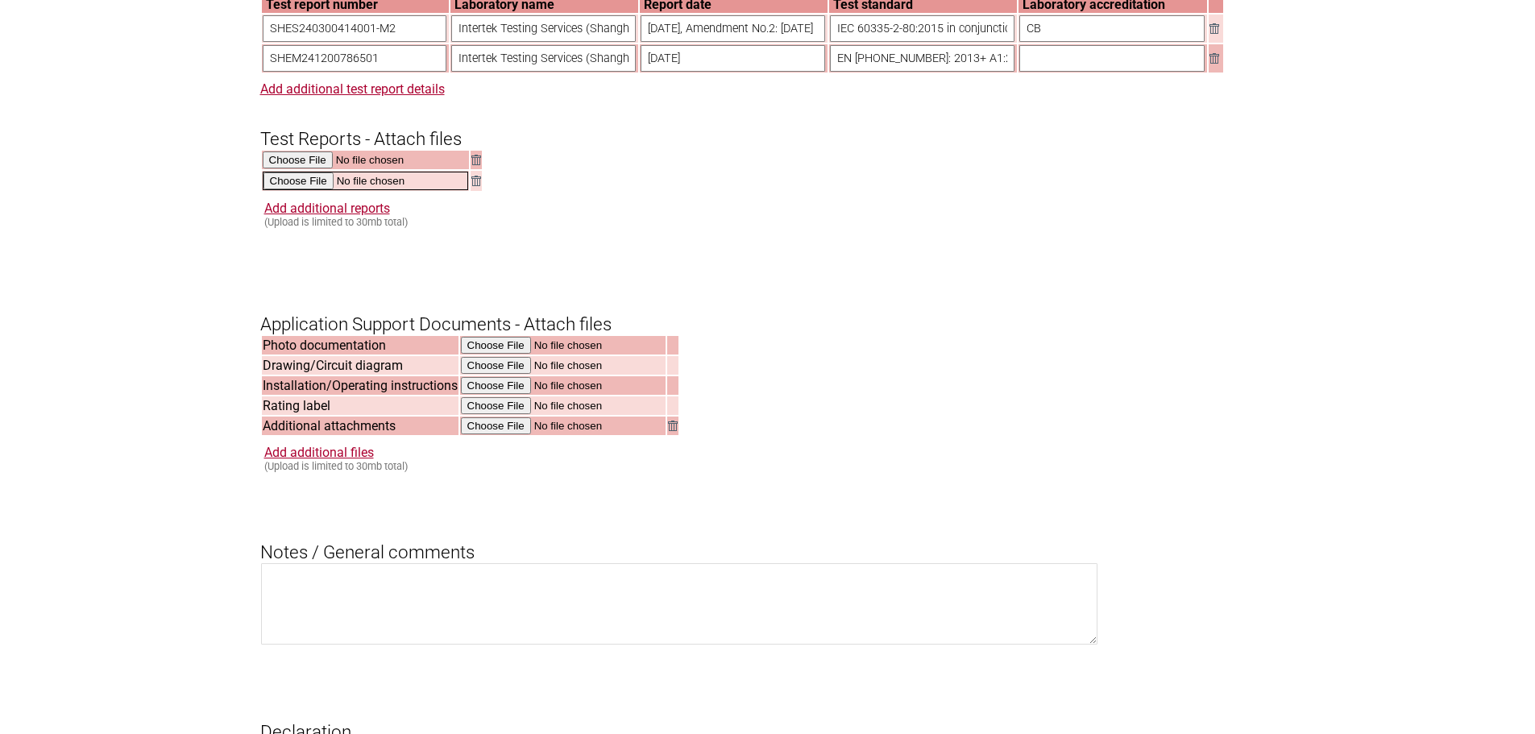
click at [302, 190] on input "file" at bounding box center [365, 181] width 205 height 19
type input "C:\fakepath\DSS_SHES240300414001-M2.pdf"
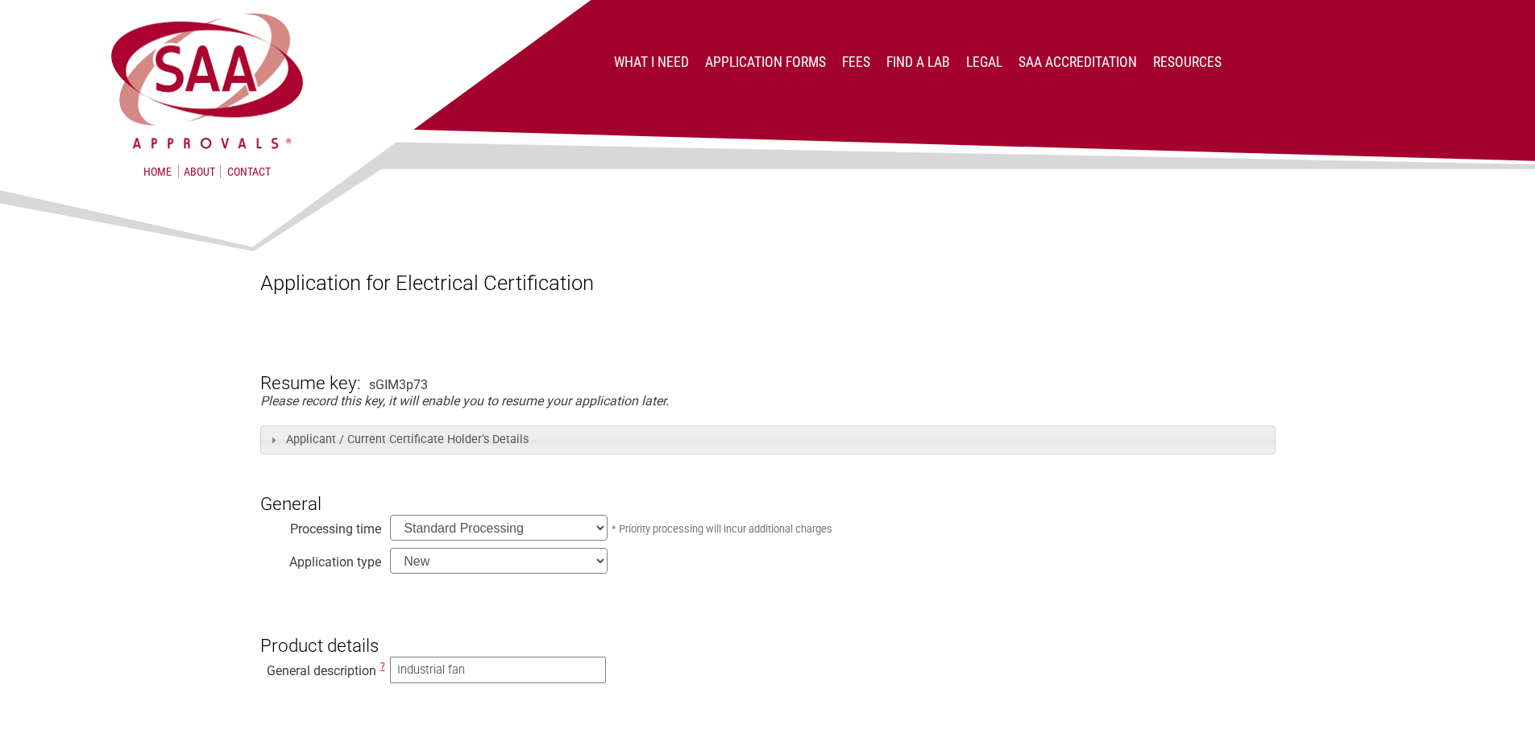
scroll to position [484, 0]
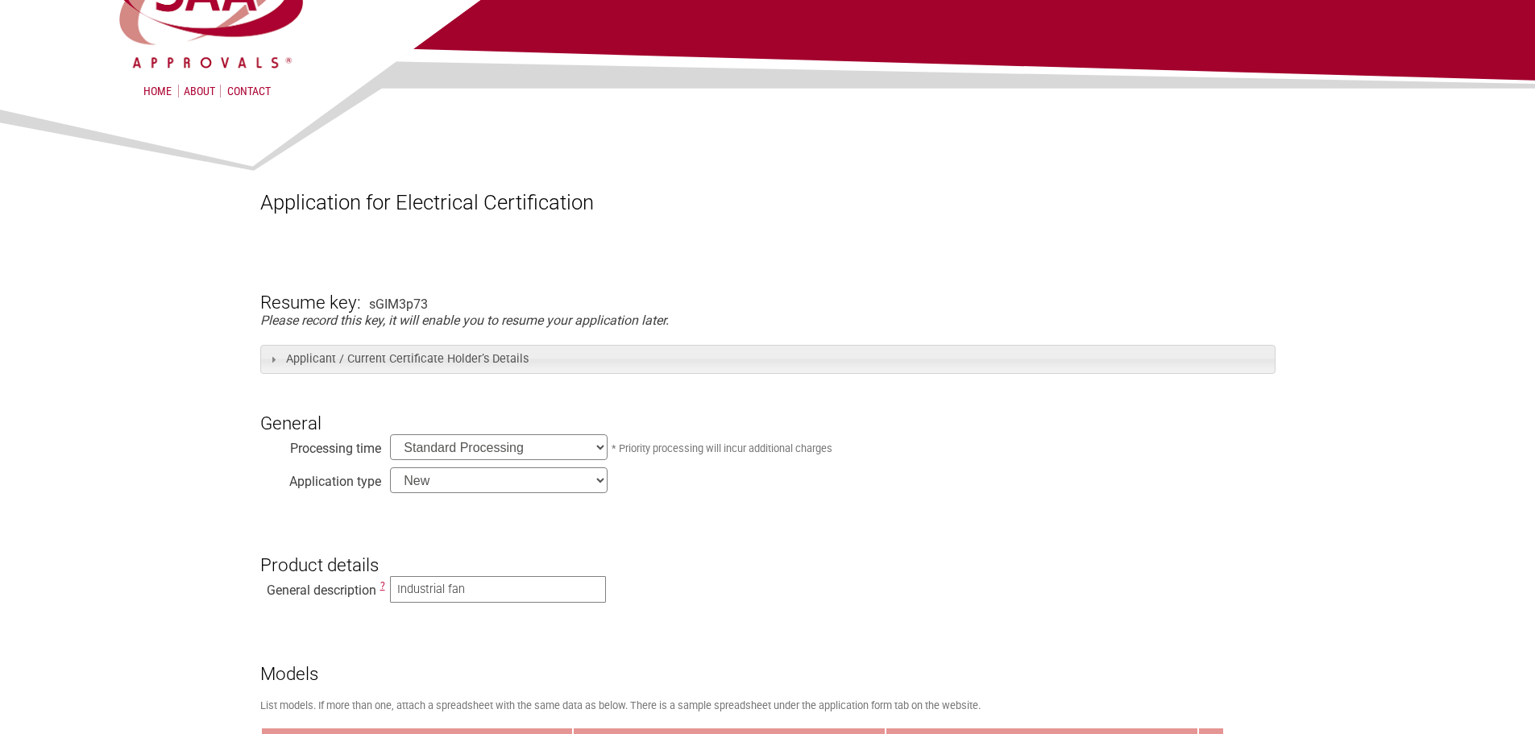
scroll to position [0, 0]
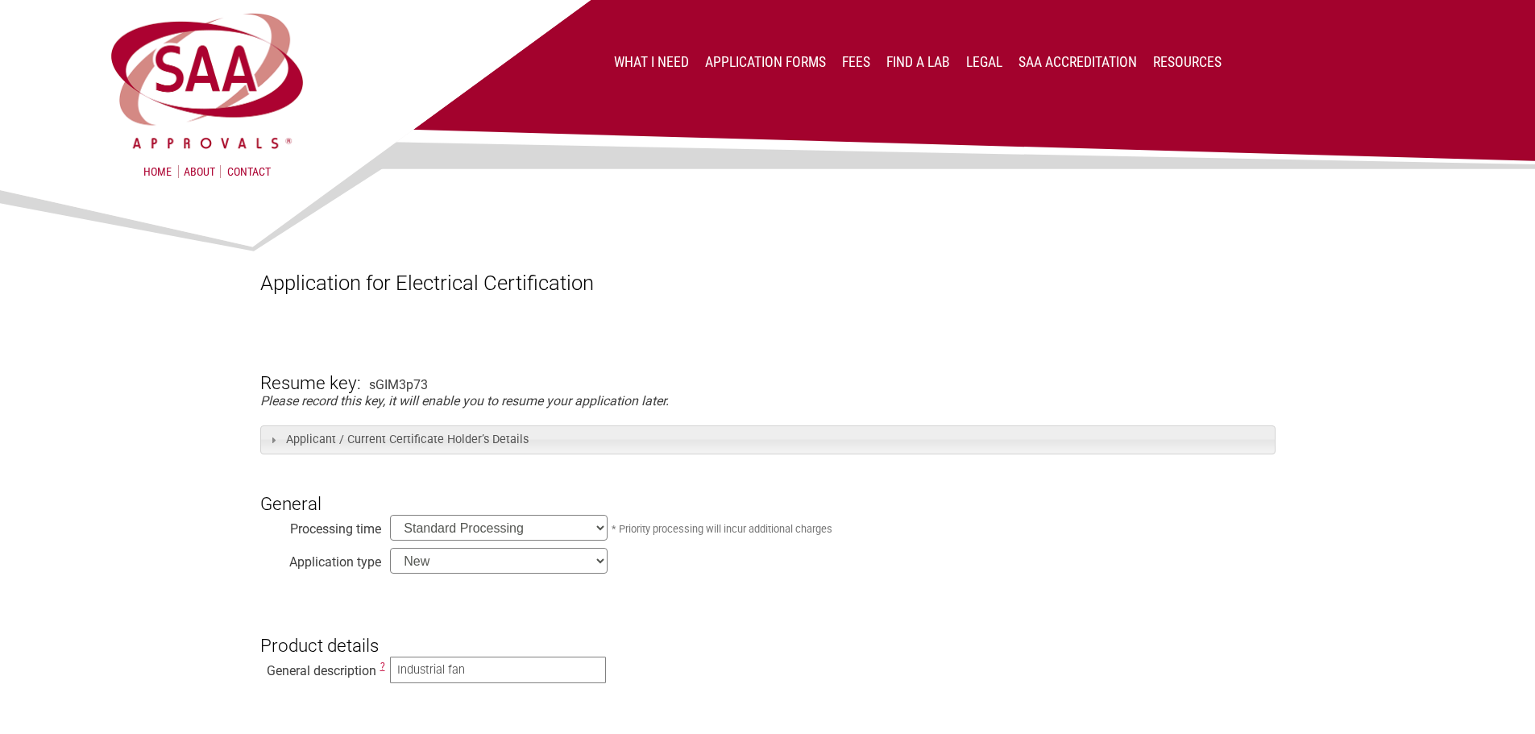
click at [957, 262] on div at bounding box center [767, 226] width 1015 height 89
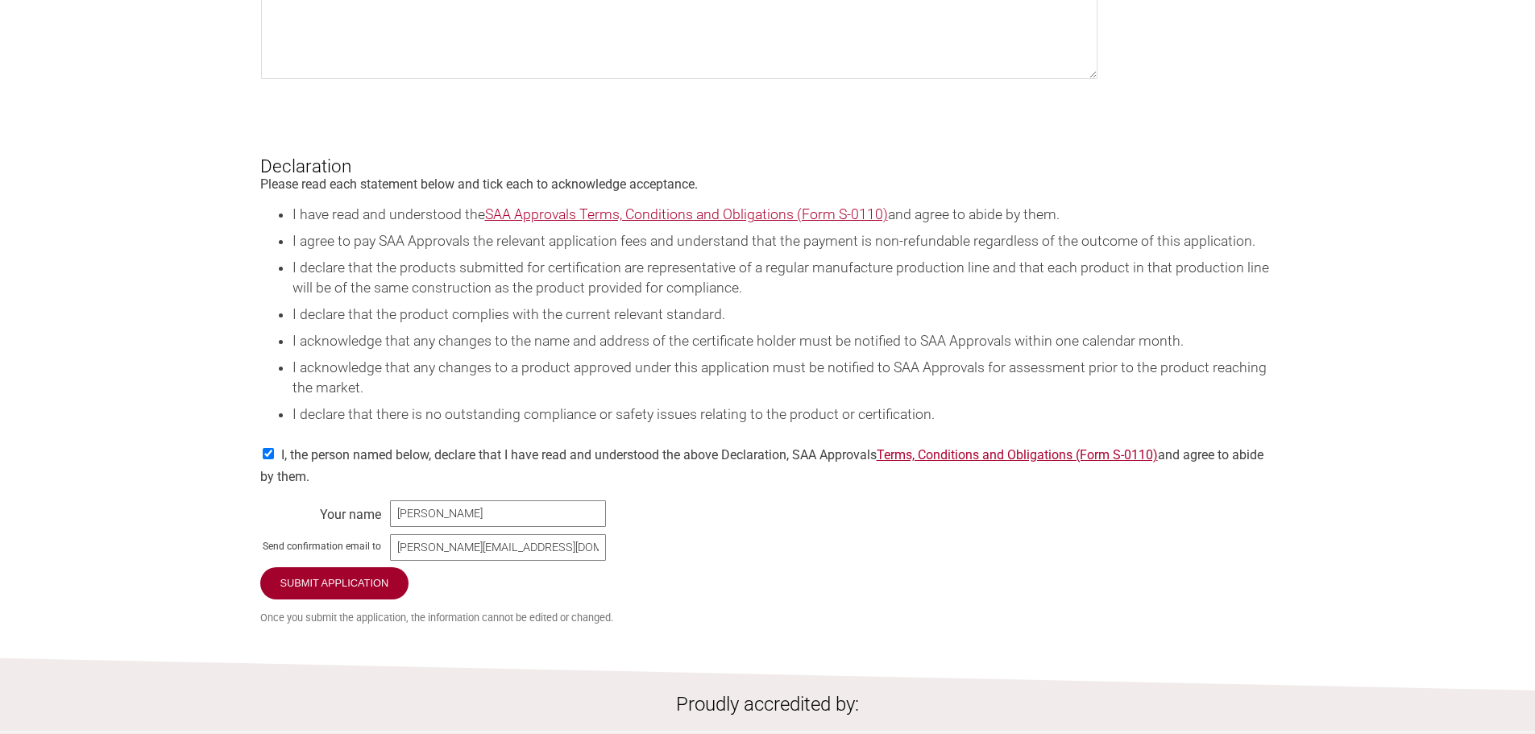
scroll to position [2547, 0]
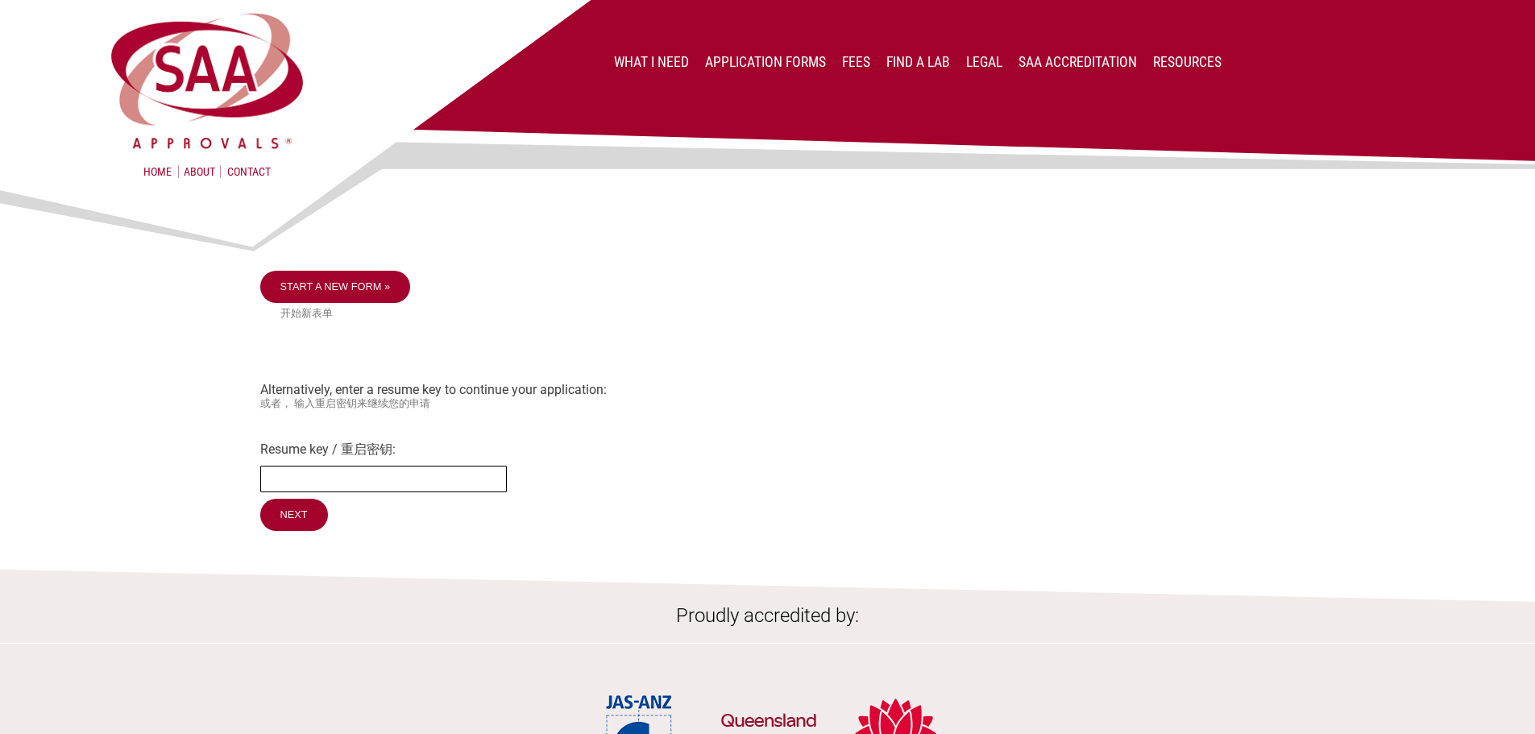
click at [301, 482] on input "Resume key / 重启密钥:" at bounding box center [383, 479] width 247 height 27
paste input "k2j7Ic95"
type input "k2j7Ic95"
click at [293, 530] on input "Next" at bounding box center [294, 516] width 69 height 34
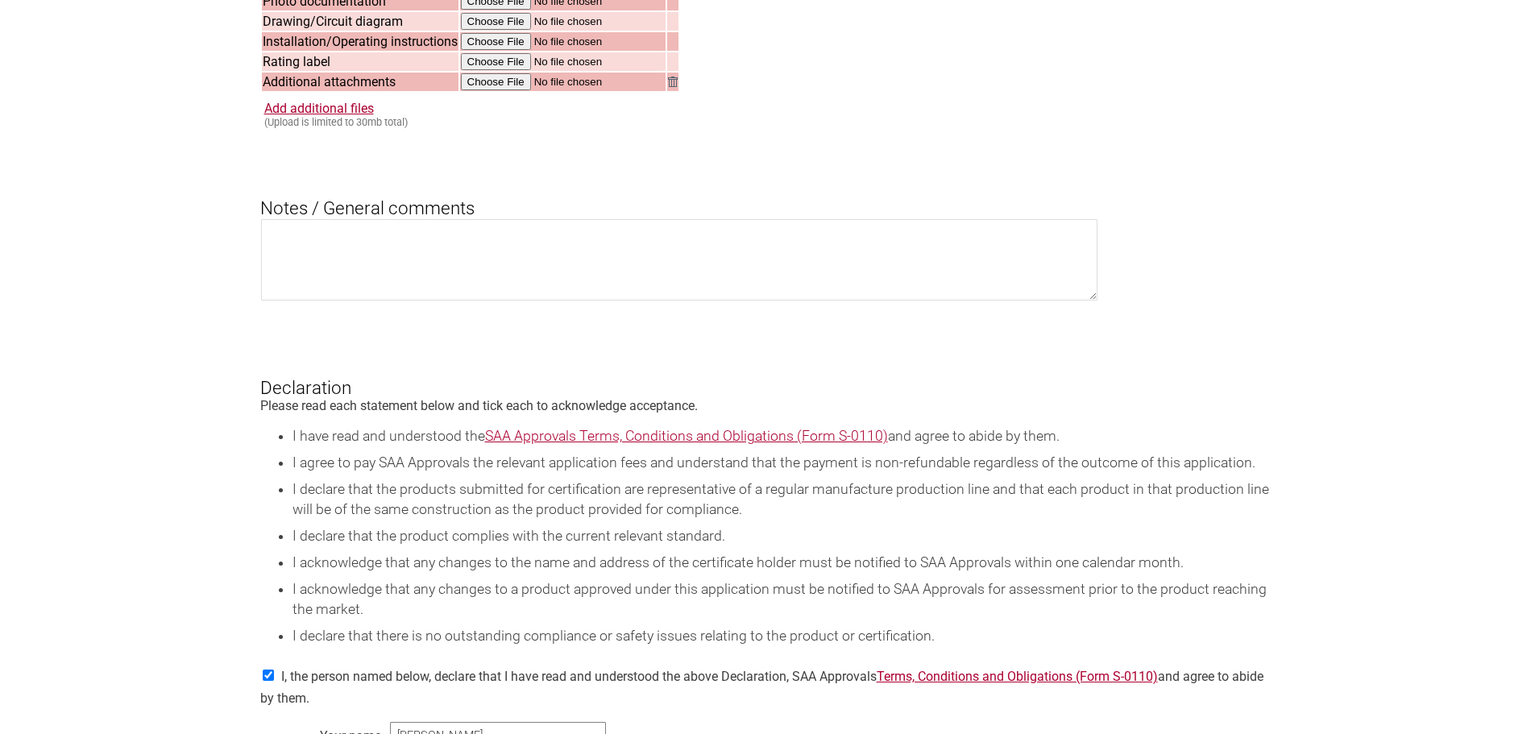
scroll to position [2337, 0]
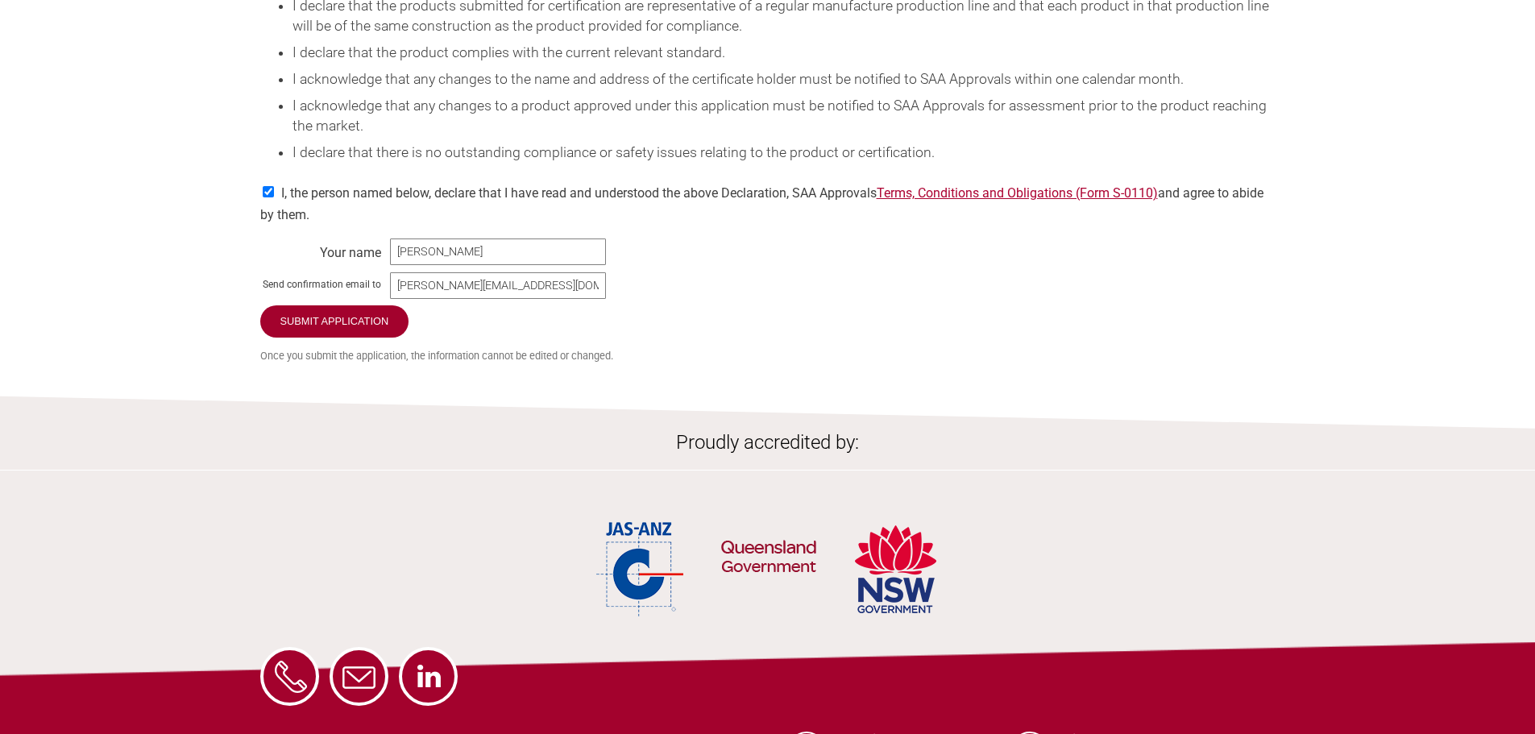
drag, startPoint x: 204, startPoint y: 61, endPoint x: 207, endPoint y: 52, distance: 10.2
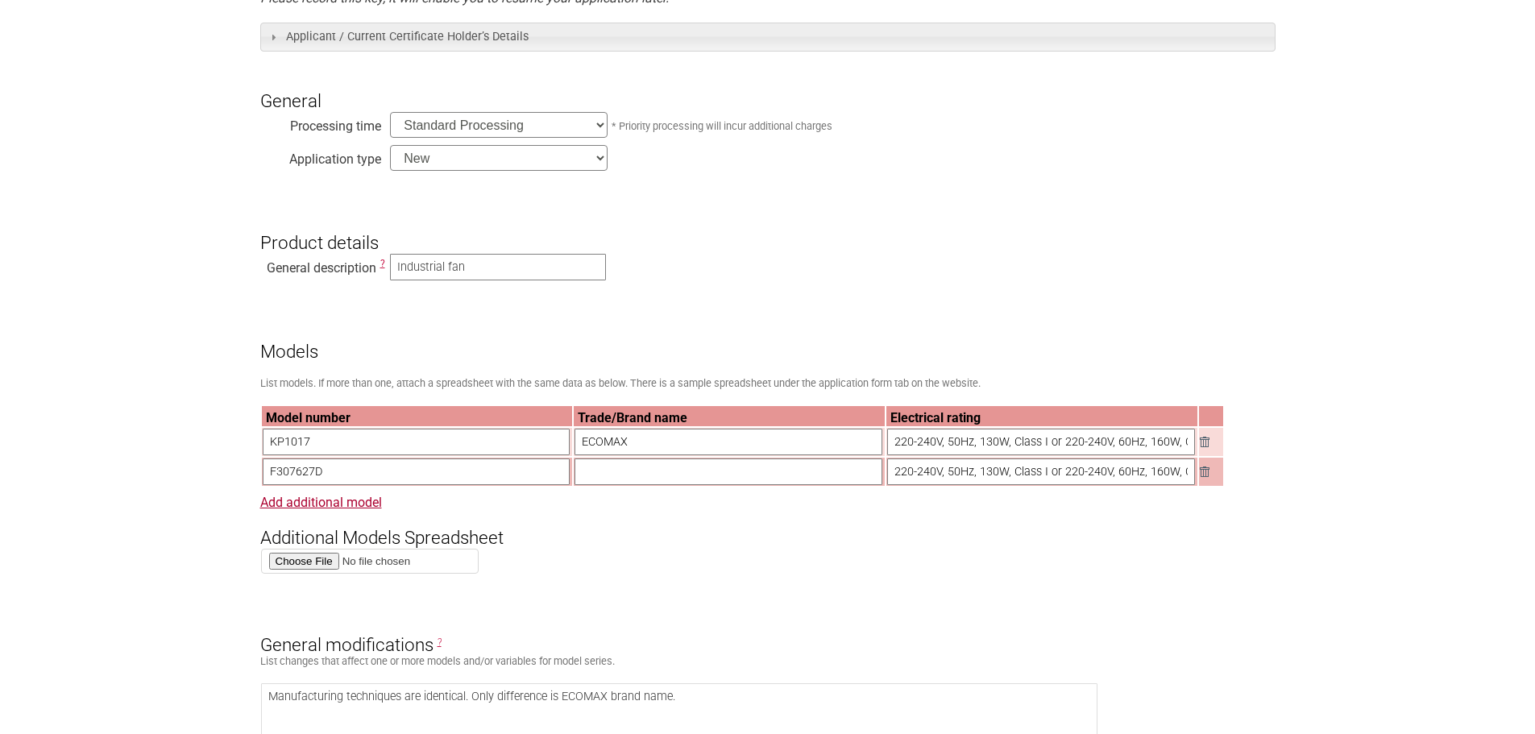
scroll to position [0, 0]
